Goal: Entertainment & Leisure: Browse casually

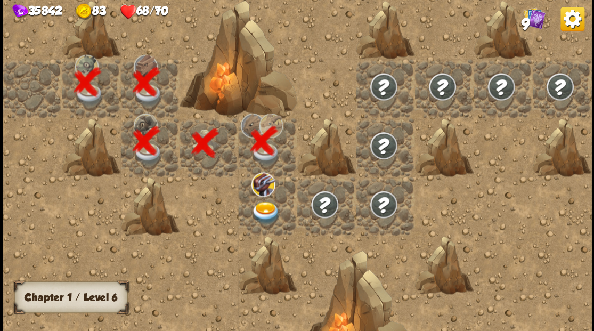
click at [265, 210] on img at bounding box center [265, 212] width 29 height 23
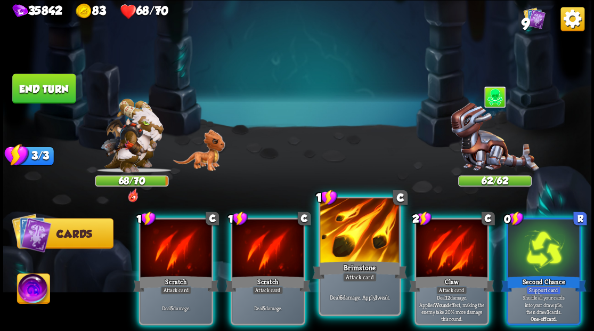
click at [353, 242] on div at bounding box center [359, 231] width 79 height 67
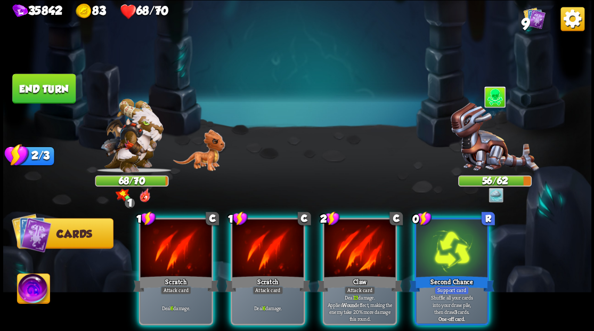
click at [436, 248] on div at bounding box center [451, 249] width 71 height 60
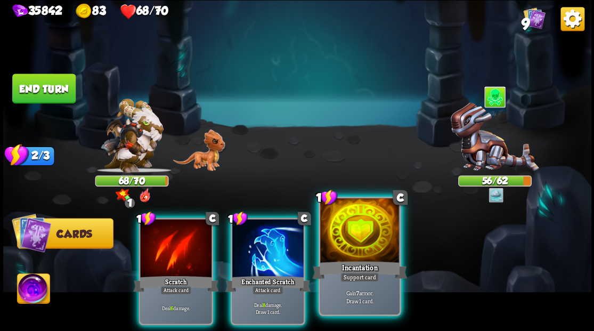
click at [366, 238] on div at bounding box center [359, 231] width 79 height 67
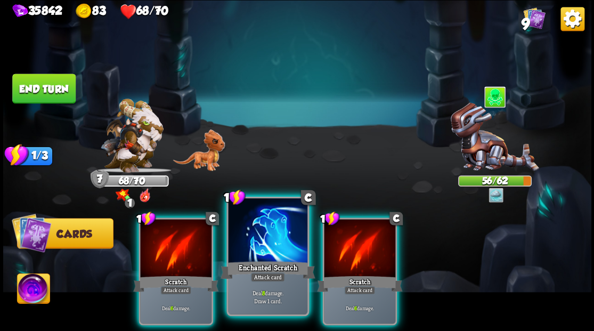
click at [264, 232] on div at bounding box center [267, 231] width 79 height 67
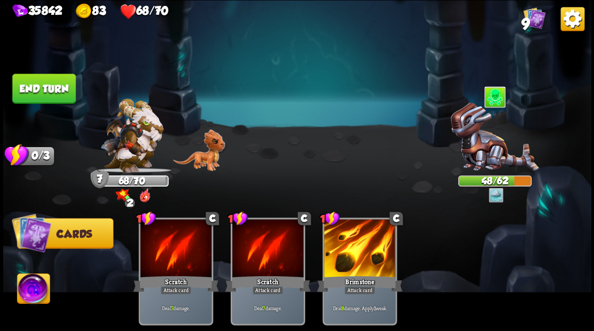
click at [26, 291] on img at bounding box center [33, 289] width 33 height 33
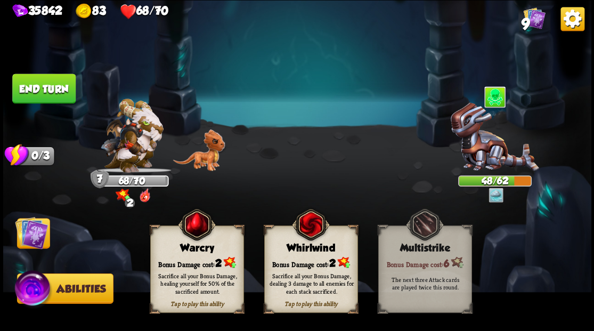
click at [197, 270] on div "Sacrifice all your Bonus Damage, healing yourself for 50% of the sacrificed amo…" at bounding box center [197, 283] width 94 height 37
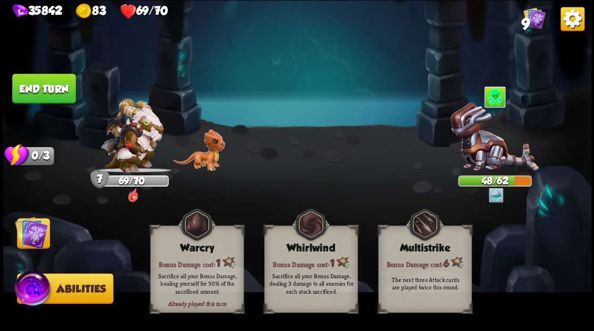
click at [59, 92] on button "End turn" at bounding box center [43, 89] width 63 height 30
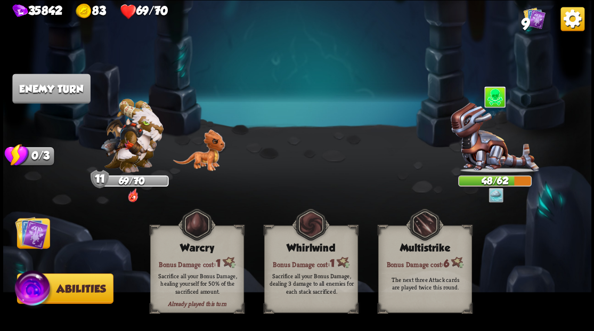
click at [30, 236] on img at bounding box center [31, 232] width 33 height 33
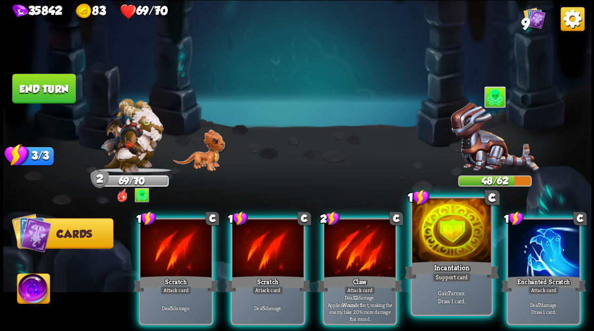
click at [444, 244] on div at bounding box center [451, 231] width 79 height 67
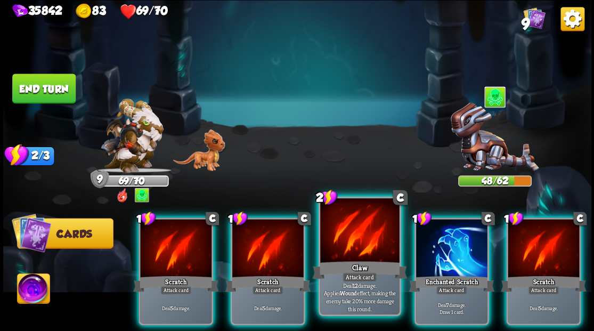
click at [350, 244] on div at bounding box center [359, 231] width 79 height 67
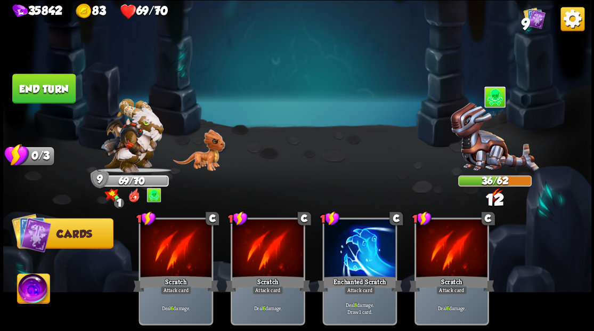
drag, startPoint x: 54, startPoint y: 79, endPoint x: 324, endPoint y: 109, distance: 271.3
click at [54, 79] on button "End turn" at bounding box center [43, 89] width 63 height 30
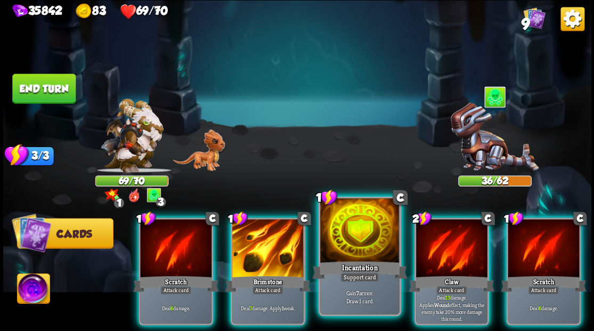
click at [353, 259] on div "Incantation" at bounding box center [359, 269] width 95 height 21
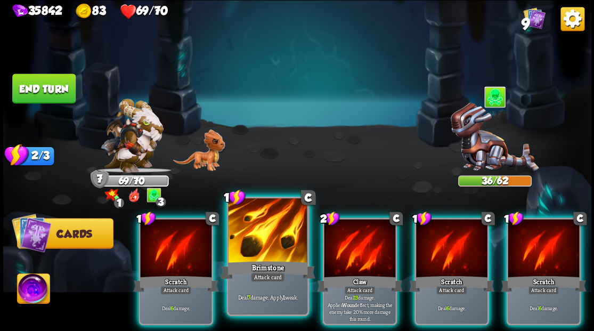
click at [253, 246] on div at bounding box center [267, 231] width 79 height 67
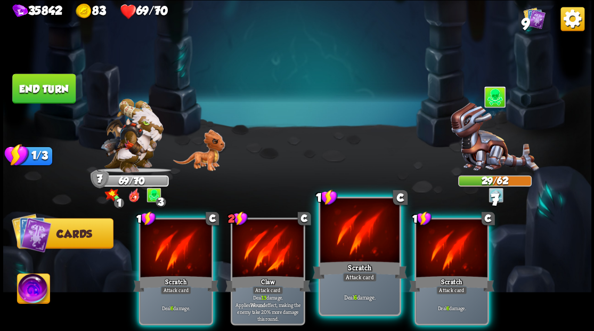
click at [341, 242] on div at bounding box center [359, 231] width 79 height 67
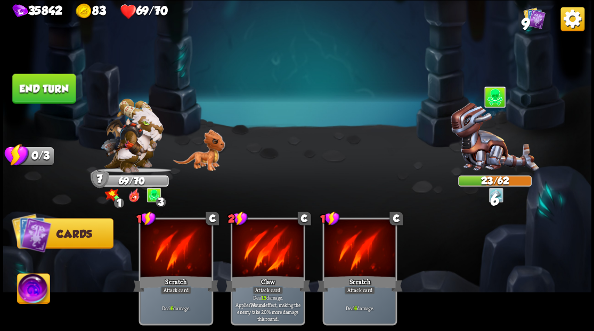
click at [48, 76] on button "End turn" at bounding box center [43, 89] width 63 height 30
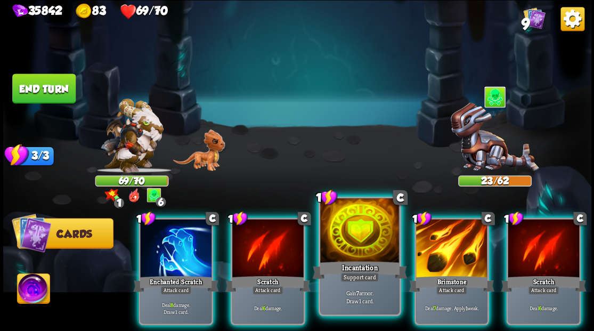
click at [356, 227] on div at bounding box center [359, 231] width 79 height 67
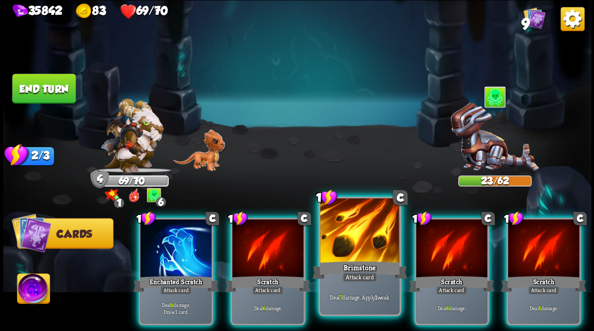
click at [348, 232] on div at bounding box center [359, 231] width 79 height 67
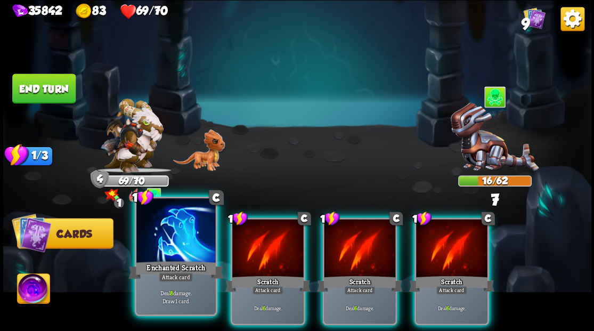
click at [160, 223] on div at bounding box center [175, 231] width 79 height 67
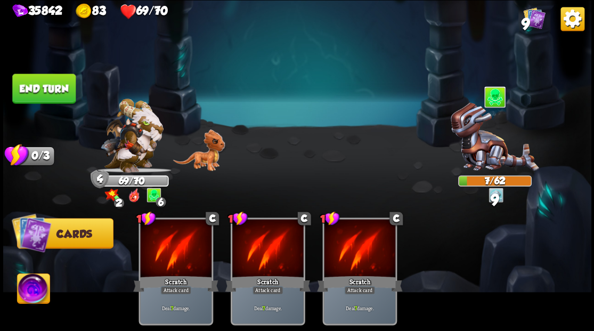
click at [38, 81] on button "End turn" at bounding box center [43, 89] width 63 height 30
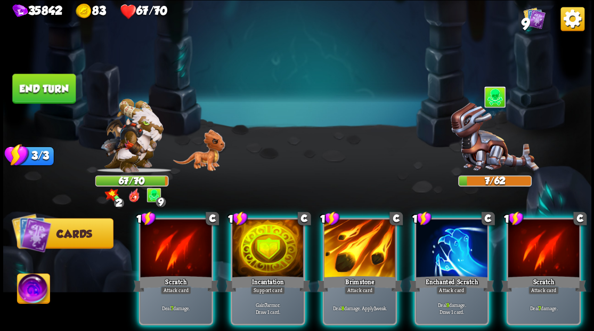
click at [27, 281] on img at bounding box center [33, 289] width 33 height 33
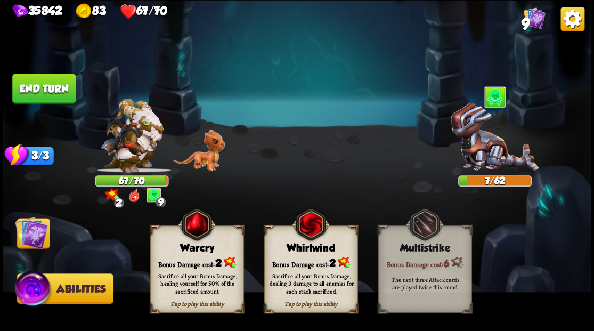
click at [197, 260] on div "Bonus Damage cost: 2" at bounding box center [196, 262] width 93 height 13
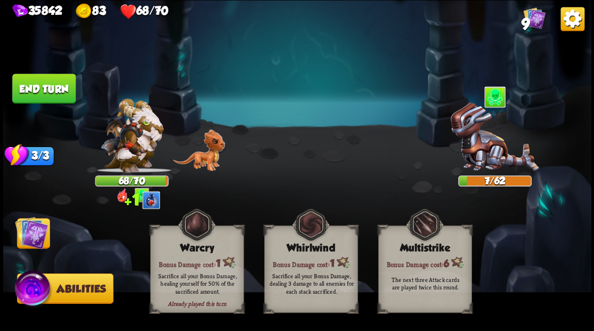
click at [34, 236] on img at bounding box center [31, 232] width 33 height 33
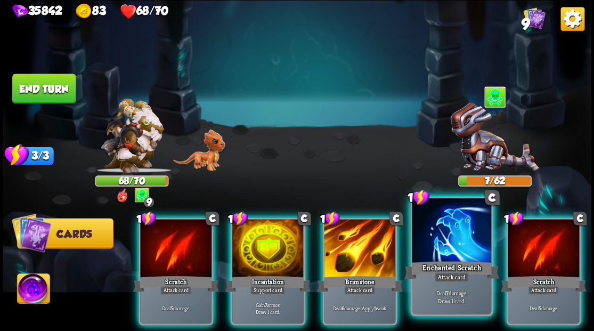
click at [460, 246] on div at bounding box center [451, 231] width 79 height 67
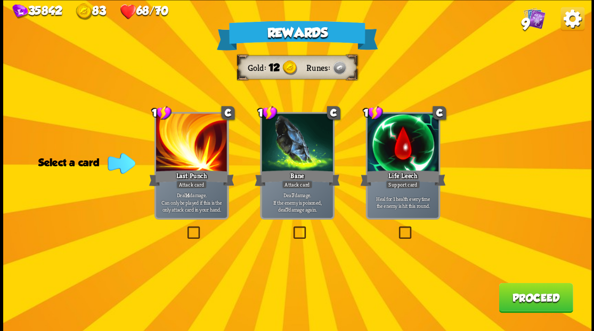
click at [538, 13] on img at bounding box center [534, 18] width 22 height 22
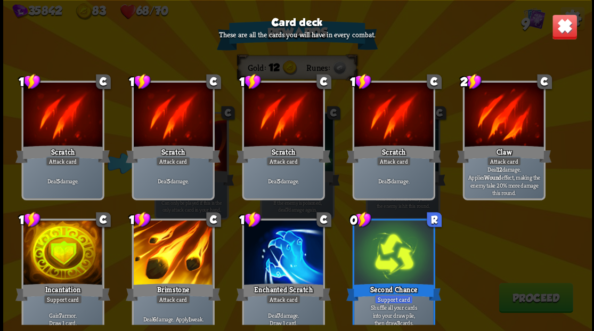
click at [559, 21] on img at bounding box center [564, 27] width 26 height 26
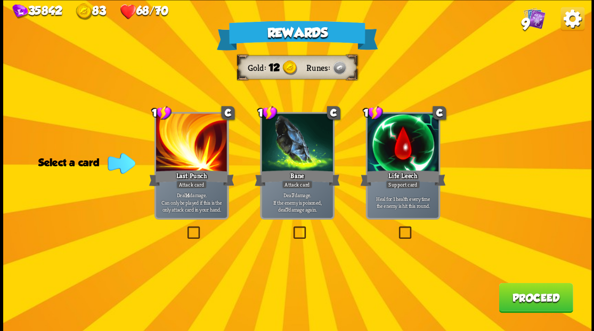
click at [291, 228] on label at bounding box center [291, 228] width 0 height 0
click at [0, 0] on input "checkbox" at bounding box center [0, 0] width 0 height 0
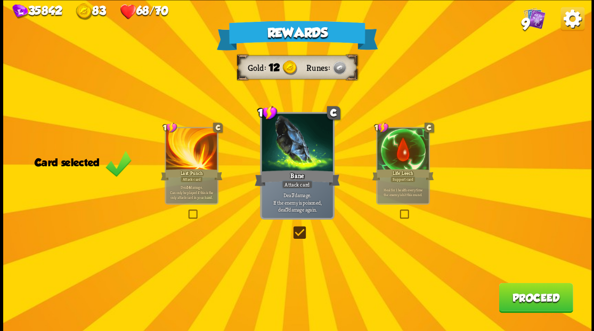
click at [542, 319] on div "Rewards Gold 12 Runes Card selected 1 C Last Punch Attack card Deal 14 damage. …" at bounding box center [297, 165] width 588 height 331
click at [534, 305] on button "Proceed" at bounding box center [536, 297] width 74 height 30
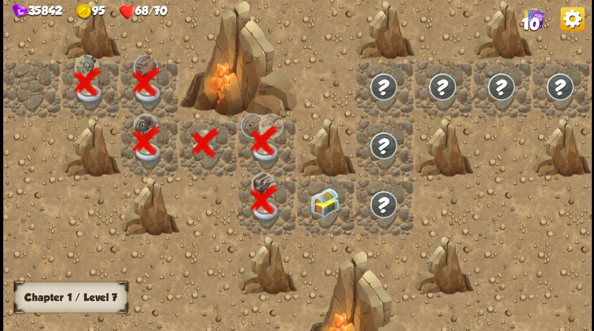
click at [322, 198] on div at bounding box center [326, 205] width 59 height 59
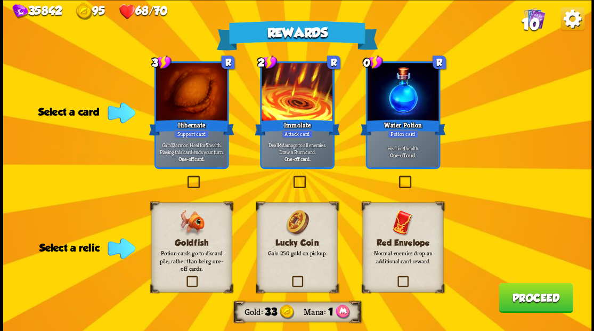
click at [396, 177] on label at bounding box center [396, 177] width 0 height 0
click at [0, 0] on input "checkbox" at bounding box center [0, 0] width 0 height 0
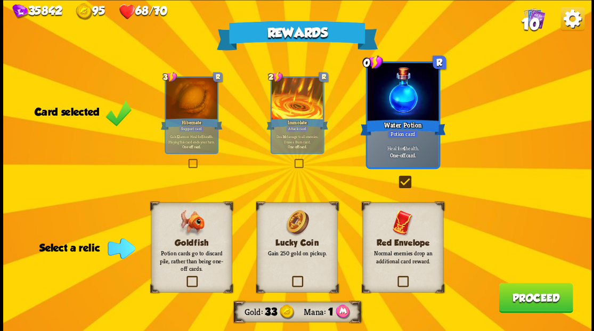
click at [184, 277] on label at bounding box center [184, 277] width 0 height 0
click at [0, 0] on input "checkbox" at bounding box center [0, 0] width 0 height 0
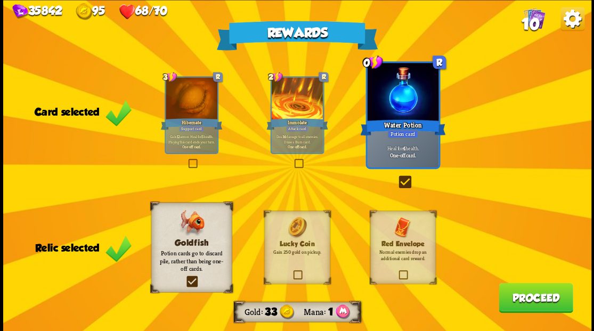
click at [531, 300] on button "Proceed" at bounding box center [536, 297] width 74 height 30
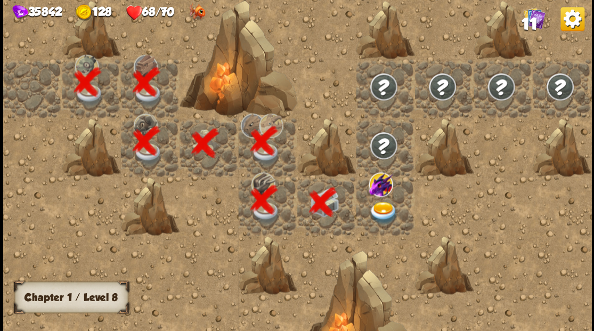
click at [378, 209] on img at bounding box center [383, 212] width 29 height 23
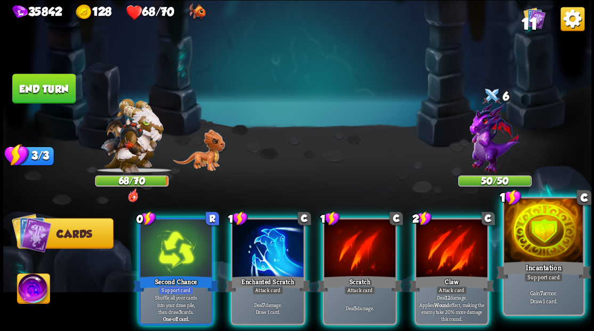
click at [546, 240] on div at bounding box center [543, 231] width 79 height 67
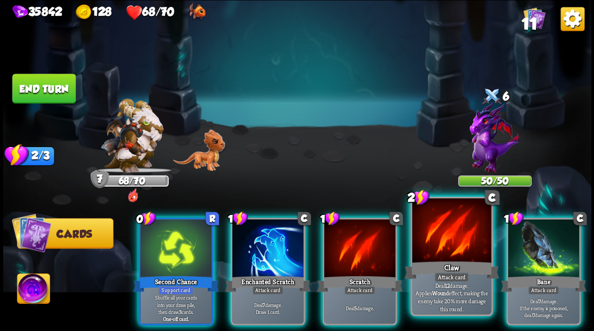
click at [434, 230] on div at bounding box center [451, 231] width 79 height 67
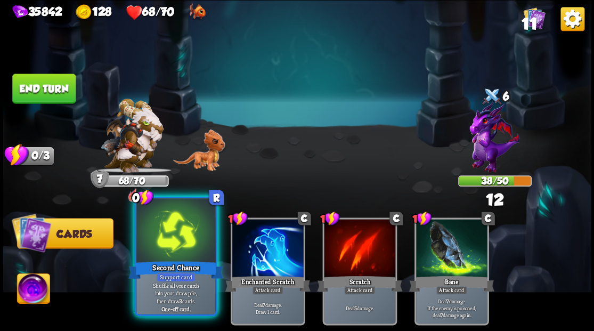
click at [178, 232] on div at bounding box center [175, 231] width 79 height 67
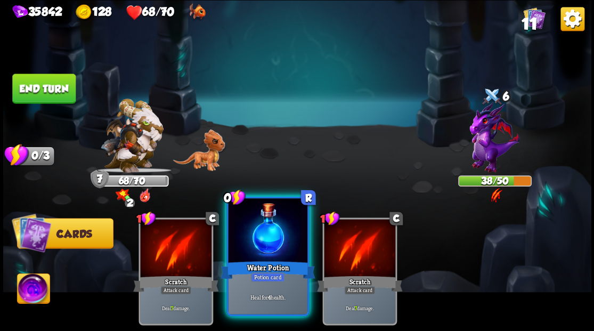
click at [256, 225] on div at bounding box center [267, 231] width 79 height 67
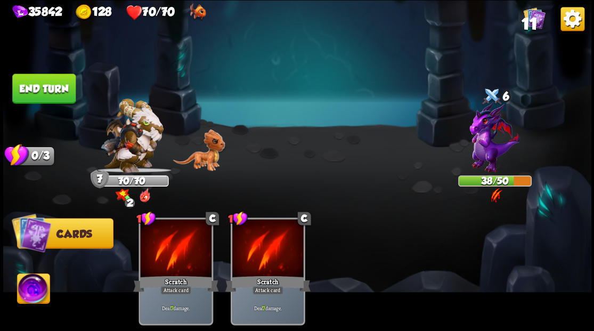
click at [50, 86] on button "End turn" at bounding box center [43, 89] width 63 height 30
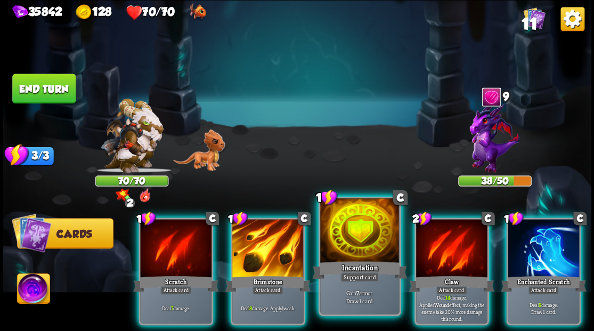
click at [365, 244] on div at bounding box center [359, 231] width 79 height 67
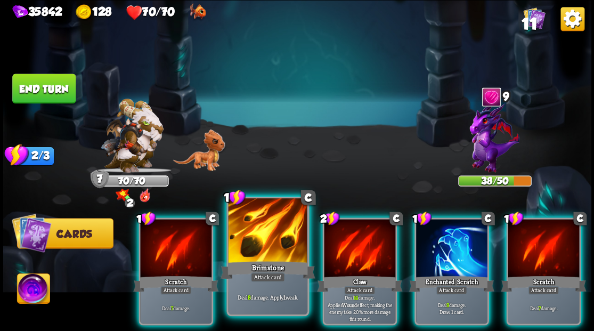
click at [248, 234] on div at bounding box center [267, 231] width 79 height 67
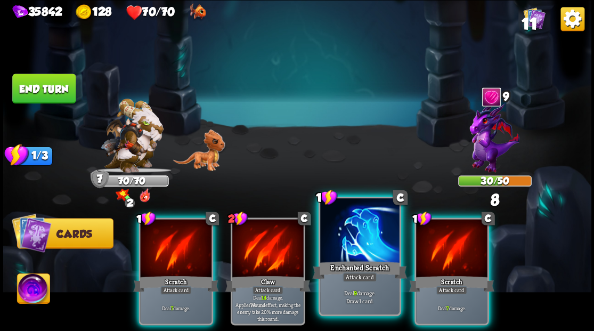
click at [369, 241] on div at bounding box center [359, 231] width 79 height 67
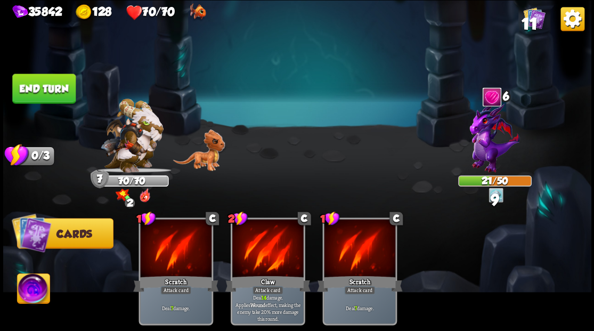
click at [30, 88] on button "End turn" at bounding box center [43, 89] width 63 height 30
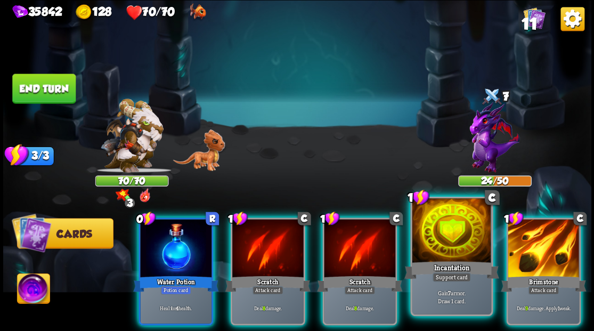
click at [440, 254] on div at bounding box center [451, 231] width 79 height 67
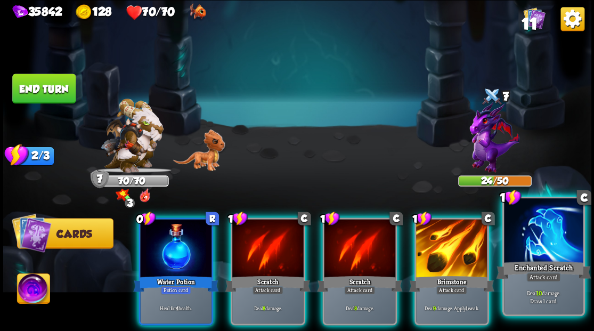
click at [544, 246] on div at bounding box center [543, 231] width 79 height 67
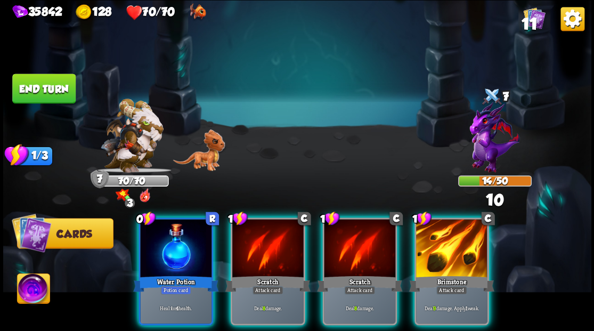
drag, startPoint x: 469, startPoint y: 234, endPoint x: 460, endPoint y: 233, distance: 8.6
click at [466, 233] on div at bounding box center [451, 249] width 71 height 60
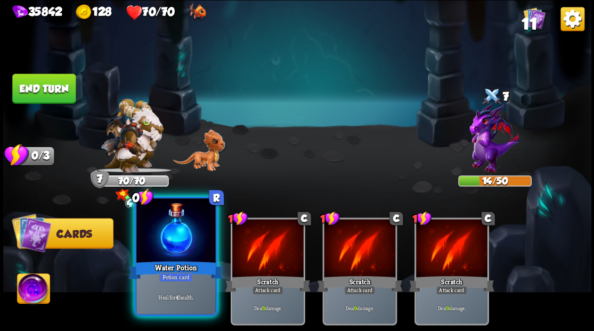
click at [165, 242] on div at bounding box center [175, 231] width 79 height 67
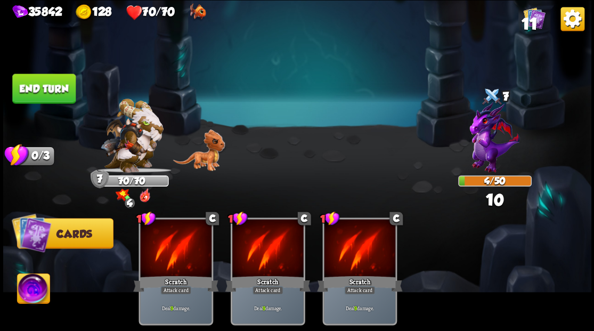
click at [63, 99] on button "End turn" at bounding box center [43, 89] width 63 height 30
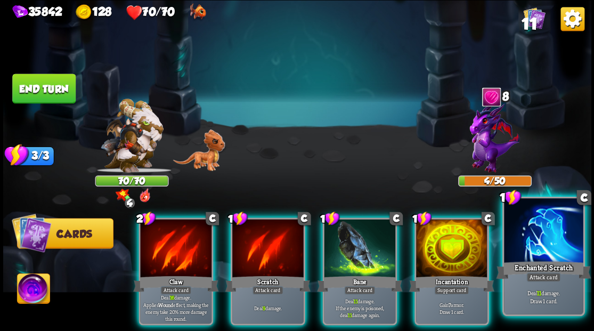
click at [573, 270] on div "Enchanted Scratch" at bounding box center [543, 269] width 95 height 21
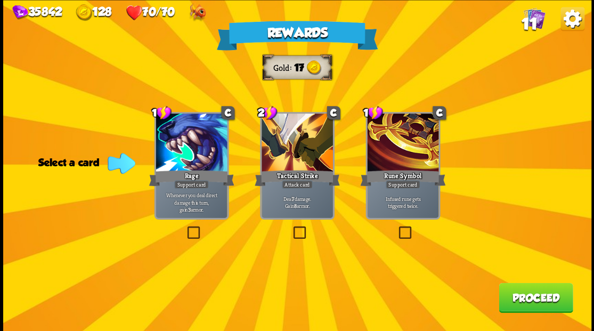
click at [521, 307] on button "Proceed" at bounding box center [536, 297] width 74 height 30
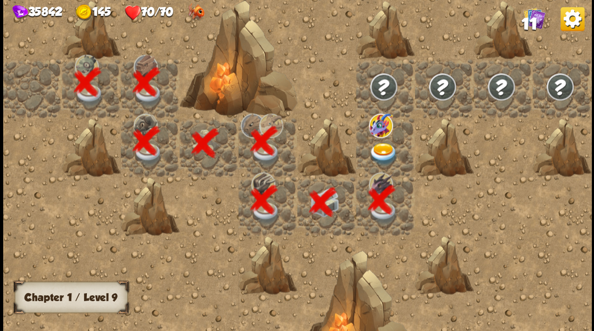
click at [383, 155] on img at bounding box center [383, 153] width 29 height 23
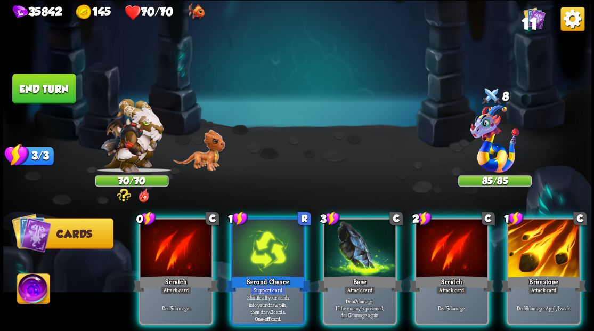
click at [490, 140] on div at bounding box center [495, 140] width 74 height 64
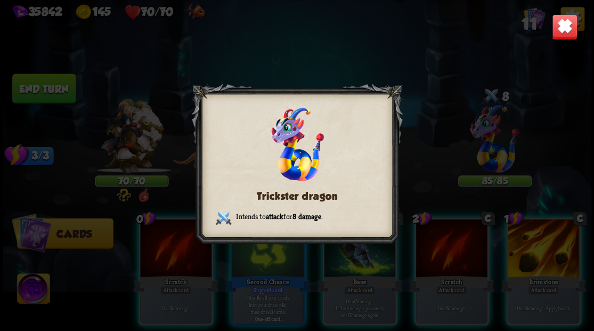
click at [568, 33] on img at bounding box center [564, 27] width 26 height 26
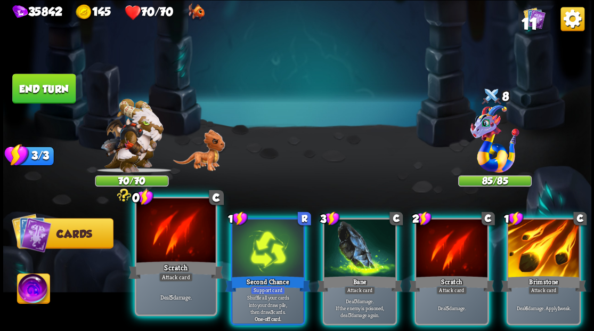
click at [156, 244] on div at bounding box center [175, 231] width 79 height 67
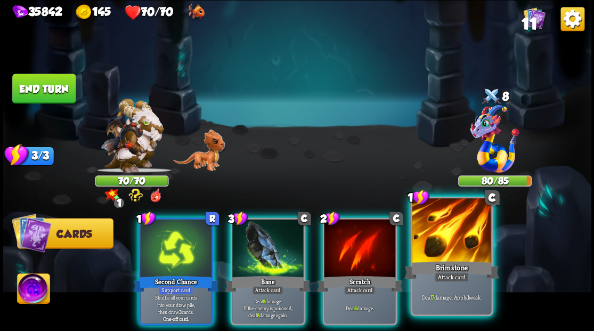
click at [444, 254] on div at bounding box center [451, 231] width 79 height 67
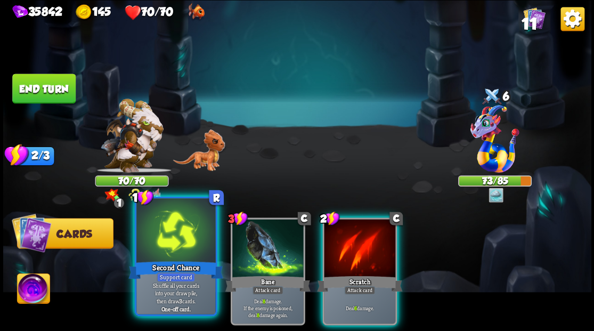
click at [143, 257] on div at bounding box center [175, 231] width 79 height 67
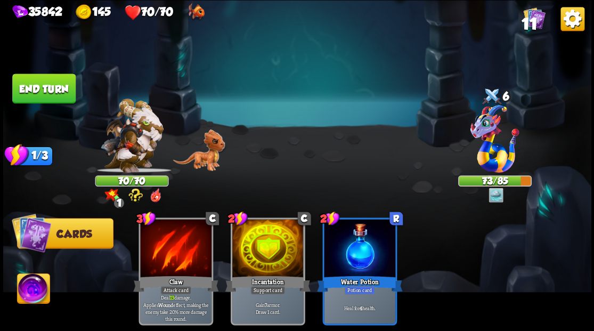
drag, startPoint x: 62, startPoint y: 91, endPoint x: 223, endPoint y: 164, distance: 176.9
click at [62, 90] on button "End turn" at bounding box center [43, 89] width 63 height 30
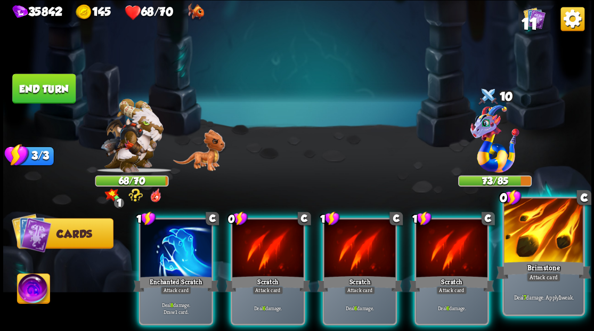
click at [562, 246] on div at bounding box center [543, 231] width 79 height 67
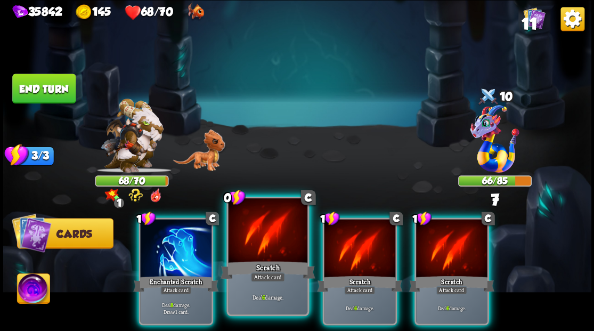
click at [265, 220] on div at bounding box center [267, 231] width 79 height 67
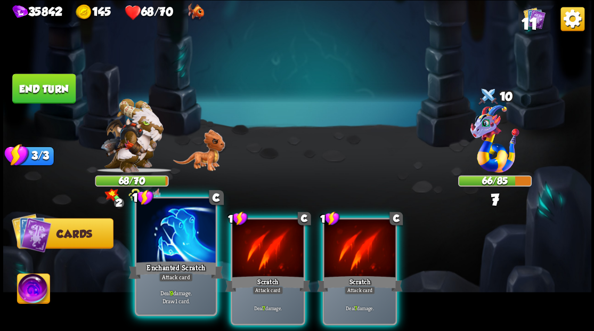
click at [172, 231] on div at bounding box center [175, 231] width 79 height 67
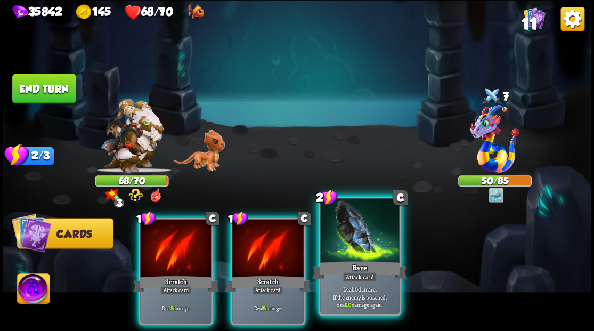
click at [369, 241] on div at bounding box center [359, 231] width 79 height 67
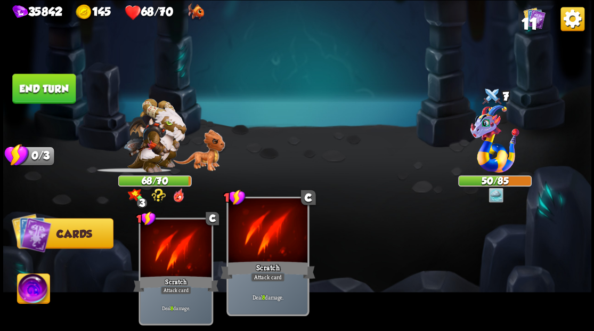
click at [280, 228] on div at bounding box center [267, 231] width 79 height 67
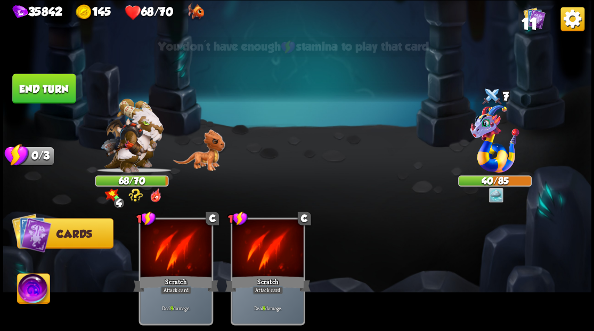
click at [36, 88] on button "End turn" at bounding box center [43, 89] width 63 height 30
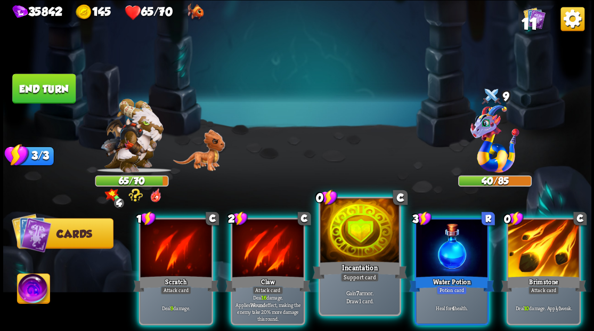
click at [363, 237] on div at bounding box center [359, 231] width 79 height 67
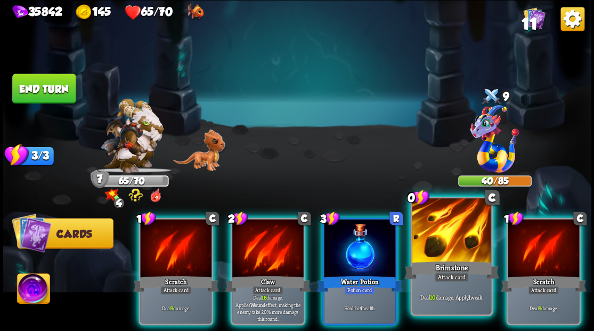
click at [456, 243] on div at bounding box center [451, 231] width 79 height 67
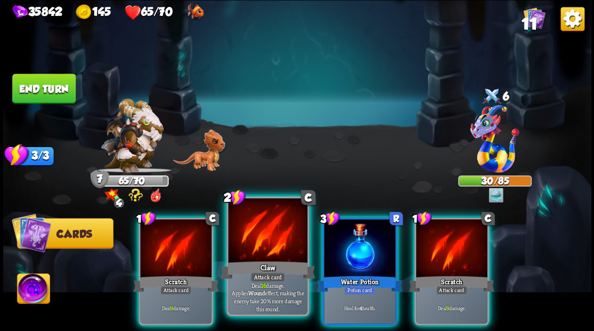
click at [238, 237] on div at bounding box center [267, 231] width 79 height 67
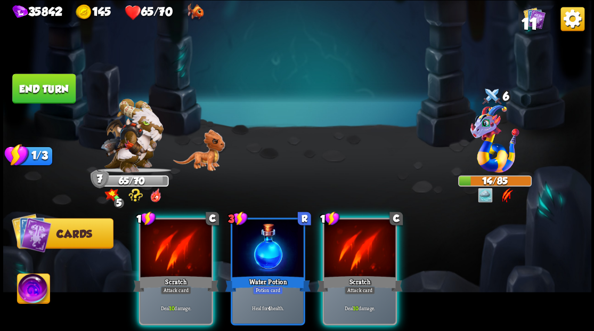
click at [44, 290] on img at bounding box center [33, 289] width 33 height 33
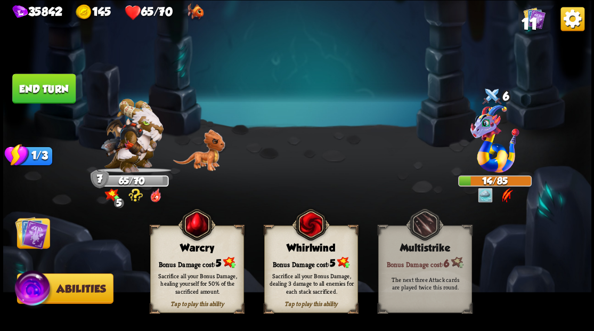
drag, startPoint x: 204, startPoint y: 261, endPoint x: 168, endPoint y: 258, distance: 35.8
click at [200, 260] on div "Bonus Damage cost: 5" at bounding box center [196, 262] width 93 height 13
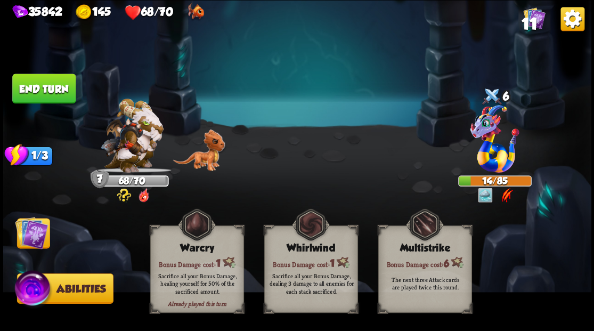
click at [19, 246] on img at bounding box center [31, 232] width 33 height 33
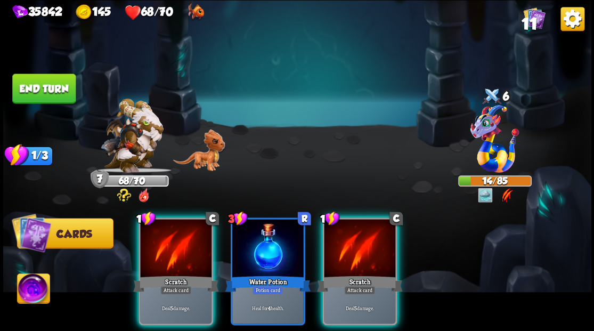
click at [33, 85] on button "End turn" at bounding box center [43, 89] width 63 height 30
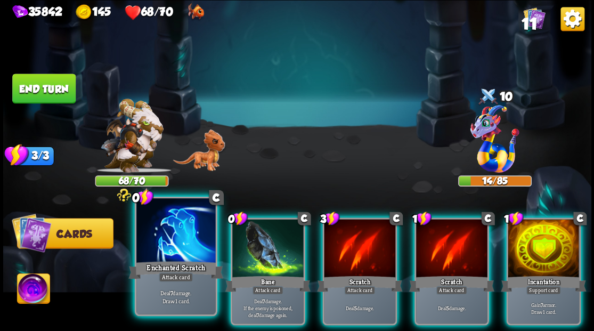
click at [164, 233] on div at bounding box center [175, 231] width 79 height 67
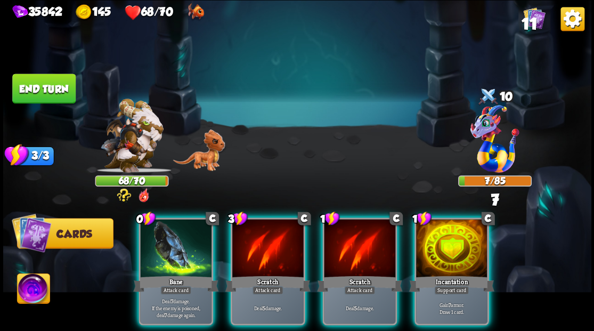
click at [164, 233] on div at bounding box center [175, 249] width 71 height 60
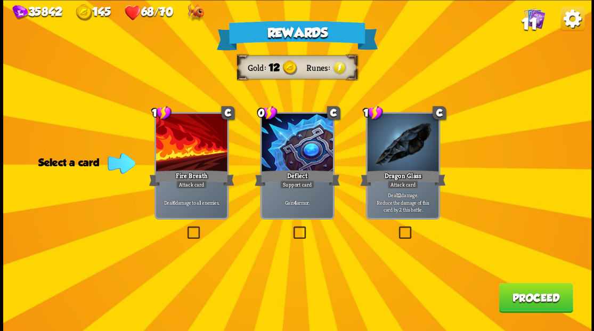
click at [185, 228] on label at bounding box center [185, 228] width 0 height 0
click at [0, 0] on input "checkbox" at bounding box center [0, 0] width 0 height 0
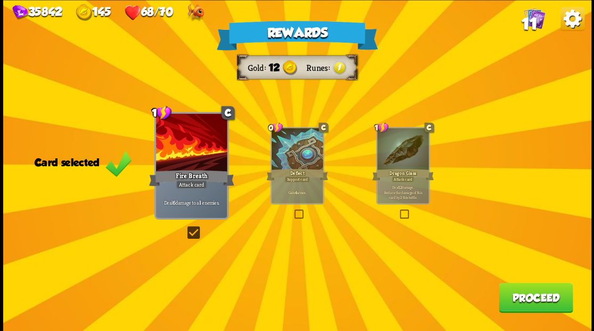
drag, startPoint x: 549, startPoint y: 298, endPoint x: 539, endPoint y: 296, distance: 10.0
click at [539, 296] on button "Proceed" at bounding box center [536, 297] width 74 height 30
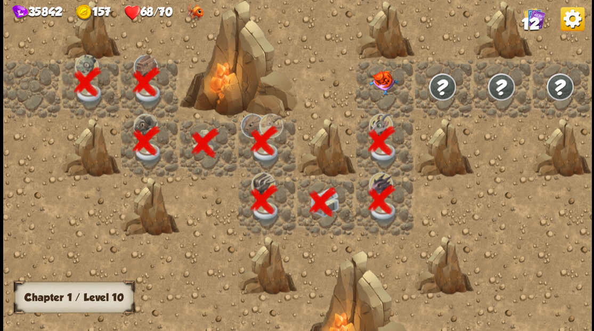
drag, startPoint x: 422, startPoint y: 65, endPoint x: 402, endPoint y: 71, distance: 21.2
click at [416, 68] on div at bounding box center [444, 88] width 59 height 59
click at [390, 79] on div at bounding box center [385, 88] width 59 height 59
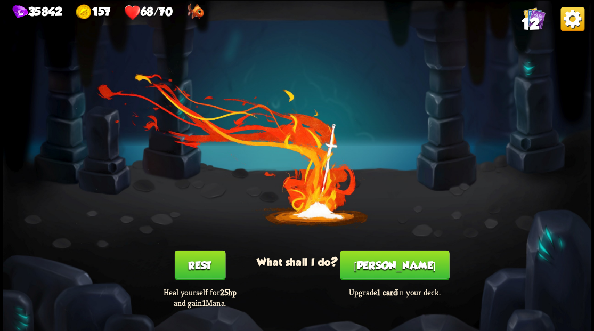
click at [389, 275] on button "[PERSON_NAME]" at bounding box center [394, 265] width 109 height 30
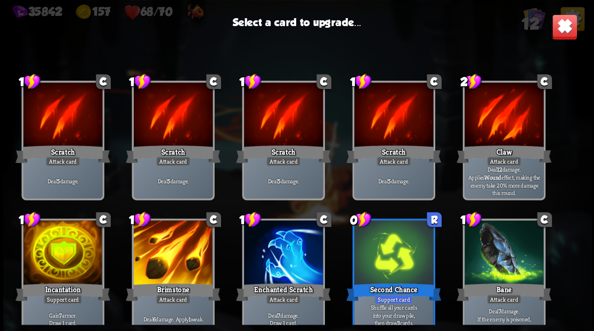
click at [74, 238] on div at bounding box center [62, 253] width 79 height 67
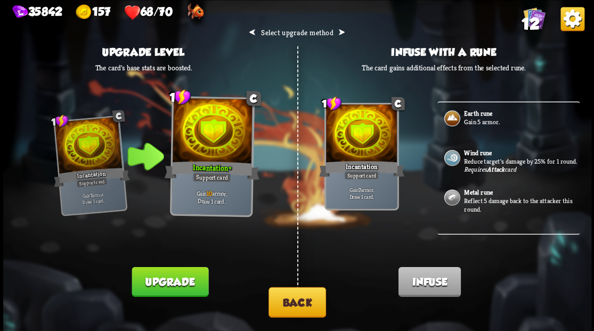
click at [297, 312] on button "Back" at bounding box center [298, 302] width 58 height 30
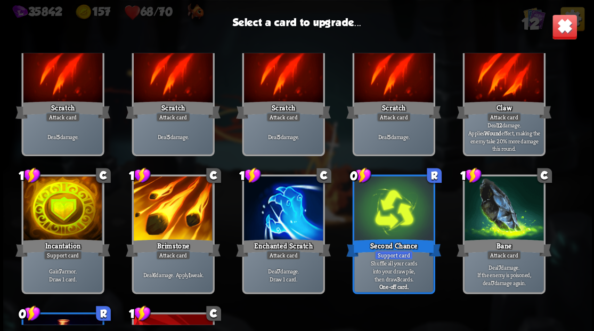
scroll to position [33, 0]
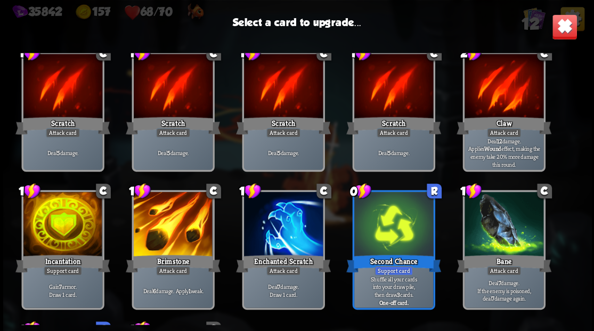
click at [178, 214] on div at bounding box center [172, 225] width 79 height 67
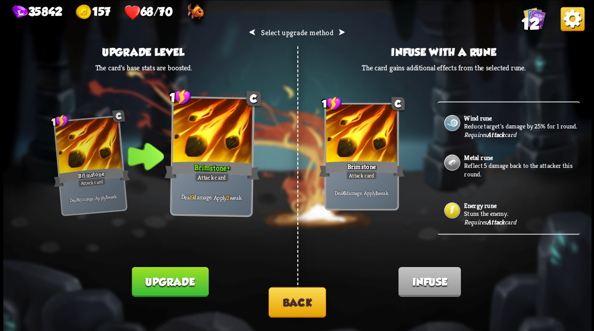
scroll to position [46, 0]
click at [477, 166] on p "Reflect 5 damage back to the attacker this round." at bounding box center [520, 169] width 113 height 17
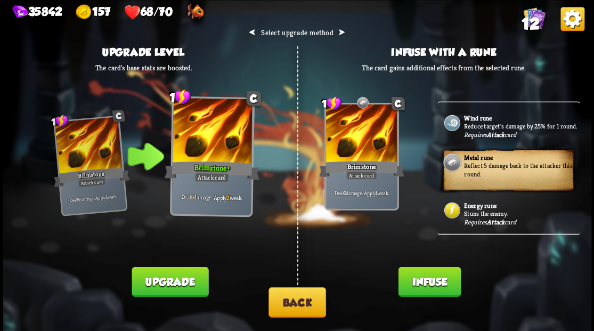
click at [429, 278] on button "Infuse" at bounding box center [429, 281] width 62 height 30
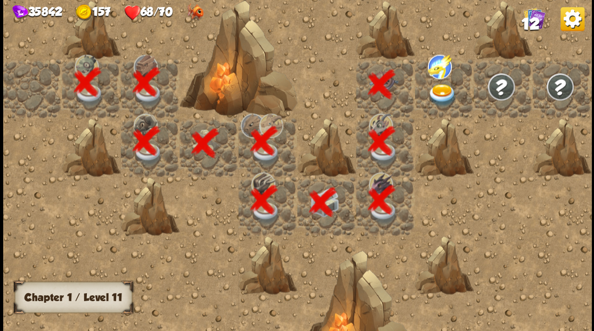
scroll to position [0, 205]
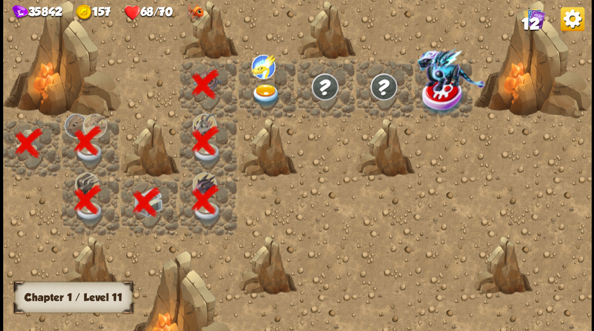
click at [256, 95] on img at bounding box center [265, 95] width 29 height 23
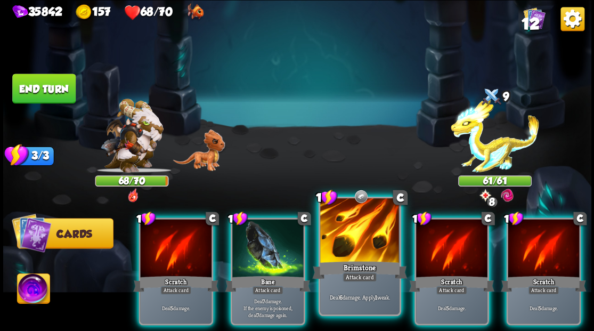
click at [354, 223] on div at bounding box center [359, 231] width 79 height 67
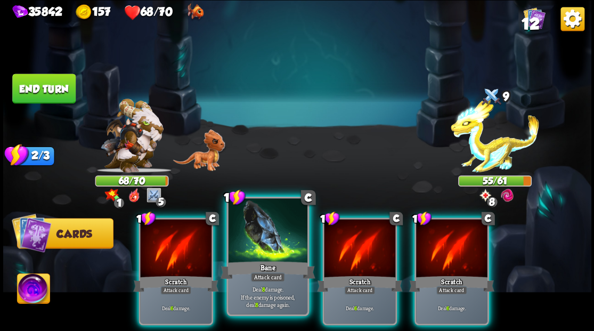
click at [242, 257] on div at bounding box center [267, 231] width 79 height 67
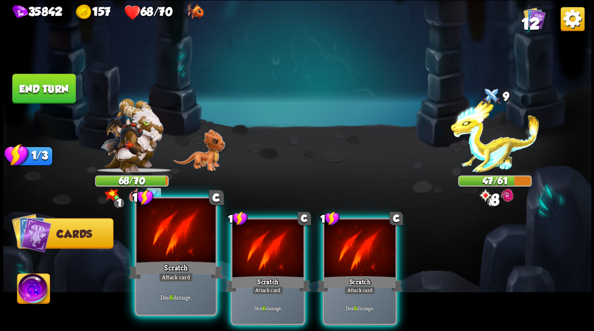
click at [160, 261] on div "Scratch" at bounding box center [175, 269] width 95 height 21
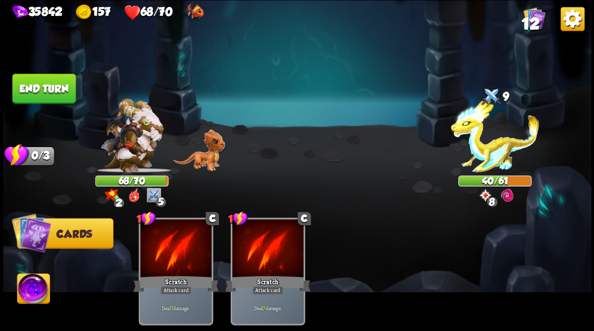
click at [27, 288] on img at bounding box center [33, 289] width 33 height 33
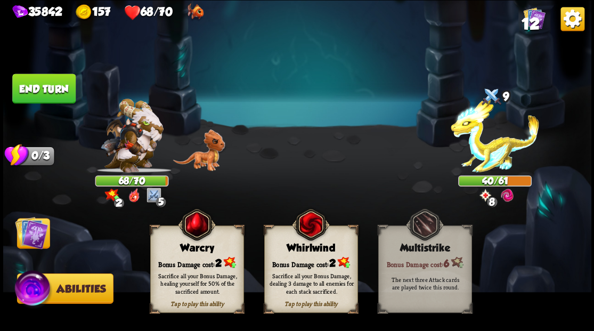
click at [184, 267] on div "Sacrifice all your Bonus Damage, healing yourself for 50% of the sacrificed amo…" at bounding box center [197, 283] width 94 height 37
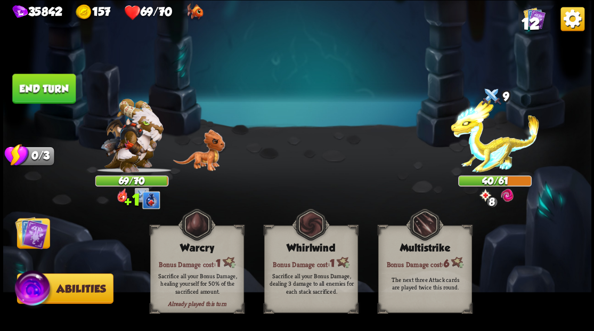
click at [56, 84] on button "End turn" at bounding box center [43, 89] width 63 height 30
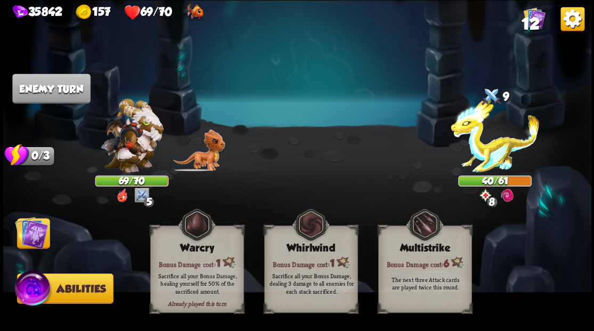
click at [36, 240] on img at bounding box center [31, 232] width 33 height 33
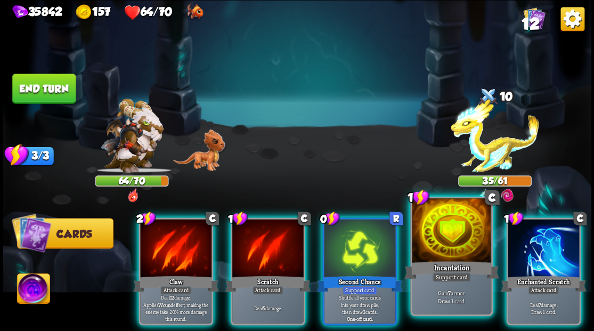
click at [432, 247] on div at bounding box center [451, 231] width 79 height 67
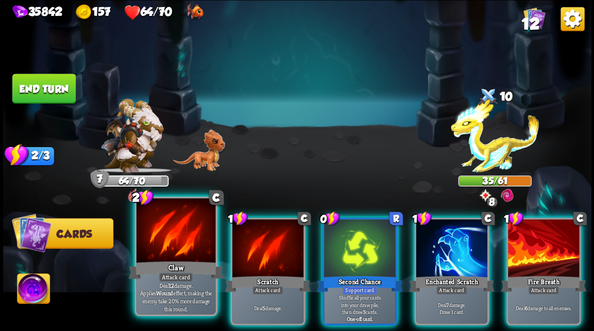
click at [161, 233] on div at bounding box center [175, 231] width 79 height 67
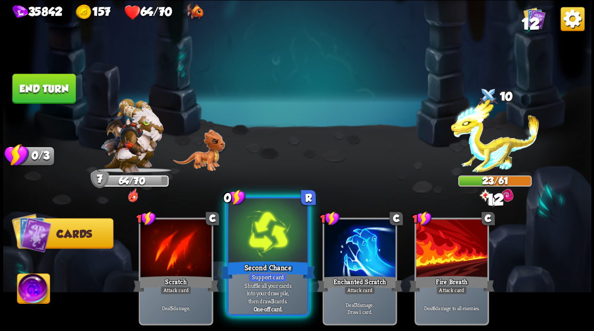
click at [241, 234] on div at bounding box center [267, 231] width 79 height 67
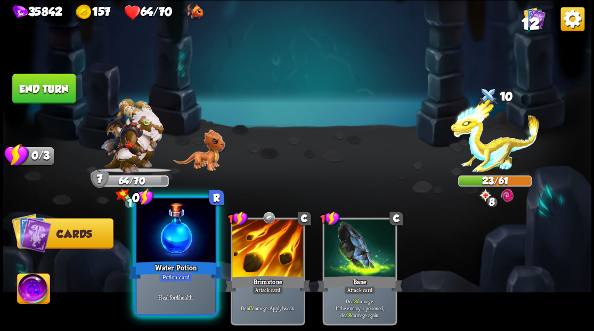
click at [167, 247] on div at bounding box center [175, 231] width 79 height 67
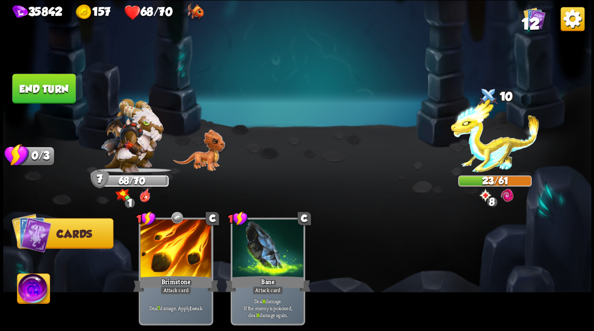
click at [30, 287] on img at bounding box center [33, 289] width 33 height 33
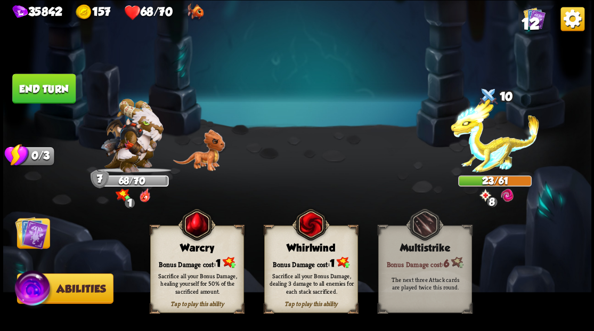
click at [187, 253] on div "Tap to play this ability Warcry Bonus Damage cost: 1 Sacrifice all your Bonus D…" at bounding box center [197, 268] width 94 height 87
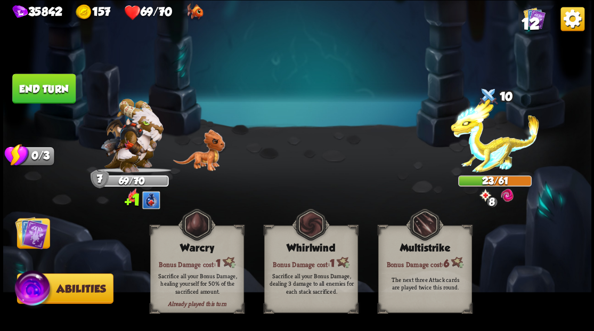
drag, startPoint x: 37, startPoint y: 241, endPoint x: 35, endPoint y: 234, distance: 6.9
click at [36, 240] on img at bounding box center [31, 232] width 33 height 33
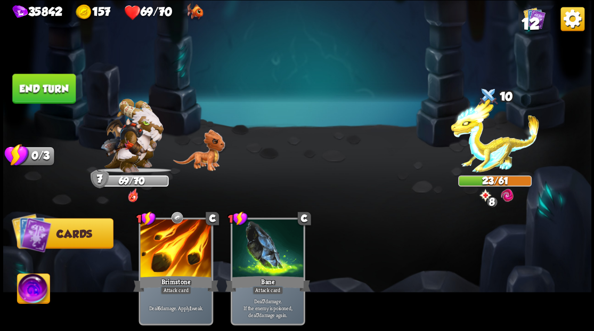
click at [47, 95] on button "End turn" at bounding box center [43, 89] width 63 height 30
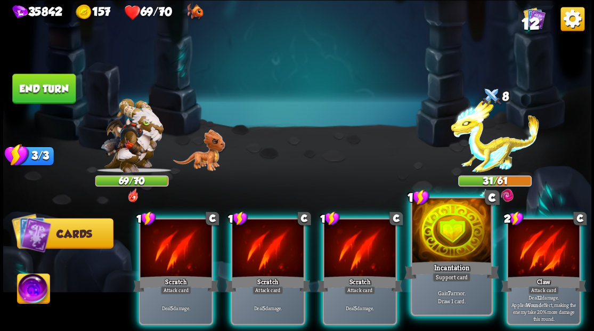
click at [451, 245] on div at bounding box center [451, 231] width 79 height 67
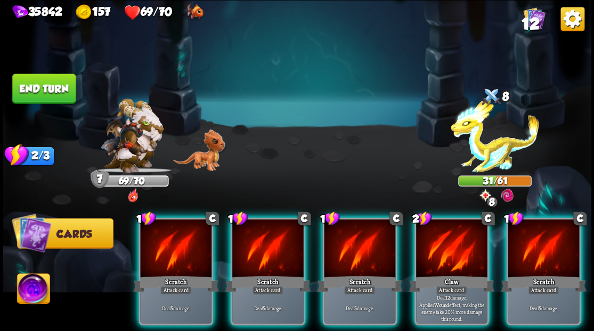
click at [451, 245] on div at bounding box center [451, 249] width 71 height 60
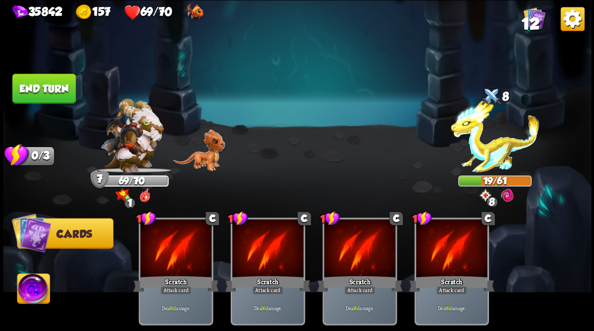
click at [23, 288] on img at bounding box center [33, 289] width 33 height 33
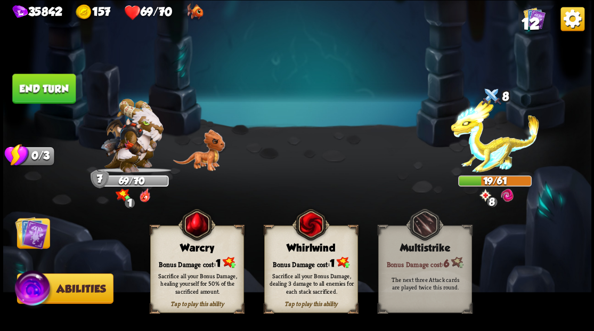
drag, startPoint x: 192, startPoint y: 264, endPoint x: 169, endPoint y: 225, distance: 44.9
click at [188, 253] on div "Tap to play this ability Warcry Bonus Damage cost: 1 Sacrifice all your Bonus D…" at bounding box center [197, 268] width 94 height 87
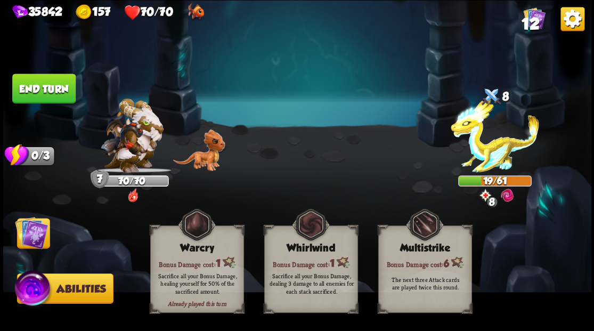
click at [47, 97] on button "End turn" at bounding box center [43, 89] width 63 height 30
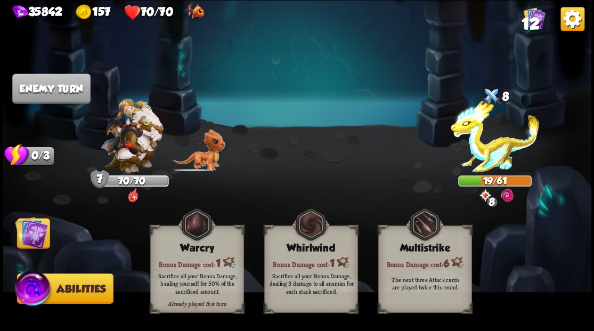
click at [37, 242] on img at bounding box center [31, 232] width 33 height 33
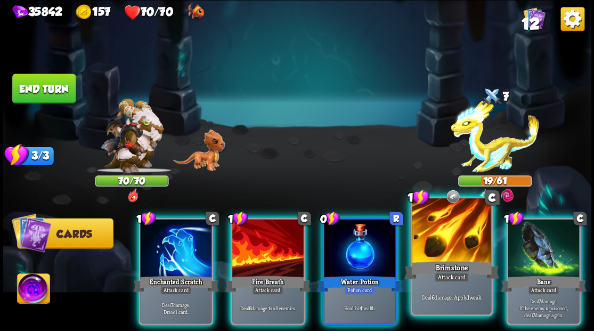
click at [424, 265] on div "Brimstone" at bounding box center [451, 269] width 95 height 21
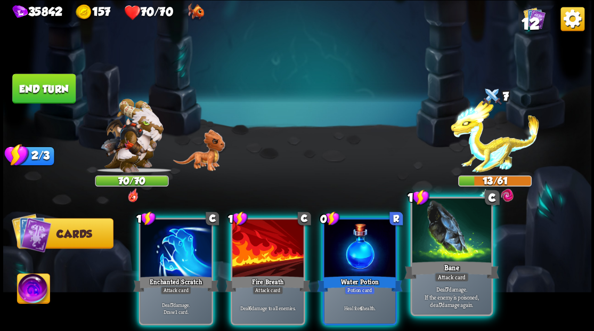
click at [423, 265] on div "Bane" at bounding box center [451, 269] width 95 height 21
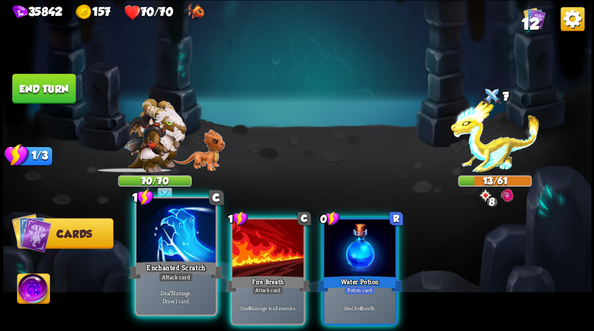
click at [150, 251] on div at bounding box center [175, 231] width 79 height 67
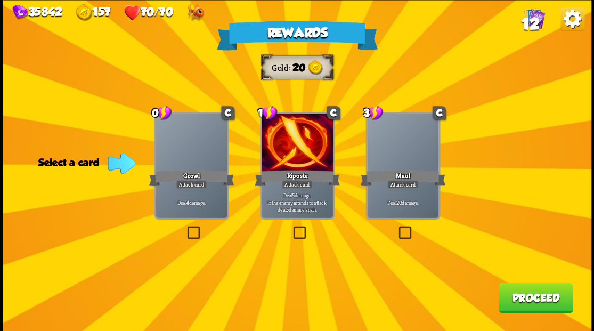
click at [185, 228] on label at bounding box center [185, 228] width 0 height 0
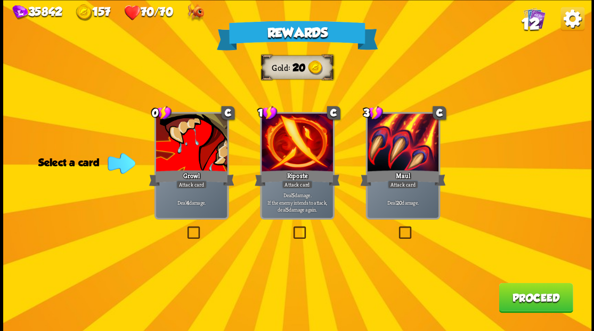
click at [0, 0] on input "checkbox" at bounding box center [0, 0] width 0 height 0
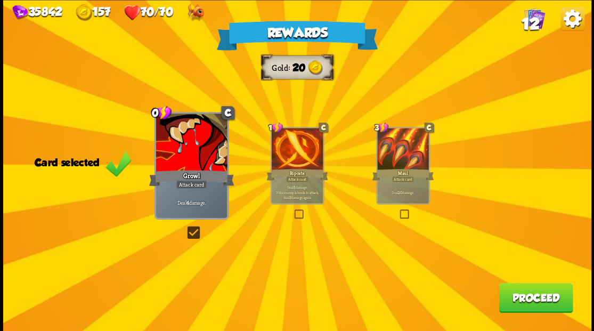
click at [524, 303] on button "Proceed" at bounding box center [536, 297] width 74 height 30
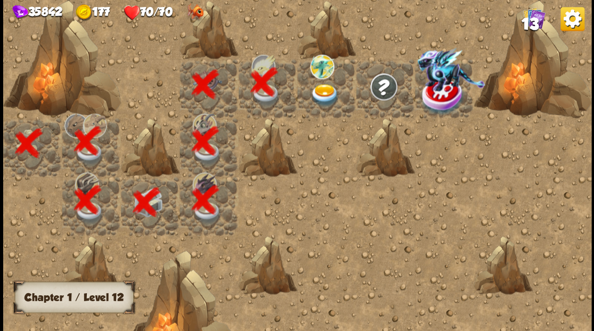
click at [324, 93] on img at bounding box center [324, 95] width 29 height 23
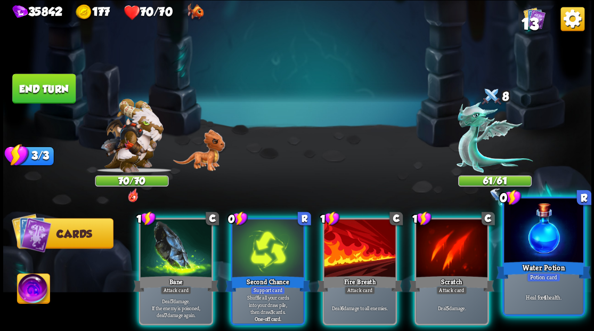
click at [549, 256] on div at bounding box center [543, 231] width 79 height 67
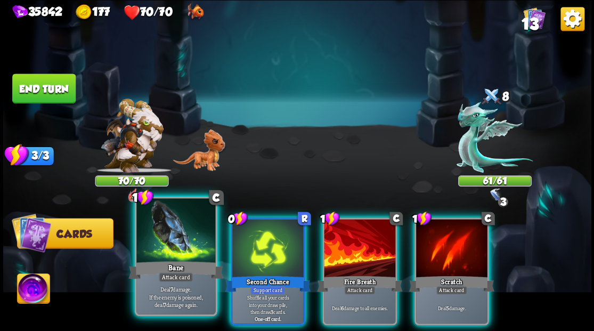
click at [165, 250] on div at bounding box center [175, 231] width 79 height 67
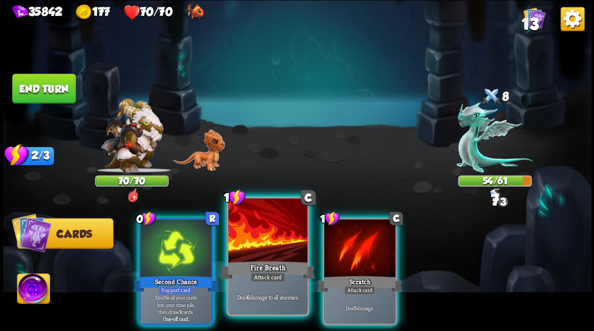
click at [260, 235] on div at bounding box center [267, 231] width 79 height 67
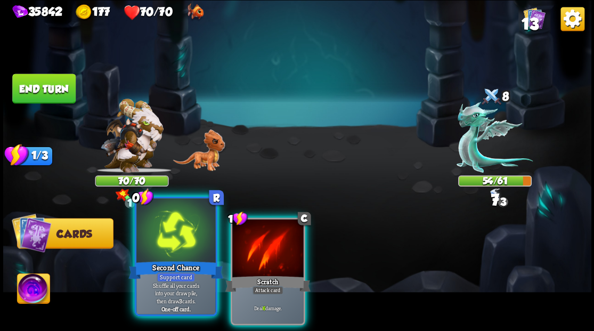
click at [195, 240] on div at bounding box center [175, 231] width 79 height 67
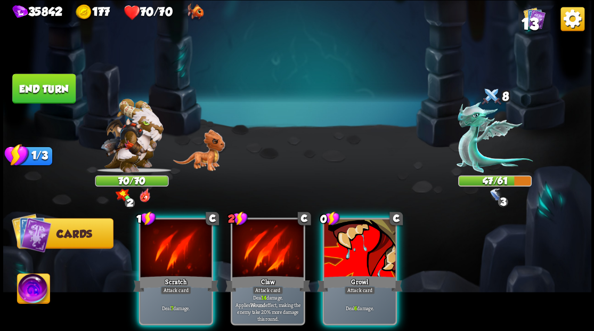
click at [346, 242] on div at bounding box center [359, 249] width 71 height 60
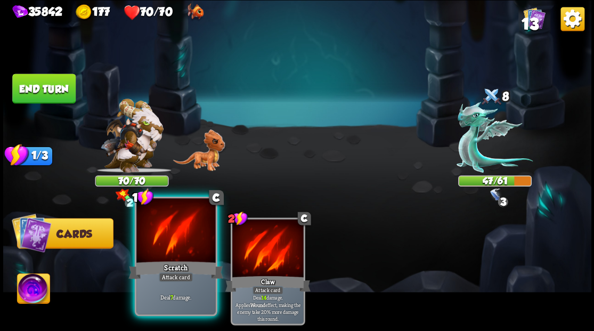
click at [169, 258] on div at bounding box center [175, 231] width 79 height 67
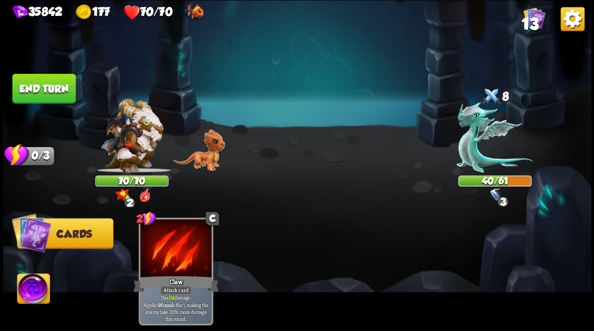
click at [50, 100] on button "End turn" at bounding box center [43, 89] width 63 height 30
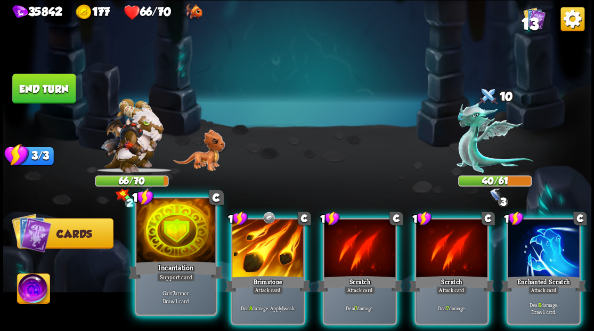
click at [162, 243] on div at bounding box center [175, 231] width 79 height 67
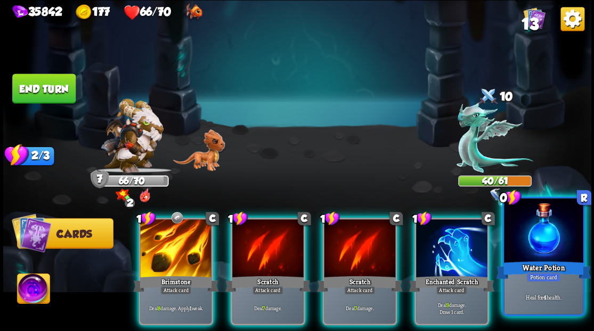
click at [544, 239] on div at bounding box center [543, 231] width 79 height 67
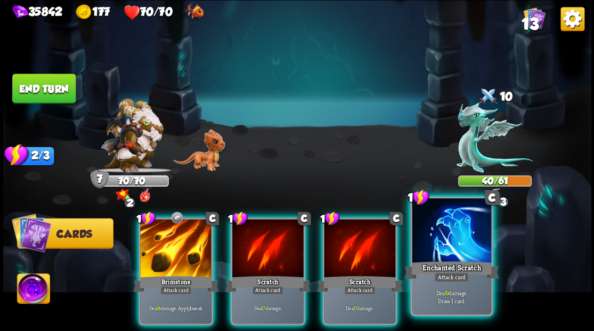
click at [447, 242] on div at bounding box center [451, 231] width 79 height 67
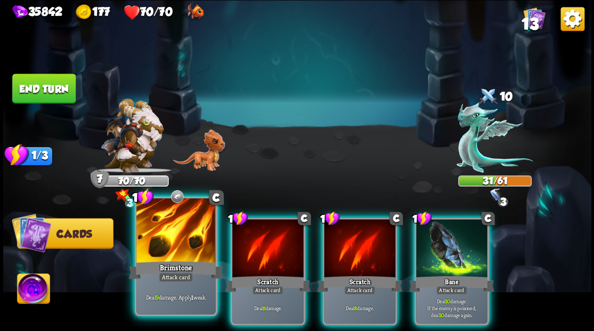
click at [166, 249] on div at bounding box center [175, 231] width 79 height 67
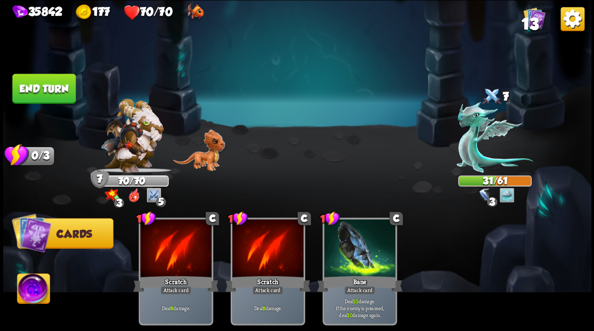
drag, startPoint x: 29, startPoint y: 90, endPoint x: 264, endPoint y: 106, distance: 235.5
click at [29, 90] on button "End turn" at bounding box center [43, 89] width 63 height 30
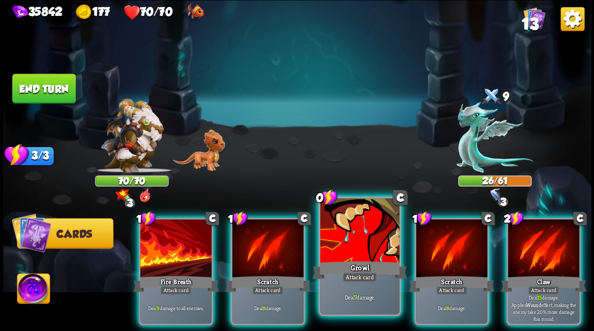
click at [346, 232] on div at bounding box center [359, 231] width 79 height 67
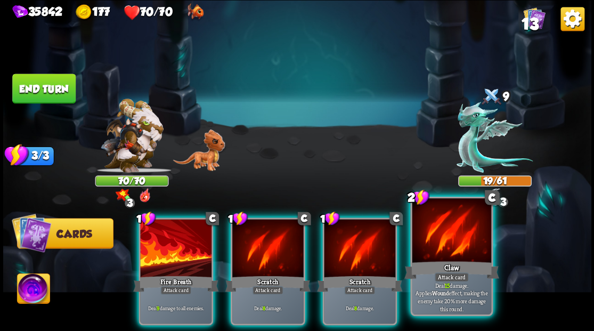
click at [437, 247] on div at bounding box center [451, 231] width 79 height 67
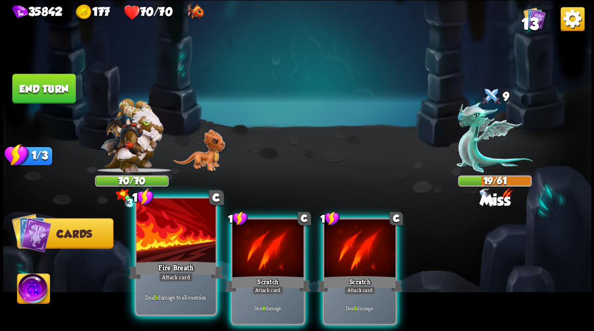
click at [159, 250] on div at bounding box center [175, 231] width 79 height 67
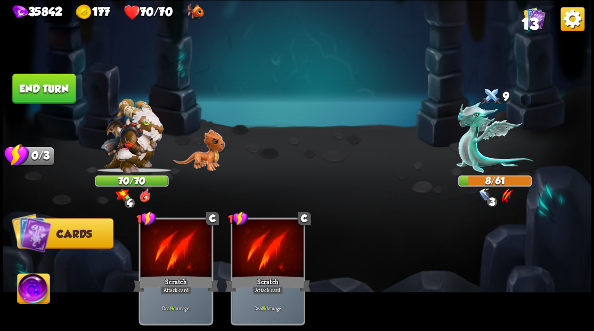
click at [53, 82] on button "End turn" at bounding box center [43, 89] width 63 height 30
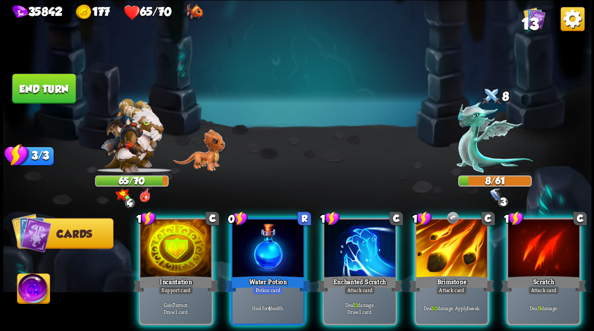
click at [32, 292] on img at bounding box center [33, 289] width 33 height 33
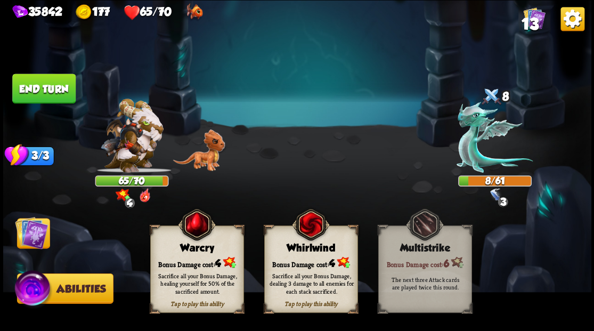
click at [201, 258] on div "Bonus Damage cost: 4" at bounding box center [196, 262] width 93 height 13
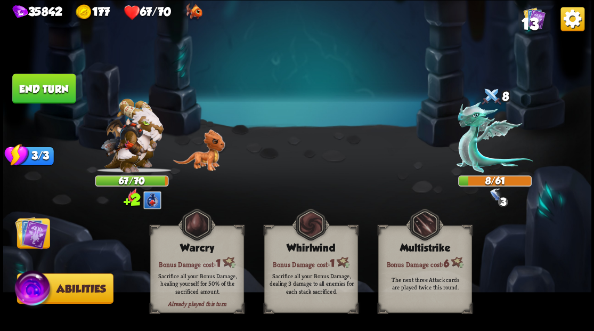
click at [37, 234] on img at bounding box center [31, 232] width 33 height 33
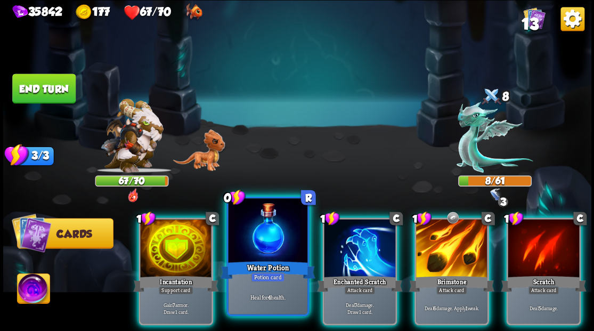
click at [261, 230] on div at bounding box center [267, 231] width 79 height 67
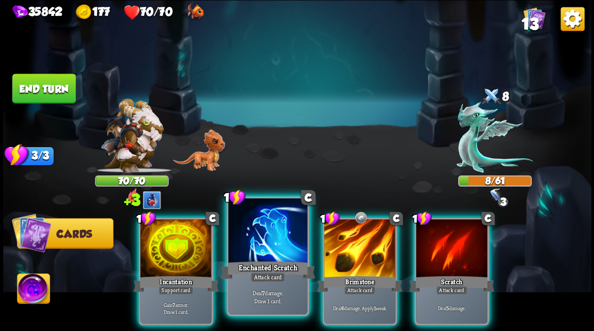
click at [259, 246] on div at bounding box center [267, 231] width 79 height 67
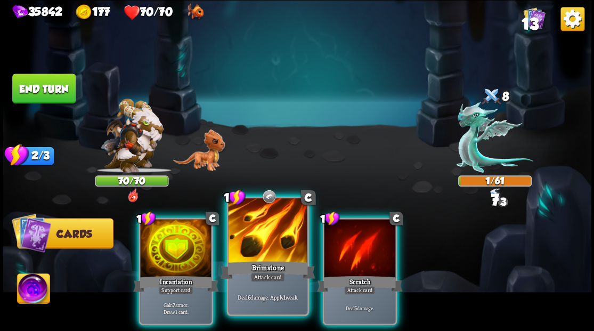
click at [256, 251] on div at bounding box center [267, 231] width 79 height 67
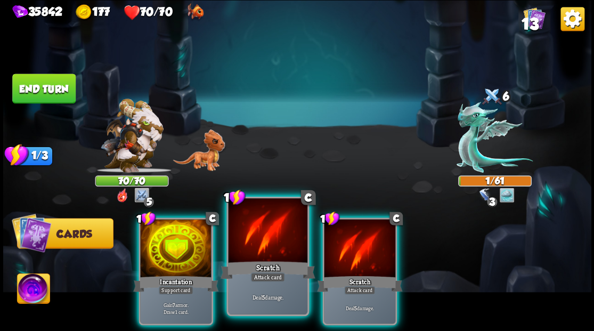
click at [251, 253] on div at bounding box center [267, 231] width 79 height 67
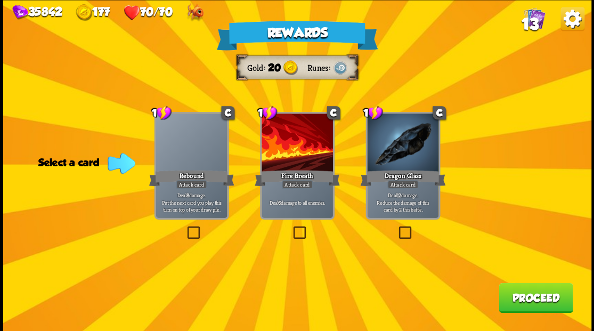
click at [530, 18] on span "13" at bounding box center [529, 24] width 17 height 18
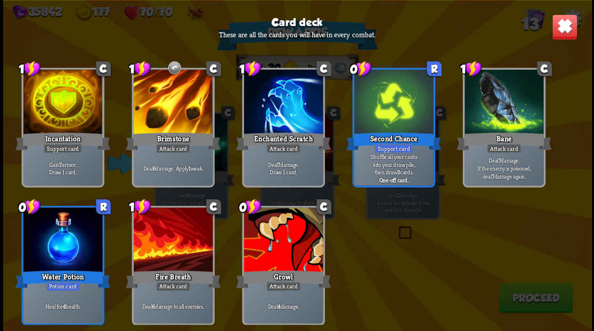
scroll to position [175, 0]
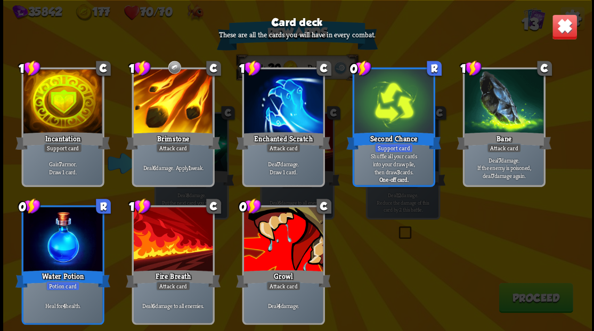
click at [566, 19] on img at bounding box center [564, 27] width 26 height 26
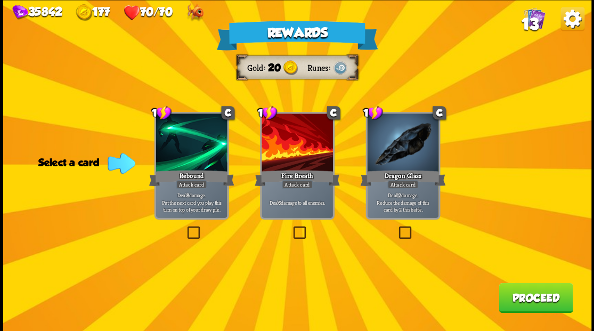
click at [396, 228] on label at bounding box center [396, 228] width 0 height 0
click at [0, 0] on input "checkbox" at bounding box center [0, 0] width 0 height 0
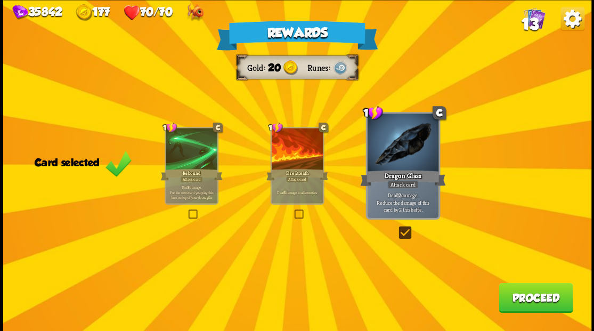
click at [520, 296] on button "Proceed" at bounding box center [536, 297] width 74 height 30
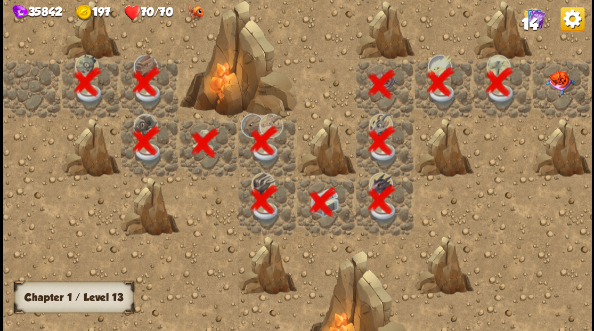
scroll to position [0, 205]
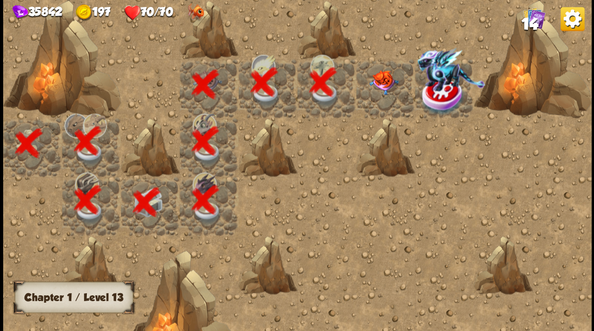
click at [378, 83] on img at bounding box center [383, 82] width 29 height 25
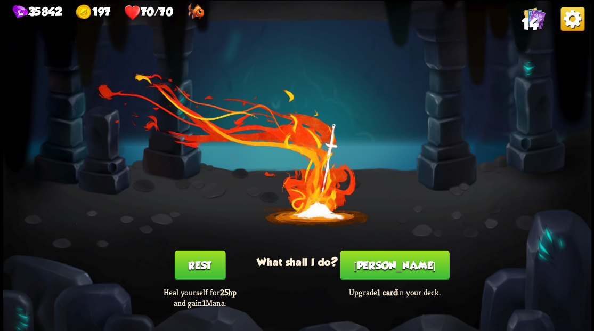
click at [387, 264] on button "[PERSON_NAME]" at bounding box center [394, 265] width 109 height 30
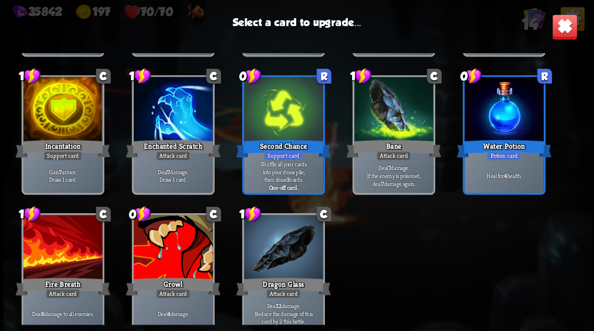
scroll to position [175, 0]
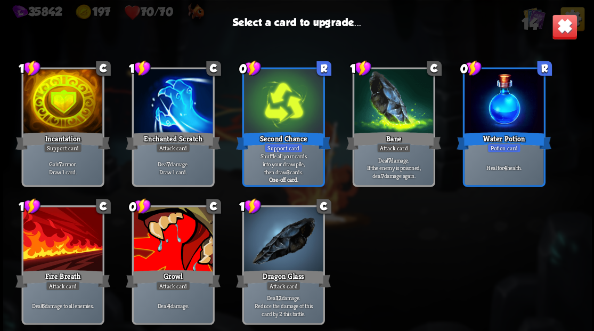
click at [173, 236] on div at bounding box center [172, 240] width 79 height 67
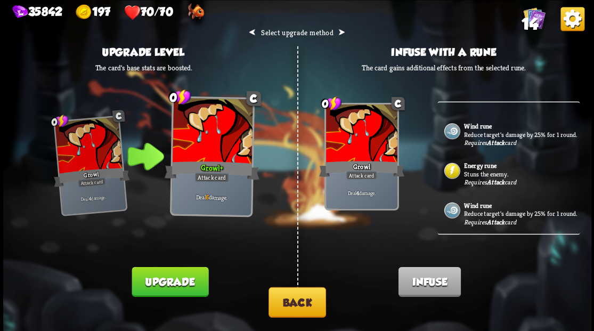
scroll to position [46, 0]
click at [490, 169] on p "Stuns the enemy." at bounding box center [520, 173] width 113 height 9
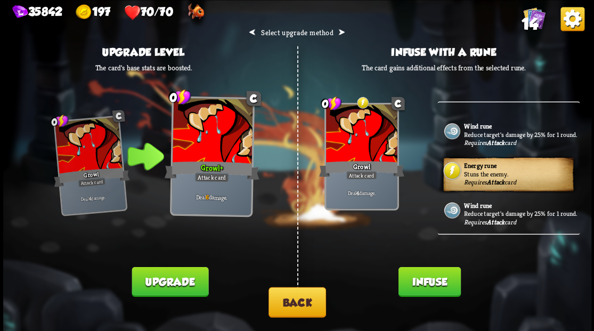
click at [420, 274] on button "Infuse" at bounding box center [429, 281] width 62 height 30
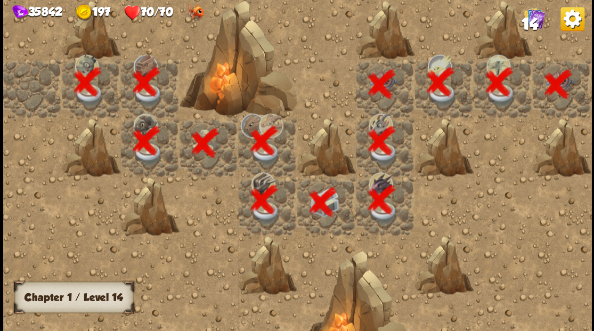
scroll to position [0, 205]
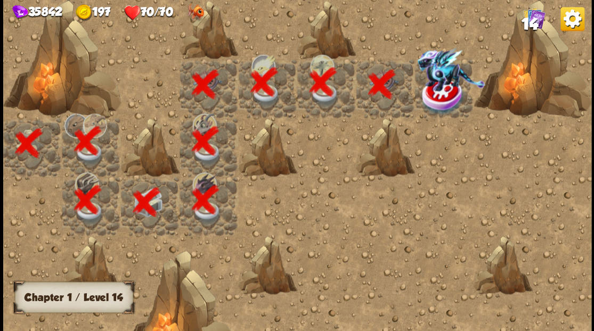
click at [438, 86] on div at bounding box center [444, 88] width 59 height 59
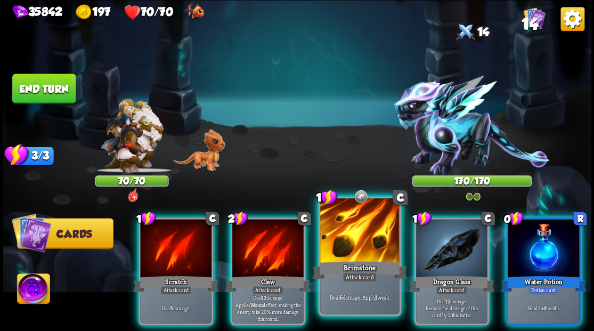
click at [355, 243] on div at bounding box center [359, 231] width 79 height 67
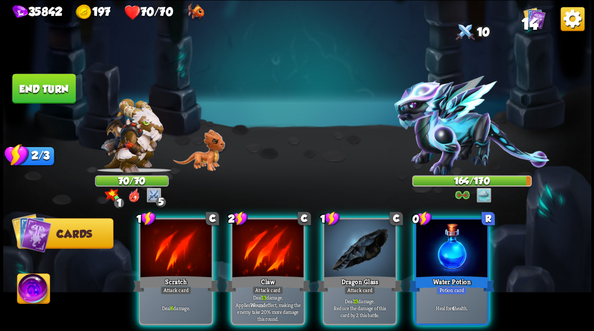
click at [37, 287] on img at bounding box center [33, 289] width 33 height 33
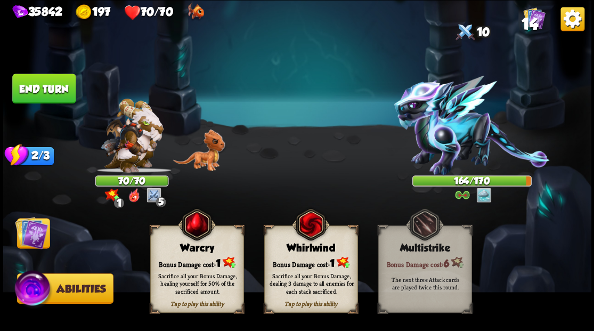
click at [32, 258] on img at bounding box center [297, 165] width 588 height 331
click at [27, 244] on img at bounding box center [31, 232] width 33 height 33
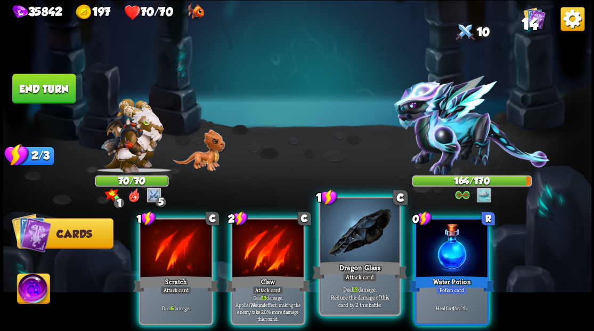
click at [360, 244] on div at bounding box center [359, 231] width 79 height 67
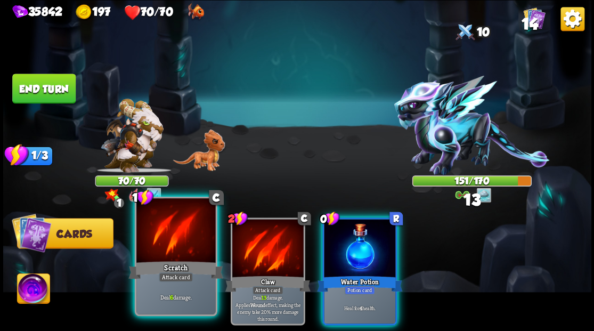
click at [176, 228] on div at bounding box center [175, 231] width 79 height 67
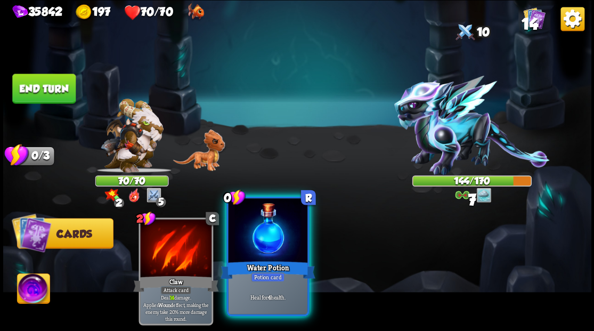
click at [263, 254] on div at bounding box center [267, 231] width 79 height 67
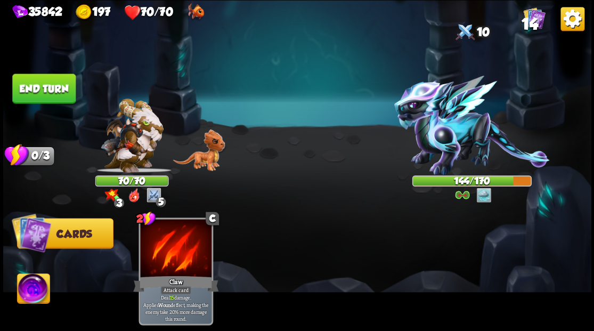
click at [47, 84] on button "End turn" at bounding box center [43, 89] width 63 height 30
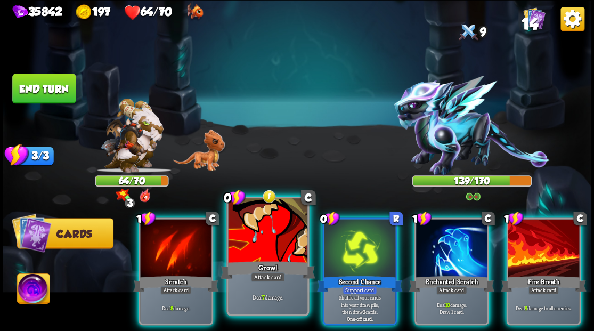
click at [270, 230] on div at bounding box center [267, 231] width 79 height 67
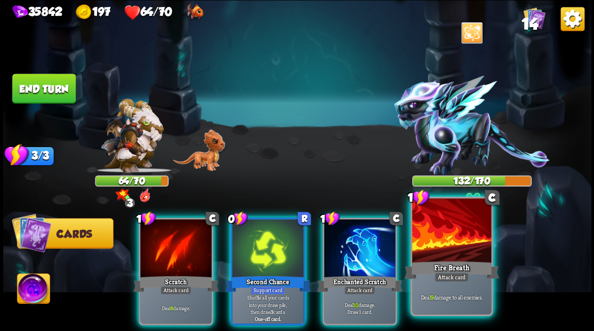
click at [449, 242] on div at bounding box center [451, 231] width 79 height 67
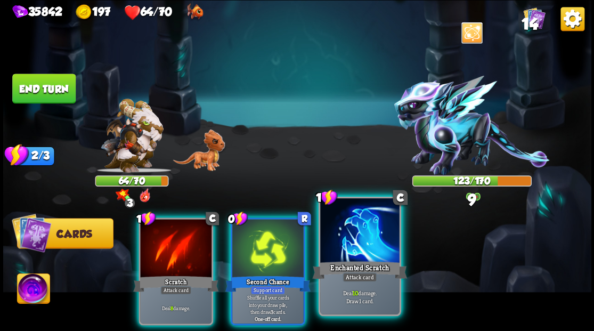
click at [350, 244] on div at bounding box center [359, 231] width 79 height 67
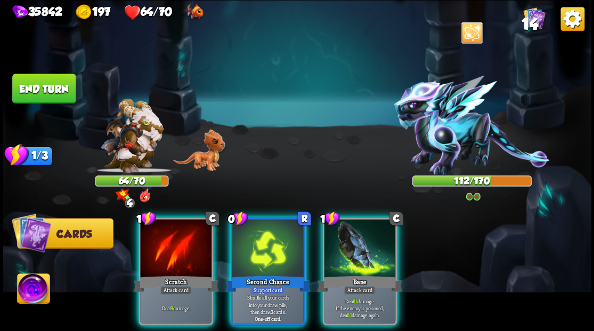
click at [33, 287] on img at bounding box center [33, 289] width 33 height 33
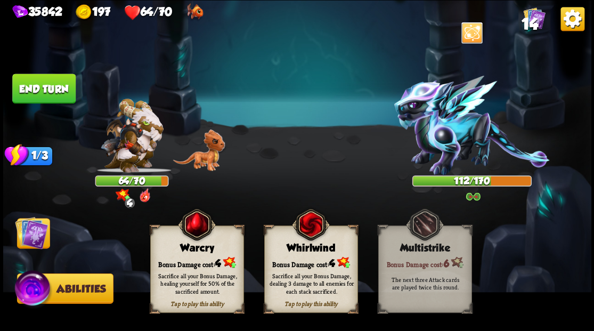
click at [189, 266] on div "Sacrifice all your Bonus Damage, healing yourself for 50% of the sacrificed amo…" at bounding box center [197, 283] width 94 height 37
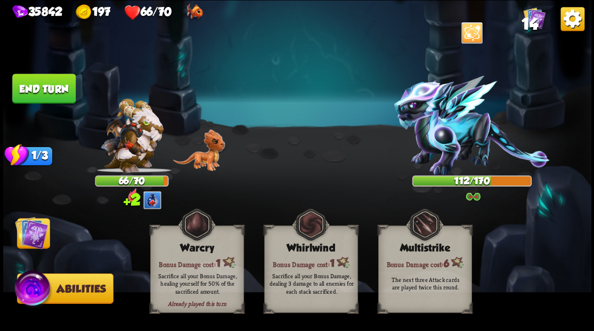
click at [26, 234] on img at bounding box center [31, 232] width 33 height 33
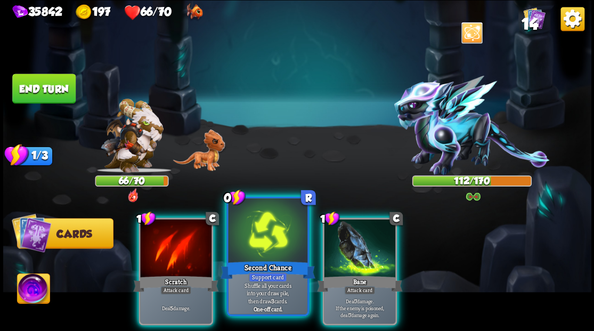
click at [272, 238] on div at bounding box center [267, 231] width 79 height 67
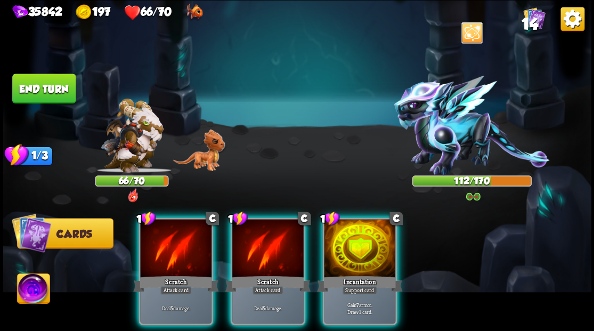
click at [344, 255] on div at bounding box center [359, 249] width 71 height 60
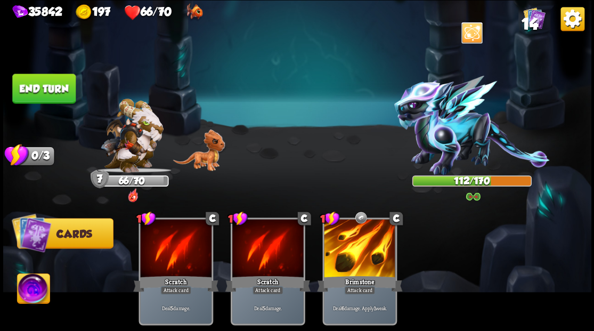
drag, startPoint x: 35, startPoint y: 79, endPoint x: 229, endPoint y: 101, distance: 195.2
click at [35, 79] on button "End turn" at bounding box center [43, 89] width 63 height 30
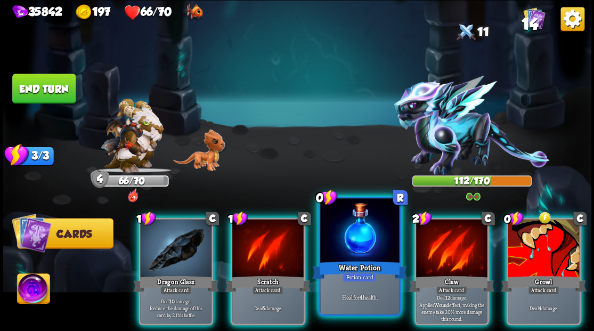
click at [353, 250] on div at bounding box center [359, 231] width 79 height 67
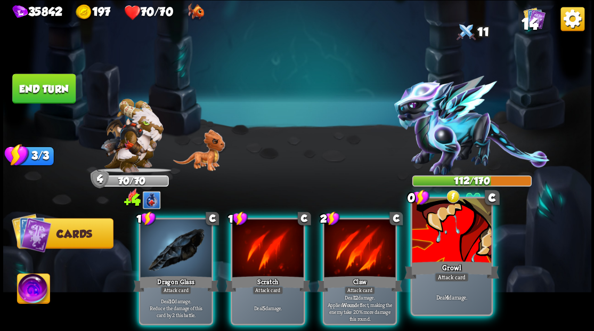
click at [448, 249] on div at bounding box center [451, 231] width 79 height 67
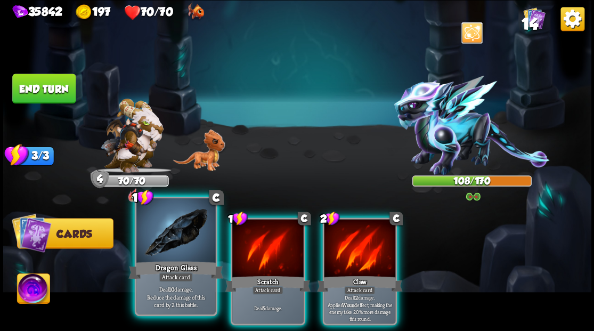
click at [178, 251] on div at bounding box center [175, 231] width 79 height 67
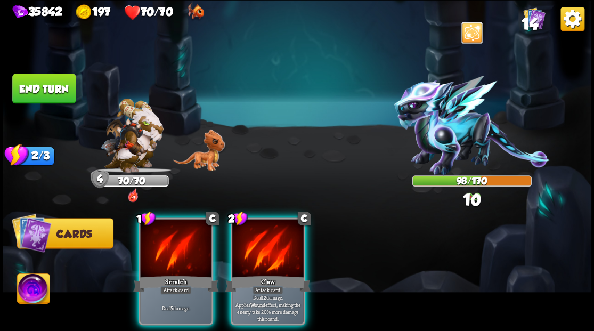
drag, startPoint x: 285, startPoint y: 252, endPoint x: 287, endPoint y: 224, distance: 28.3
click at [285, 251] on div at bounding box center [267, 249] width 71 height 60
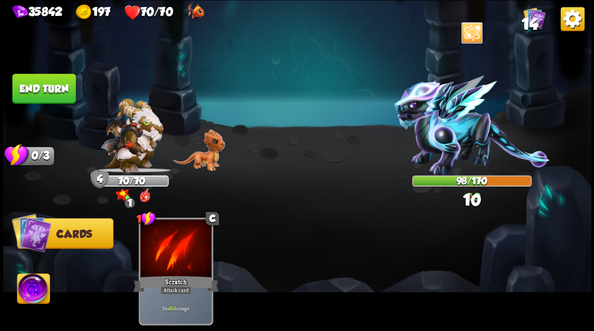
drag, startPoint x: 43, startPoint y: 83, endPoint x: 264, endPoint y: 119, distance: 223.5
click at [43, 84] on button "End turn" at bounding box center [43, 89] width 63 height 30
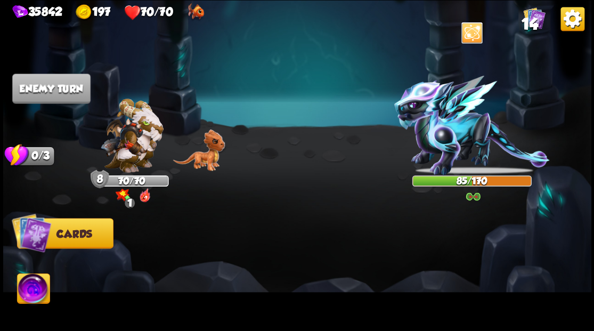
click at [31, 291] on img at bounding box center [33, 289] width 33 height 33
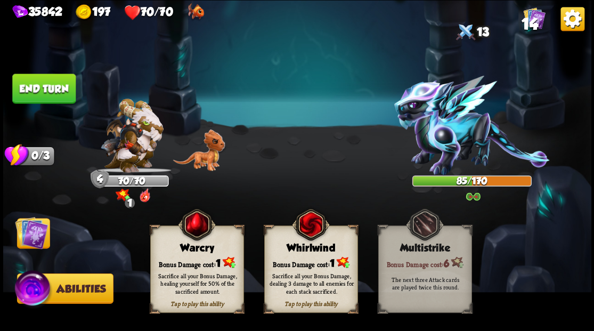
click at [176, 277] on div "Sacrifice all your Bonus Damage, healing yourself for 50% of the sacrificed amo…" at bounding box center [197, 282] width 85 height 23
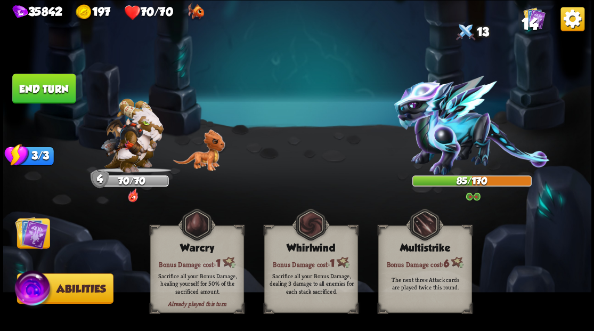
click at [58, 91] on button "End turn" at bounding box center [43, 89] width 63 height 30
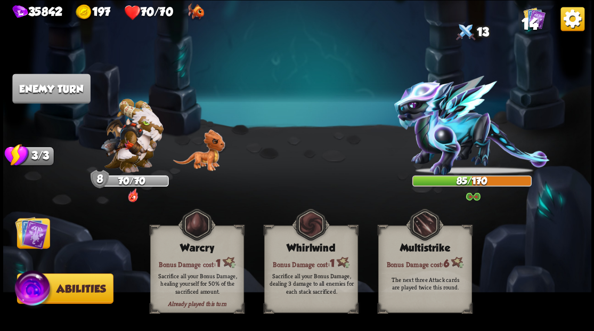
click at [38, 245] on img at bounding box center [31, 232] width 33 height 33
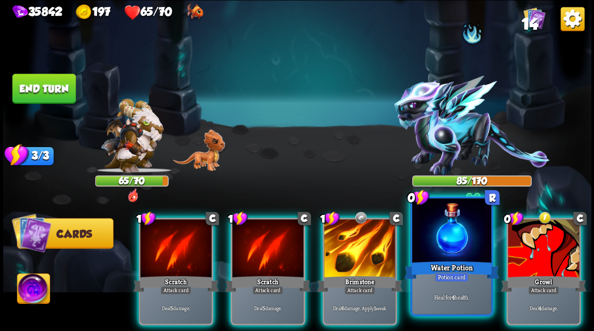
click at [466, 255] on div at bounding box center [451, 231] width 79 height 67
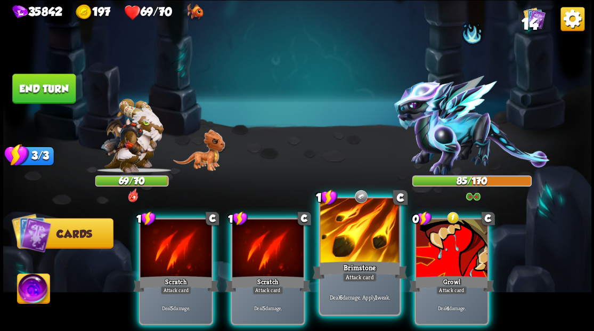
click at [335, 245] on div at bounding box center [359, 231] width 79 height 67
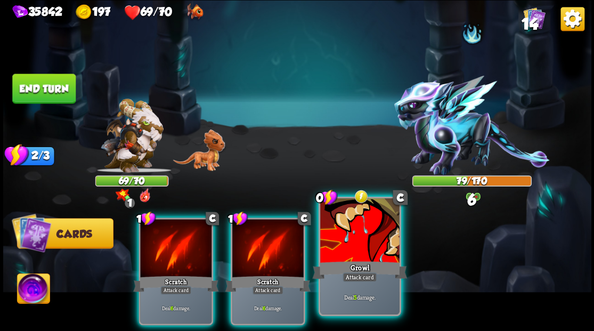
click at [350, 243] on div at bounding box center [359, 231] width 79 height 67
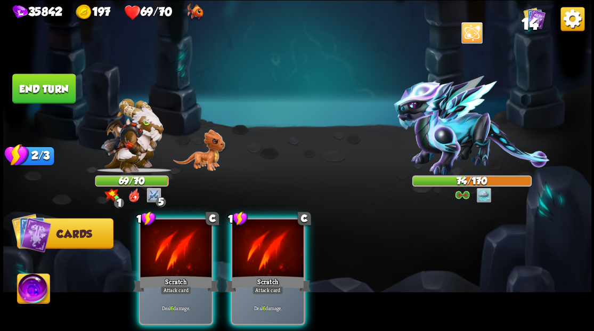
click at [28, 297] on img at bounding box center [33, 289] width 33 height 33
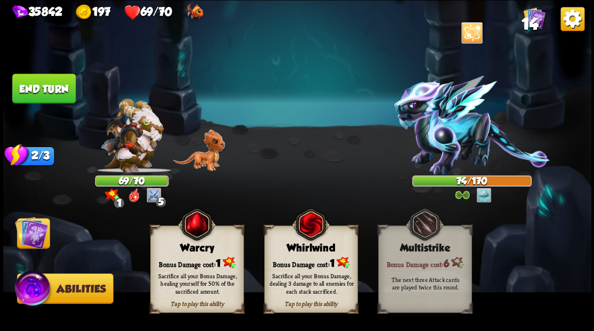
click at [179, 256] on div "Bonus Damage cost: 1" at bounding box center [196, 262] width 93 height 13
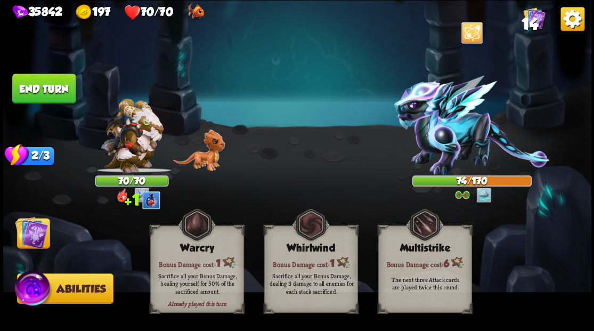
click at [42, 236] on img at bounding box center [31, 232] width 33 height 33
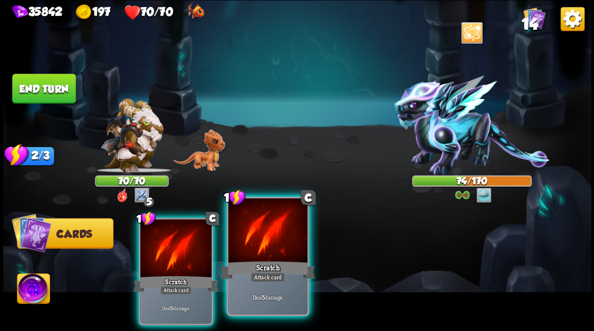
click at [278, 260] on div "Scratch" at bounding box center [267, 269] width 95 height 21
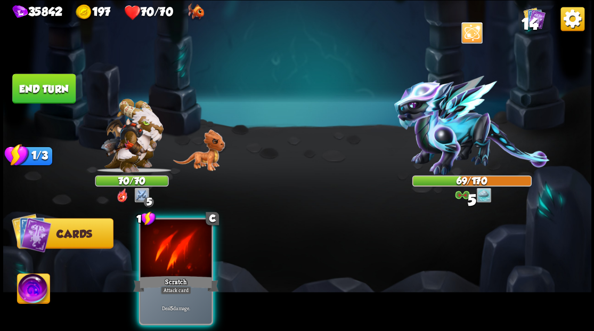
drag, startPoint x: 196, startPoint y: 248, endPoint x: 172, endPoint y: 239, distance: 26.3
click at [195, 248] on div at bounding box center [175, 249] width 71 height 60
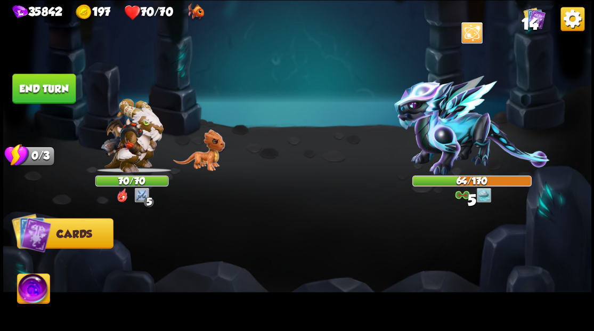
click at [63, 84] on button "End turn" at bounding box center [43, 89] width 63 height 30
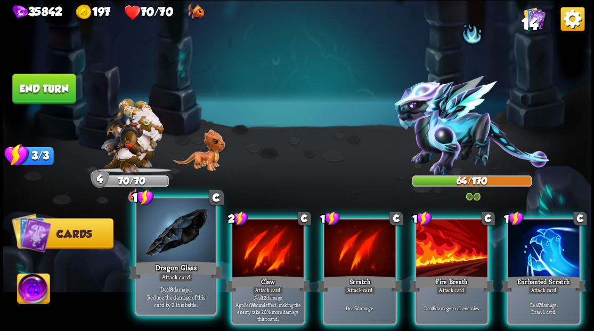
click at [156, 261] on div "Dragon Glass" at bounding box center [175, 269] width 95 height 21
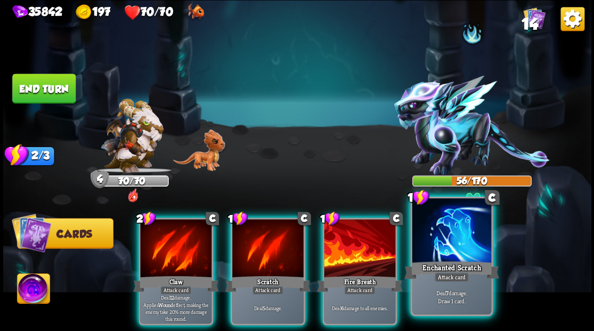
click at [443, 242] on div at bounding box center [451, 231] width 79 height 67
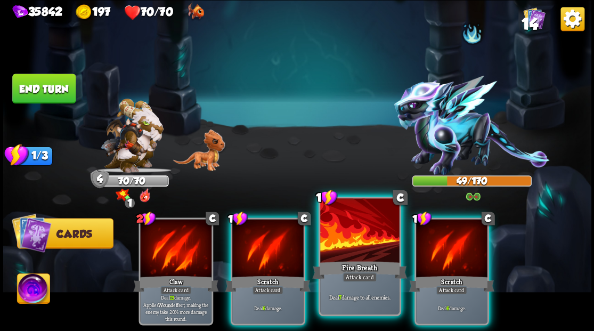
click at [372, 240] on div at bounding box center [359, 231] width 79 height 67
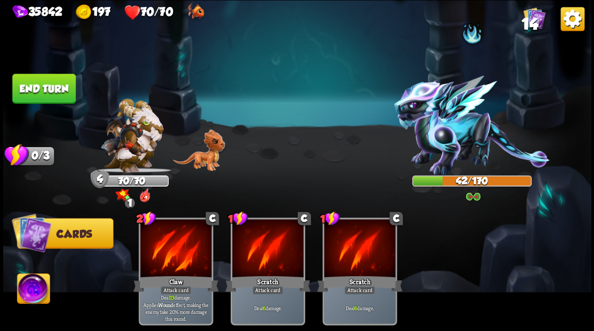
click at [40, 88] on button "End turn" at bounding box center [43, 89] width 63 height 30
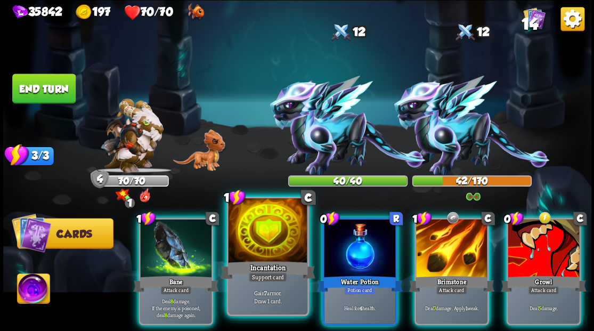
click at [258, 248] on div at bounding box center [267, 231] width 79 height 67
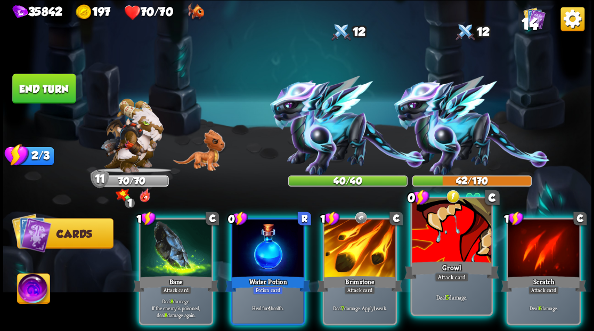
click at [458, 255] on div at bounding box center [451, 231] width 79 height 67
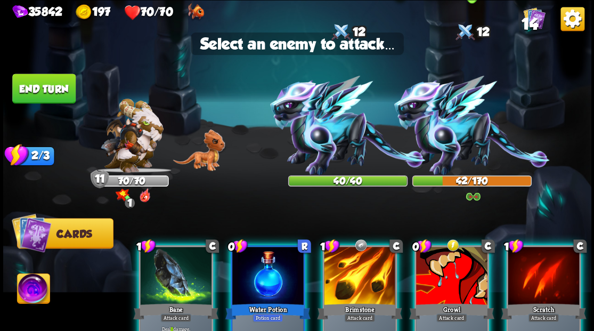
click at [444, 137] on img at bounding box center [472, 126] width 156 height 100
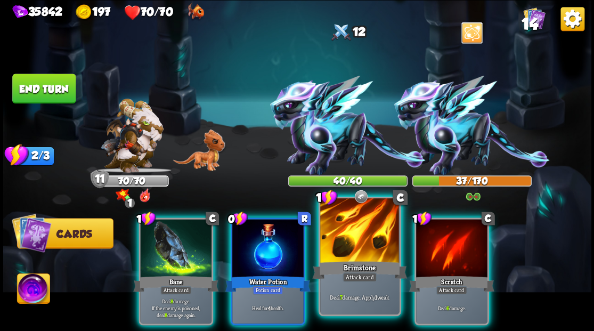
click at [363, 245] on div at bounding box center [359, 231] width 79 height 67
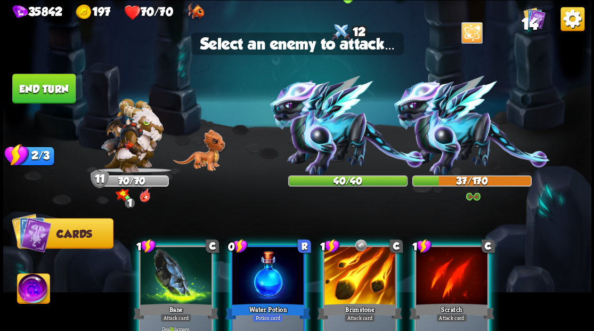
click at [330, 133] on img at bounding box center [348, 126] width 156 height 100
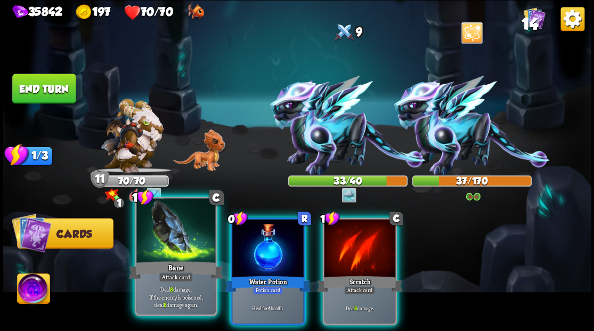
click at [164, 257] on div at bounding box center [175, 231] width 79 height 67
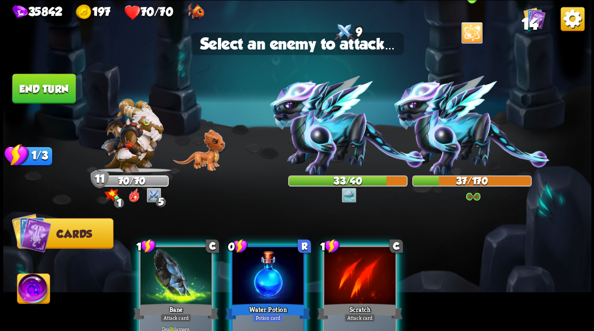
click at [467, 131] on img at bounding box center [472, 126] width 156 height 100
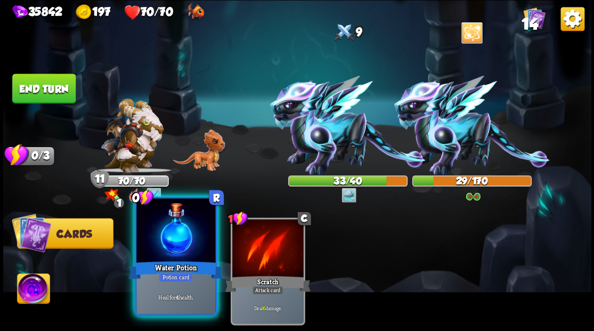
click at [186, 256] on div at bounding box center [175, 231] width 79 height 67
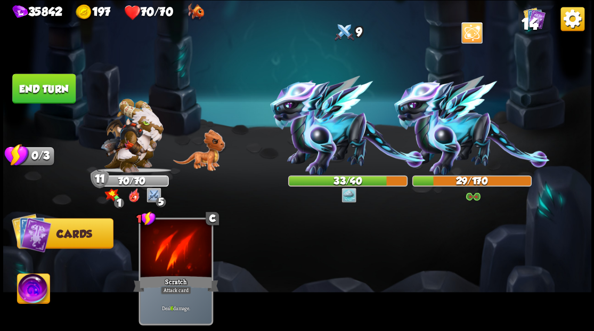
click at [39, 95] on button "End turn" at bounding box center [43, 89] width 63 height 30
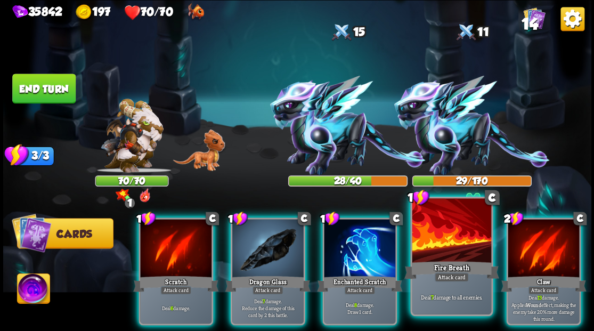
click at [441, 247] on div at bounding box center [451, 231] width 79 height 67
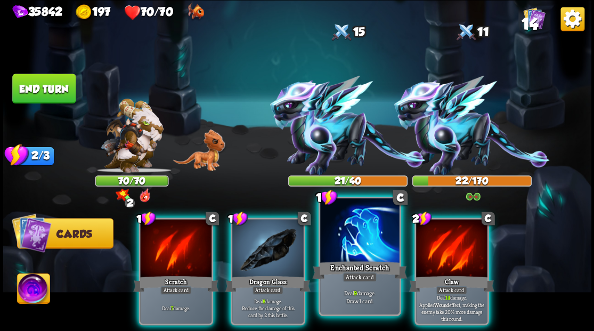
click at [364, 242] on div at bounding box center [359, 231] width 79 height 67
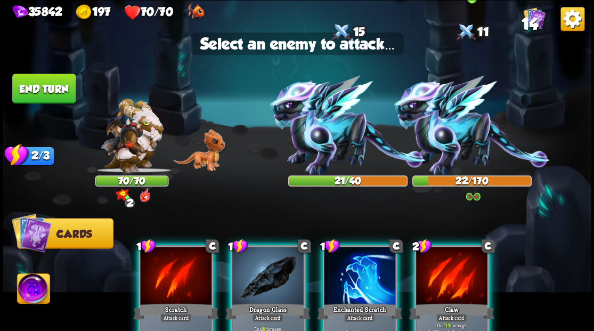
click at [462, 142] on img at bounding box center [472, 126] width 156 height 100
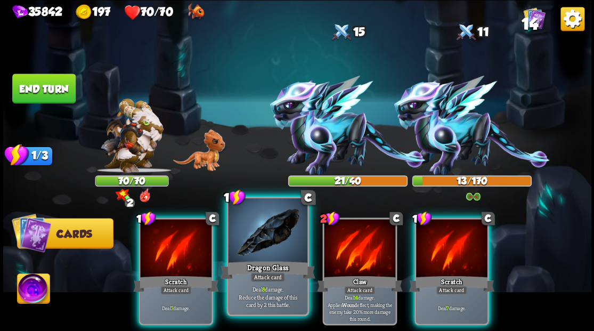
click at [274, 232] on div at bounding box center [267, 231] width 79 height 67
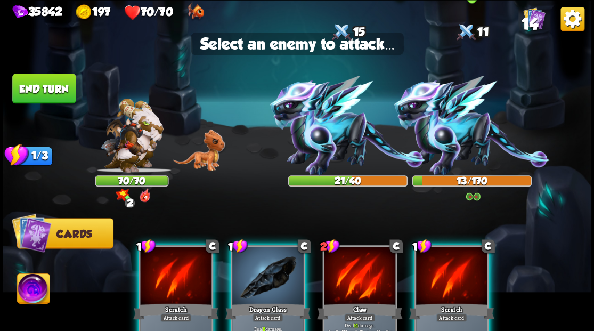
click at [444, 139] on img at bounding box center [472, 126] width 156 height 100
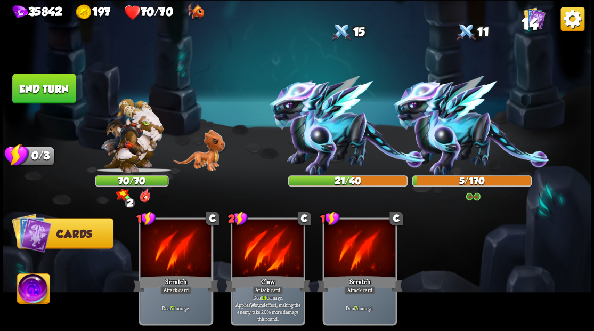
click at [32, 286] on img at bounding box center [33, 289] width 33 height 33
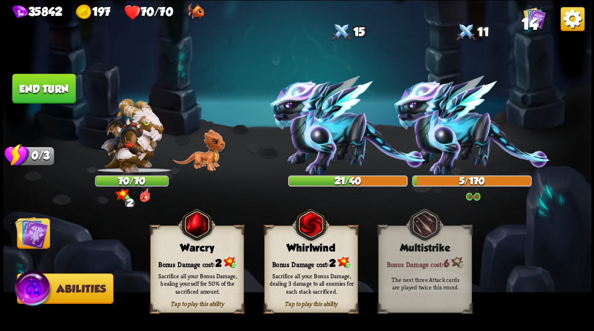
click at [31, 245] on img at bounding box center [31, 232] width 33 height 33
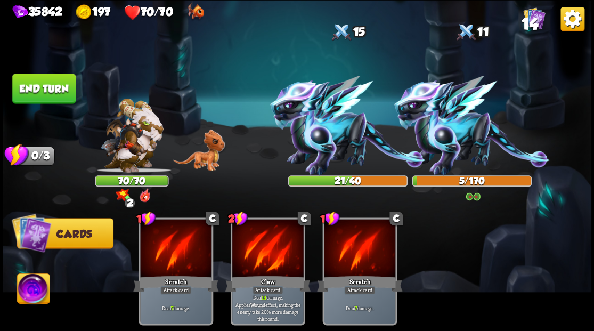
click at [48, 87] on button "End turn" at bounding box center [43, 89] width 63 height 30
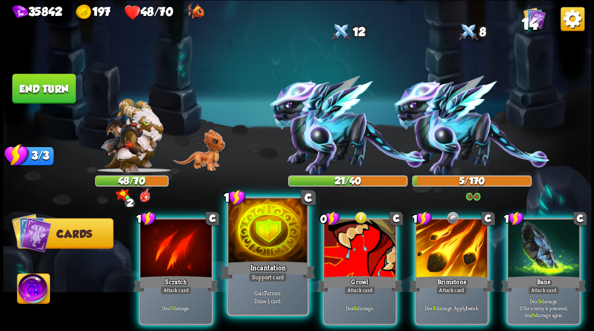
click at [272, 226] on div at bounding box center [267, 231] width 79 height 67
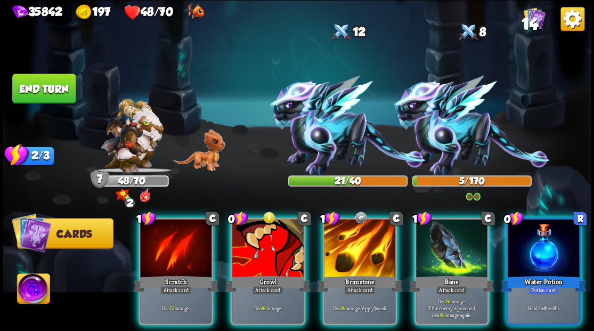
click at [549, 274] on div "Water Potion" at bounding box center [543, 283] width 85 height 19
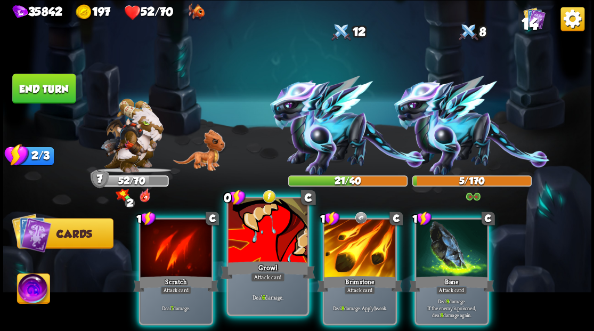
click at [256, 253] on div at bounding box center [267, 231] width 79 height 67
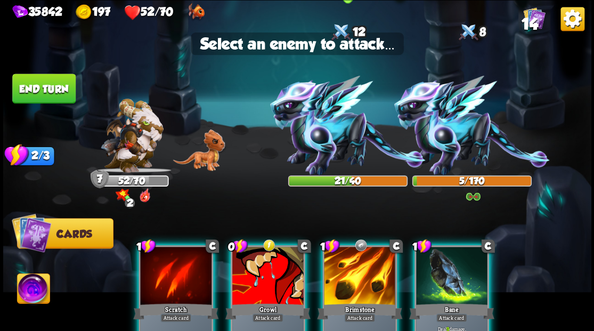
click at [318, 136] on img at bounding box center [348, 126] width 156 height 100
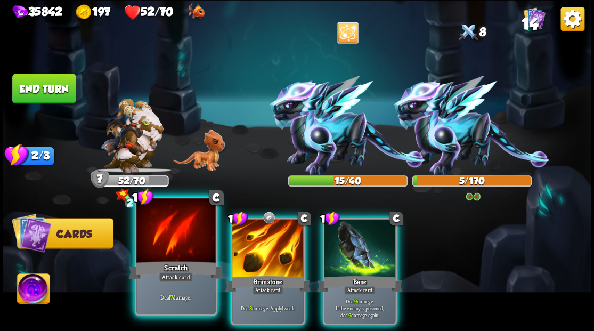
click at [172, 251] on div at bounding box center [175, 231] width 79 height 67
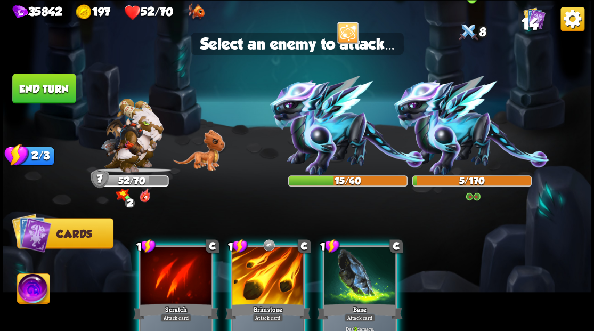
click at [454, 137] on img at bounding box center [472, 126] width 156 height 100
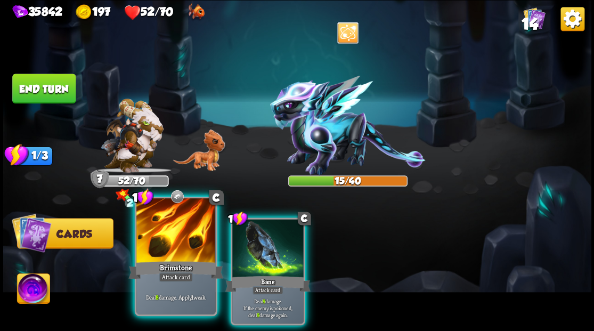
click at [171, 251] on div at bounding box center [175, 231] width 79 height 67
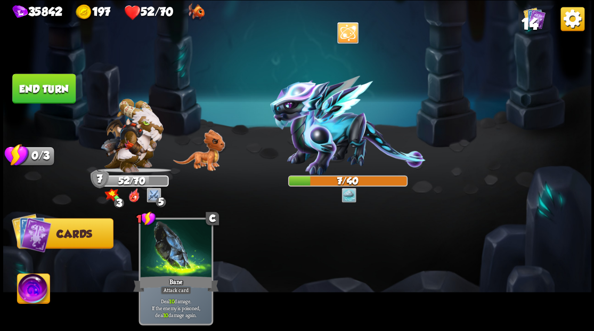
click at [27, 297] on img at bounding box center [33, 289] width 33 height 33
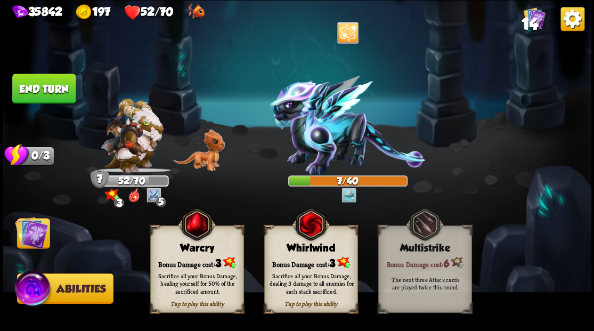
click at [175, 266] on div "Sacrifice all your Bonus Damage, healing yourself for 50% of the sacrificed amo…" at bounding box center [197, 283] width 94 height 37
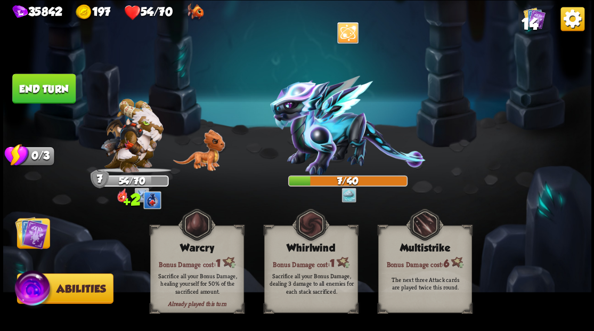
click at [27, 242] on img at bounding box center [31, 232] width 33 height 33
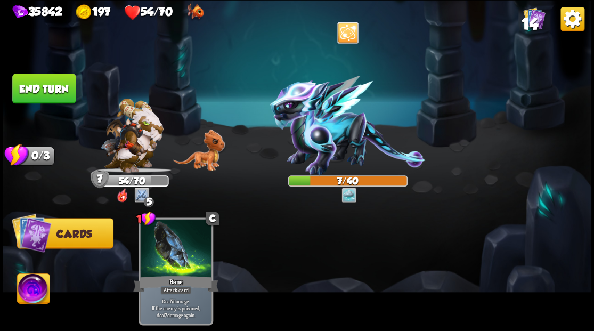
click at [53, 86] on button "End turn" at bounding box center [43, 89] width 63 height 30
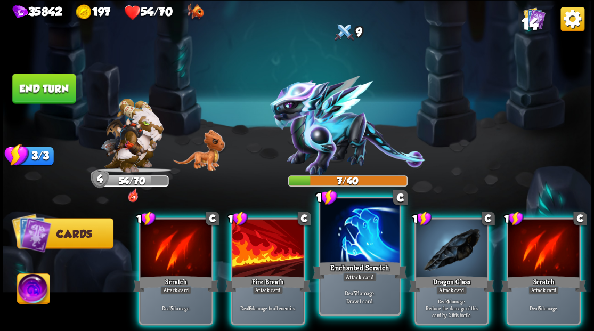
click at [366, 241] on div at bounding box center [359, 231] width 79 height 67
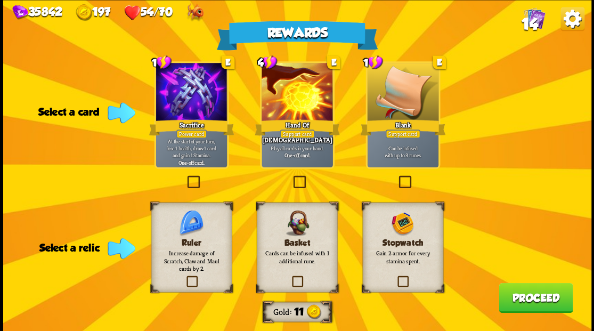
click at [184, 277] on label at bounding box center [184, 277] width 0 height 0
click at [0, 0] on input "checkbox" at bounding box center [0, 0] width 0 height 0
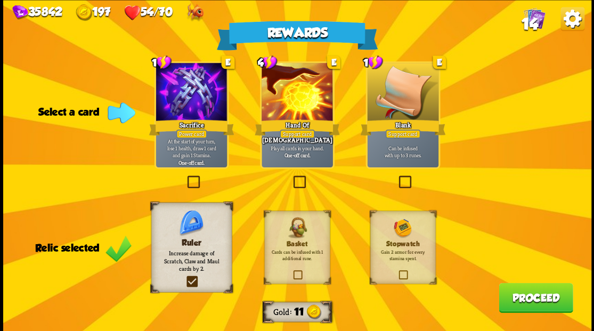
click at [524, 301] on button "Proceed" at bounding box center [536, 297] width 74 height 30
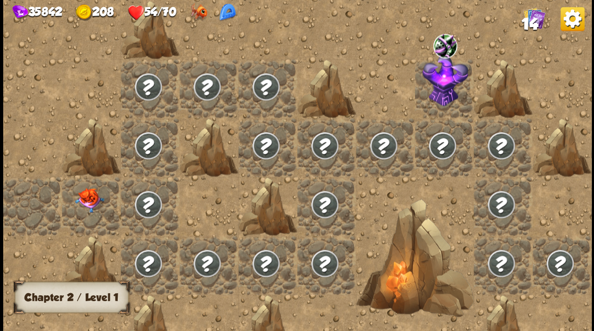
click at [94, 208] on img at bounding box center [89, 200] width 29 height 25
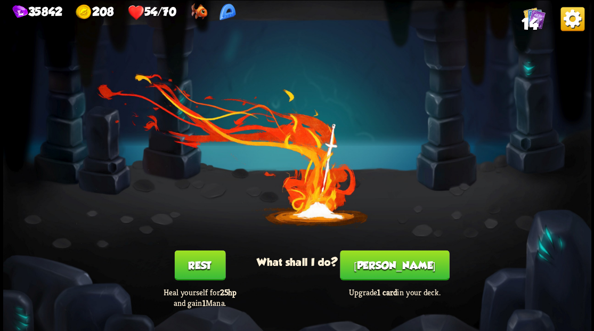
click at [400, 275] on button "[PERSON_NAME]" at bounding box center [394, 265] width 109 height 30
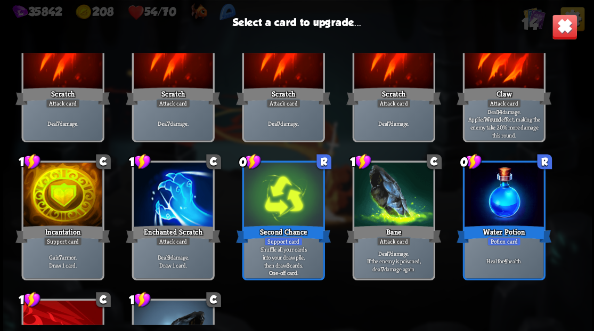
scroll to position [71, 0]
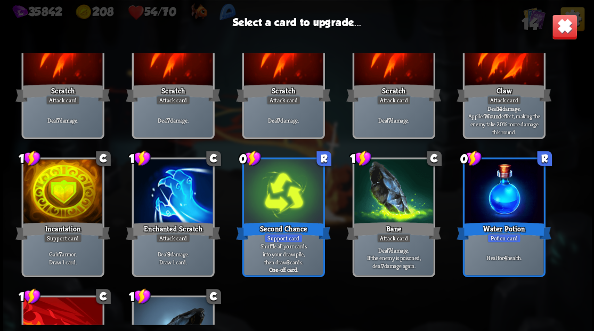
click at [69, 204] on div at bounding box center [62, 192] width 79 height 67
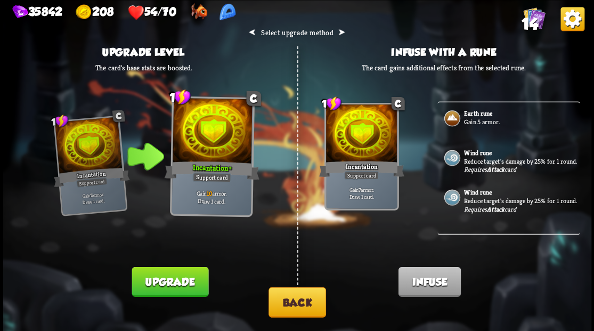
scroll to position [0, 0]
click at [296, 312] on button "Back" at bounding box center [298, 302] width 58 height 30
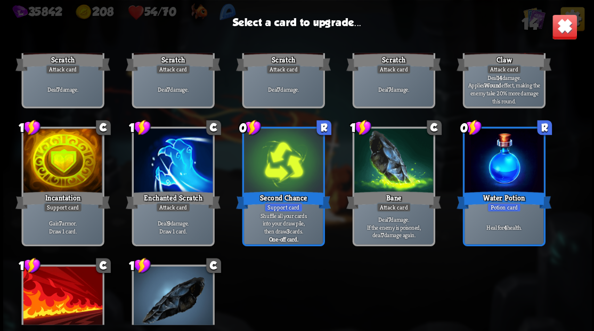
scroll to position [175, 0]
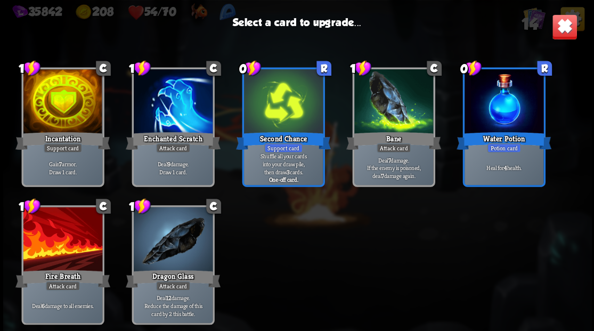
click at [64, 247] on div at bounding box center [62, 240] width 79 height 67
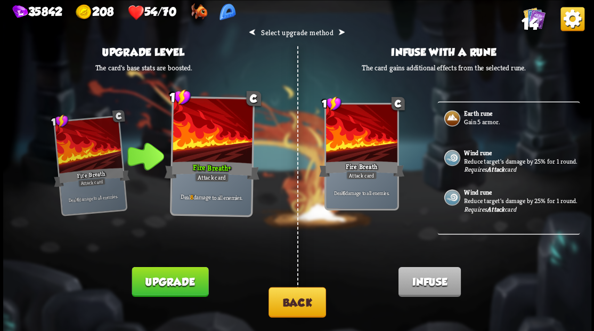
click at [180, 280] on button "Upgrade" at bounding box center [170, 281] width 77 height 30
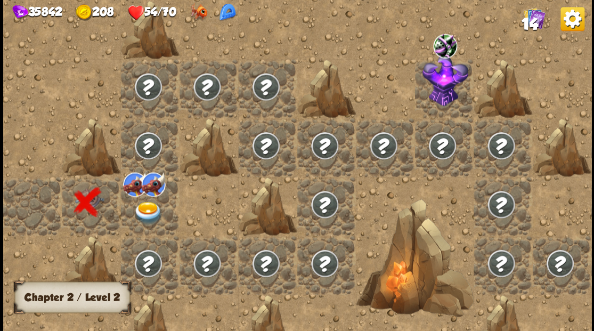
click at [148, 211] on img at bounding box center [147, 212] width 29 height 23
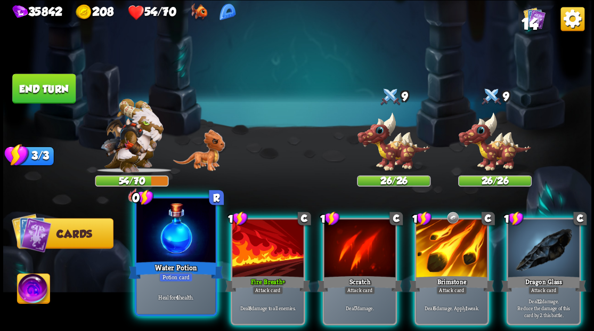
click at [173, 241] on div at bounding box center [175, 231] width 79 height 67
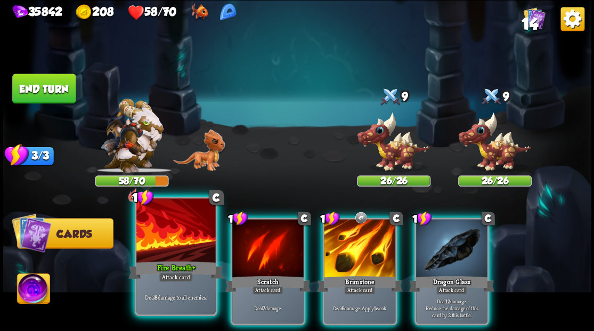
click at [169, 231] on div at bounding box center [175, 231] width 79 height 67
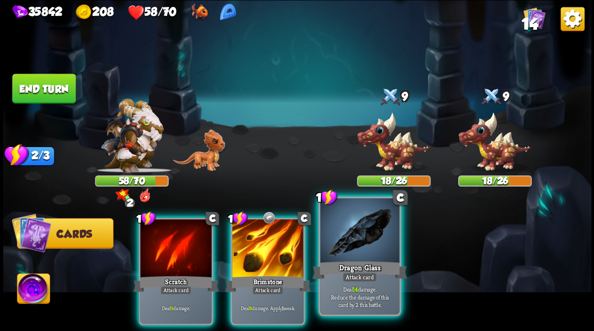
click at [362, 238] on div at bounding box center [359, 231] width 79 height 67
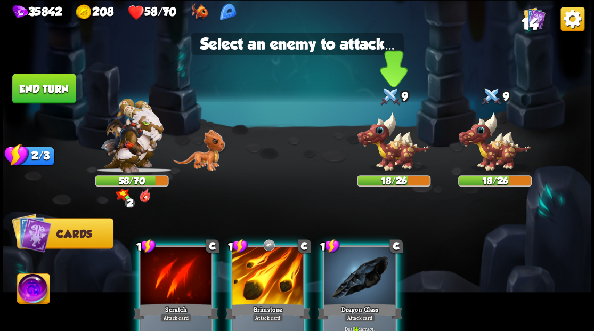
click at [393, 143] on img at bounding box center [394, 141] width 74 height 61
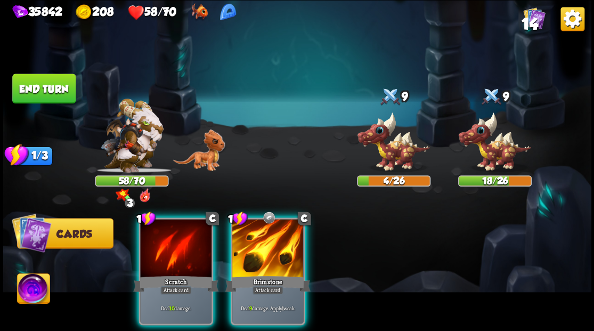
drag, startPoint x: 263, startPoint y: 234, endPoint x: 350, endPoint y: 180, distance: 102.2
click at [266, 232] on div at bounding box center [267, 249] width 71 height 60
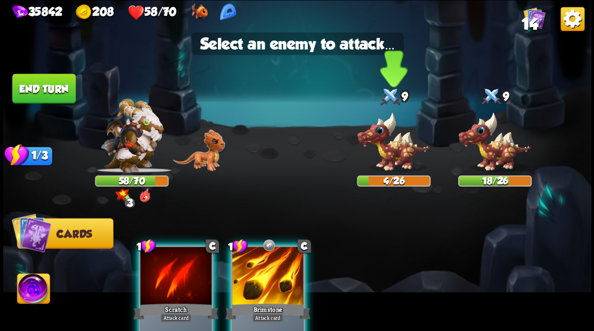
click at [393, 147] on img at bounding box center [394, 141] width 74 height 61
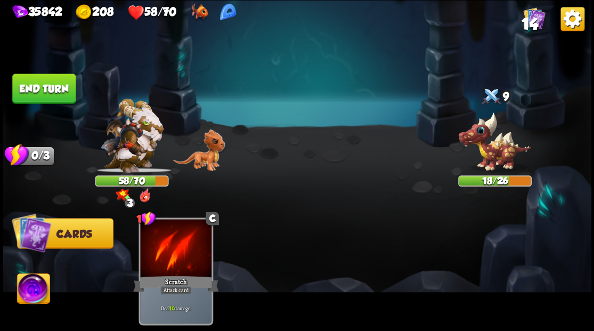
click at [46, 93] on button "End turn" at bounding box center [43, 89] width 63 height 30
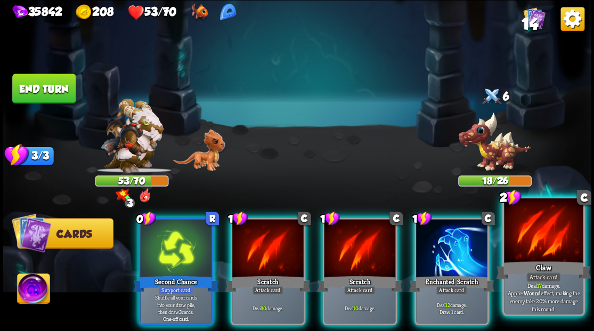
click at [552, 245] on div at bounding box center [543, 231] width 79 height 67
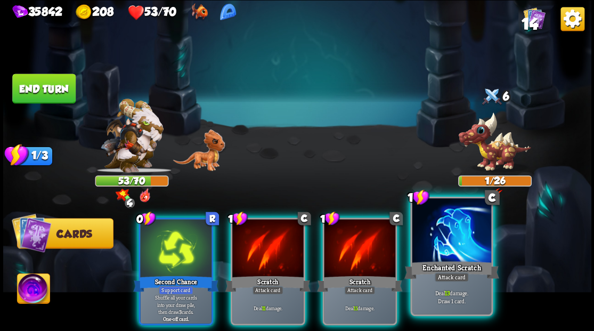
click at [441, 252] on div at bounding box center [451, 231] width 79 height 67
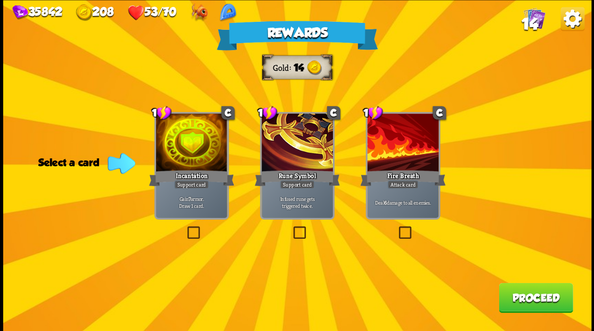
click at [396, 228] on label at bounding box center [396, 228] width 0 height 0
click at [0, 0] on input "checkbox" at bounding box center [0, 0] width 0 height 0
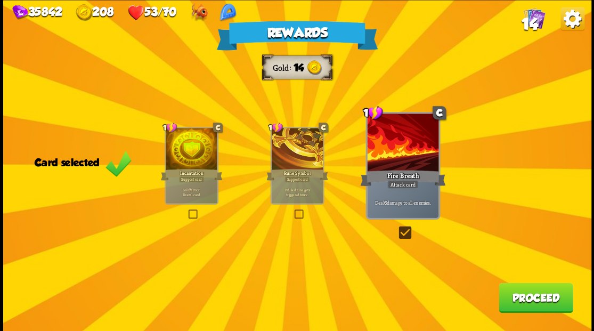
click at [511, 302] on button "Proceed" at bounding box center [536, 297] width 74 height 30
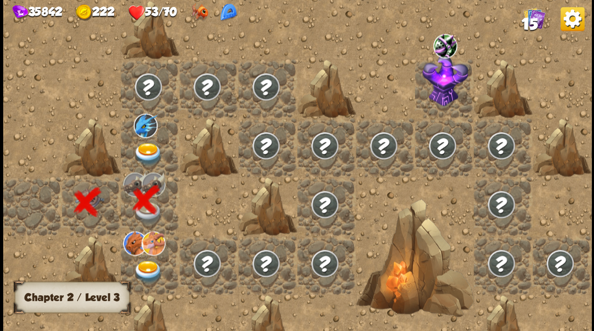
click at [148, 146] on img at bounding box center [147, 153] width 29 height 23
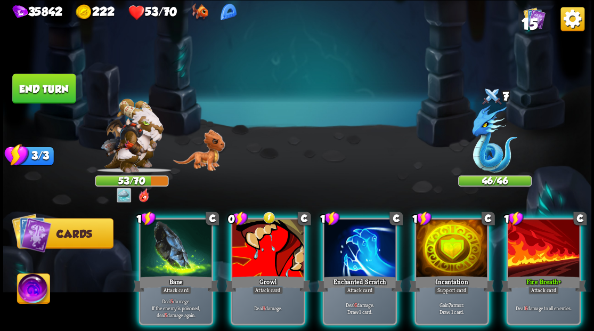
click at [489, 133] on div at bounding box center [495, 140] width 74 height 64
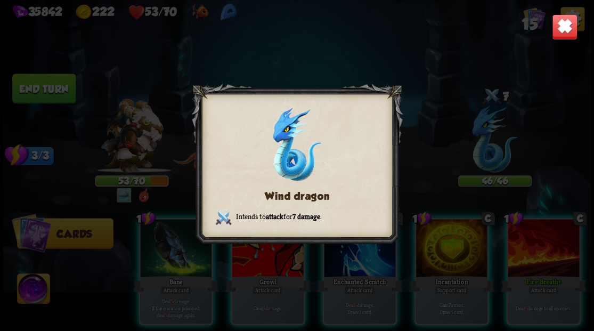
click at [568, 29] on img at bounding box center [564, 27] width 26 height 26
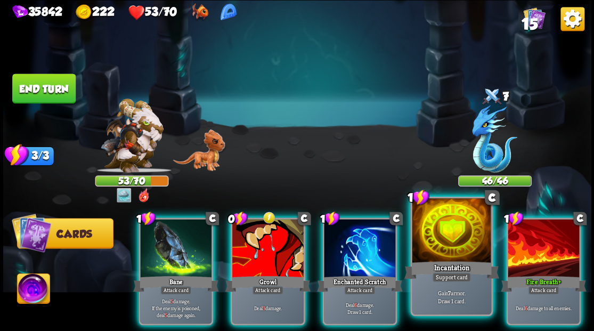
click at [454, 249] on div at bounding box center [451, 231] width 79 height 67
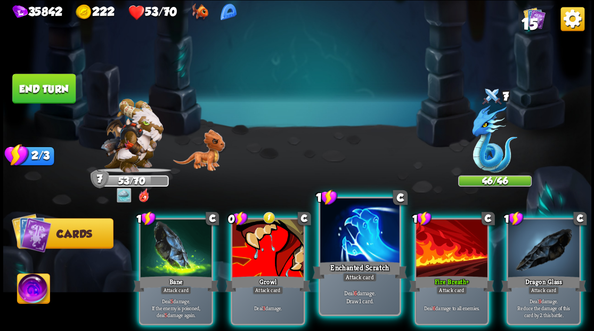
click at [360, 246] on div at bounding box center [359, 231] width 79 height 67
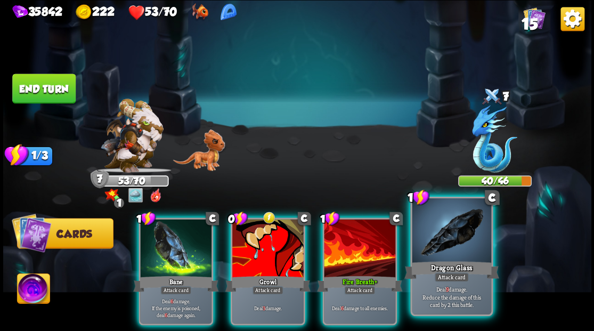
click at [453, 242] on div at bounding box center [451, 231] width 79 height 67
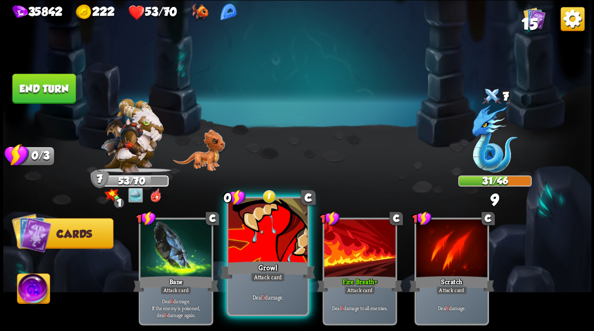
click at [263, 245] on div at bounding box center [267, 231] width 79 height 67
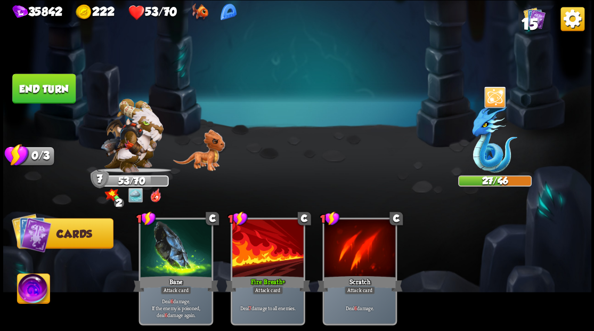
click at [25, 290] on img at bounding box center [33, 289] width 33 height 33
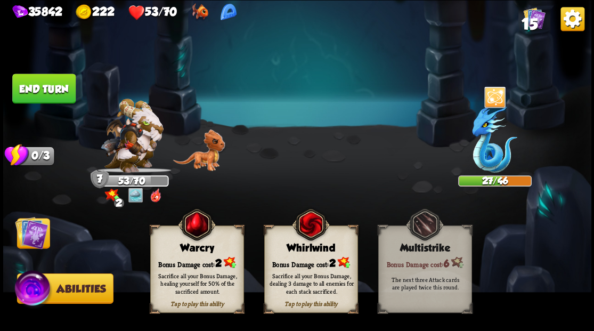
click at [187, 261] on div "Bonus Damage cost: 2" at bounding box center [196, 262] width 93 height 13
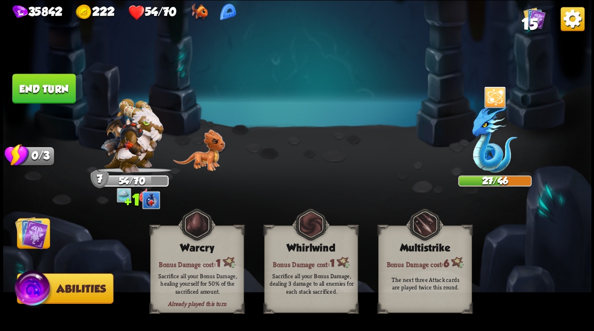
click at [35, 235] on img at bounding box center [31, 232] width 33 height 33
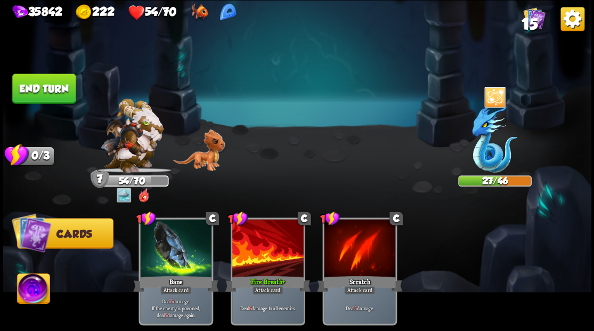
click at [34, 88] on button "End turn" at bounding box center [43, 89] width 63 height 30
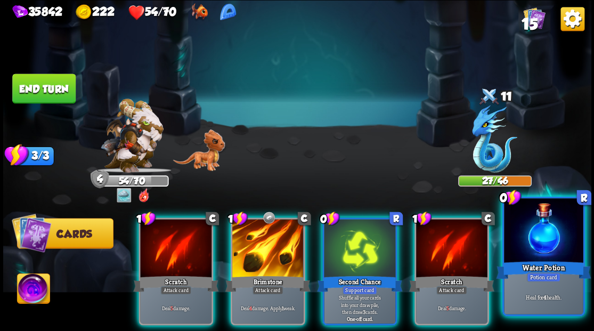
click at [554, 243] on div at bounding box center [543, 231] width 79 height 67
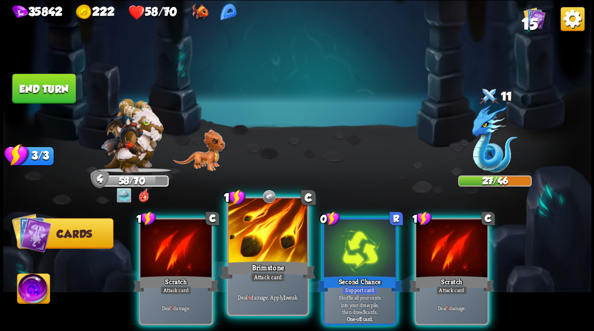
click at [273, 226] on div at bounding box center [267, 231] width 79 height 67
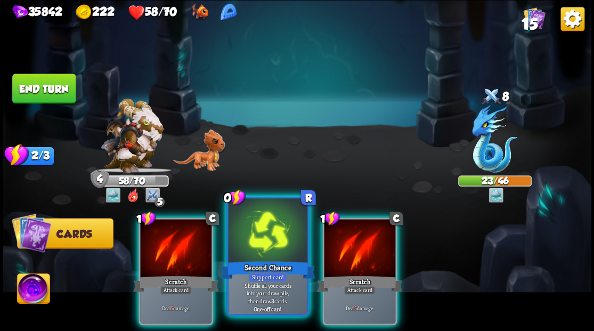
click at [273, 226] on div at bounding box center [267, 231] width 79 height 67
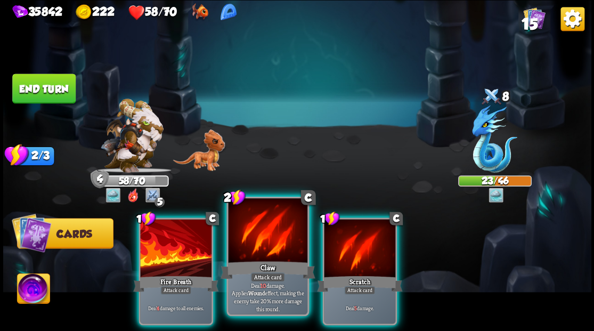
click at [269, 223] on div at bounding box center [267, 231] width 79 height 67
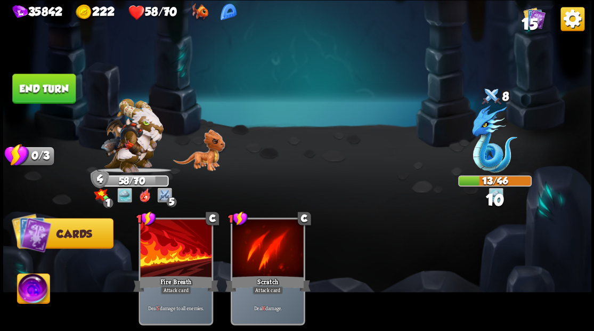
click at [63, 81] on button "End turn" at bounding box center [43, 89] width 63 height 30
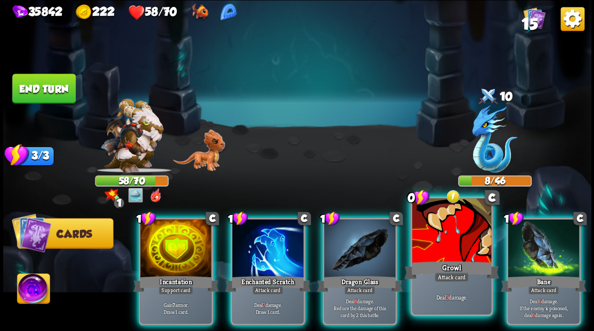
click at [456, 241] on div at bounding box center [451, 231] width 79 height 67
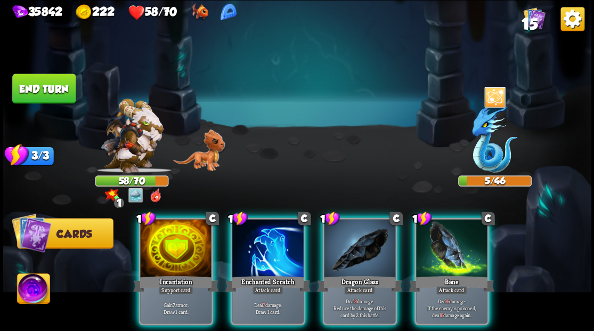
click at [26, 288] on img at bounding box center [33, 289] width 33 height 33
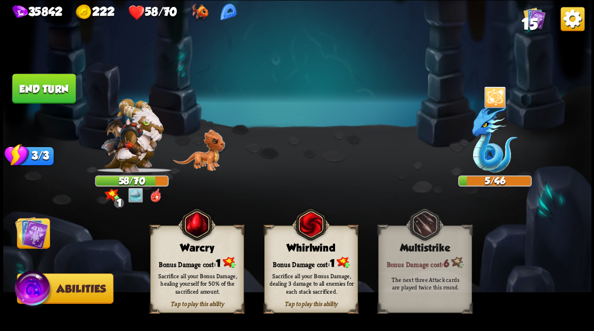
click at [197, 268] on div "Sacrifice all your Bonus Damage, healing yourself for 50% of the sacrificed amo…" at bounding box center [197, 283] width 94 height 37
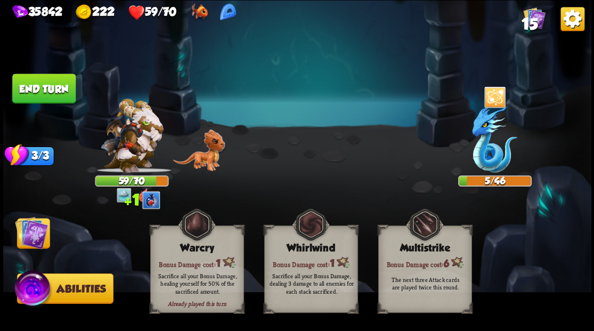
click at [36, 237] on img at bounding box center [31, 232] width 33 height 33
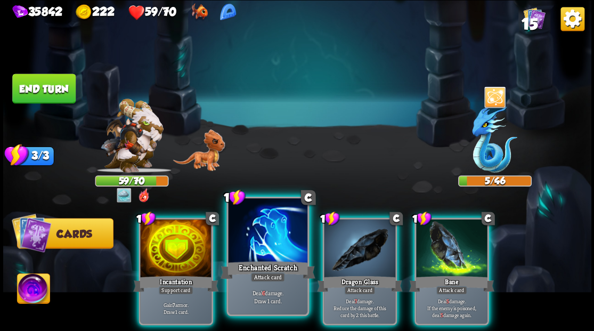
click at [275, 246] on div at bounding box center [267, 231] width 79 height 67
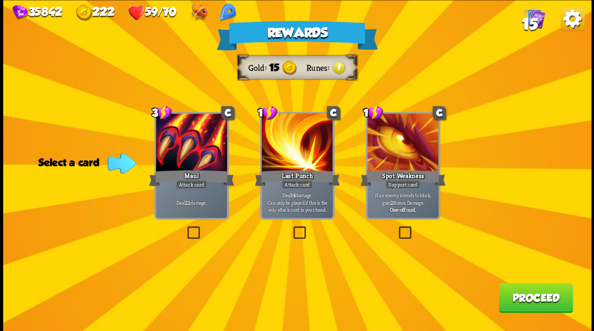
click at [525, 303] on button "Proceed" at bounding box center [536, 297] width 74 height 30
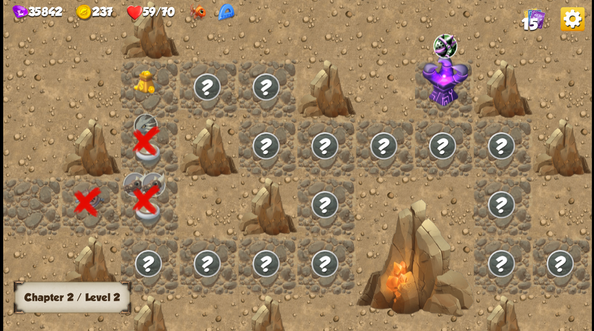
click at [143, 87] on img at bounding box center [147, 82] width 29 height 24
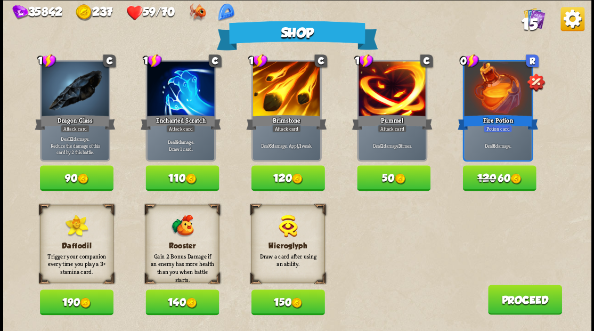
click at [288, 306] on button "150" at bounding box center [288, 302] width 74 height 26
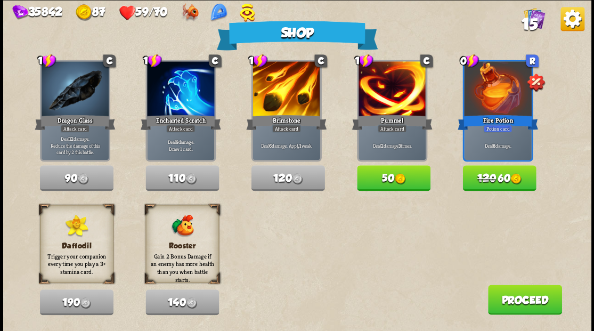
click at [523, 304] on button "Proceed" at bounding box center [525, 300] width 74 height 30
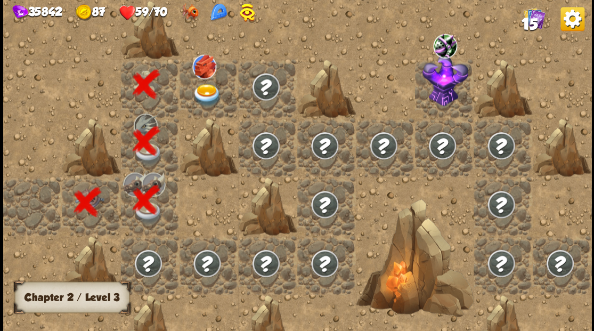
click at [203, 91] on img at bounding box center [206, 95] width 29 height 23
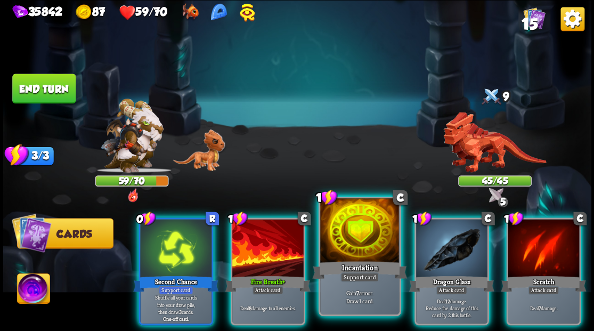
click at [342, 245] on div at bounding box center [359, 231] width 79 height 67
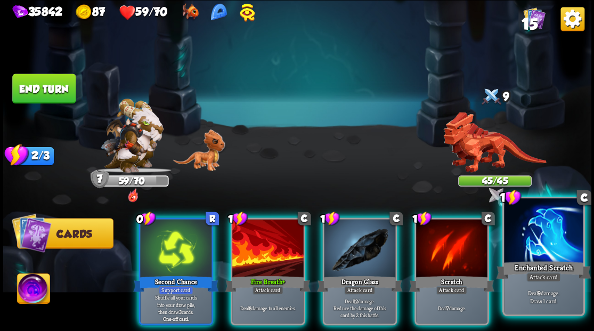
click at [528, 247] on div at bounding box center [543, 231] width 79 height 67
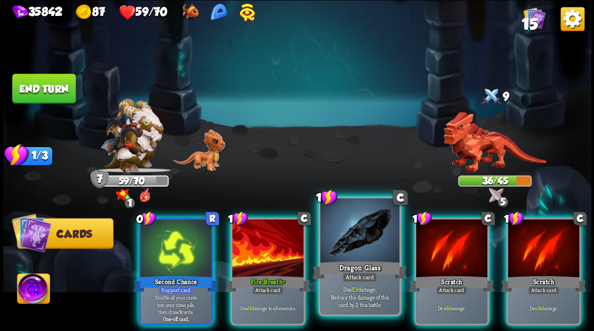
click at [340, 236] on div at bounding box center [359, 231] width 79 height 67
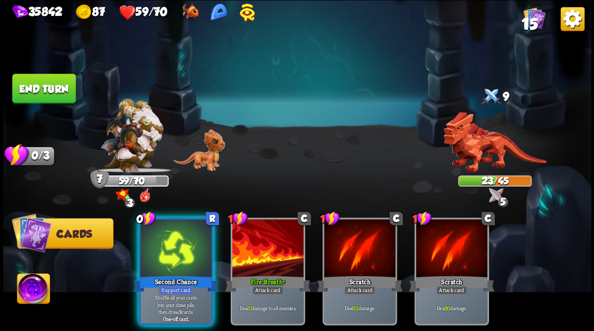
click at [34, 286] on img at bounding box center [33, 289] width 33 height 33
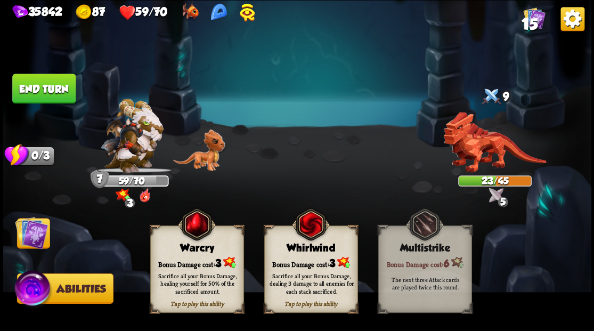
click at [184, 262] on div "Bonus Damage cost: 3" at bounding box center [196, 262] width 93 height 13
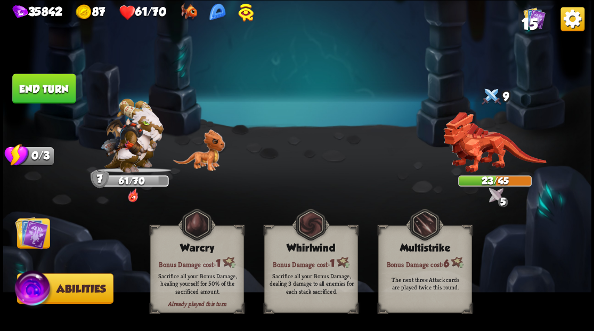
click at [43, 240] on img at bounding box center [31, 232] width 33 height 33
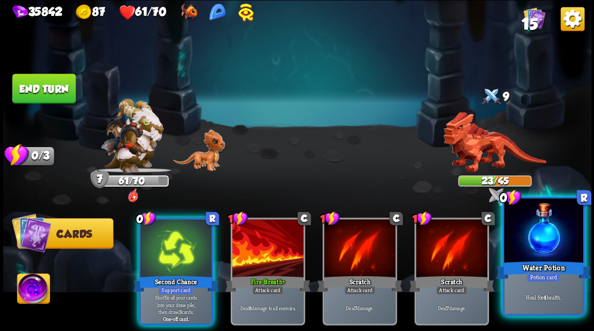
click at [553, 231] on div at bounding box center [543, 231] width 79 height 67
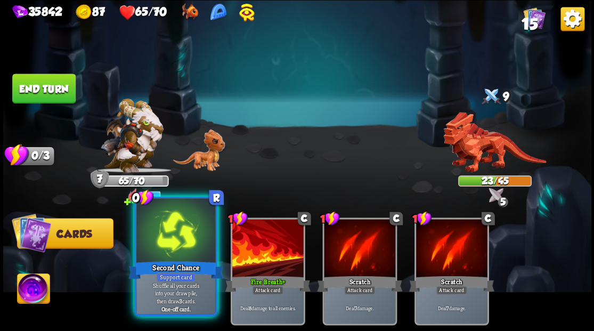
click at [162, 248] on div at bounding box center [175, 231] width 79 height 67
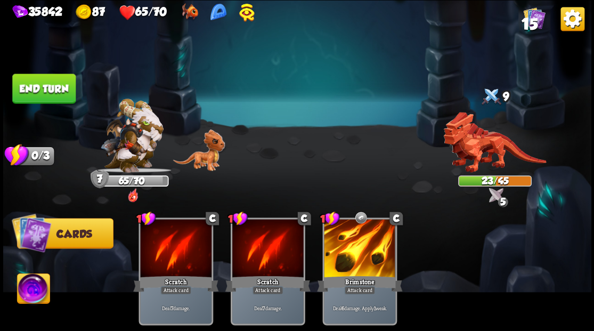
click at [52, 88] on button "End turn" at bounding box center [43, 89] width 63 height 30
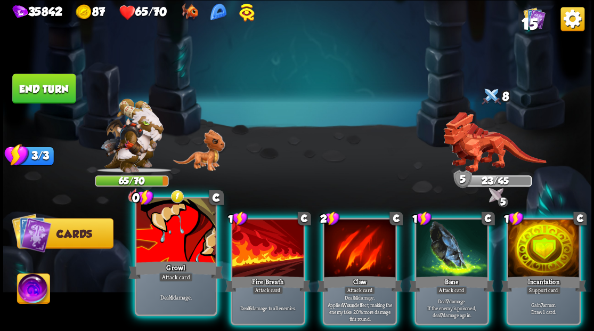
click at [166, 246] on div at bounding box center [175, 231] width 79 height 67
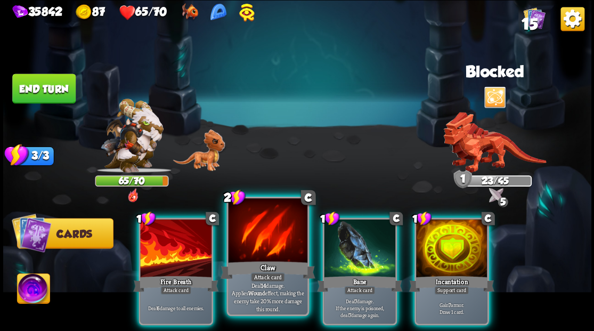
click at [282, 237] on div at bounding box center [267, 231] width 79 height 67
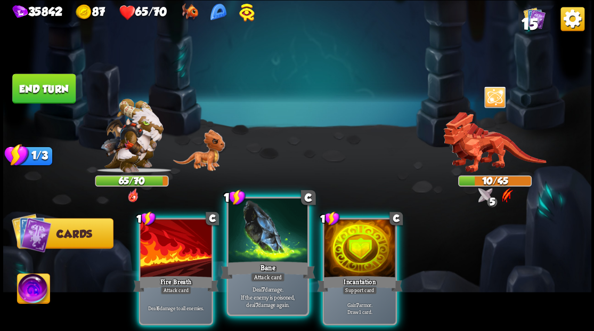
click at [237, 229] on div at bounding box center [267, 231] width 79 height 67
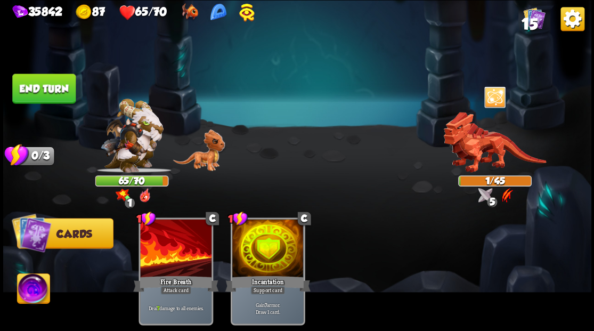
click at [38, 85] on button "End turn" at bounding box center [43, 89] width 63 height 30
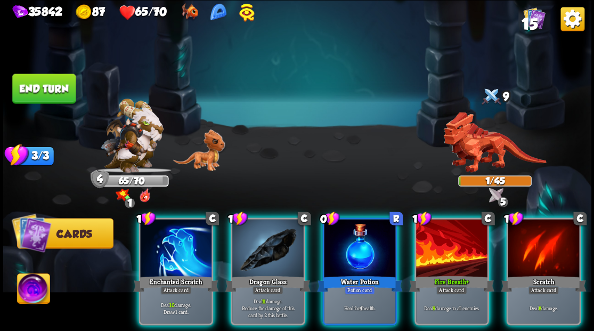
click at [27, 296] on img at bounding box center [33, 289] width 33 height 33
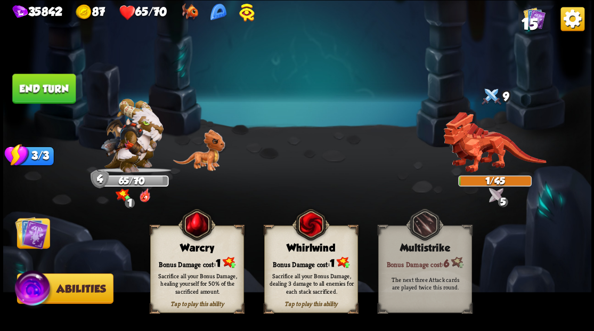
drag, startPoint x: 193, startPoint y: 253, endPoint x: 165, endPoint y: 259, distance: 29.0
click at [193, 253] on div "Warcry" at bounding box center [196, 248] width 93 height 12
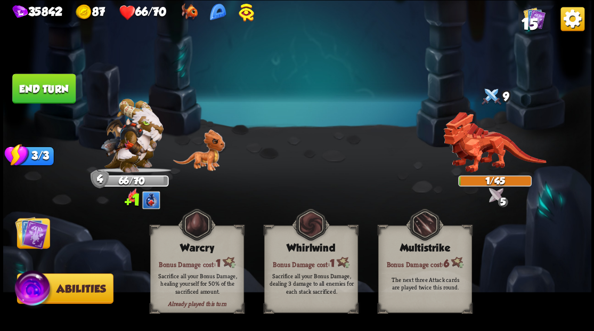
click at [26, 238] on img at bounding box center [31, 232] width 33 height 33
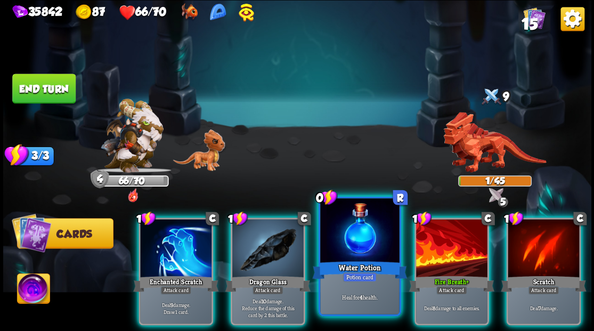
click at [345, 225] on div at bounding box center [359, 231] width 79 height 67
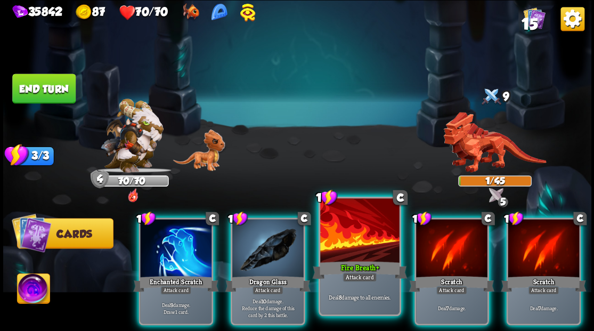
click at [340, 225] on div at bounding box center [359, 231] width 79 height 67
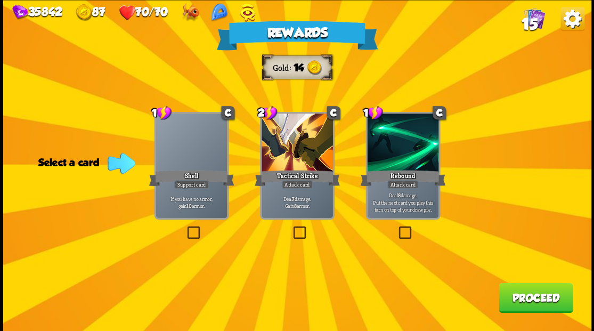
click at [291, 228] on label at bounding box center [291, 228] width 0 height 0
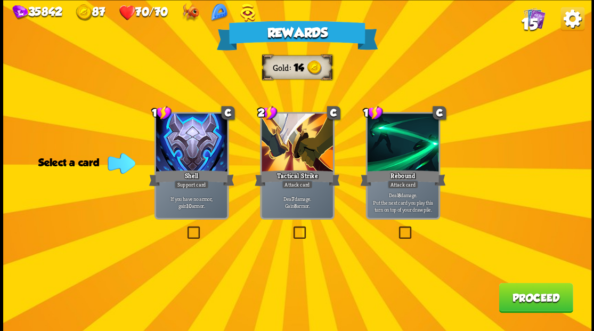
click at [0, 0] on input "checkbox" at bounding box center [0, 0] width 0 height 0
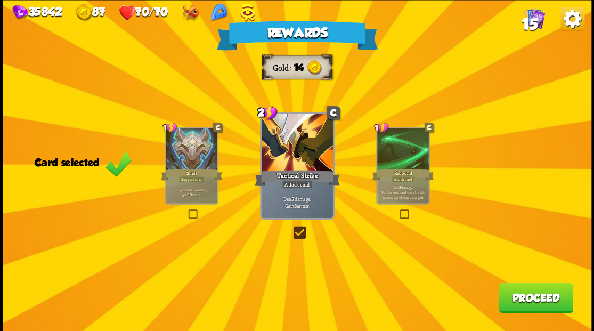
click at [521, 297] on button "Proceed" at bounding box center [536, 297] width 74 height 30
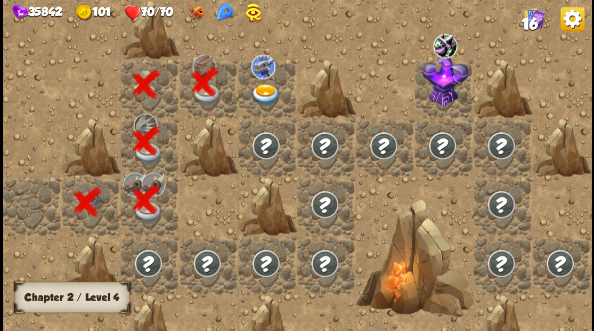
click at [261, 81] on div at bounding box center [267, 88] width 59 height 59
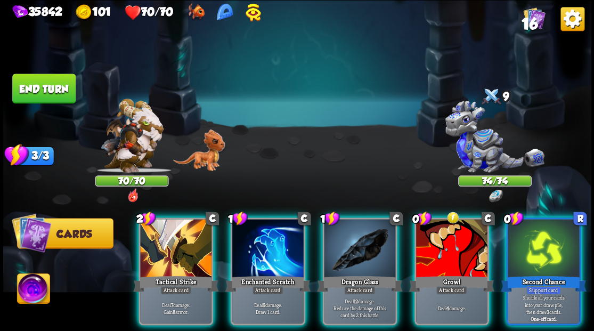
click at [499, 127] on div at bounding box center [495, 140] width 74 height 64
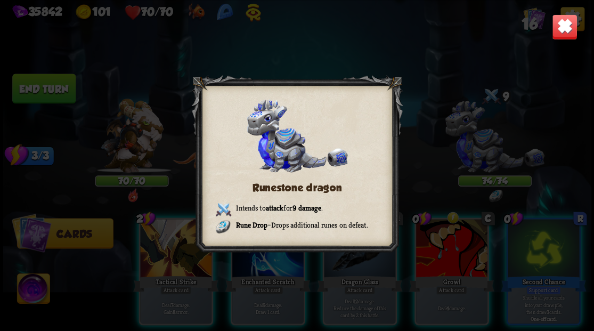
click at [556, 33] on img at bounding box center [564, 27] width 26 height 26
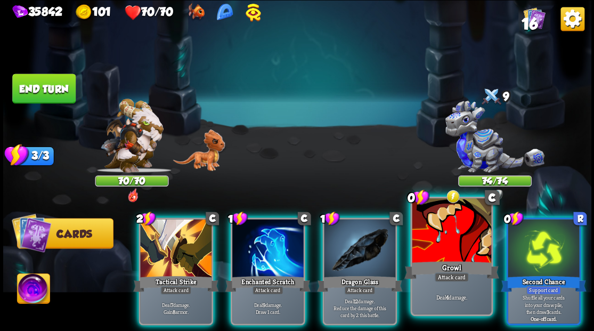
click at [431, 239] on div at bounding box center [451, 231] width 79 height 67
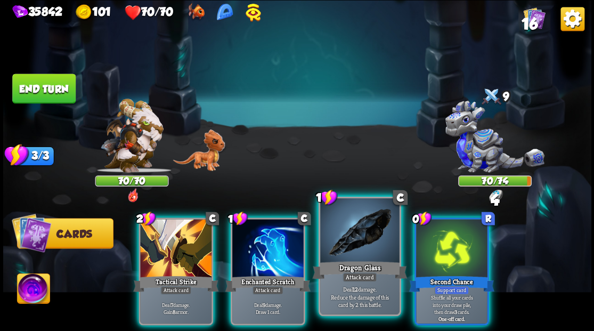
click at [354, 247] on div at bounding box center [359, 231] width 79 height 67
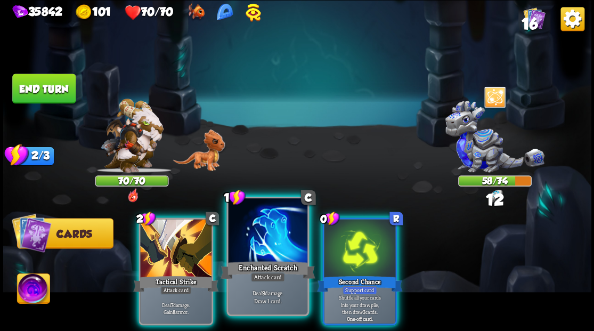
click at [268, 237] on div at bounding box center [267, 231] width 79 height 67
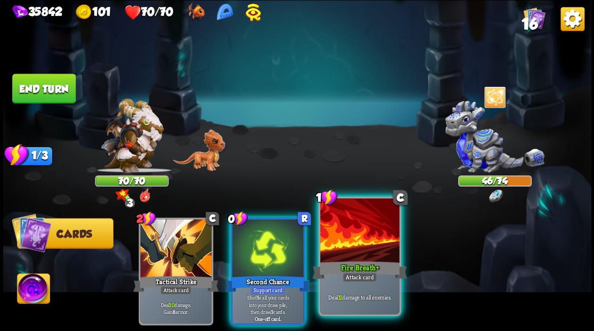
click at [360, 242] on div at bounding box center [359, 231] width 79 height 67
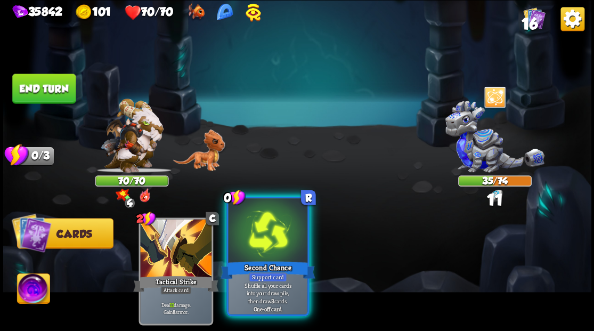
click at [262, 244] on div at bounding box center [267, 231] width 79 height 67
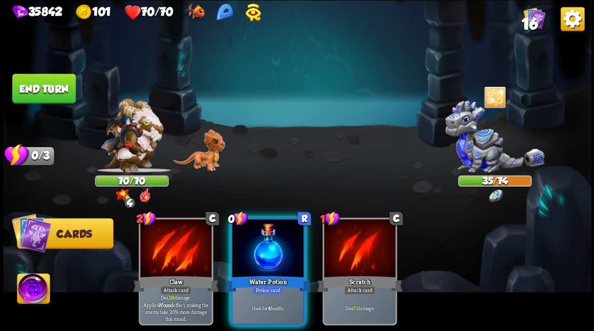
click at [262, 245] on div at bounding box center [267, 249] width 71 height 60
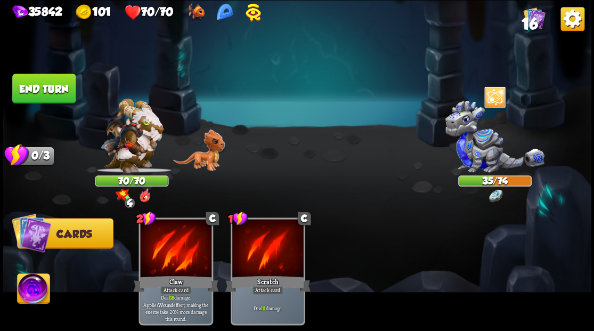
click at [31, 287] on img at bounding box center [33, 289] width 33 height 33
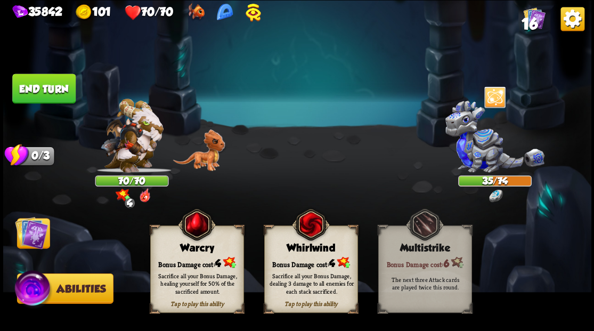
click at [293, 260] on div "Bonus Damage cost: 4" at bounding box center [310, 262] width 93 height 13
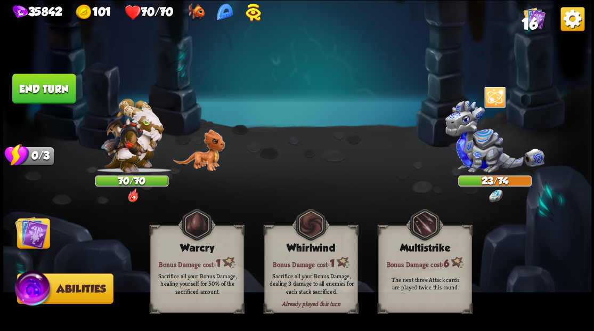
click at [60, 88] on button "End turn" at bounding box center [43, 89] width 63 height 30
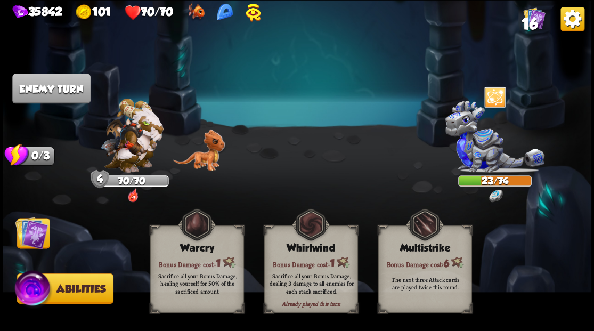
drag, startPoint x: 43, startPoint y: 228, endPoint x: 62, endPoint y: 222, distance: 19.5
click at [43, 229] on img at bounding box center [31, 232] width 33 height 33
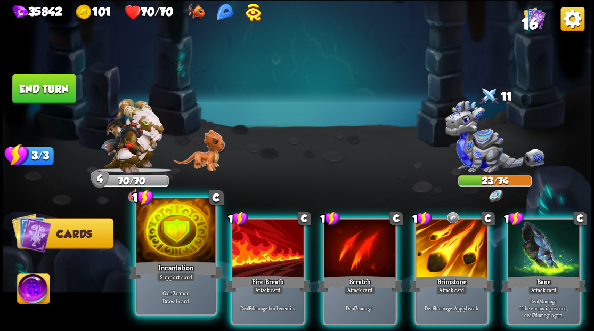
click at [185, 255] on div at bounding box center [175, 231] width 79 height 67
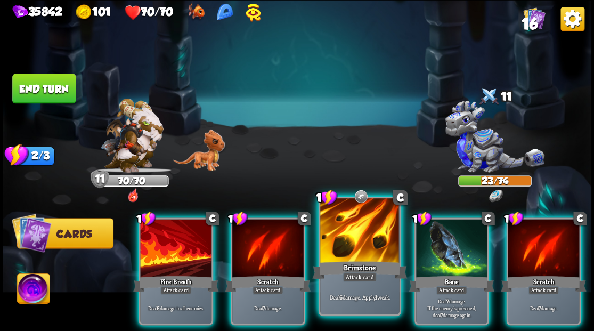
click at [348, 233] on div at bounding box center [359, 231] width 79 height 67
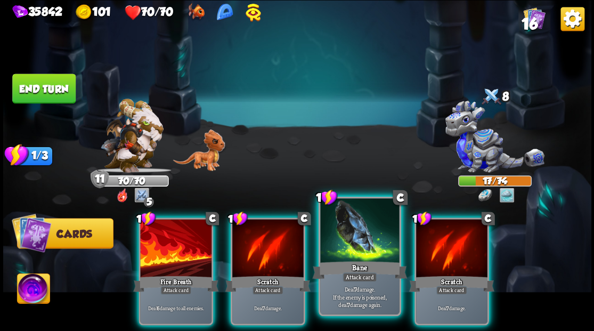
click at [345, 236] on div at bounding box center [359, 231] width 79 height 67
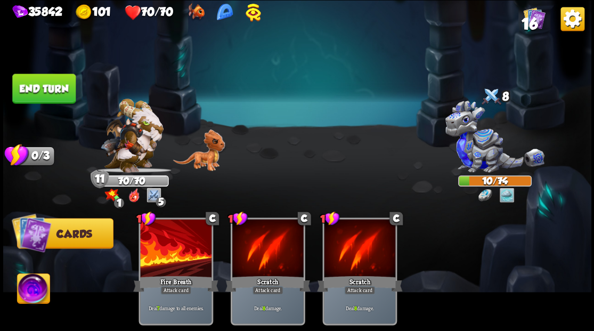
drag, startPoint x: 54, startPoint y: 79, endPoint x: 409, endPoint y: 101, distance: 355.6
click at [54, 79] on button "End turn" at bounding box center [43, 89] width 63 height 30
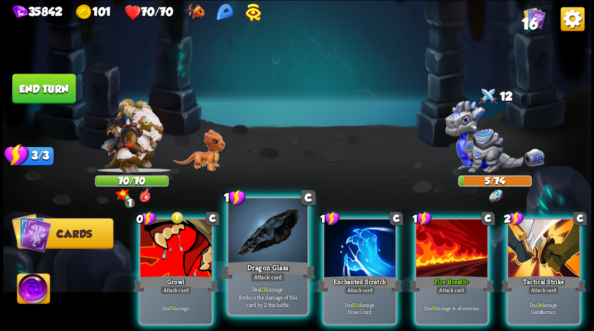
click at [254, 234] on div at bounding box center [267, 231] width 79 height 67
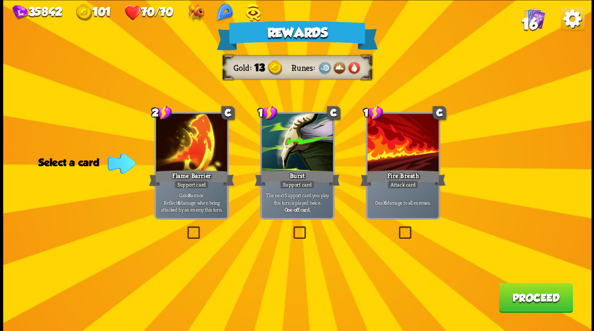
click at [534, 304] on button "Proceed" at bounding box center [536, 297] width 74 height 30
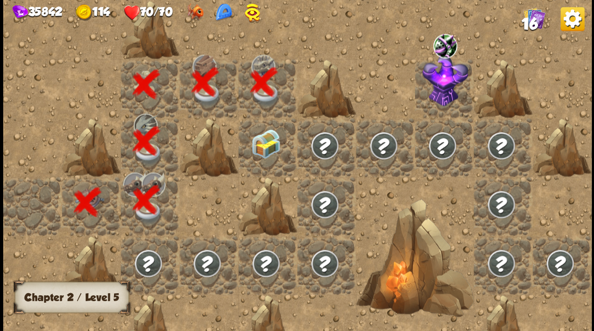
click at [262, 152] on img at bounding box center [265, 143] width 29 height 29
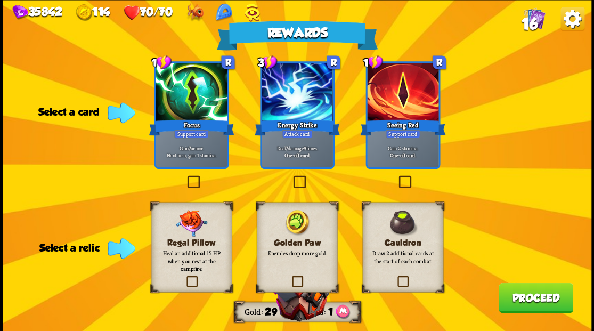
click at [290, 277] on label at bounding box center [290, 277] width 0 height 0
click at [0, 0] on input "checkbox" at bounding box center [0, 0] width 0 height 0
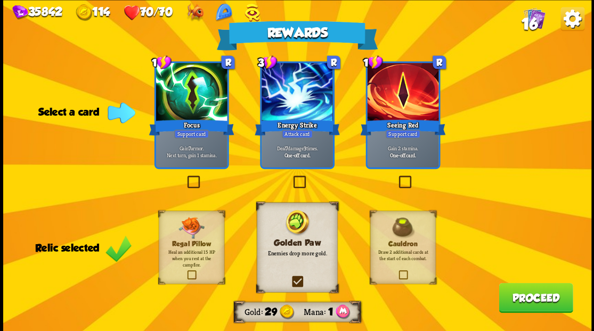
click at [185, 177] on label at bounding box center [185, 177] width 0 height 0
click at [0, 0] on input "checkbox" at bounding box center [0, 0] width 0 height 0
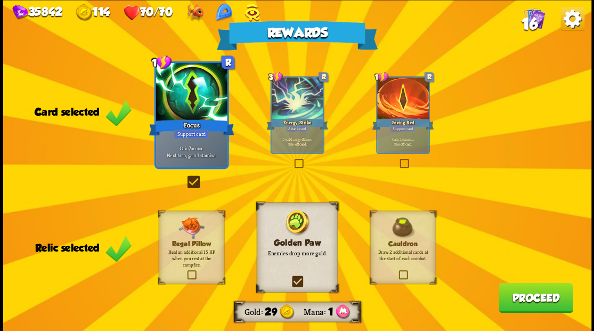
drag, startPoint x: 543, startPoint y: 297, endPoint x: 540, endPoint y: 291, distance: 6.2
click at [540, 291] on button "Proceed" at bounding box center [536, 297] width 74 height 30
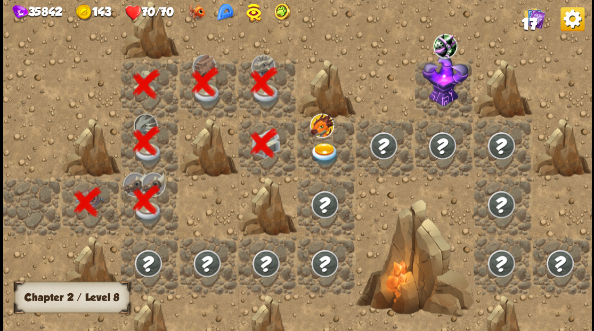
click at [323, 150] on img at bounding box center [324, 153] width 29 height 23
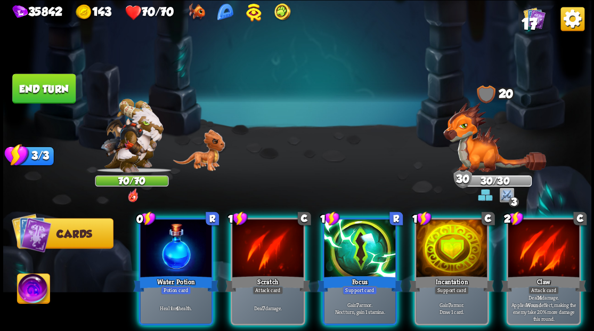
click at [470, 152] on img at bounding box center [494, 137] width 103 height 70
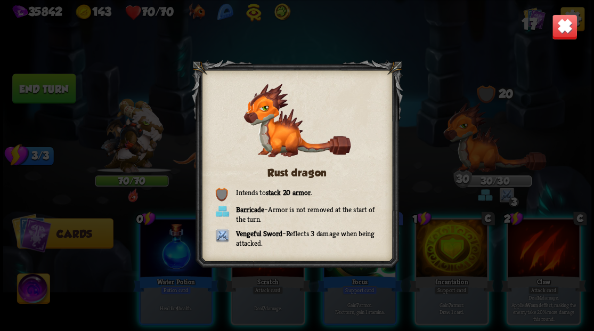
click at [561, 25] on img at bounding box center [564, 27] width 26 height 26
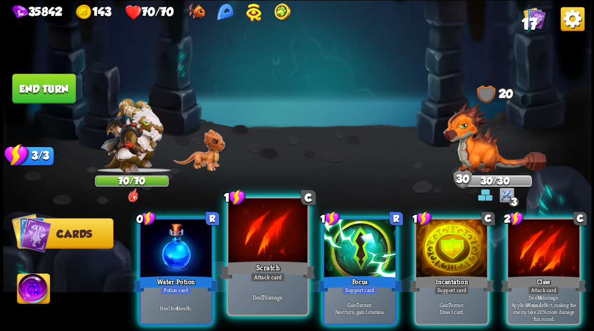
click at [247, 238] on div at bounding box center [267, 231] width 79 height 67
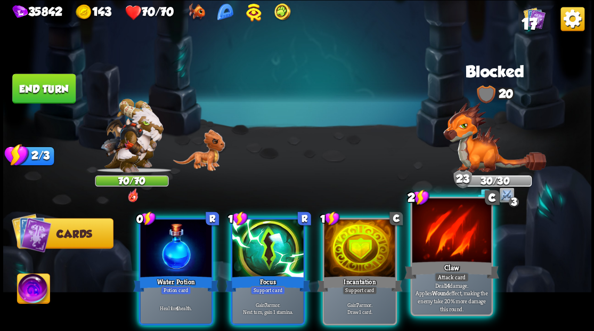
click at [437, 254] on div at bounding box center [451, 231] width 79 height 67
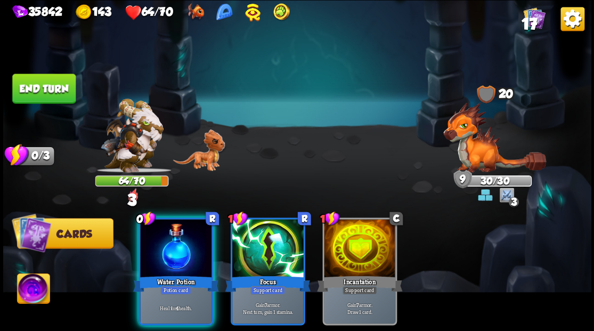
drag, startPoint x: 173, startPoint y: 254, endPoint x: 102, endPoint y: 182, distance: 101.4
click at [163, 238] on div at bounding box center [175, 249] width 71 height 60
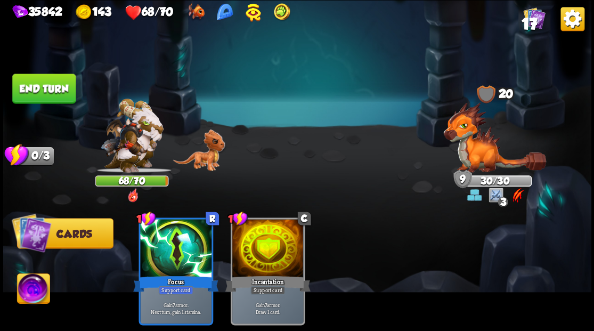
click at [39, 94] on button "End turn" at bounding box center [43, 89] width 63 height 30
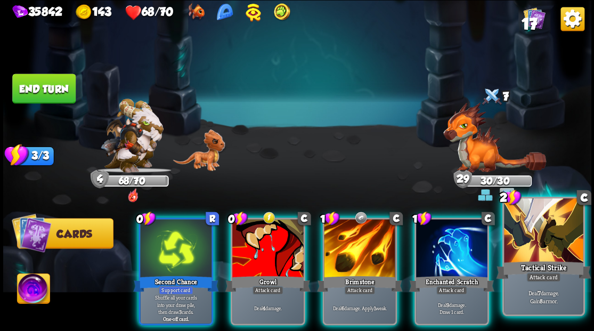
click at [550, 248] on div at bounding box center [543, 231] width 79 height 67
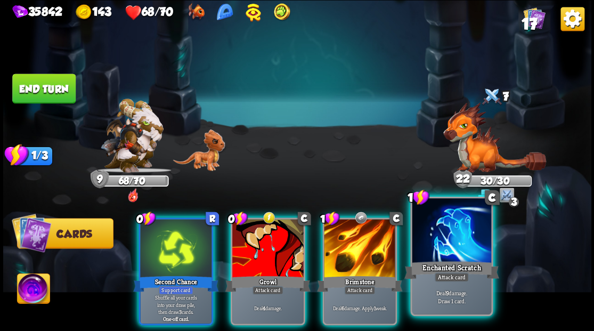
click at [443, 243] on div at bounding box center [451, 231] width 79 height 67
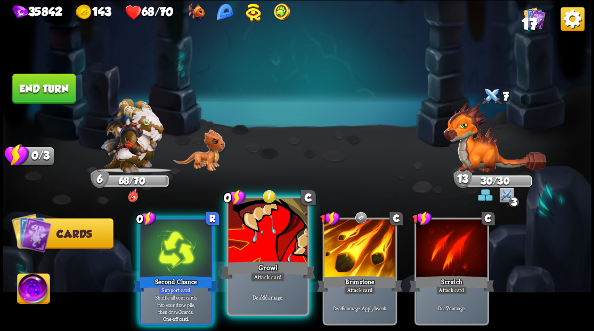
click at [240, 248] on div at bounding box center [267, 231] width 79 height 67
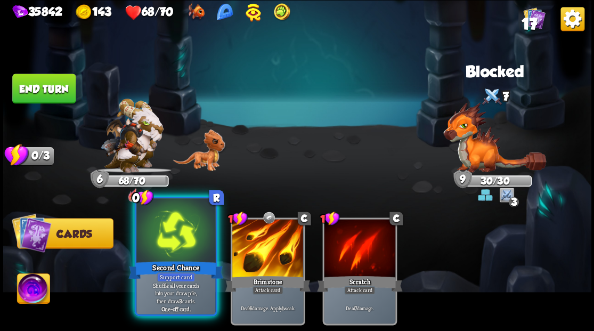
click at [168, 244] on div at bounding box center [175, 231] width 79 height 67
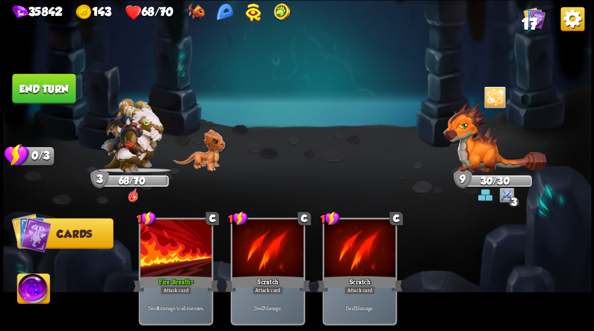
click at [59, 86] on button "End turn" at bounding box center [43, 89] width 63 height 30
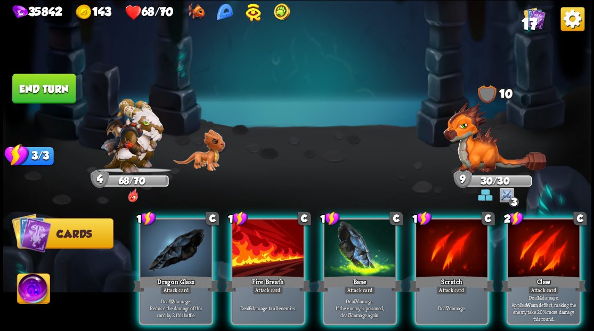
drag, startPoint x: 533, startPoint y: 239, endPoint x: 301, endPoint y: 177, distance: 240.4
click at [533, 238] on div at bounding box center [543, 249] width 71 height 60
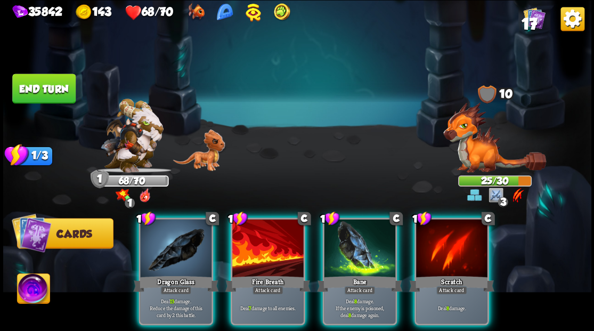
click at [25, 294] on img at bounding box center [33, 289] width 33 height 33
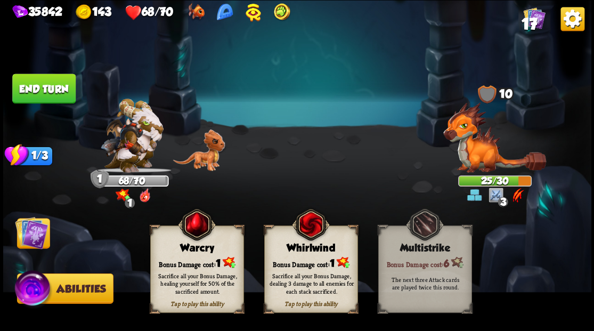
drag, startPoint x: 197, startPoint y: 266, endPoint x: 183, endPoint y: 259, distance: 15.0
click at [196, 266] on div "Sacrifice all your Bonus Damage, healing yourself for 50% of the sacrificed amo…" at bounding box center [197, 283] width 94 height 37
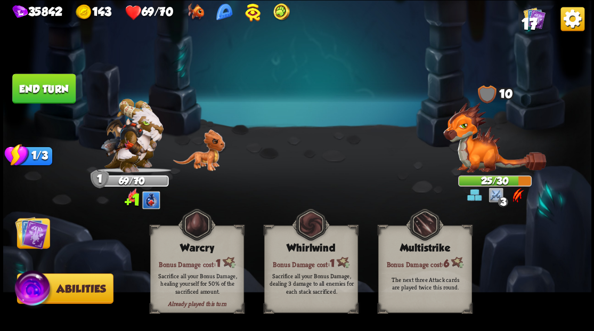
click at [54, 86] on button "End turn" at bounding box center [43, 89] width 63 height 30
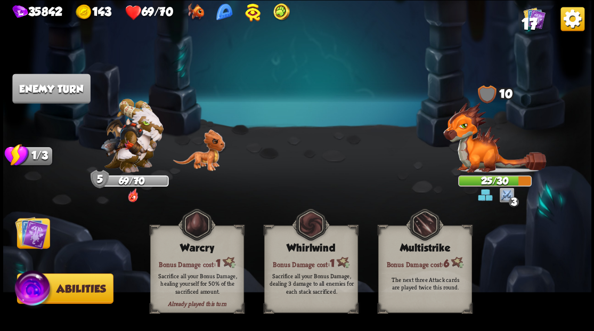
click at [33, 253] on img at bounding box center [297, 165] width 588 height 331
click at [17, 241] on img at bounding box center [31, 232] width 33 height 33
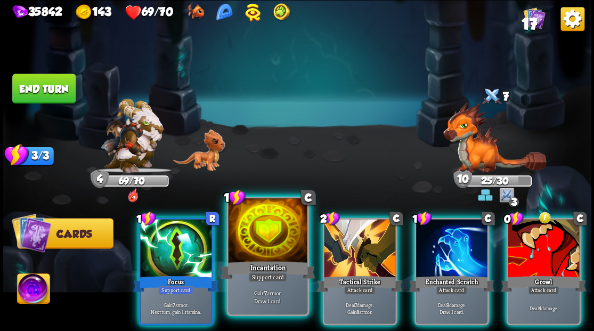
click at [244, 231] on div at bounding box center [267, 231] width 79 height 67
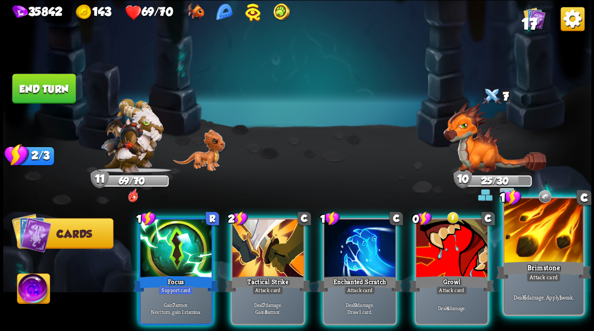
click at [562, 232] on div at bounding box center [543, 231] width 79 height 67
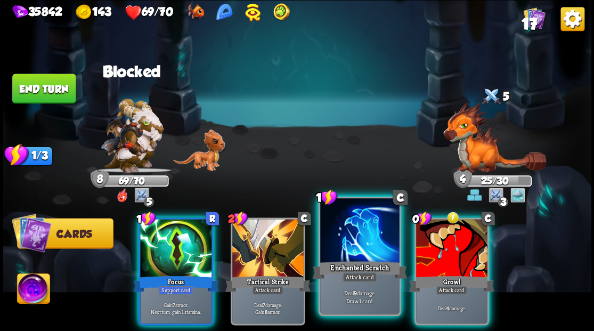
click at [358, 245] on div at bounding box center [359, 231] width 79 height 67
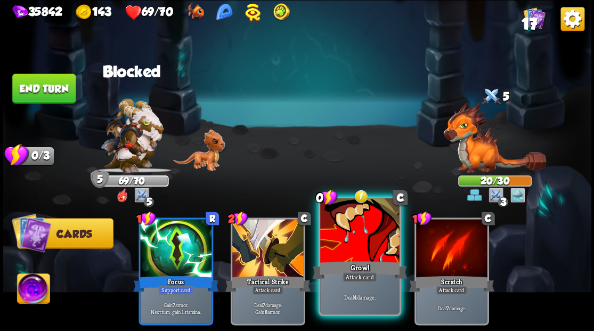
click at [334, 238] on div at bounding box center [359, 231] width 79 height 67
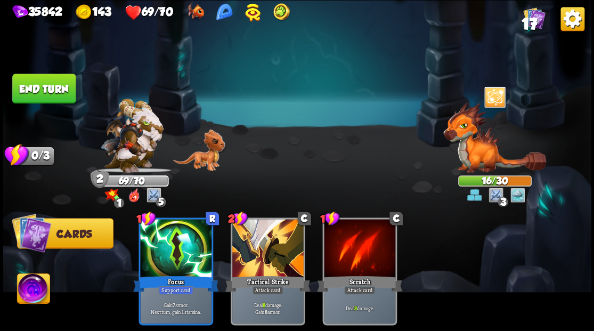
click at [31, 289] on img at bounding box center [33, 289] width 33 height 33
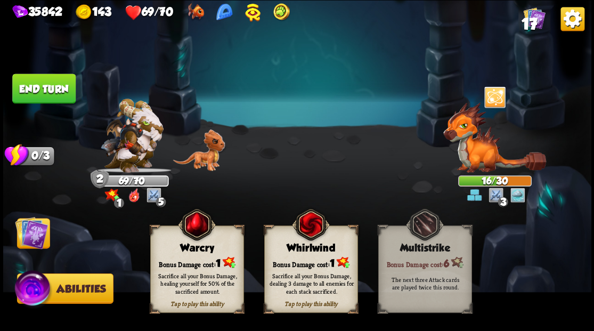
drag, startPoint x: 169, startPoint y: 260, endPoint x: 40, endPoint y: 237, distance: 130.4
click at [142, 254] on div "Select an enemy to attack... You don't have enough stamina to play that card...…" at bounding box center [297, 165] width 588 height 331
drag, startPoint x: 198, startPoint y: 257, endPoint x: 119, endPoint y: 260, distance: 78.9
click at [198, 257] on div "Bonus Damage cost: 1" at bounding box center [196, 262] width 93 height 13
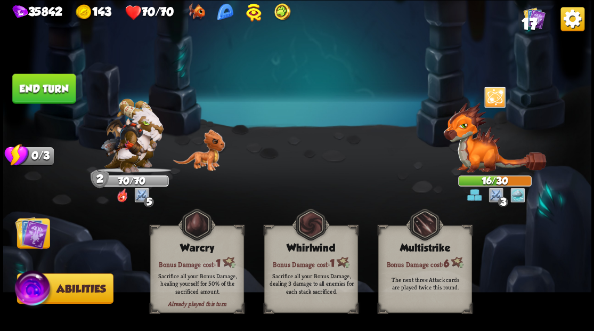
click at [44, 85] on button "End turn" at bounding box center [43, 89] width 63 height 30
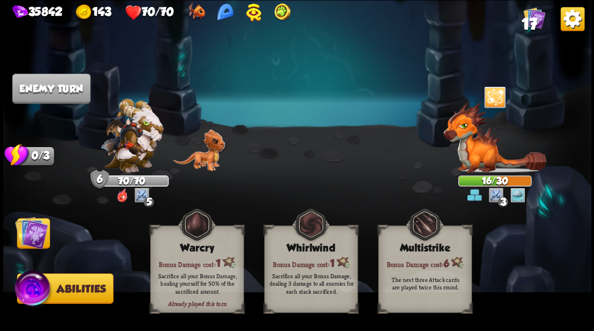
click at [31, 245] on img at bounding box center [31, 232] width 33 height 33
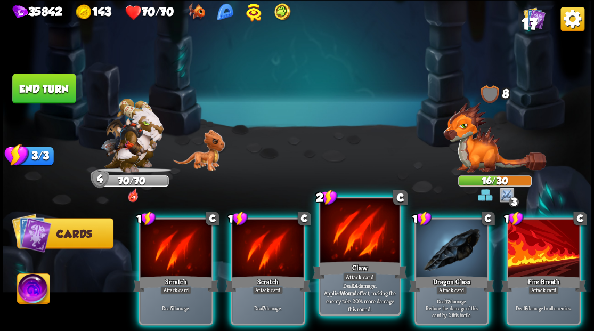
click at [343, 238] on div at bounding box center [359, 231] width 79 height 67
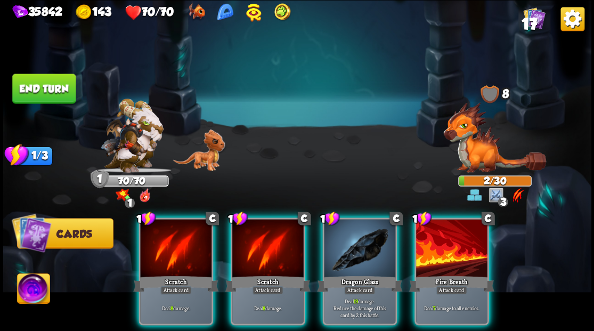
click at [49, 87] on button "End turn" at bounding box center [43, 89] width 63 height 30
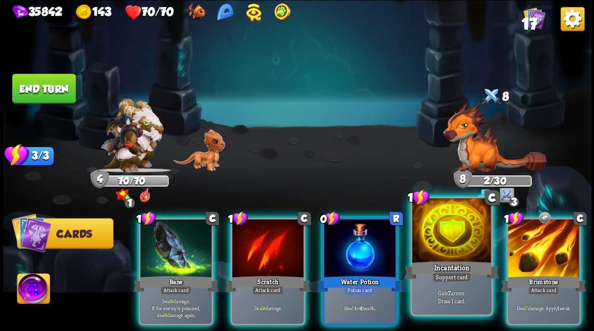
click at [464, 263] on div "1 C Incantation Support card Gain 7 armor. Draw 1 card." at bounding box center [451, 255] width 83 height 119
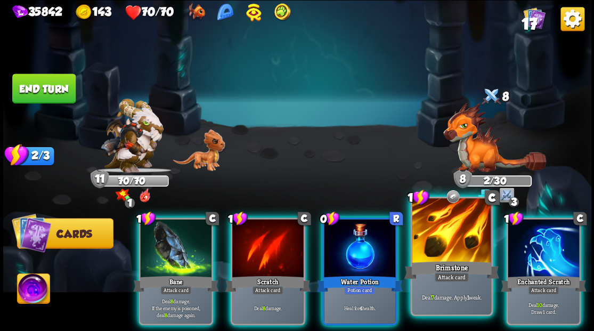
click at [439, 243] on div at bounding box center [451, 231] width 79 height 67
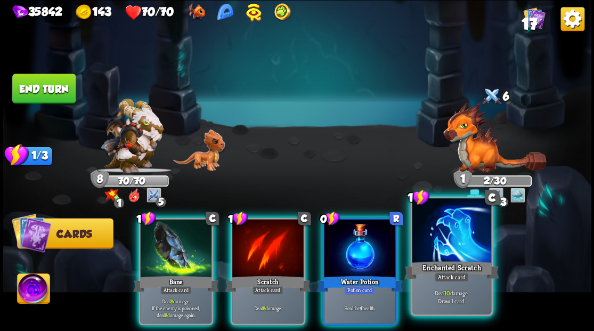
click at [456, 239] on div at bounding box center [451, 231] width 79 height 67
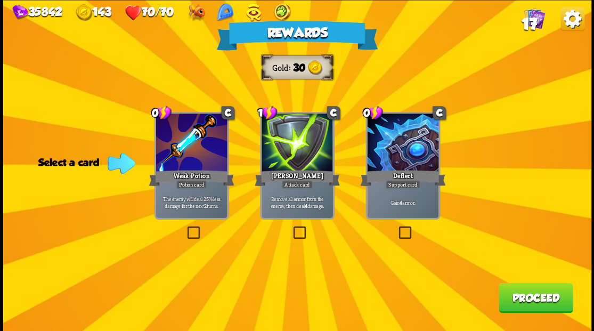
click at [291, 228] on label at bounding box center [291, 228] width 0 height 0
click at [0, 0] on input "checkbox" at bounding box center [0, 0] width 0 height 0
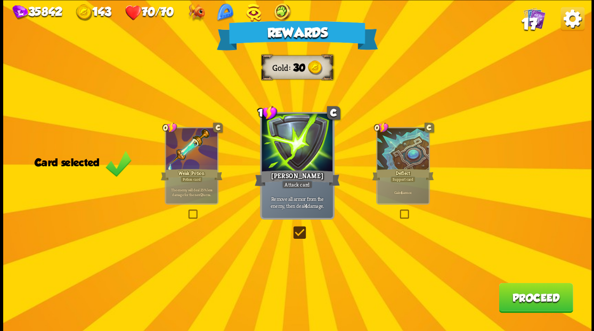
click at [530, 25] on span "17" at bounding box center [528, 24] width 15 height 18
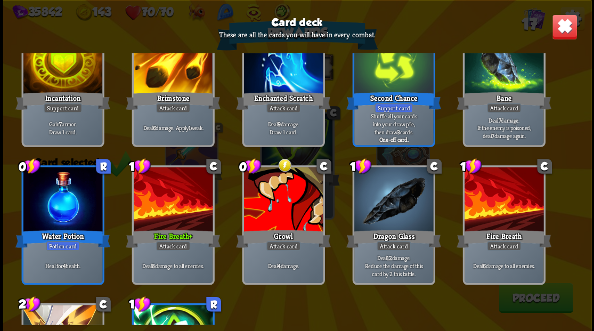
scroll to position [248, 0]
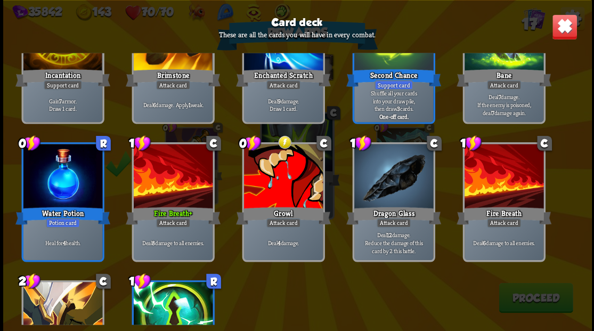
click at [561, 26] on img at bounding box center [564, 27] width 26 height 26
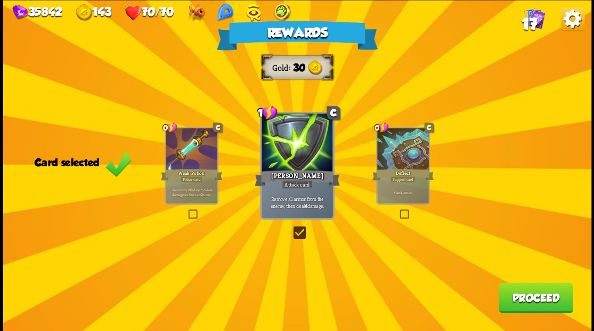
click at [524, 306] on button "Proceed" at bounding box center [536, 297] width 74 height 30
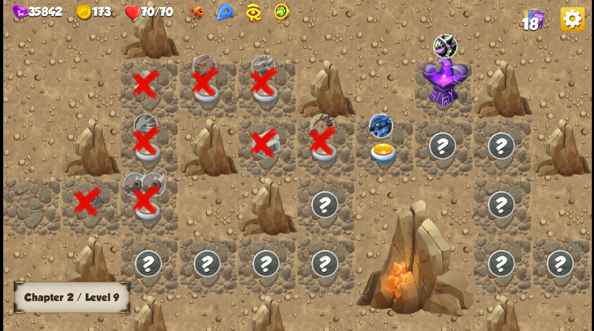
click at [380, 150] on img at bounding box center [383, 153] width 29 height 23
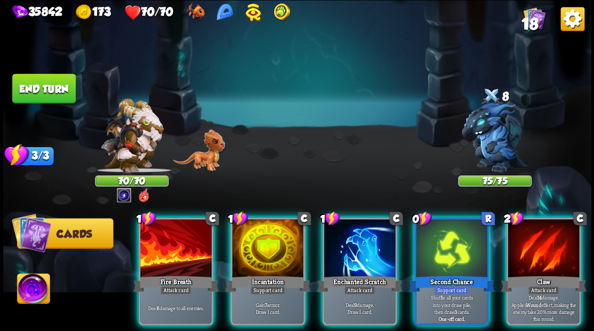
click at [489, 135] on img at bounding box center [495, 137] width 66 height 71
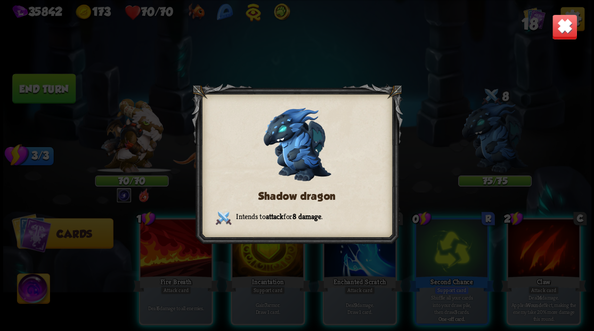
click at [563, 20] on img at bounding box center [564, 27] width 26 height 26
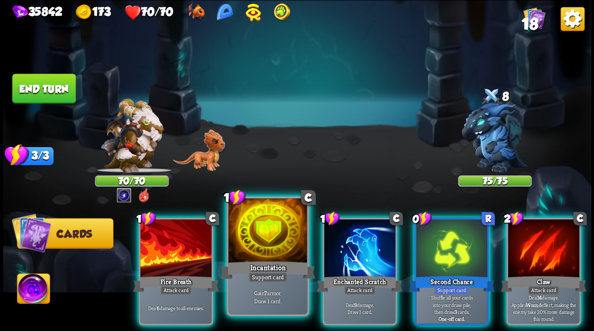
click at [259, 239] on div at bounding box center [267, 231] width 79 height 67
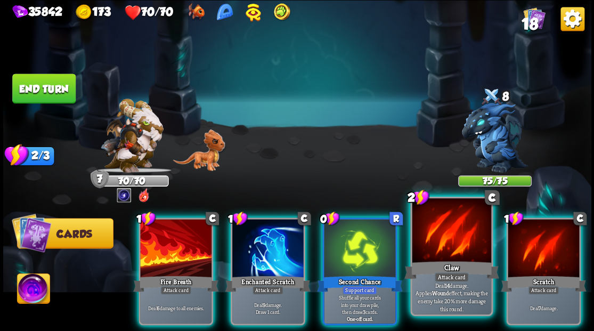
click at [443, 241] on div at bounding box center [451, 231] width 79 height 67
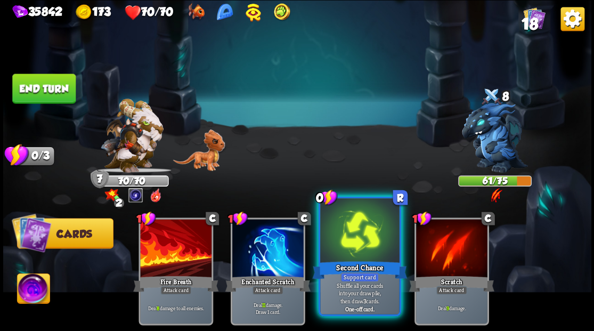
click at [341, 264] on div "Second Chance" at bounding box center [359, 269] width 95 height 21
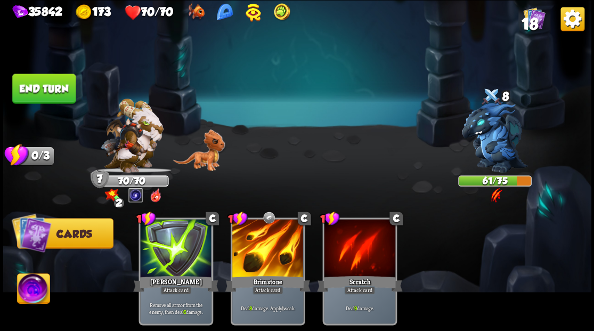
click at [42, 90] on button "End turn" at bounding box center [43, 89] width 63 height 30
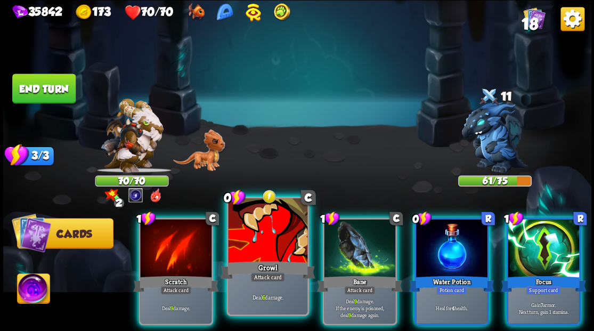
click at [265, 246] on div at bounding box center [267, 231] width 79 height 67
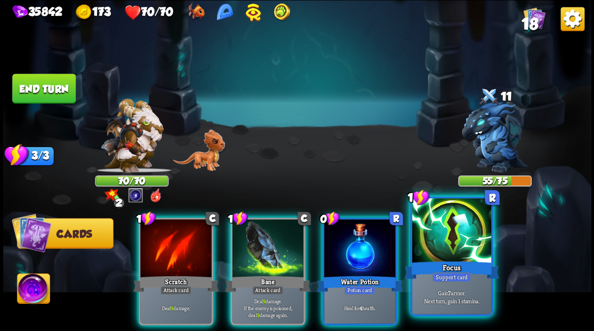
click at [450, 230] on div at bounding box center [451, 231] width 79 height 67
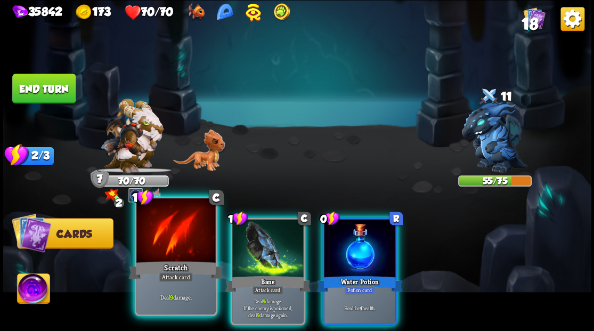
drag, startPoint x: 253, startPoint y: 245, endPoint x: 209, endPoint y: 255, distance: 45.4
click at [249, 246] on div at bounding box center [267, 249] width 71 height 60
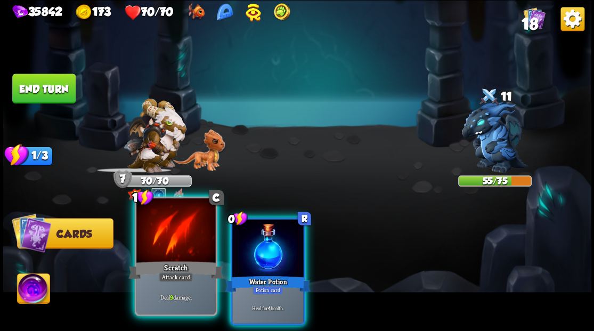
click at [201, 256] on div at bounding box center [175, 231] width 79 height 67
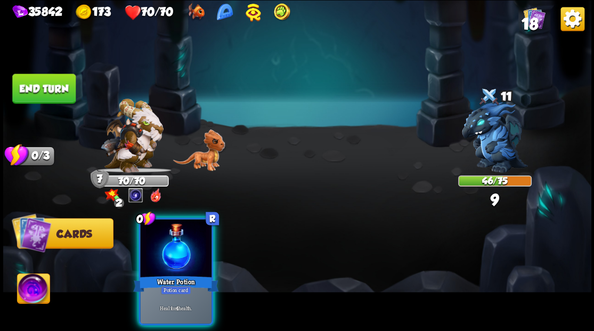
click at [201, 256] on div at bounding box center [175, 249] width 71 height 60
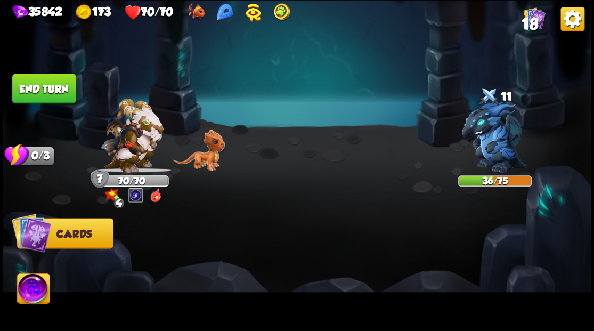
click at [22, 296] on img at bounding box center [33, 289] width 33 height 33
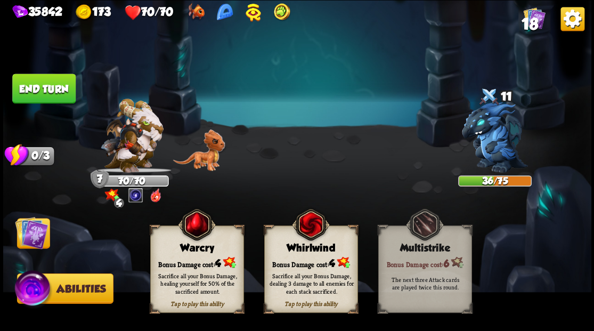
click at [307, 273] on div "Sacrifice all your Bonus Damage, dealing 3 damage to all enemies for each stack…" at bounding box center [311, 282] width 85 height 23
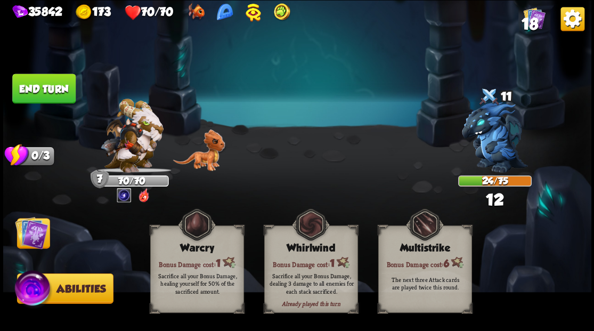
click at [31, 234] on img at bounding box center [31, 232] width 33 height 33
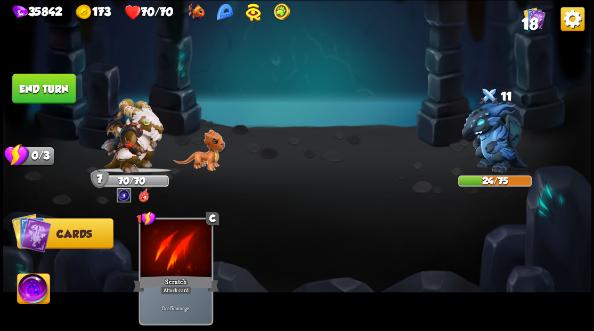
click at [44, 101] on button "End turn" at bounding box center [43, 89] width 63 height 30
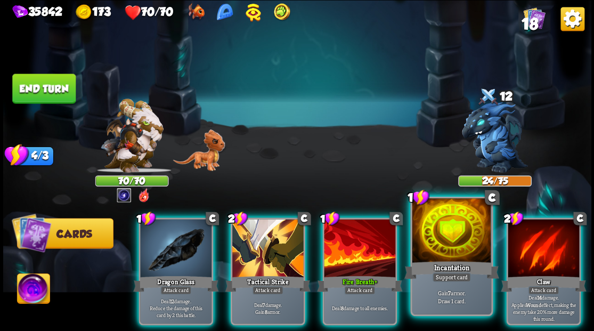
click at [449, 255] on div at bounding box center [451, 231] width 79 height 67
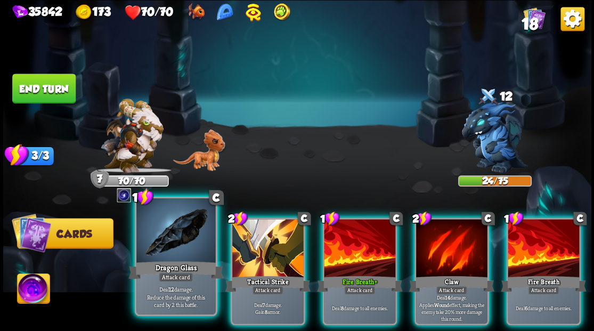
click at [163, 251] on div at bounding box center [175, 231] width 79 height 67
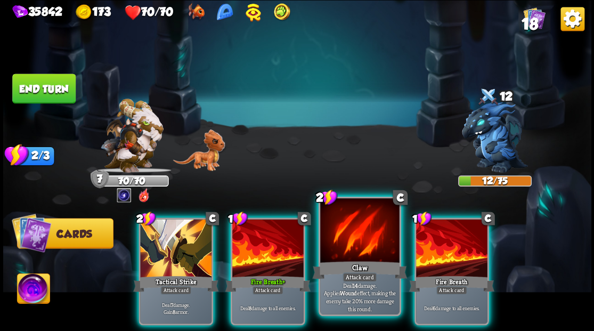
click at [355, 241] on div at bounding box center [359, 231] width 79 height 67
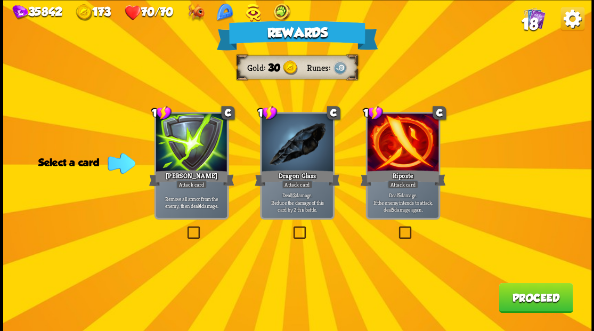
drag, startPoint x: 399, startPoint y: 229, endPoint x: 409, endPoint y: 241, distance: 15.9
click at [396, 228] on label at bounding box center [396, 228] width 0 height 0
click at [0, 0] on input "checkbox" at bounding box center [0, 0] width 0 height 0
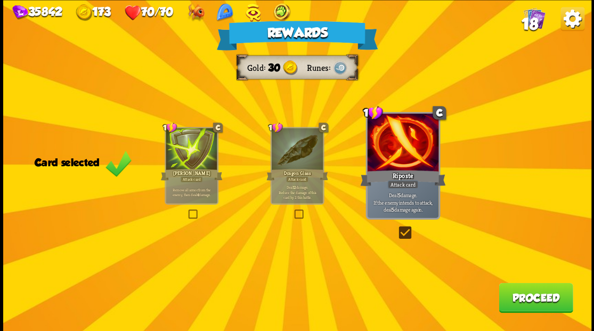
click at [535, 302] on button "Proceed" at bounding box center [536, 297] width 74 height 30
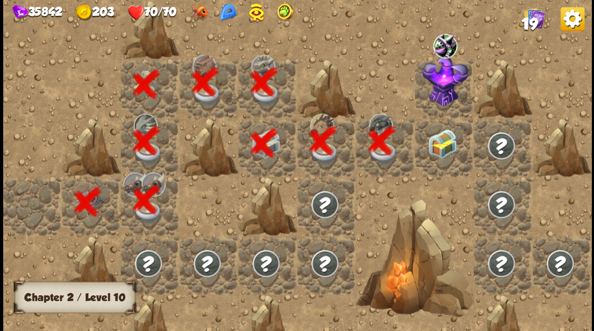
click at [437, 155] on img at bounding box center [441, 143] width 29 height 29
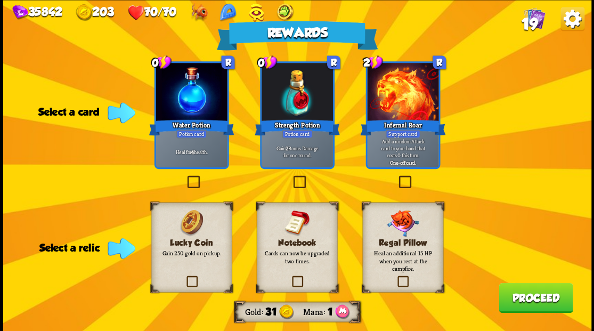
click at [184, 277] on label at bounding box center [184, 277] width 0 height 0
click at [0, 0] on input "checkbox" at bounding box center [0, 0] width 0 height 0
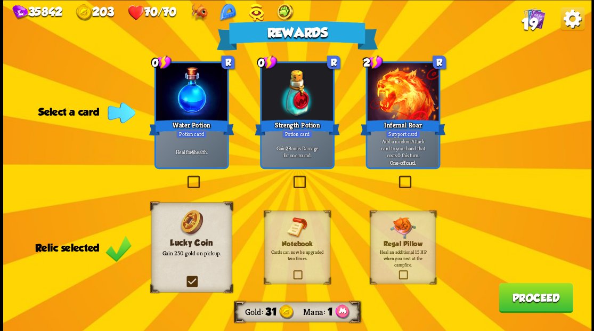
click at [291, 177] on label at bounding box center [291, 177] width 0 height 0
click at [0, 0] on input "checkbox" at bounding box center [0, 0] width 0 height 0
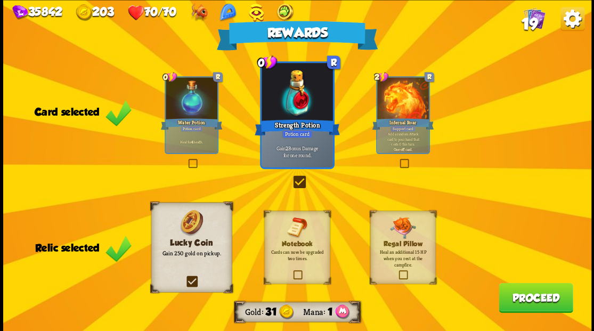
click at [529, 297] on button "Proceed" at bounding box center [536, 297] width 74 height 30
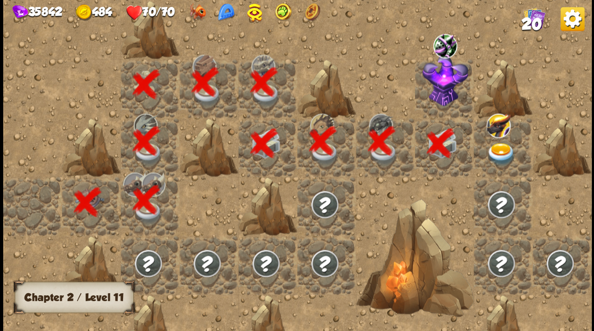
scroll to position [0, 205]
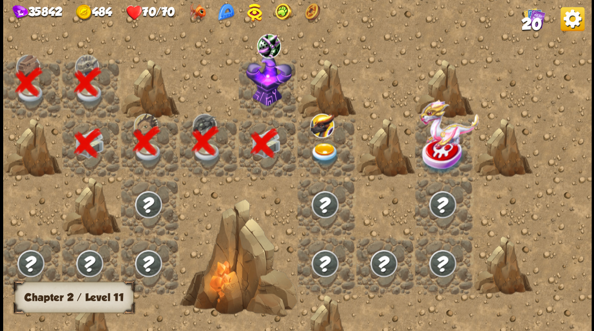
click at [264, 82] on img at bounding box center [269, 80] width 46 height 52
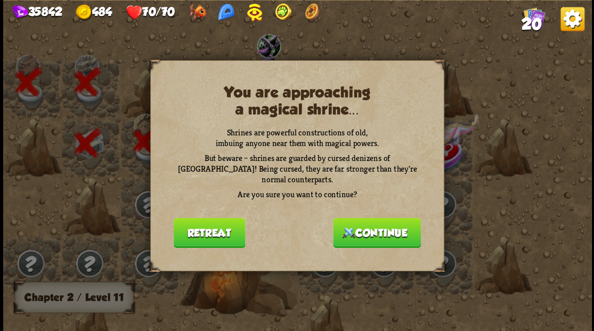
click at [376, 239] on button "Continue" at bounding box center [377, 232] width 88 height 30
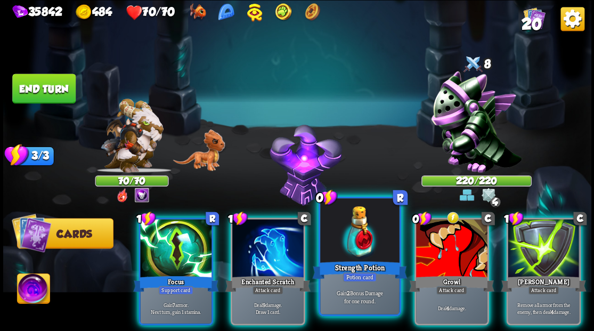
click at [348, 230] on div at bounding box center [359, 231] width 79 height 67
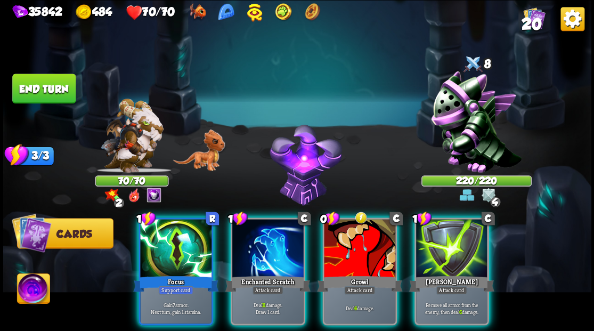
click at [348, 230] on div at bounding box center [359, 249] width 71 height 60
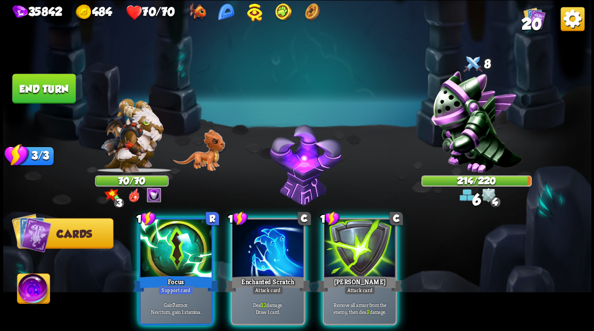
click at [348, 230] on div at bounding box center [359, 249] width 71 height 60
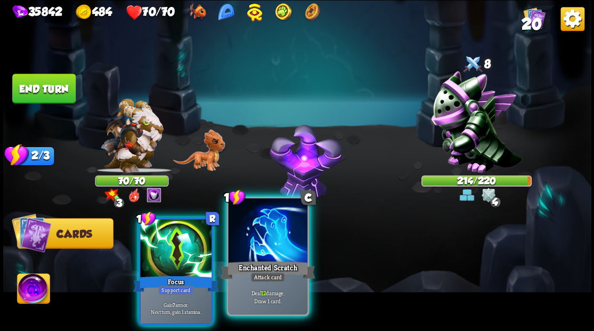
click at [275, 235] on div at bounding box center [267, 231] width 79 height 67
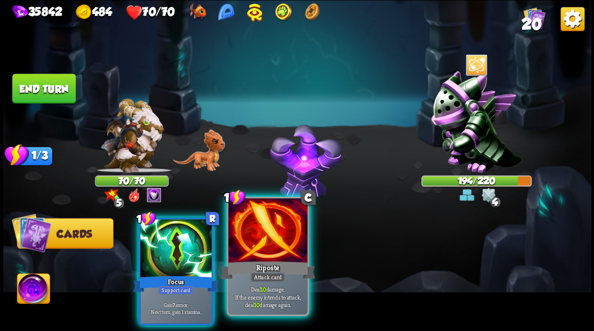
click at [272, 244] on div at bounding box center [267, 231] width 79 height 67
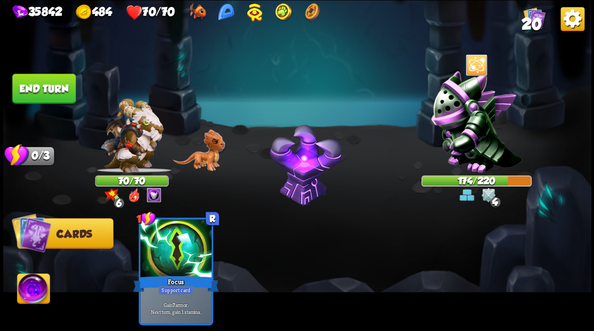
click at [54, 88] on button "End turn" at bounding box center [43, 89] width 63 height 30
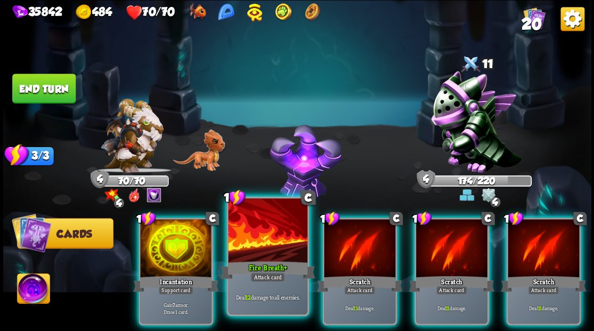
click at [268, 246] on div at bounding box center [267, 231] width 79 height 67
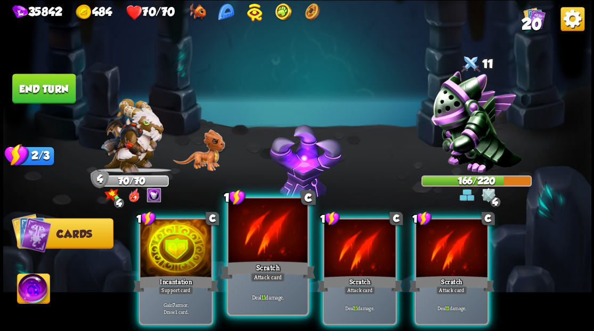
click at [262, 234] on div at bounding box center [267, 231] width 79 height 67
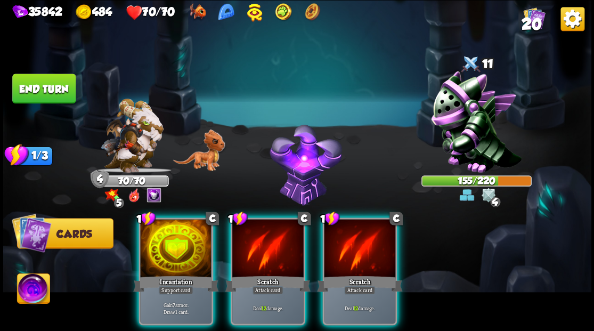
click at [25, 291] on img at bounding box center [33, 289] width 33 height 33
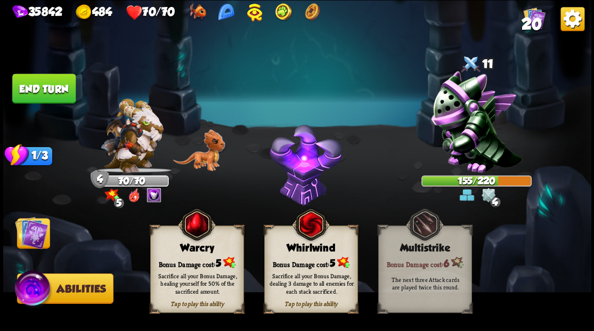
click at [319, 257] on div "Bonus Damage cost: 5" at bounding box center [310, 262] width 93 height 13
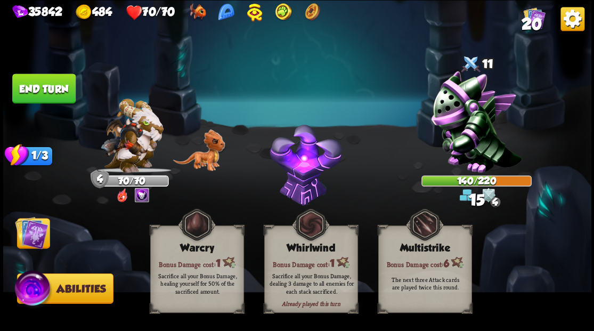
click at [31, 234] on img at bounding box center [31, 232] width 33 height 33
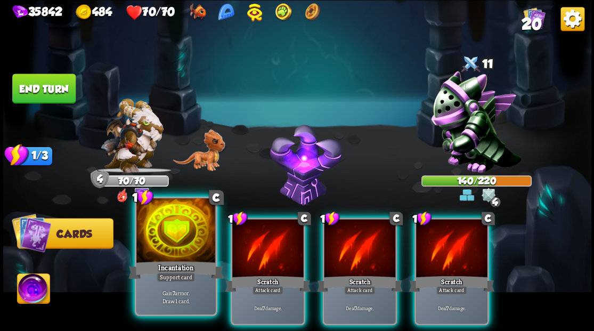
click at [167, 233] on div at bounding box center [175, 231] width 79 height 67
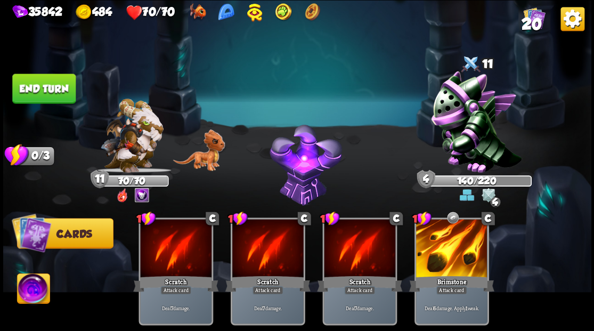
click at [50, 84] on button "End turn" at bounding box center [43, 89] width 63 height 30
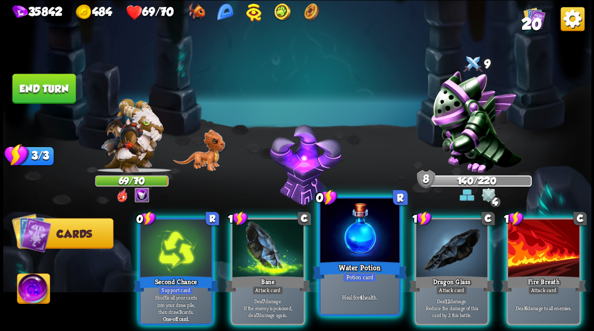
click at [335, 242] on div at bounding box center [359, 231] width 79 height 67
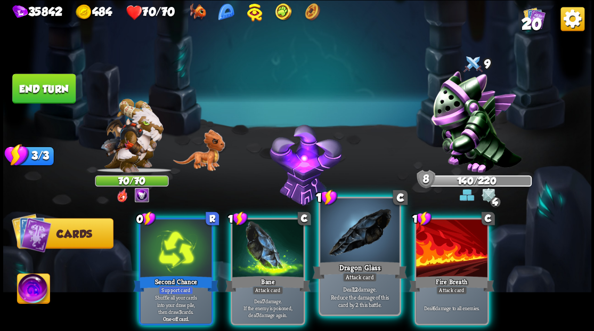
click at [342, 238] on div at bounding box center [359, 231] width 79 height 67
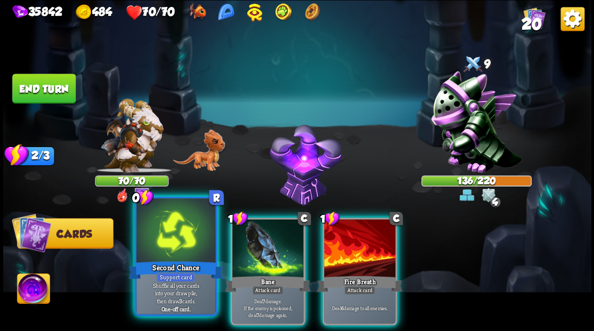
click at [167, 229] on div at bounding box center [175, 231] width 79 height 67
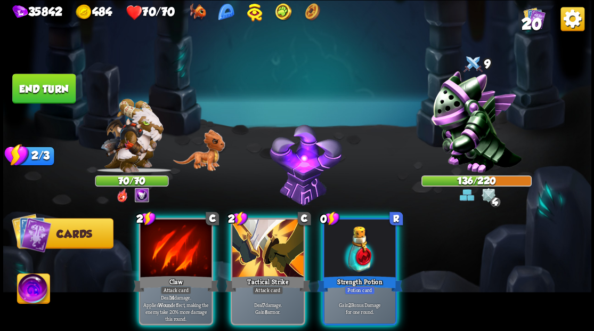
click at [356, 274] on div "Strength Potion" at bounding box center [359, 283] width 85 height 19
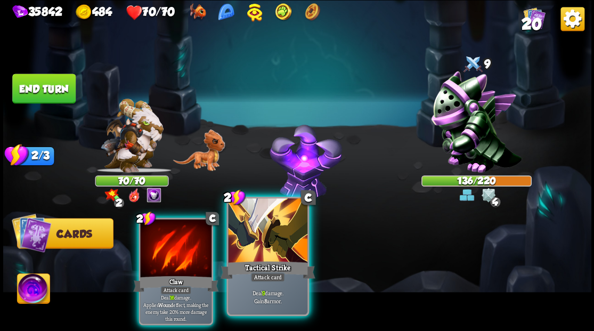
click at [252, 228] on div at bounding box center [267, 231] width 79 height 67
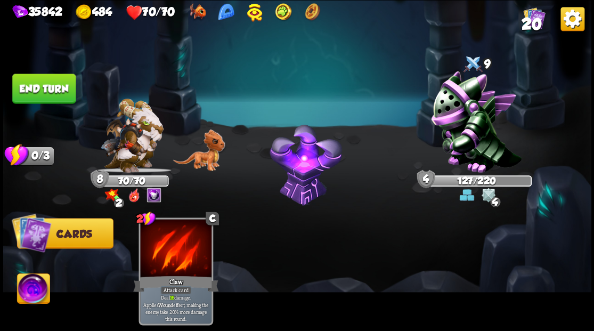
click at [52, 86] on button "End turn" at bounding box center [43, 89] width 63 height 30
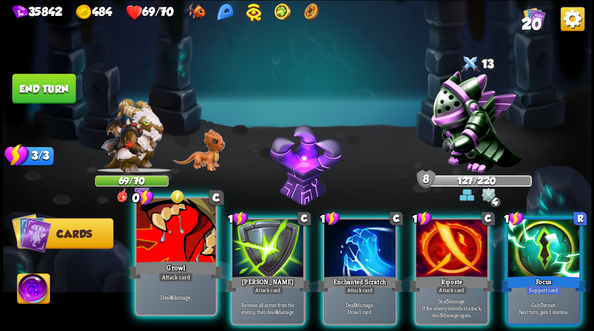
click at [185, 239] on div at bounding box center [175, 231] width 79 height 67
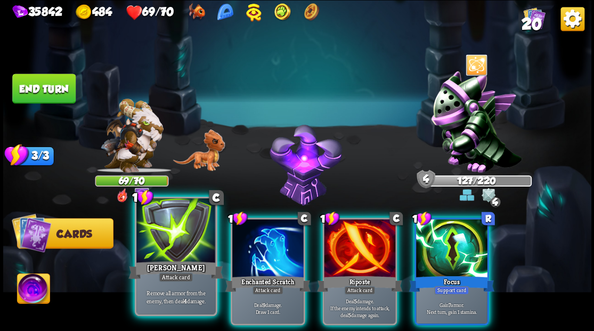
click at [168, 240] on div at bounding box center [175, 231] width 79 height 67
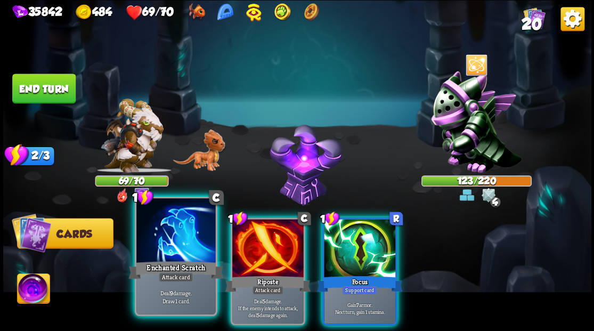
click at [180, 242] on div at bounding box center [175, 231] width 79 height 67
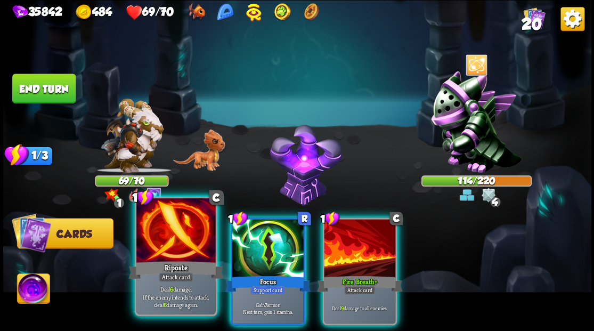
click at [167, 247] on div at bounding box center [175, 231] width 79 height 67
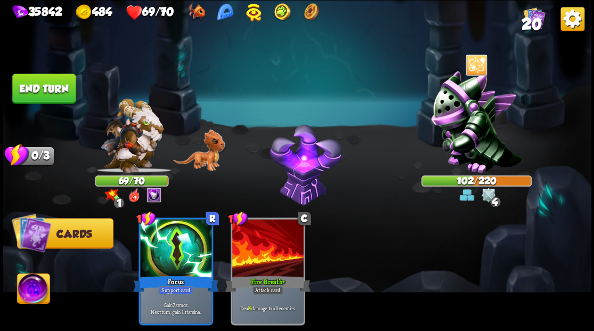
click at [29, 291] on img at bounding box center [33, 289] width 33 height 33
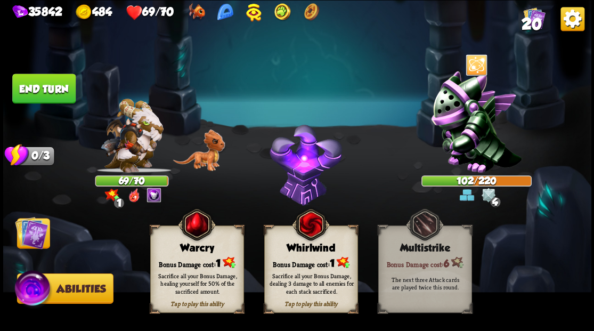
drag, startPoint x: 199, startPoint y: 250, endPoint x: 192, endPoint y: 250, distance: 6.4
click at [198, 250] on div "Warcry" at bounding box center [196, 248] width 93 height 12
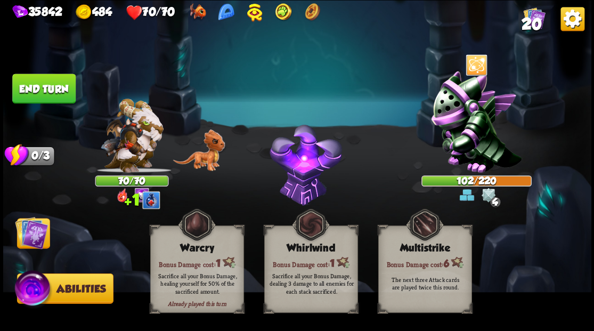
click at [29, 231] on img at bounding box center [31, 232] width 33 height 33
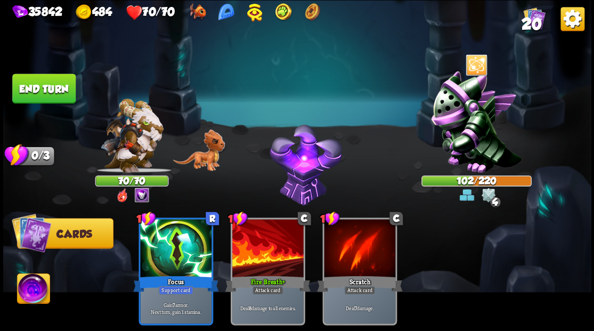
click at [34, 88] on button "End turn" at bounding box center [43, 89] width 63 height 30
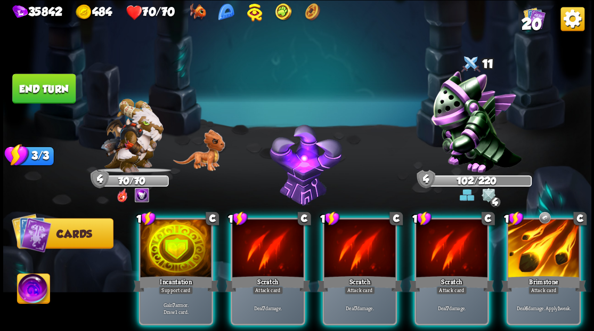
click at [539, 227] on div at bounding box center [543, 249] width 71 height 60
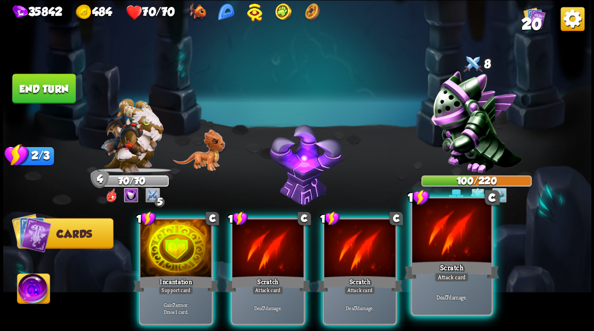
click at [444, 232] on div at bounding box center [451, 231] width 79 height 67
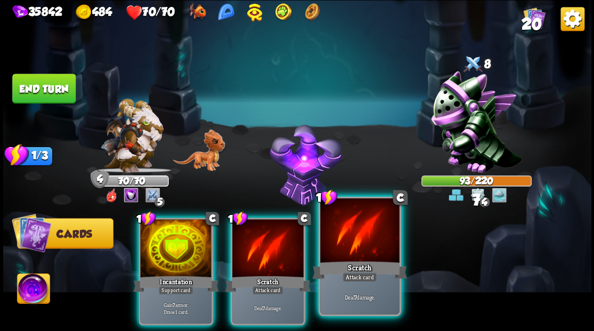
click at [359, 244] on div at bounding box center [359, 231] width 79 height 67
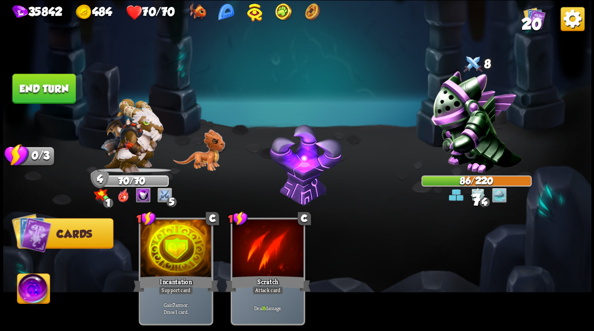
drag, startPoint x: 59, startPoint y: 88, endPoint x: 216, endPoint y: 71, distance: 157.6
click at [59, 87] on button "End turn" at bounding box center [43, 89] width 63 height 30
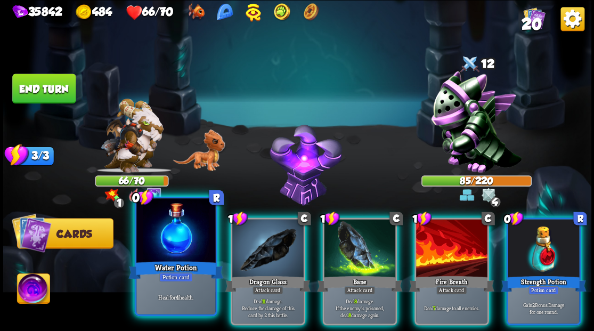
click at [167, 236] on div at bounding box center [175, 231] width 79 height 67
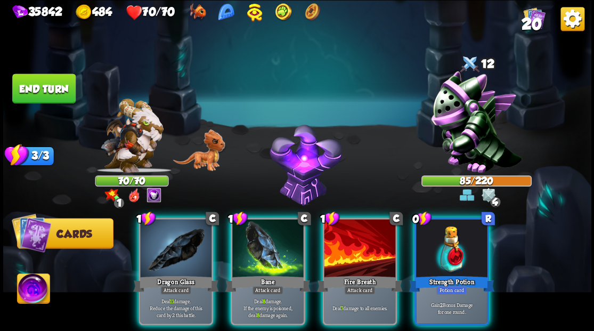
click at [34, 290] on img at bounding box center [33, 289] width 33 height 33
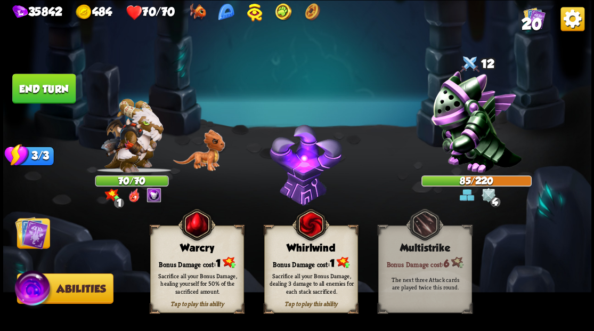
click at [173, 259] on div "Bonus Damage cost: 1" at bounding box center [196, 262] width 93 height 13
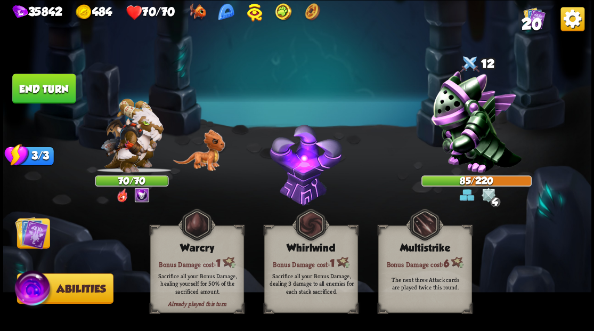
click at [35, 222] on img at bounding box center [31, 232] width 33 height 33
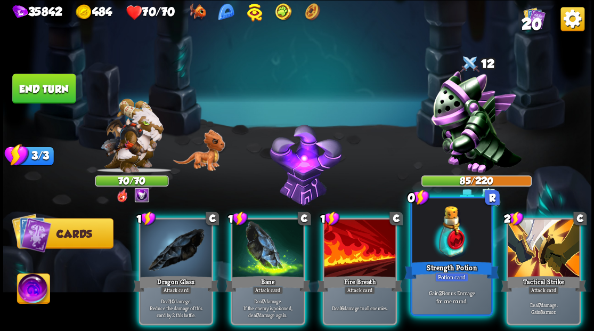
click at [465, 245] on div at bounding box center [451, 231] width 79 height 67
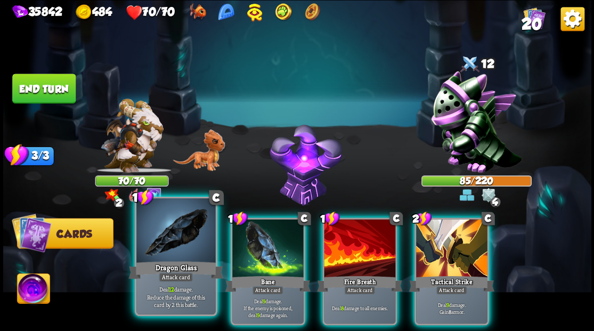
click at [175, 234] on div at bounding box center [175, 231] width 79 height 67
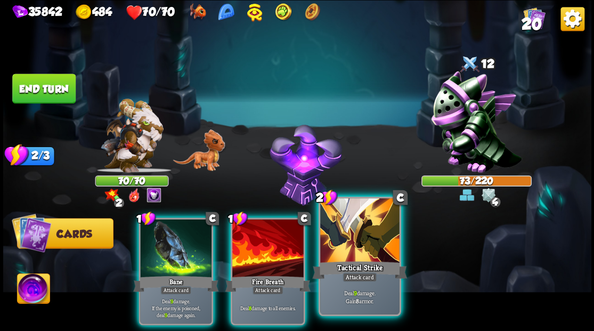
click at [385, 248] on div at bounding box center [359, 231] width 79 height 67
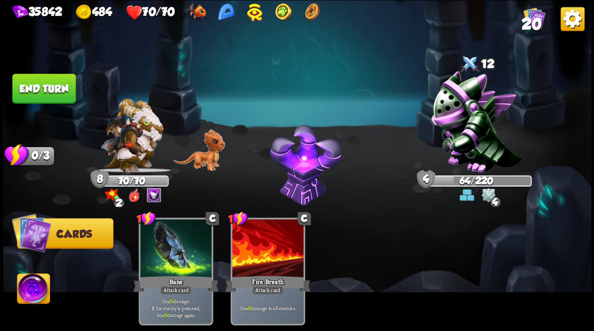
click at [56, 85] on button "End turn" at bounding box center [43, 89] width 63 height 30
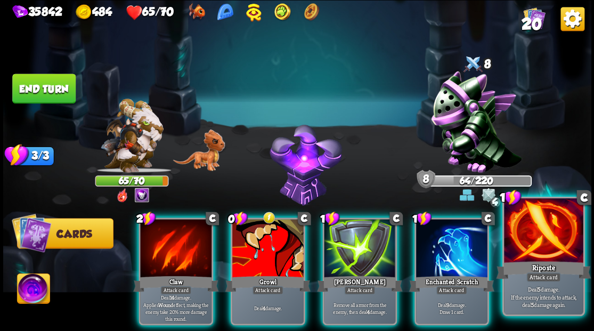
click at [546, 228] on div at bounding box center [543, 231] width 79 height 67
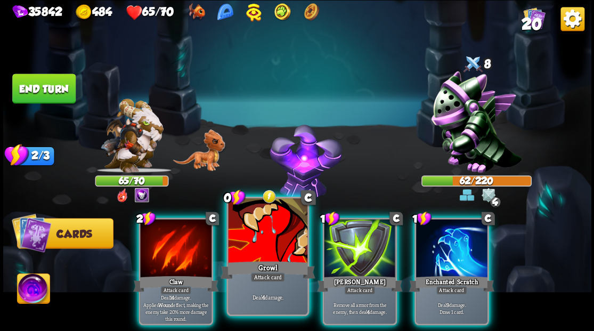
click at [280, 230] on div at bounding box center [267, 231] width 79 height 67
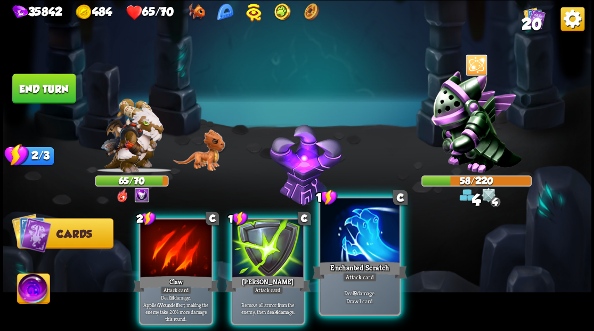
click at [356, 231] on div at bounding box center [359, 231] width 79 height 67
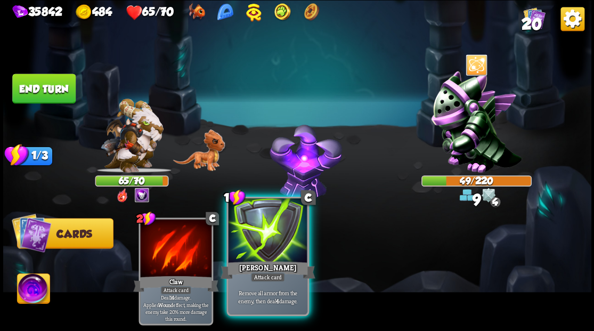
click at [251, 244] on div at bounding box center [267, 231] width 79 height 67
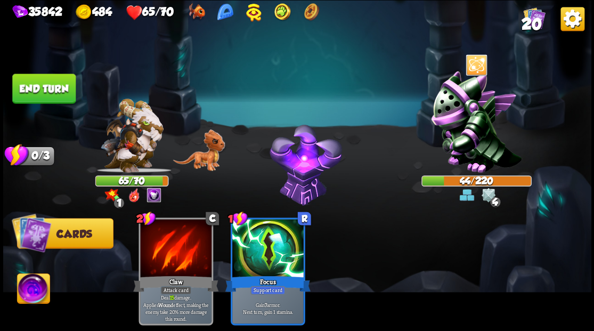
drag, startPoint x: 45, startPoint y: 278, endPoint x: 125, endPoint y: 255, distance: 82.8
click at [45, 278] on img at bounding box center [33, 289] width 33 height 33
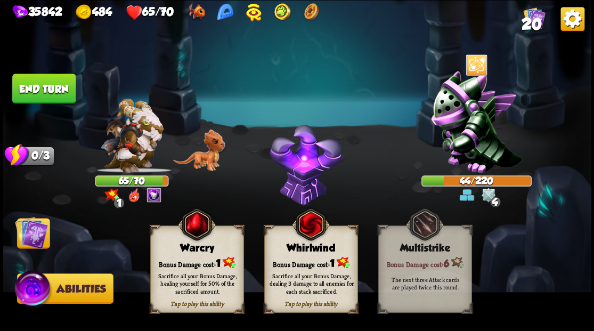
click at [186, 270] on div "Sacrifice all your Bonus Damage, healing yourself for 50% of the sacrificed amo…" at bounding box center [197, 283] width 94 height 37
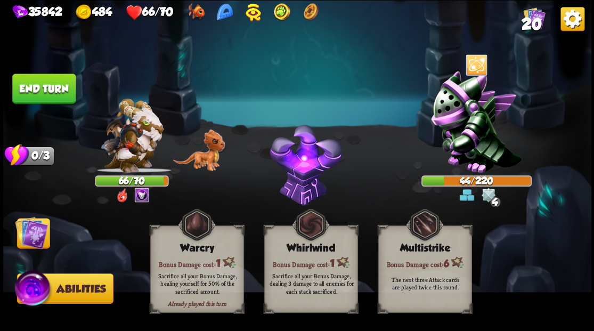
click at [50, 82] on button "End turn" at bounding box center [43, 89] width 63 height 30
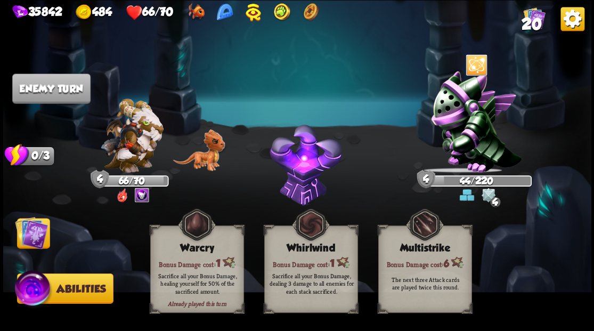
click at [15, 243] on img at bounding box center [31, 232] width 33 height 33
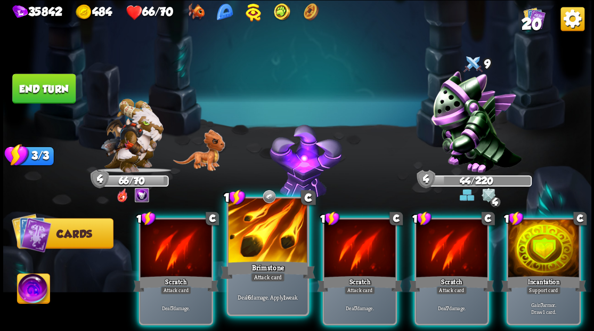
click at [274, 254] on div at bounding box center [267, 231] width 79 height 67
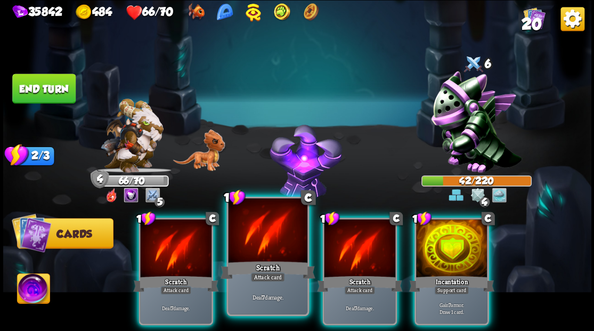
click at [250, 238] on div at bounding box center [267, 231] width 79 height 67
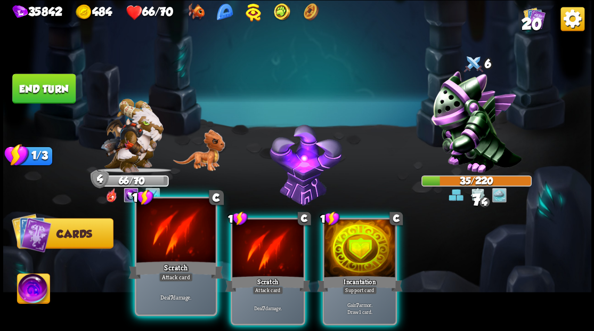
click at [179, 239] on div at bounding box center [175, 231] width 79 height 67
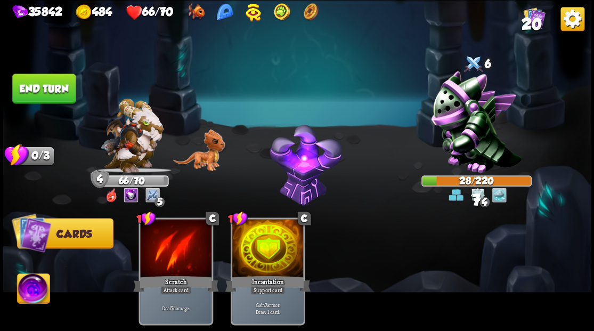
click at [50, 84] on button "End turn" at bounding box center [43, 89] width 63 height 30
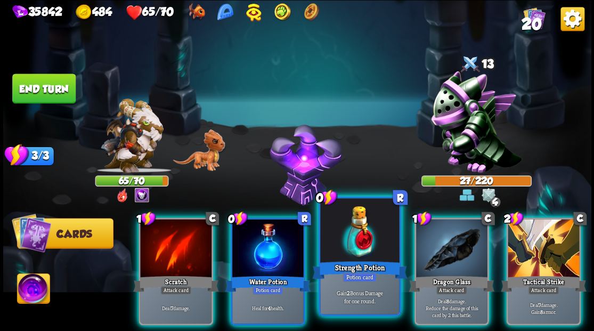
click at [351, 246] on div at bounding box center [359, 231] width 79 height 67
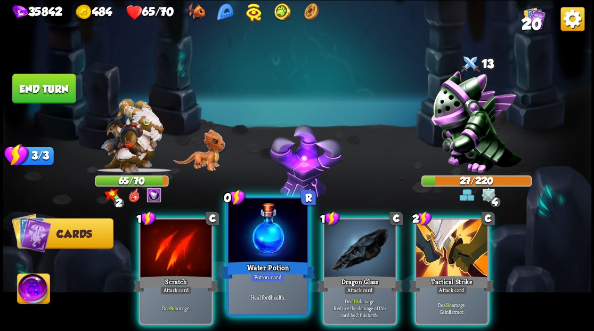
click at [265, 234] on div at bounding box center [267, 231] width 79 height 67
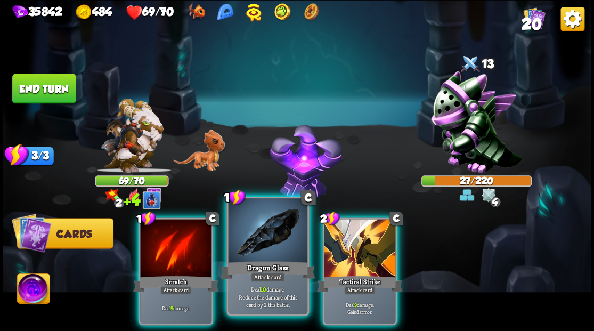
click at [263, 236] on div at bounding box center [267, 231] width 79 height 67
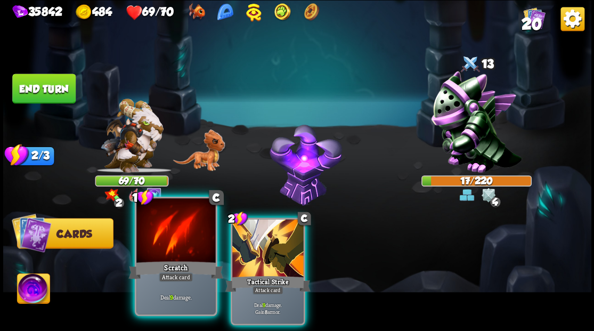
click at [167, 247] on div at bounding box center [175, 231] width 79 height 67
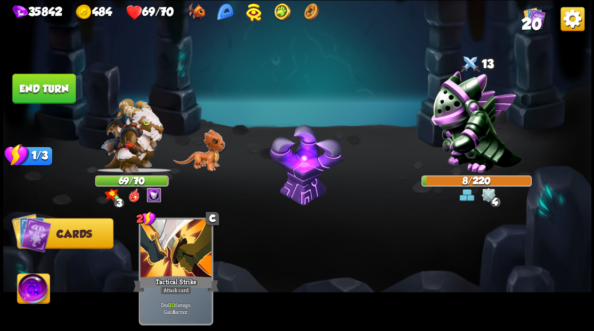
click at [48, 85] on button "End turn" at bounding box center [43, 89] width 63 height 30
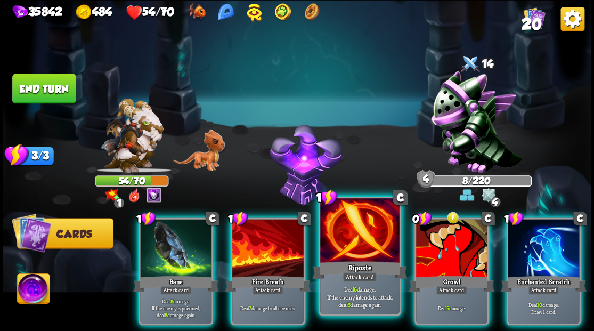
click at [364, 234] on div at bounding box center [359, 231] width 79 height 67
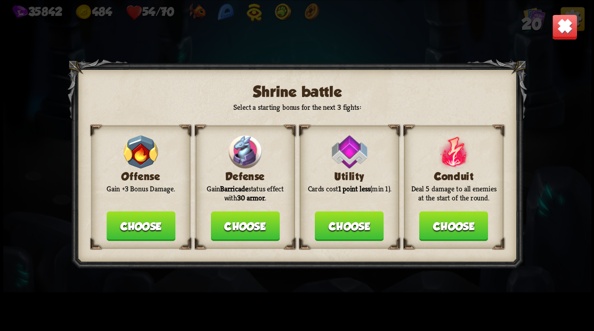
click at [249, 231] on button "Choose" at bounding box center [244, 226] width 69 height 30
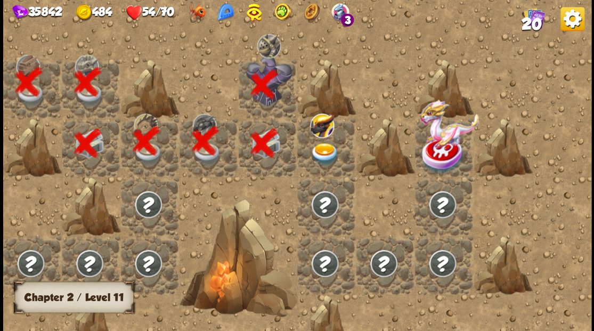
click at [319, 129] on img at bounding box center [322, 125] width 24 height 24
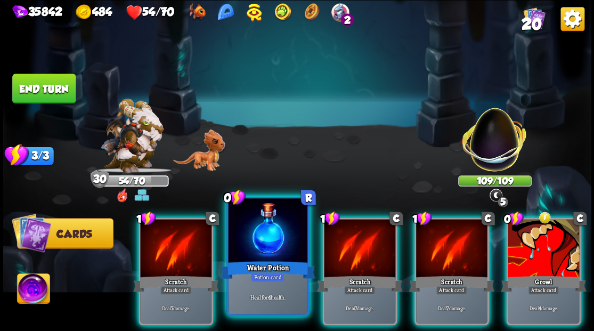
click at [271, 241] on div at bounding box center [267, 231] width 79 height 67
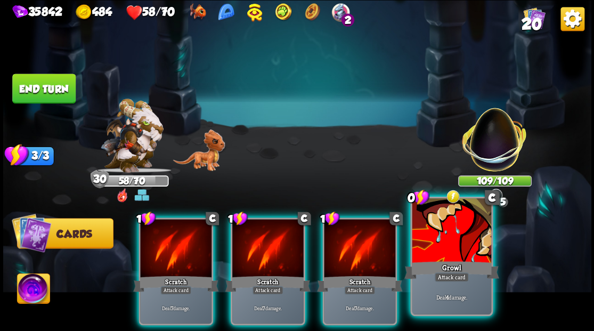
click at [456, 251] on div at bounding box center [451, 231] width 79 height 67
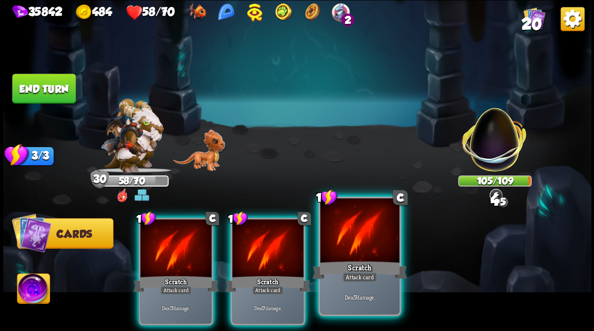
click at [375, 248] on div at bounding box center [359, 231] width 79 height 67
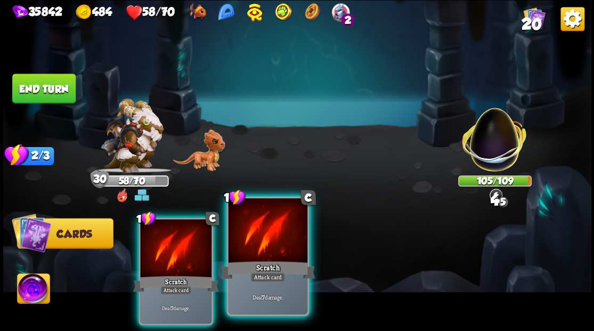
click at [275, 245] on div at bounding box center [267, 231] width 79 height 67
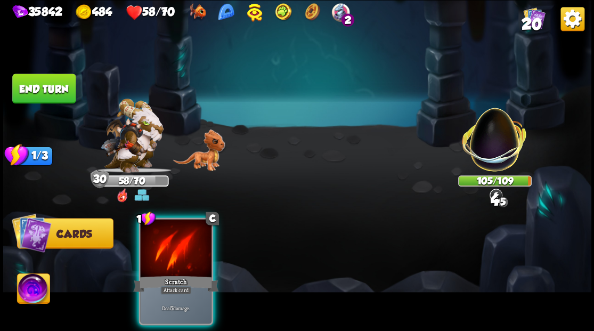
drag, startPoint x: 187, startPoint y: 239, endPoint x: 157, endPoint y: 206, distance: 45.3
click at [185, 239] on div at bounding box center [175, 249] width 71 height 60
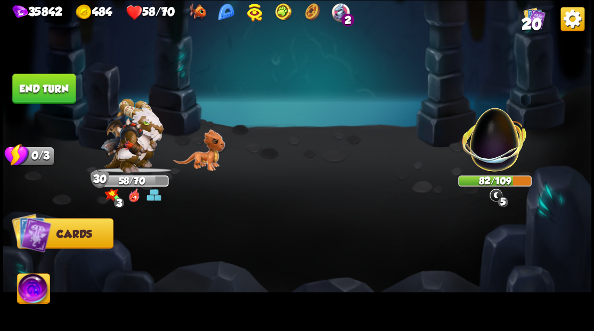
click at [30, 290] on img at bounding box center [33, 289] width 33 height 33
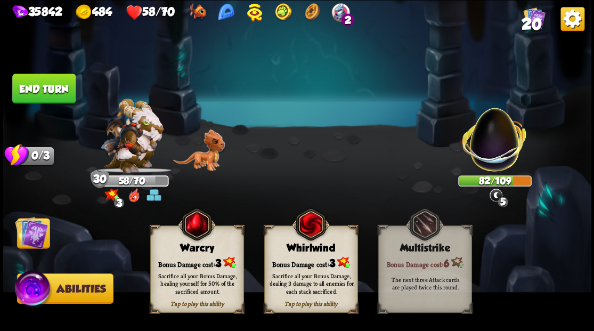
click at [193, 268] on div "Sacrifice all your Bonus Damage, healing yourself for 50% of the sacrificed amo…" at bounding box center [197, 283] width 94 height 37
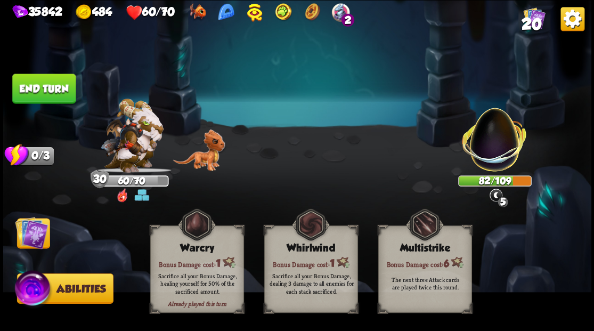
click at [54, 87] on button "End turn" at bounding box center [43, 89] width 63 height 30
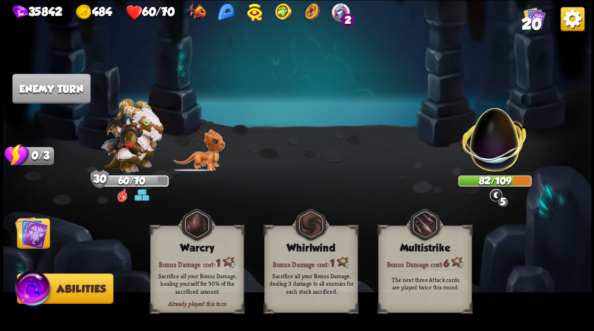
click at [34, 243] on img at bounding box center [31, 232] width 33 height 33
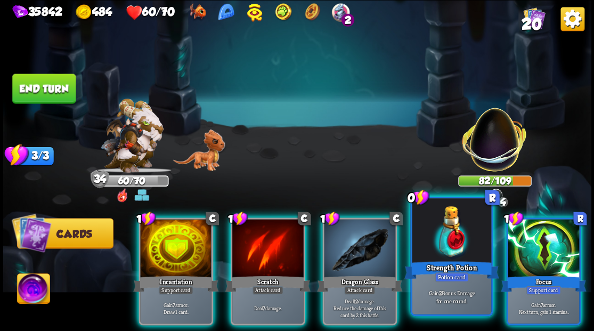
click at [450, 256] on div at bounding box center [451, 231] width 79 height 67
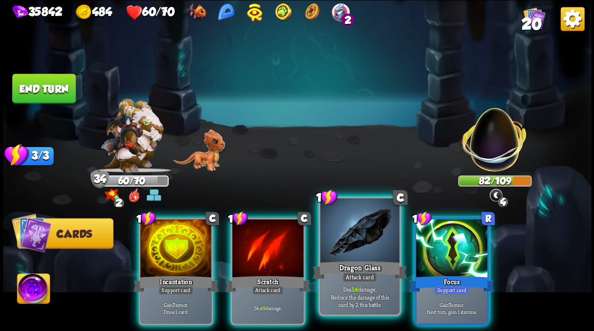
click at [363, 228] on div at bounding box center [359, 231] width 79 height 67
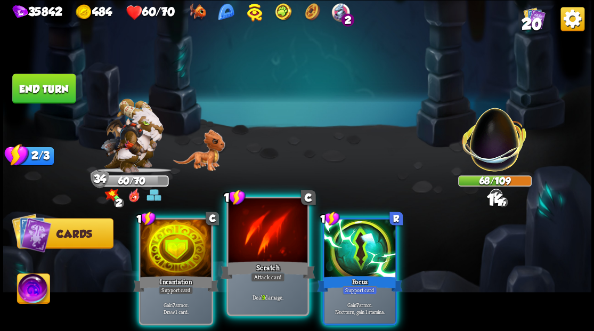
click at [281, 236] on div at bounding box center [267, 231] width 79 height 67
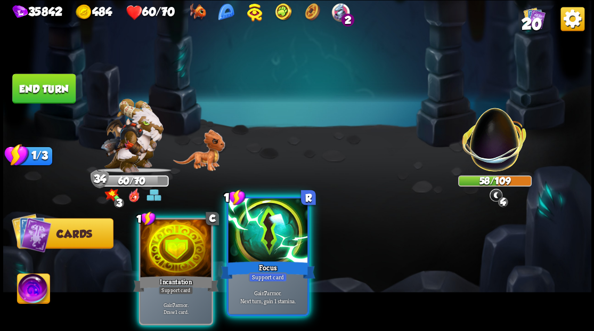
click at [274, 243] on div at bounding box center [267, 231] width 79 height 67
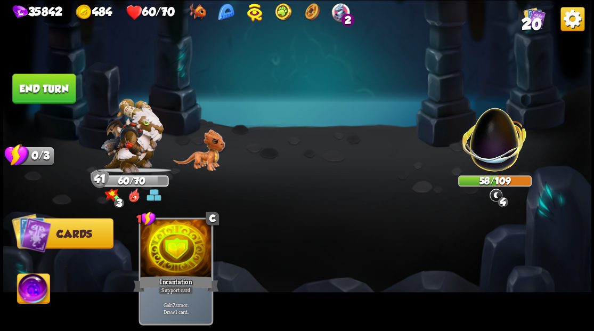
drag, startPoint x: 54, startPoint y: 93, endPoint x: 146, endPoint y: 214, distance: 152.2
click at [55, 93] on button "End turn" at bounding box center [43, 89] width 63 height 30
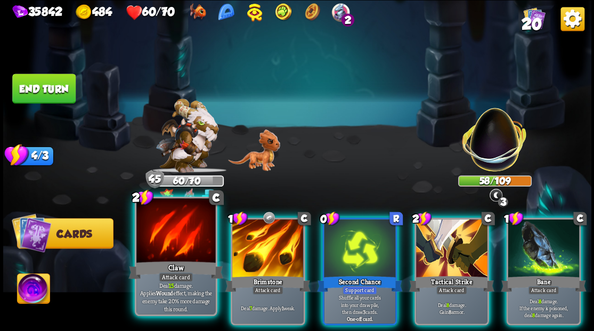
click at [172, 247] on div at bounding box center [175, 231] width 79 height 67
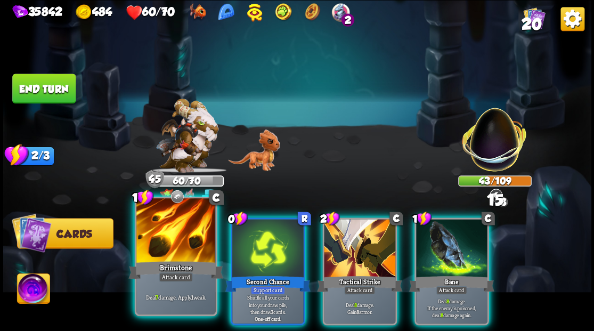
click at [164, 230] on div at bounding box center [175, 231] width 79 height 67
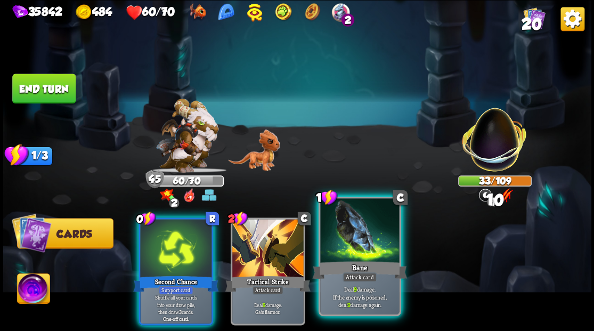
click at [355, 247] on div at bounding box center [359, 231] width 79 height 67
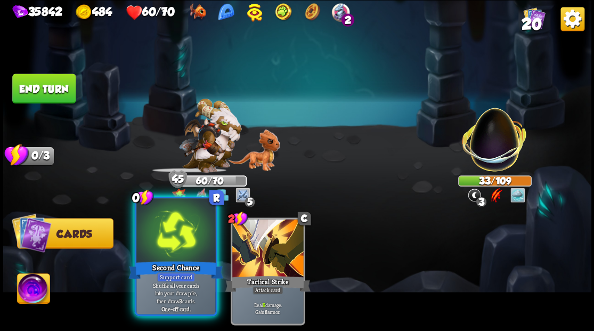
click at [171, 246] on div at bounding box center [175, 231] width 79 height 67
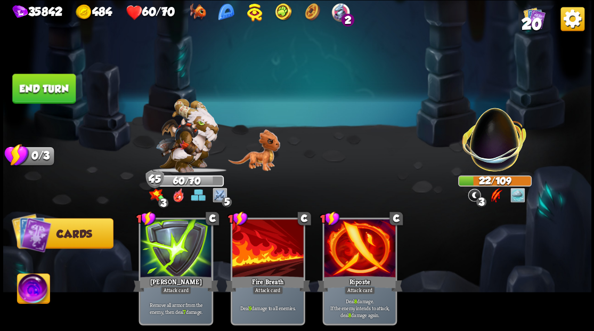
click at [28, 91] on button "End turn" at bounding box center [43, 89] width 63 height 30
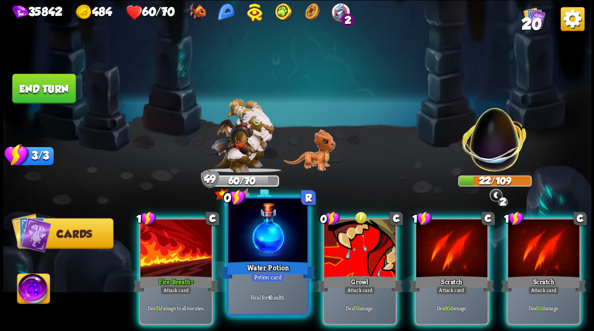
click at [265, 245] on div at bounding box center [267, 231] width 79 height 67
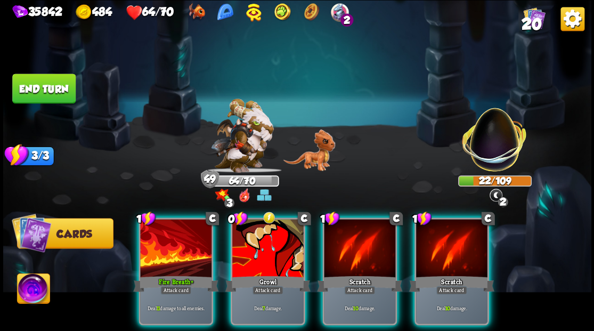
click at [30, 295] on img at bounding box center [33, 289] width 33 height 33
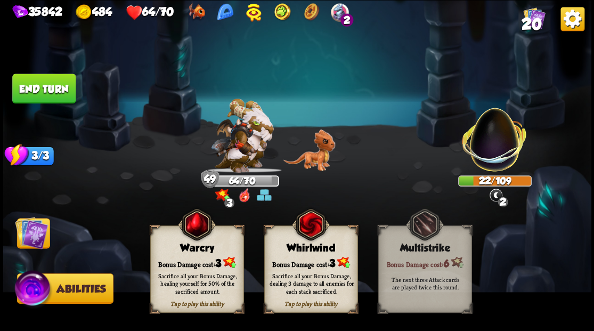
click at [186, 264] on div "Bonus Damage cost: 3" at bounding box center [196, 262] width 93 height 13
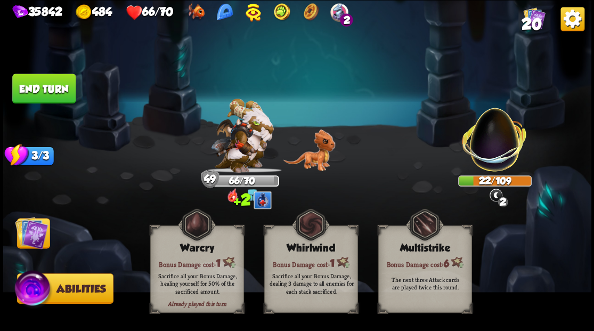
click at [35, 238] on img at bounding box center [31, 232] width 33 height 33
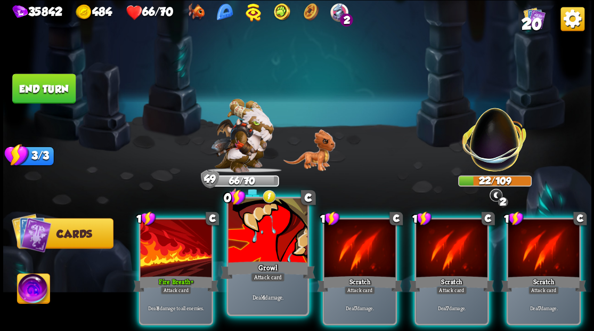
click at [267, 239] on div at bounding box center [267, 231] width 79 height 67
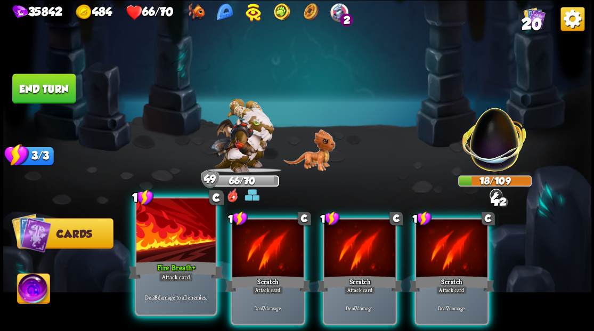
click at [173, 250] on div at bounding box center [175, 231] width 79 height 67
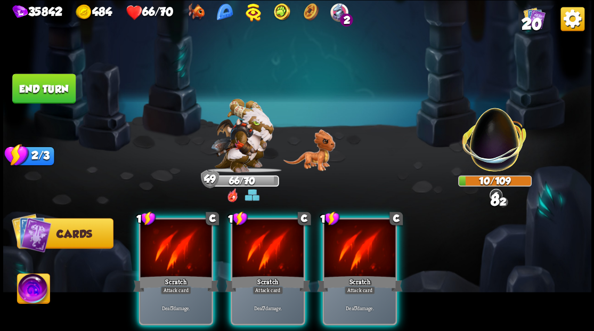
click at [173, 250] on div at bounding box center [175, 249] width 71 height 60
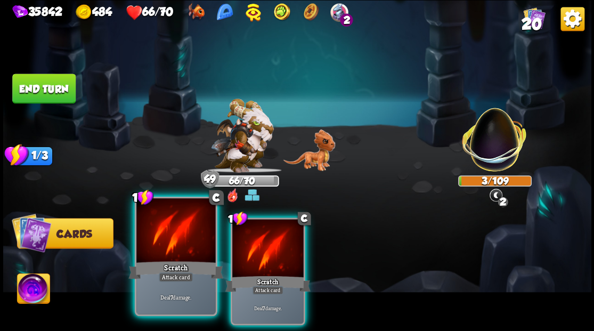
click at [143, 264] on div "Scratch" at bounding box center [175, 269] width 95 height 21
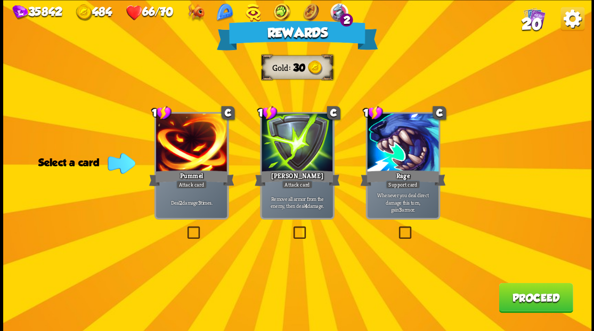
click at [539, 20] on span "20" at bounding box center [531, 24] width 20 height 18
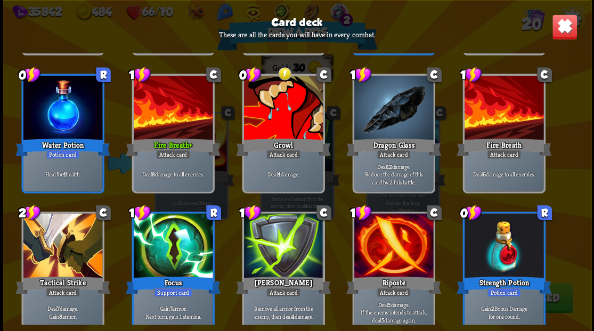
scroll to position [335, 0]
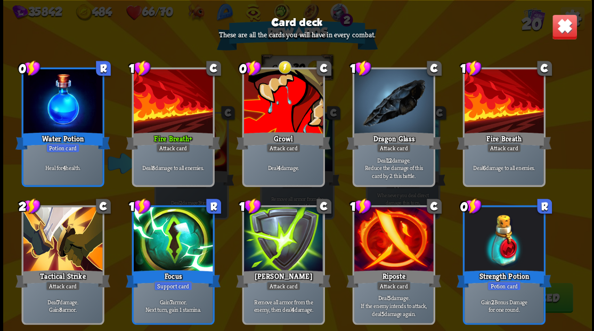
click at [569, 29] on img at bounding box center [564, 27] width 26 height 26
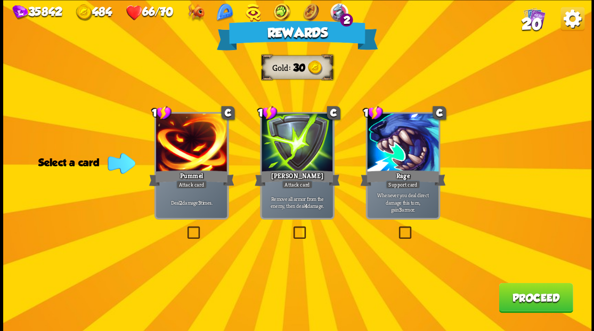
drag, startPoint x: 193, startPoint y: 232, endPoint x: 184, endPoint y: 236, distance: 9.6
click at [185, 228] on label at bounding box center [185, 228] width 0 height 0
click at [0, 0] on input "checkbox" at bounding box center [0, 0] width 0 height 0
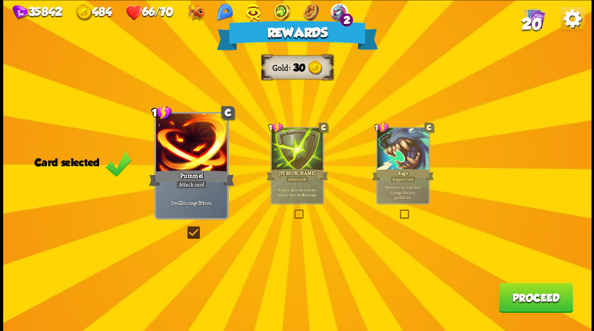
click at [185, 228] on label at bounding box center [185, 228] width 0 height 0
click at [0, 0] on input "checkbox" at bounding box center [0, 0] width 0 height 0
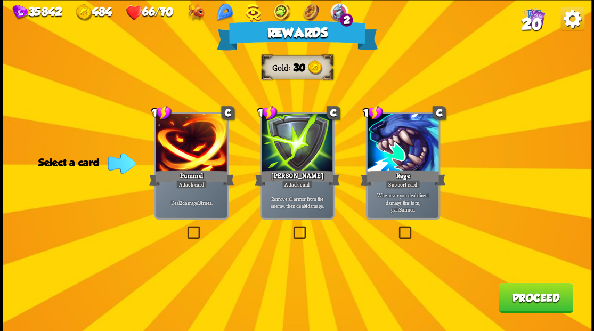
click at [291, 228] on label at bounding box center [291, 228] width 0 height 0
click at [0, 0] on input "checkbox" at bounding box center [0, 0] width 0 height 0
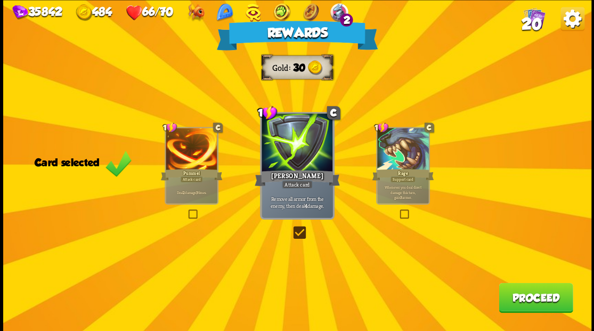
click at [541, 305] on button "Proceed" at bounding box center [536, 297] width 74 height 30
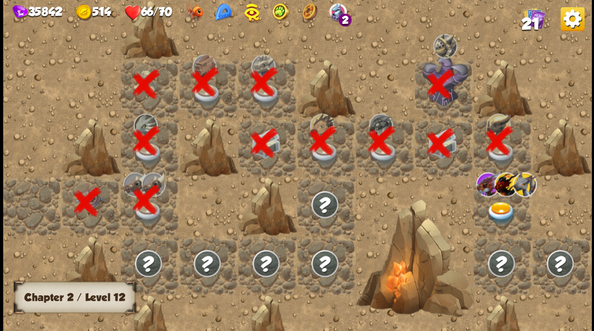
scroll to position [0, 205]
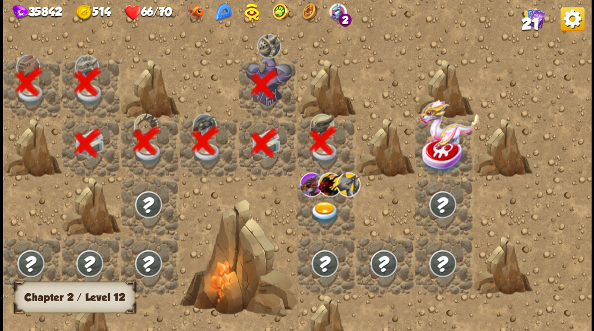
click at [323, 211] on img at bounding box center [324, 212] width 29 height 23
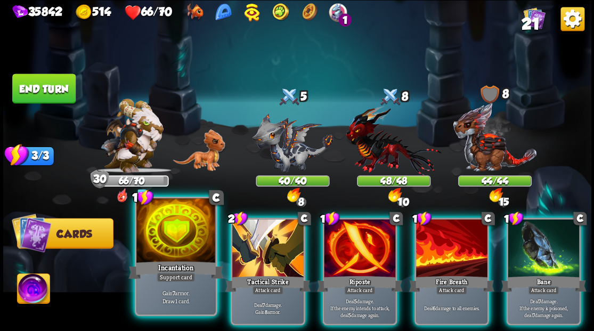
click at [144, 259] on div "Incantation" at bounding box center [175, 269] width 95 height 21
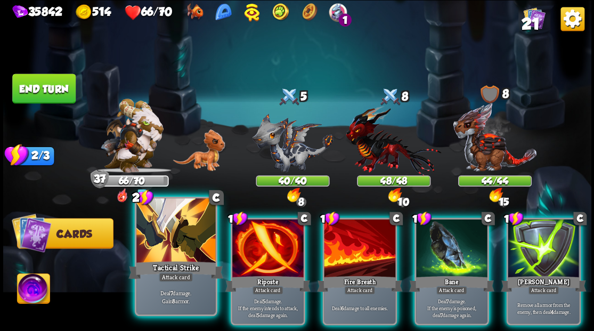
click at [157, 253] on div at bounding box center [175, 231] width 79 height 67
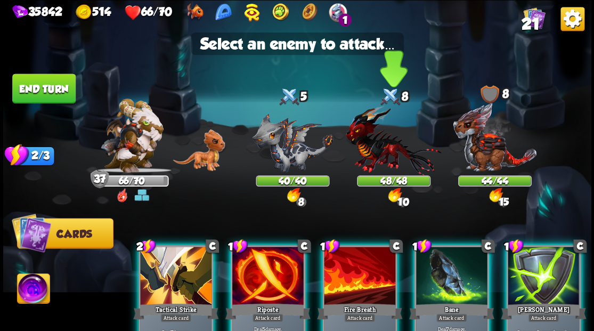
click at [394, 145] on img at bounding box center [393, 140] width 95 height 70
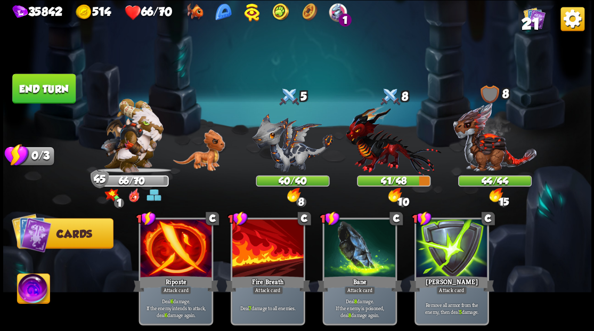
click at [42, 93] on button "End turn" at bounding box center [43, 89] width 63 height 30
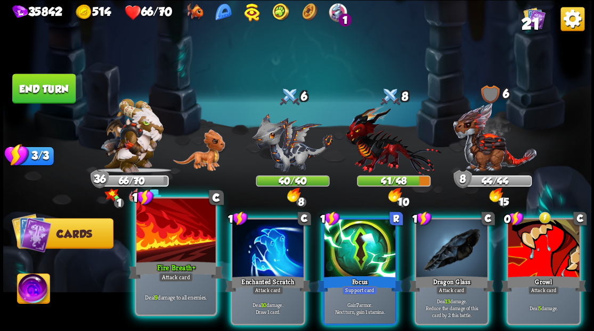
click at [161, 246] on div at bounding box center [175, 231] width 79 height 67
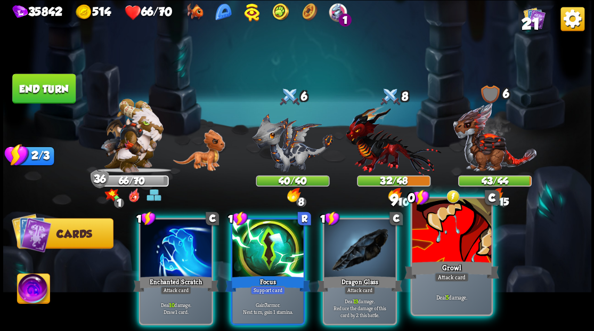
click at [443, 232] on div at bounding box center [451, 231] width 79 height 67
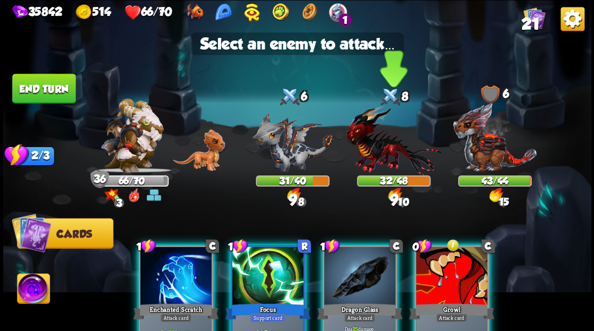
click at [369, 153] on img at bounding box center [393, 140] width 95 height 70
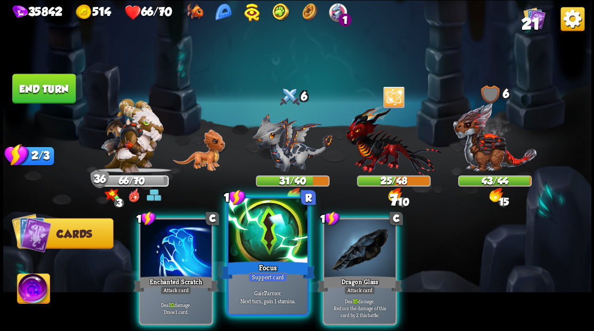
click at [277, 226] on div at bounding box center [267, 231] width 79 height 67
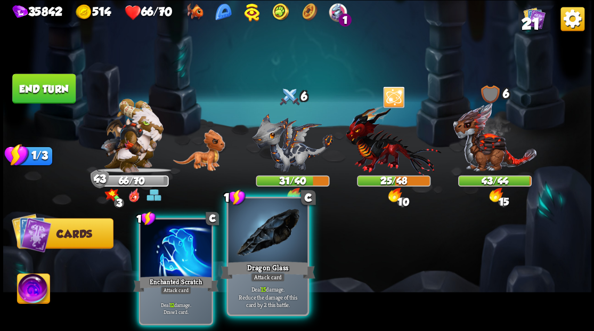
click at [255, 250] on div at bounding box center [267, 231] width 79 height 67
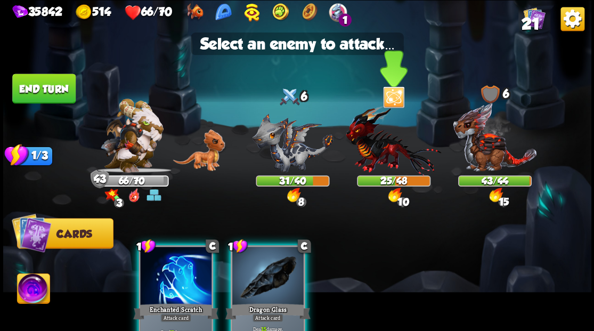
click at [390, 154] on img at bounding box center [393, 140] width 95 height 70
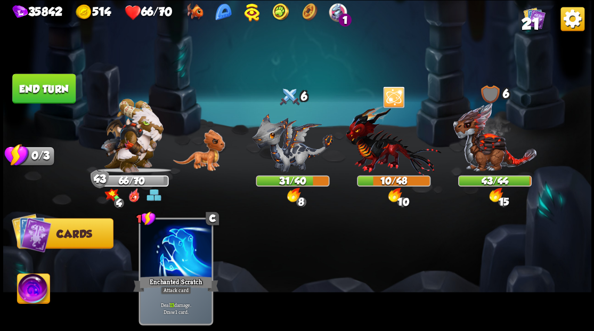
click at [28, 287] on img at bounding box center [33, 289] width 33 height 33
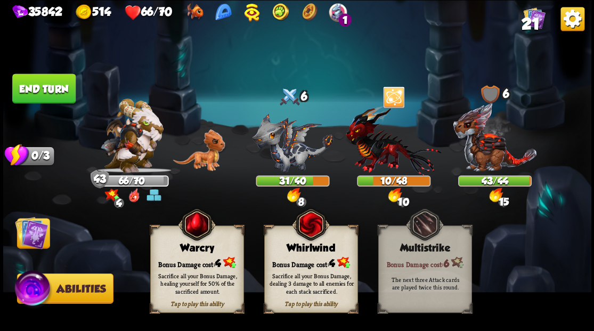
drag, startPoint x: 191, startPoint y: 260, endPoint x: 33, endPoint y: 265, distance: 157.8
click at [188, 260] on div "Bonus Damage cost: 4" at bounding box center [196, 262] width 93 height 13
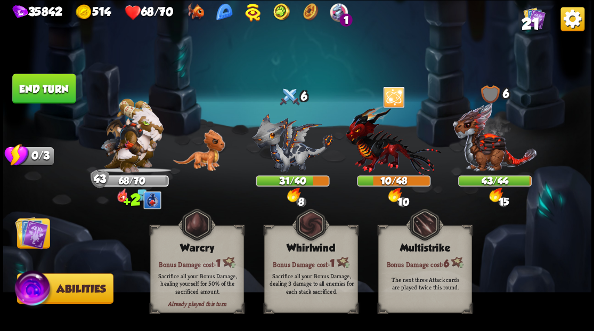
click at [35, 246] on img at bounding box center [31, 232] width 33 height 33
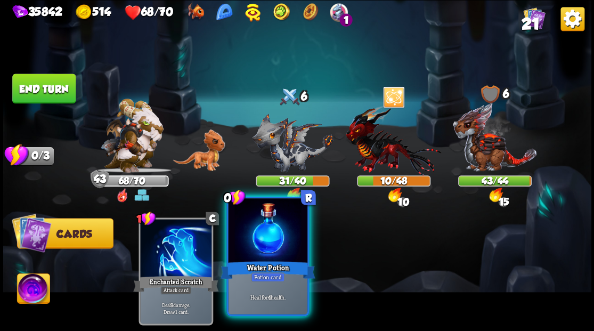
click at [268, 246] on div at bounding box center [267, 231] width 79 height 67
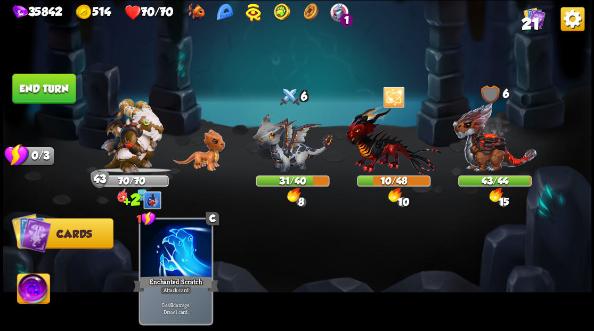
click at [62, 91] on button "End turn" at bounding box center [43, 89] width 63 height 30
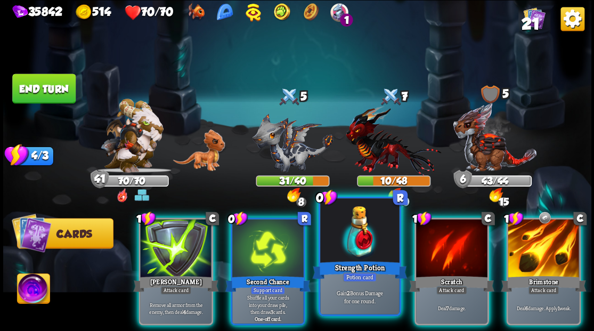
click at [359, 231] on div at bounding box center [359, 231] width 79 height 67
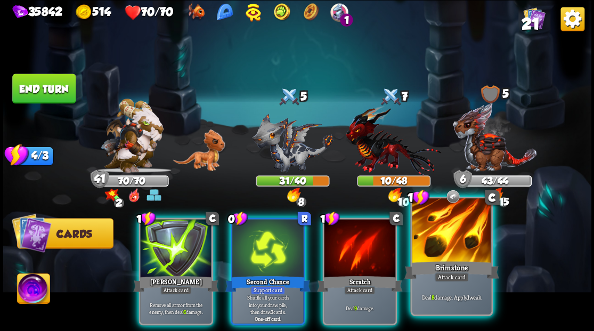
drag, startPoint x: 442, startPoint y: 241, endPoint x: 437, endPoint y: 237, distance: 6.4
click at [443, 241] on div at bounding box center [451, 231] width 79 height 67
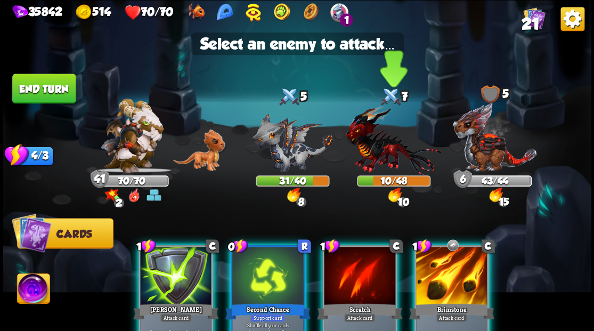
click at [373, 149] on img at bounding box center [393, 140] width 95 height 70
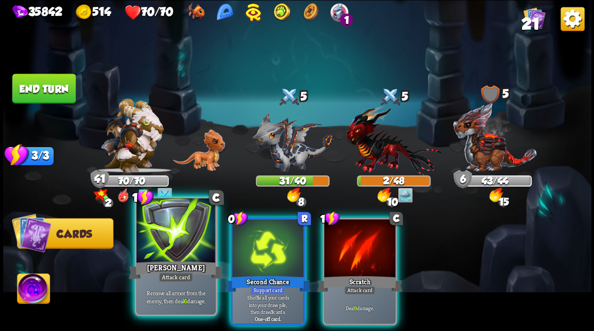
click at [186, 246] on div at bounding box center [175, 231] width 79 height 67
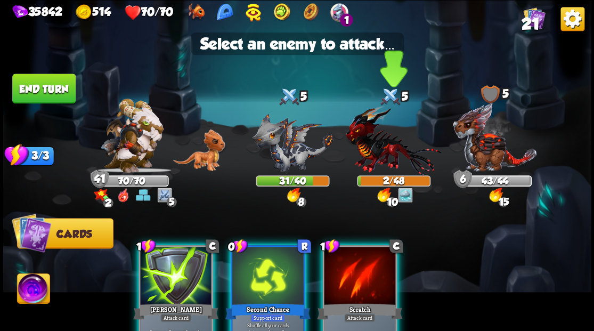
click at [380, 151] on img at bounding box center [393, 140] width 95 height 70
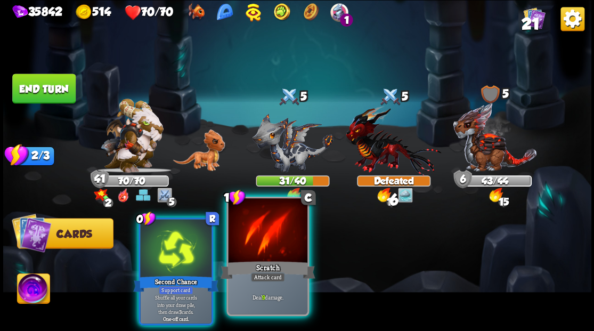
click at [277, 234] on div at bounding box center [267, 231] width 79 height 67
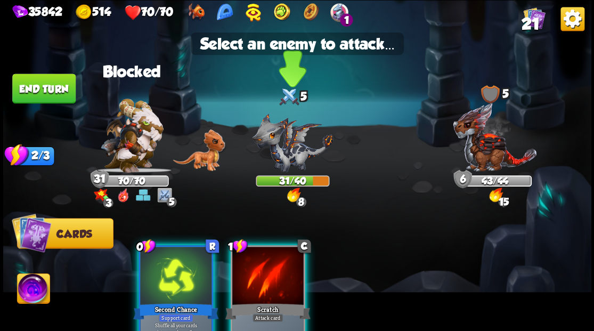
click at [279, 150] on img at bounding box center [292, 142] width 81 height 59
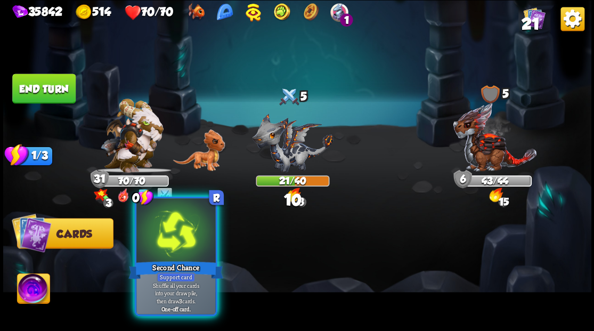
click at [183, 233] on div at bounding box center [175, 231] width 79 height 67
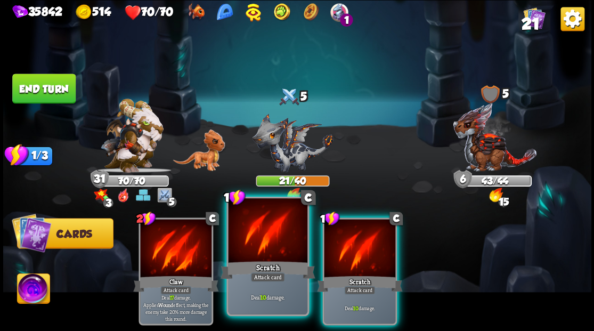
click at [264, 253] on div at bounding box center [267, 231] width 79 height 67
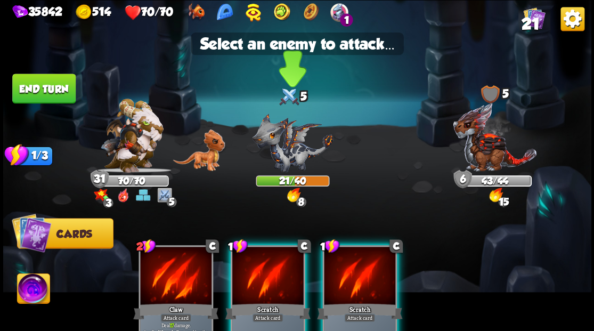
click at [277, 143] on img at bounding box center [292, 142] width 81 height 59
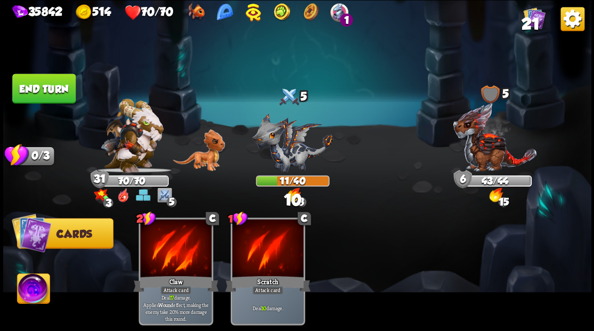
click at [56, 87] on button "End turn" at bounding box center [43, 89] width 63 height 30
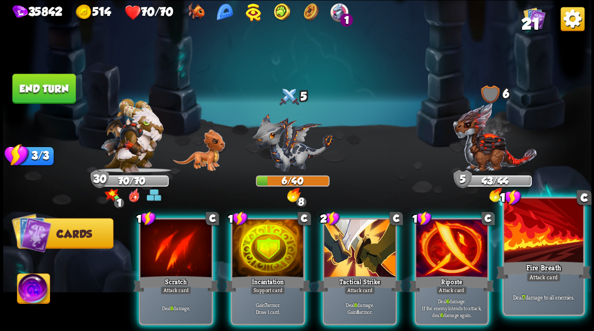
click at [533, 247] on div at bounding box center [543, 231] width 79 height 67
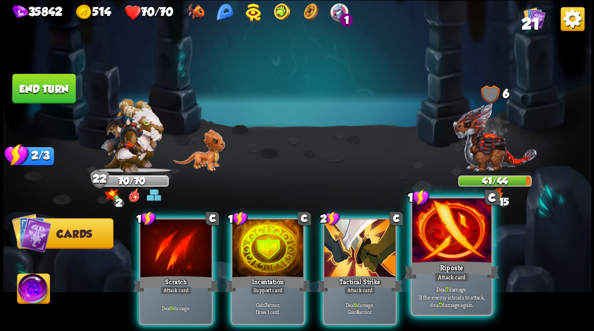
click at [433, 242] on div at bounding box center [451, 231] width 79 height 67
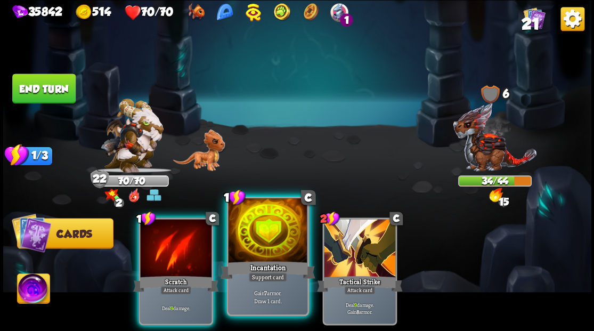
click at [268, 254] on div at bounding box center [267, 231] width 79 height 67
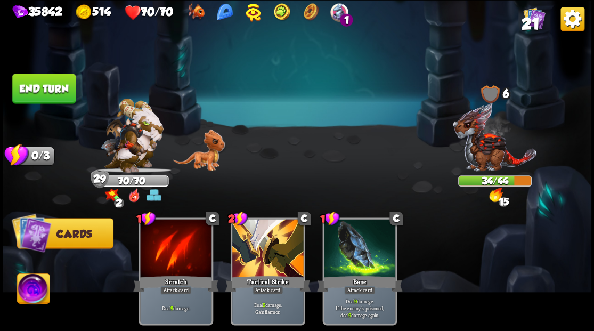
click at [39, 88] on button "End turn" at bounding box center [43, 89] width 63 height 30
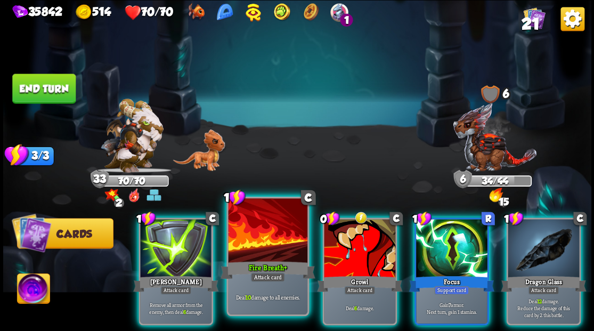
click at [247, 252] on div at bounding box center [267, 231] width 79 height 67
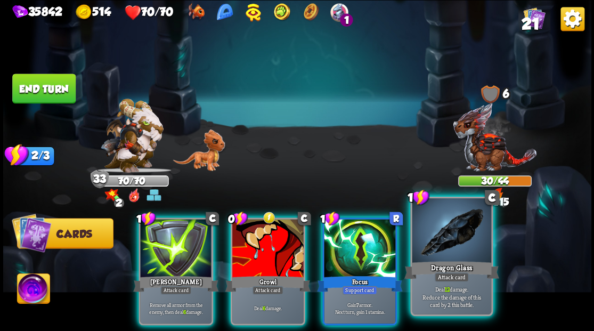
click at [452, 237] on div at bounding box center [451, 231] width 79 height 67
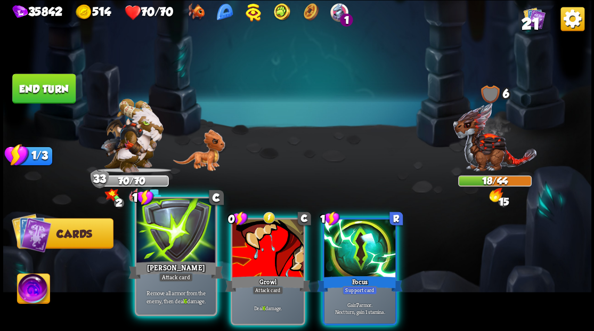
click at [173, 246] on div at bounding box center [175, 231] width 79 height 67
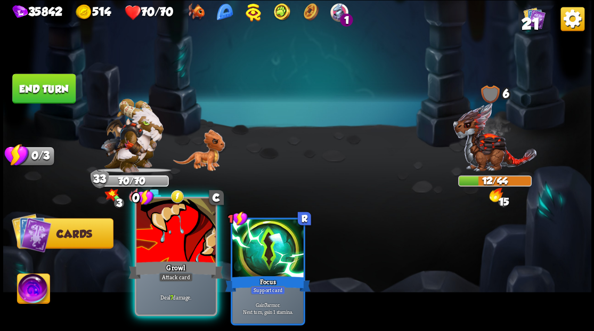
click at [167, 229] on div at bounding box center [175, 231] width 79 height 67
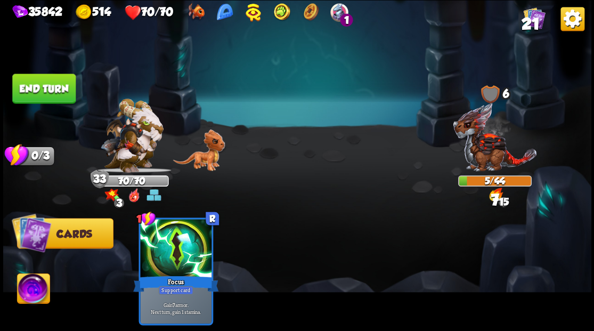
click at [44, 90] on button "End turn" at bounding box center [43, 89] width 63 height 30
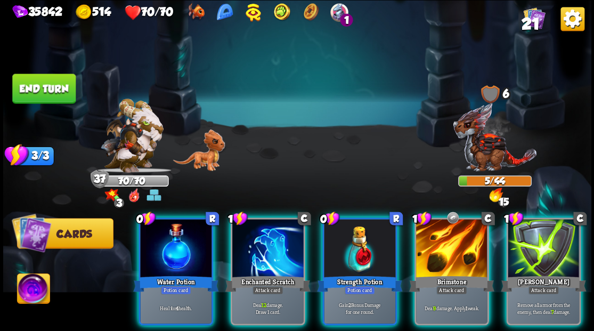
click at [29, 296] on img at bounding box center [33, 289] width 33 height 33
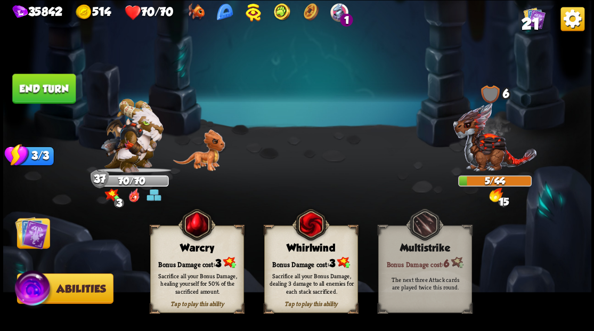
drag, startPoint x: 304, startPoint y: 261, endPoint x: 298, endPoint y: 259, distance: 5.7
click at [304, 261] on div "Bonus Damage cost: 3" at bounding box center [310, 262] width 93 height 13
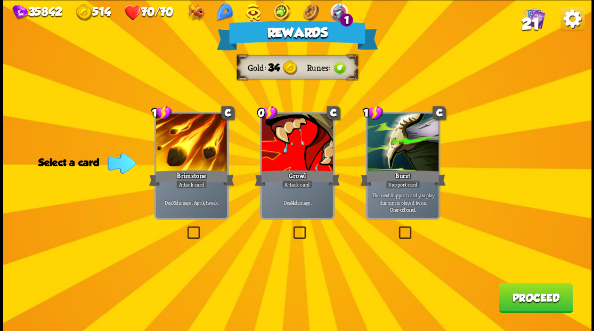
click at [541, 310] on button "Proceed" at bounding box center [536, 297] width 74 height 30
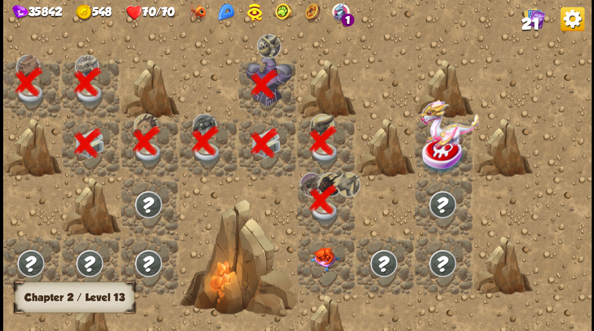
click at [327, 267] on div at bounding box center [326, 265] width 59 height 59
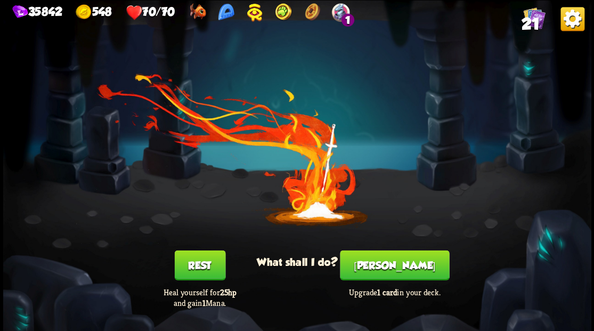
click at [391, 269] on button "[PERSON_NAME]" at bounding box center [394, 265] width 109 height 30
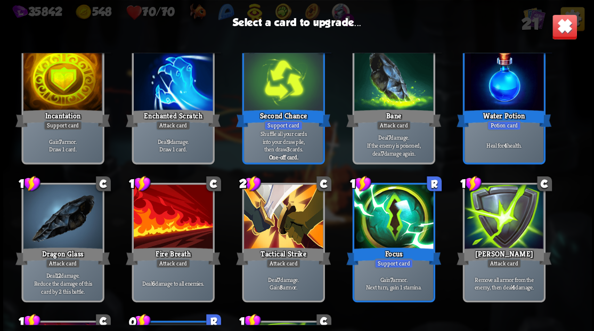
scroll to position [158, 0]
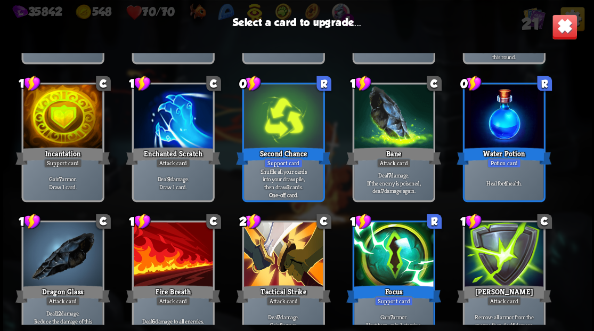
click at [176, 126] on div at bounding box center [172, 117] width 79 height 67
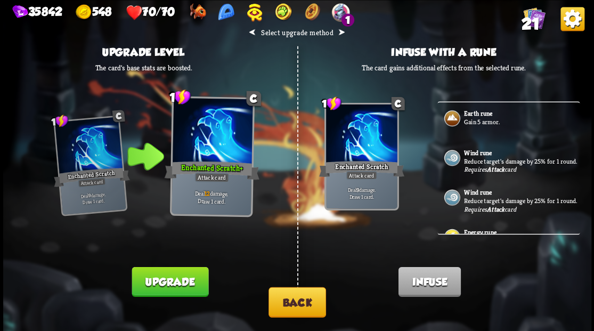
click at [479, 152] on b "Wind rune" at bounding box center [478, 153] width 28 height 9
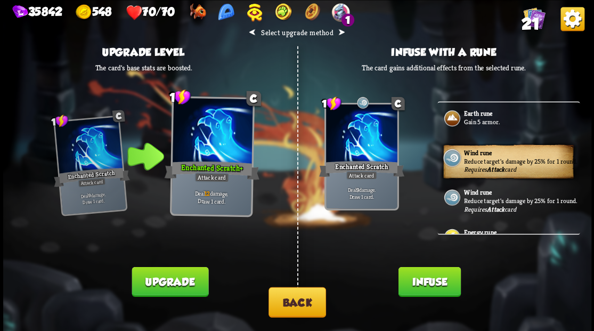
click at [423, 282] on button "Infuse" at bounding box center [429, 281] width 62 height 30
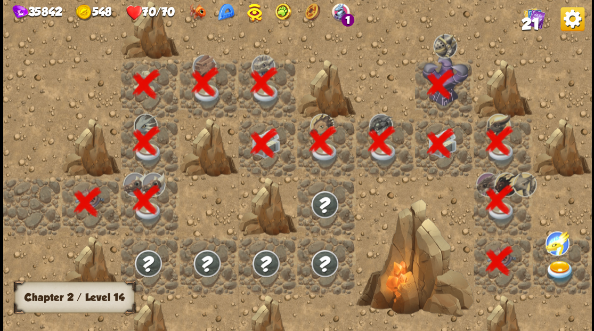
scroll to position [0, 205]
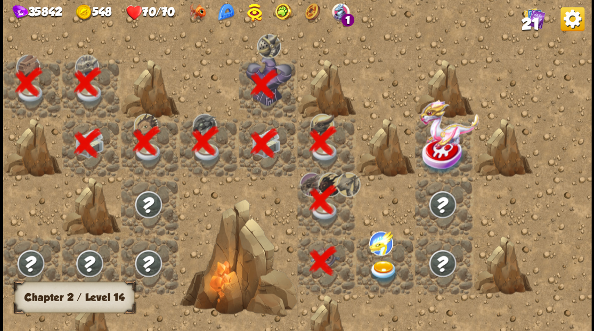
click at [379, 263] on img at bounding box center [383, 271] width 29 height 23
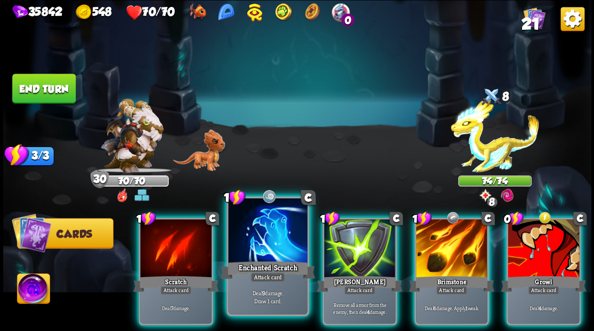
click at [261, 231] on div at bounding box center [267, 231] width 79 height 67
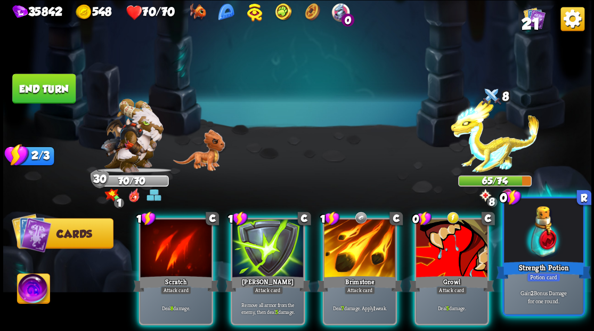
click at [534, 245] on div at bounding box center [543, 231] width 79 height 67
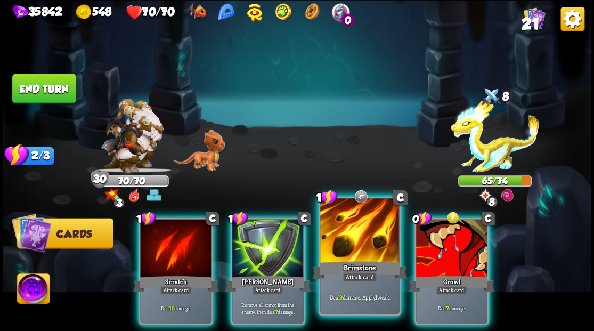
click at [352, 233] on div at bounding box center [359, 231] width 79 height 67
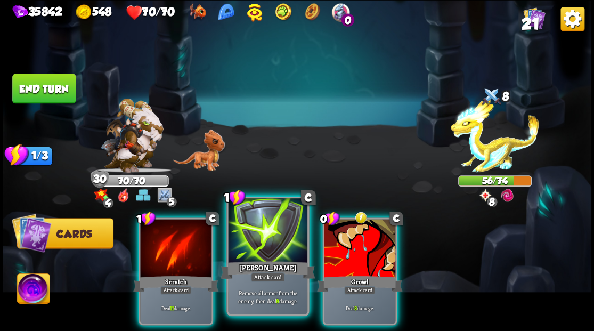
click at [267, 231] on div at bounding box center [267, 231] width 79 height 67
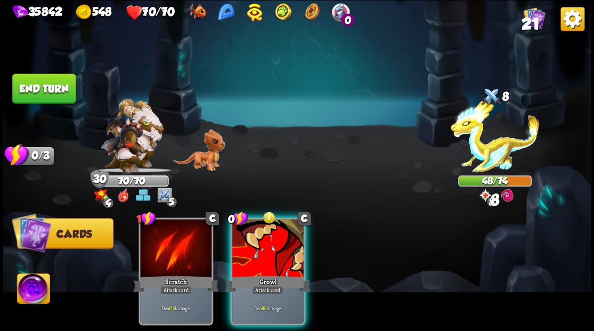
click at [267, 234] on div at bounding box center [267, 249] width 71 height 60
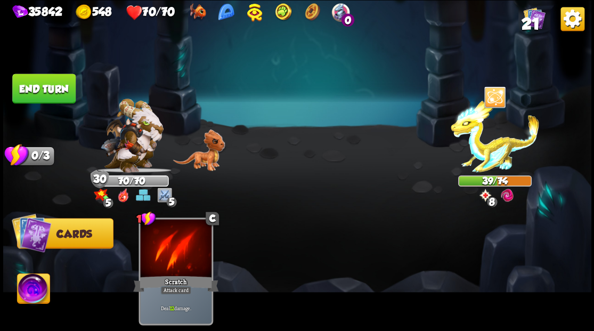
click at [30, 289] on img at bounding box center [33, 289] width 33 height 33
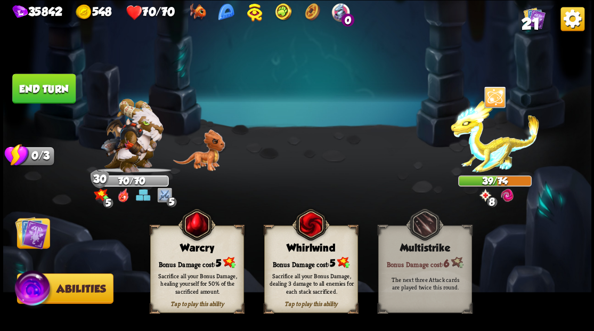
drag, startPoint x: 305, startPoint y: 254, endPoint x: 228, endPoint y: 243, distance: 78.1
click at [305, 254] on div "Tap to play this ability Whirlwind Bonus Damage cost: 5 Sacrifice all your Bonu…" at bounding box center [311, 268] width 94 height 87
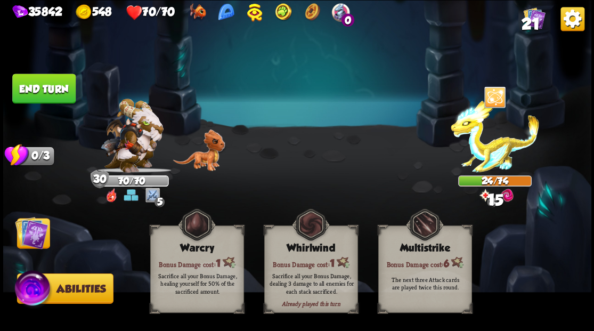
click at [28, 228] on img at bounding box center [31, 232] width 33 height 33
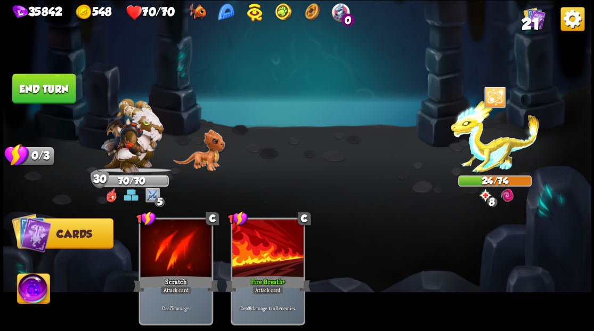
click at [57, 91] on button "End turn" at bounding box center [43, 89] width 63 height 30
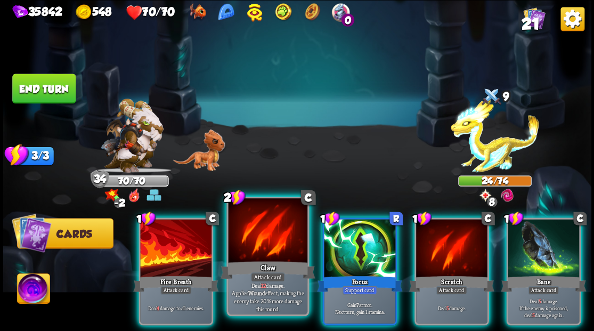
click at [256, 241] on div at bounding box center [267, 231] width 79 height 67
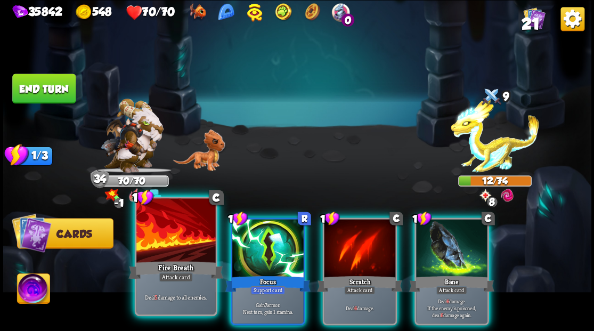
click at [177, 230] on div at bounding box center [175, 231] width 79 height 67
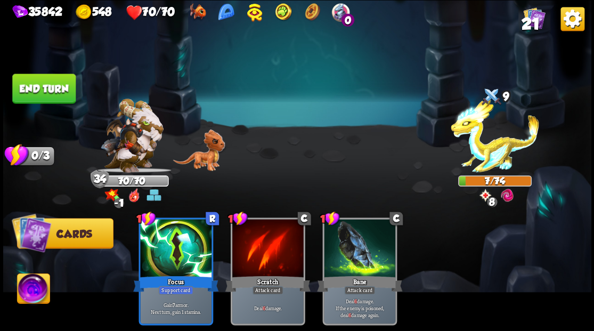
drag, startPoint x: 55, startPoint y: 85, endPoint x: 236, endPoint y: 83, distance: 180.1
click at [55, 84] on button "End turn" at bounding box center [43, 89] width 63 height 30
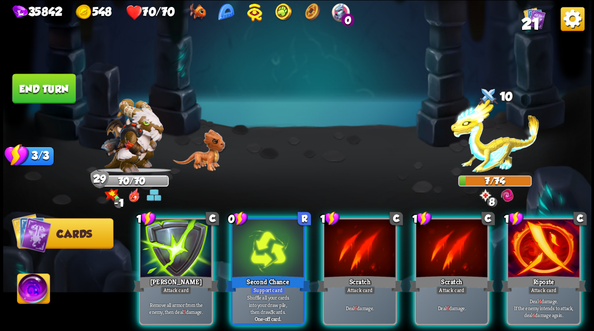
click at [548, 241] on div at bounding box center [543, 249] width 71 height 60
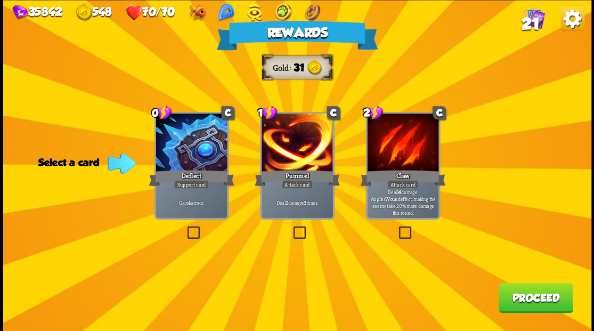
click at [537, 18] on span "21" at bounding box center [530, 24] width 18 height 18
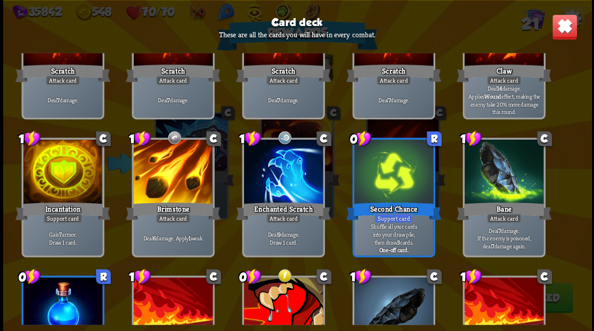
scroll to position [33, 0]
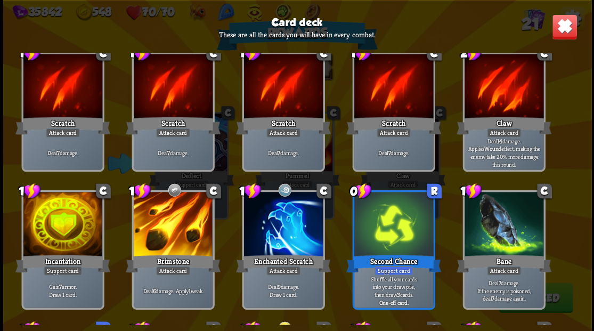
click at [565, 32] on img at bounding box center [564, 27] width 26 height 26
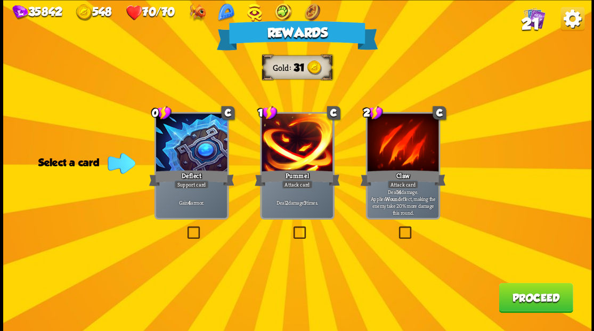
click at [185, 228] on label at bounding box center [185, 228] width 0 height 0
click at [0, 0] on input "checkbox" at bounding box center [0, 0] width 0 height 0
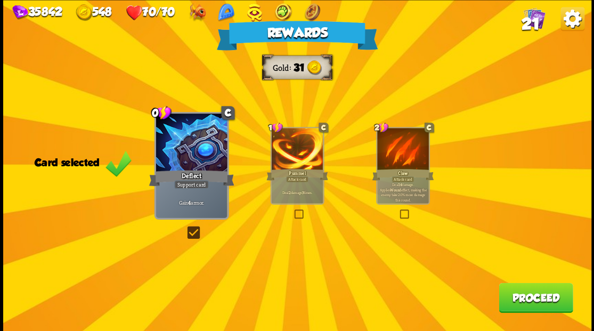
click at [528, 313] on div "Rewards Gold 31 Card selected 0 C Deflect Support card Gain 4 armor. 1 C Pummel…" at bounding box center [297, 165] width 588 height 331
click at [527, 300] on button "Proceed" at bounding box center [536, 297] width 74 height 30
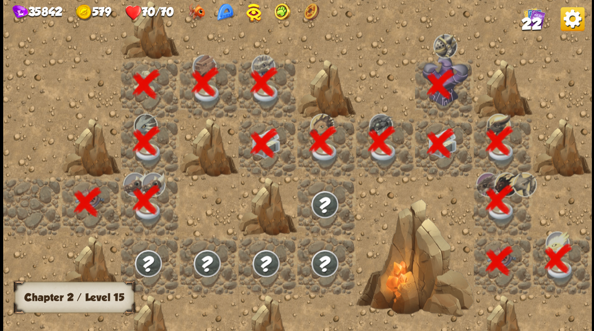
scroll to position [0, 205]
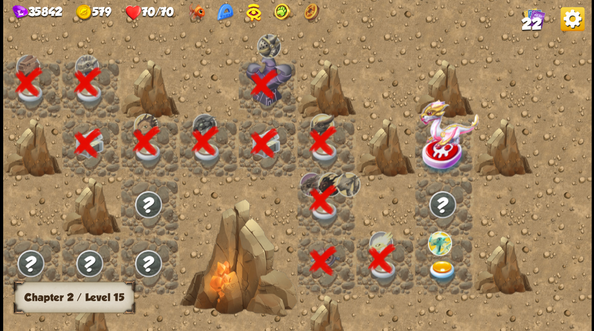
click at [436, 264] on img at bounding box center [441, 271] width 29 height 23
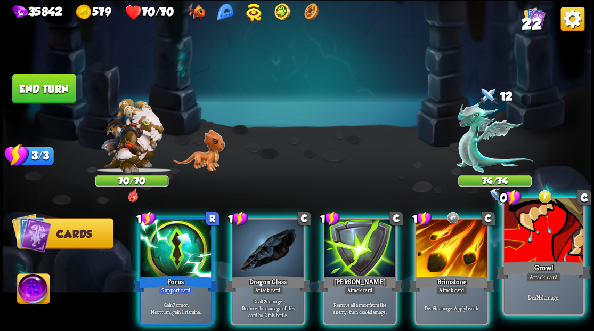
click at [536, 245] on div at bounding box center [543, 231] width 79 height 67
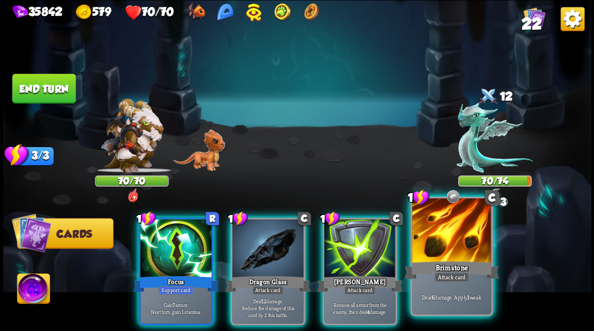
click at [455, 248] on div at bounding box center [451, 231] width 79 height 67
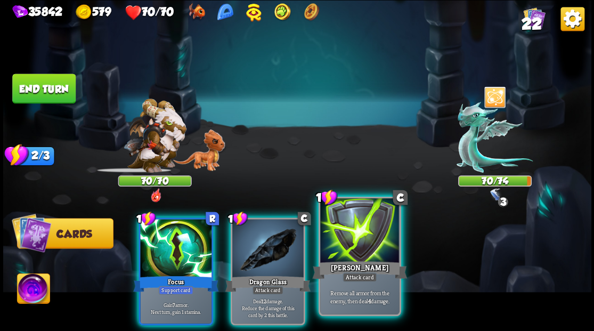
click at [379, 251] on div at bounding box center [359, 231] width 79 height 67
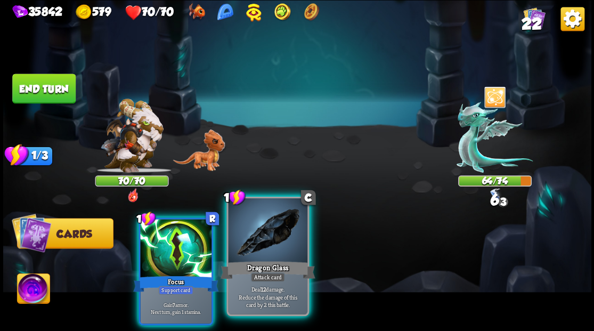
click at [270, 240] on div at bounding box center [267, 231] width 79 height 67
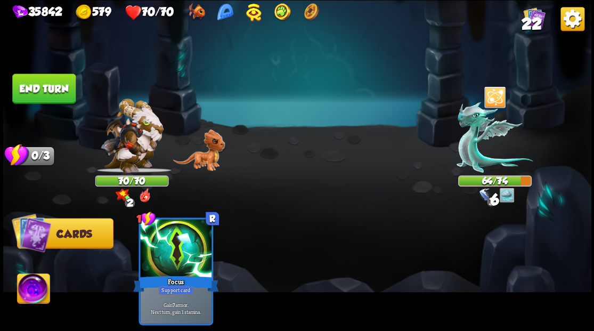
click at [38, 100] on button "End turn" at bounding box center [43, 89] width 63 height 30
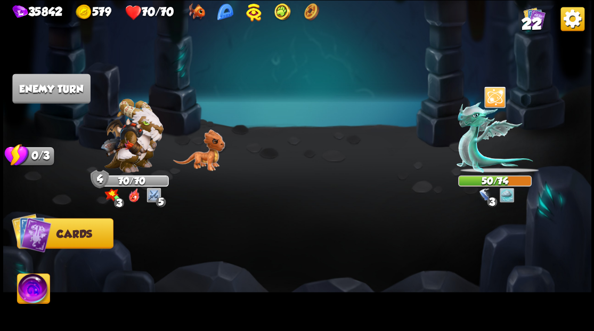
click at [23, 291] on img at bounding box center [33, 289] width 33 height 33
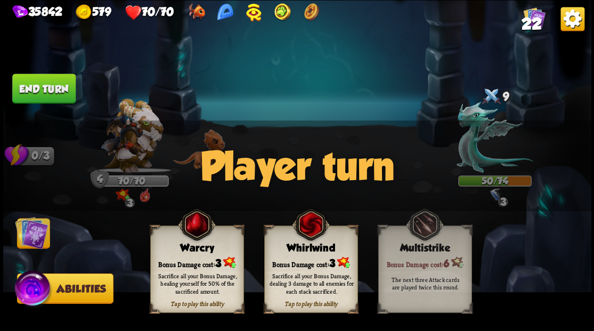
click at [288, 270] on div "Sacrifice all your Bonus Damage, dealing 3 damage to all enemies for each stack…" at bounding box center [311, 283] width 94 height 37
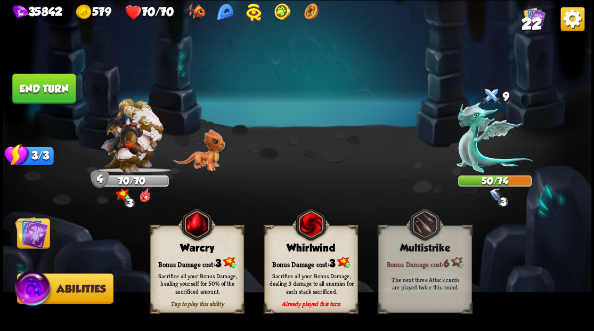
click at [29, 245] on img at bounding box center [31, 232] width 33 height 33
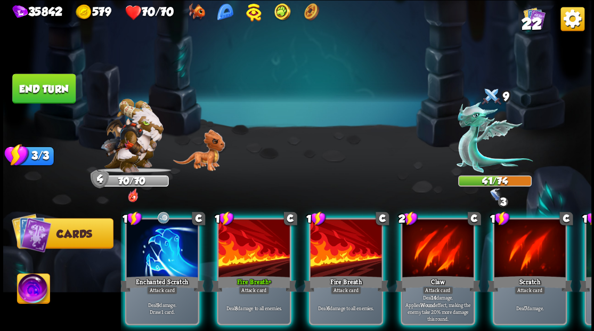
scroll to position [0, 0]
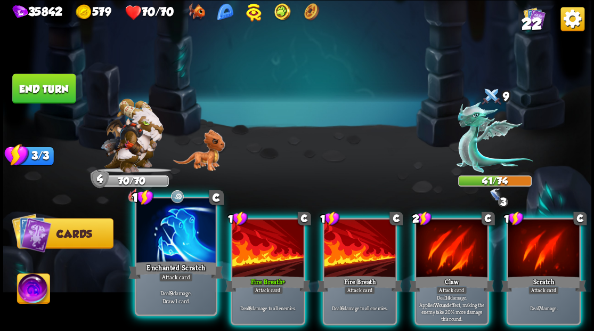
click at [164, 231] on div at bounding box center [175, 231] width 79 height 67
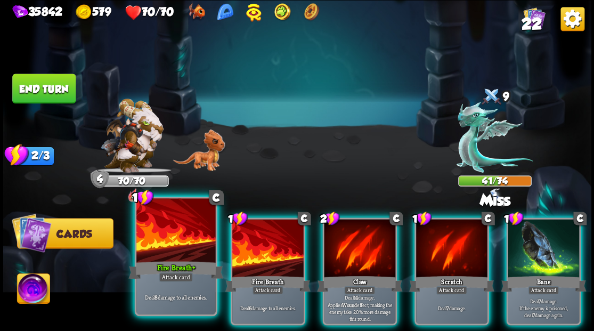
click at [178, 245] on div at bounding box center [175, 231] width 79 height 67
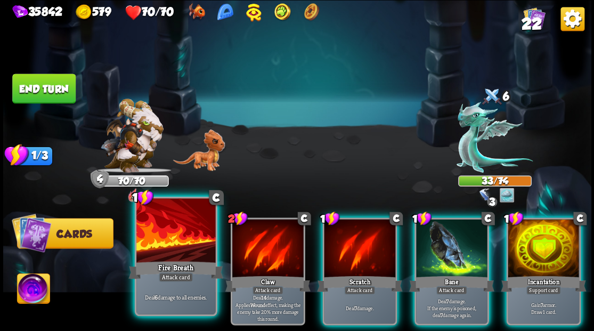
click at [166, 256] on div at bounding box center [175, 231] width 79 height 67
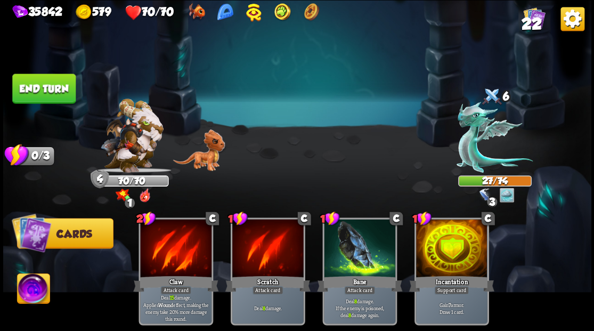
click at [47, 88] on button "End turn" at bounding box center [43, 89] width 63 height 30
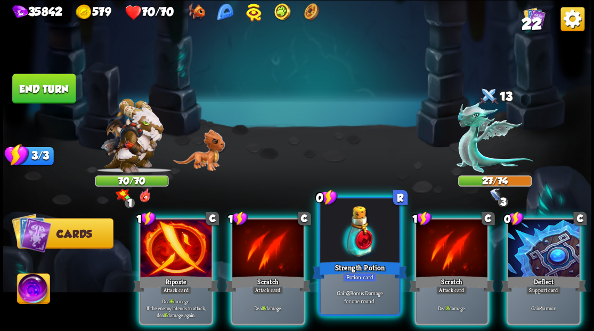
click at [358, 242] on div at bounding box center [359, 231] width 79 height 67
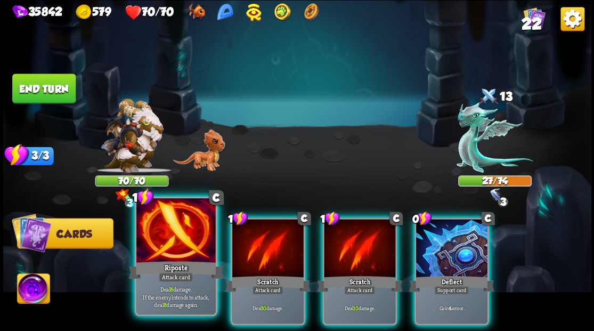
click at [159, 247] on div at bounding box center [175, 231] width 79 height 67
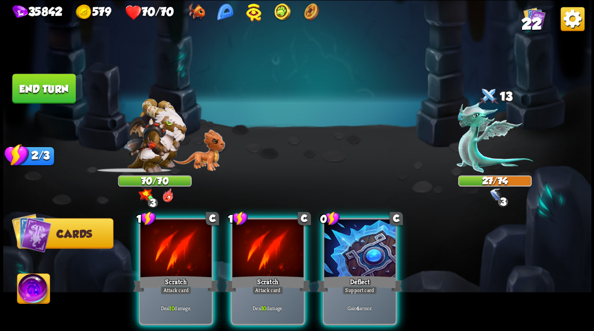
click at [159, 247] on div at bounding box center [175, 249] width 71 height 60
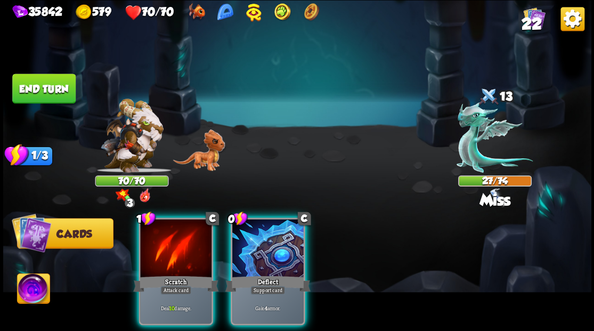
click at [159, 247] on div at bounding box center [175, 249] width 71 height 60
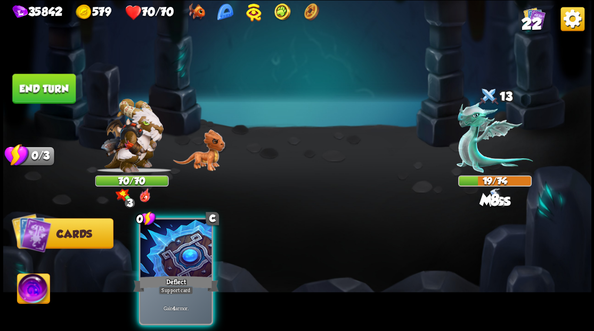
click at [159, 247] on div at bounding box center [175, 249] width 71 height 60
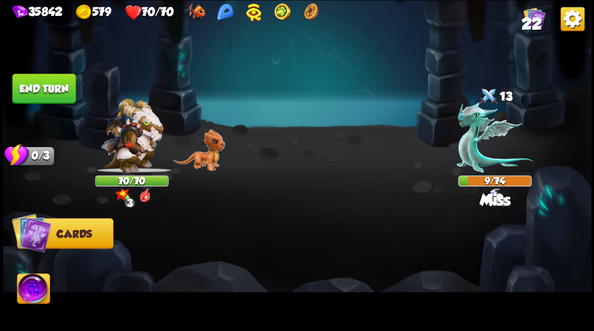
click at [25, 292] on img at bounding box center [33, 289] width 33 height 33
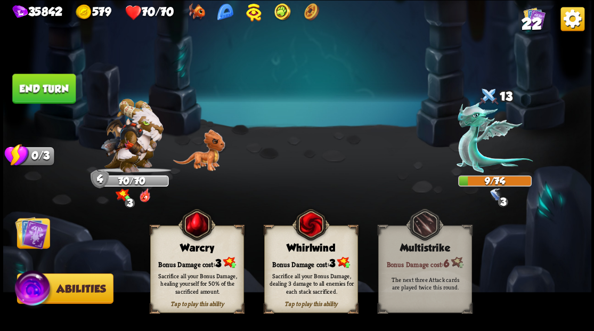
drag, startPoint x: 309, startPoint y: 264, endPoint x: 306, endPoint y: 259, distance: 6.2
click at [309, 264] on div "Bonus Damage cost: 3" at bounding box center [310, 262] width 93 height 13
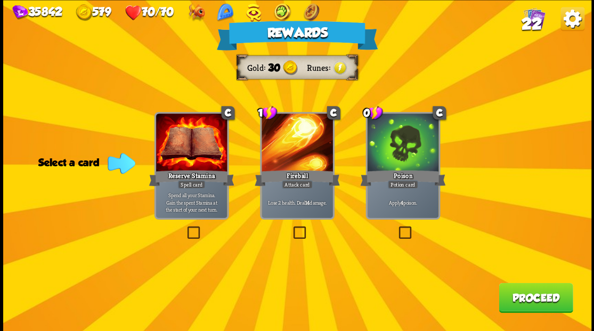
click at [517, 305] on button "Proceed" at bounding box center [536, 297] width 74 height 30
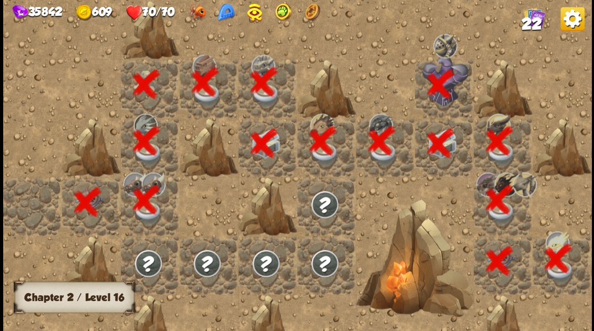
scroll to position [0, 205]
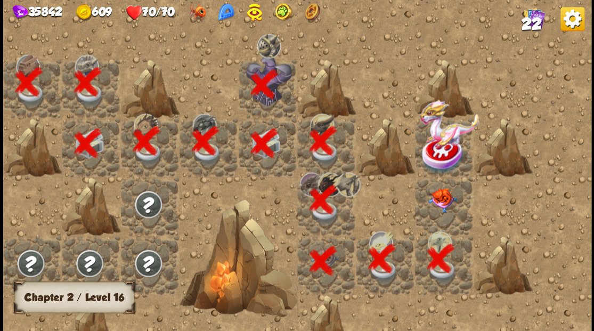
click at [439, 211] on div at bounding box center [444, 205] width 59 height 59
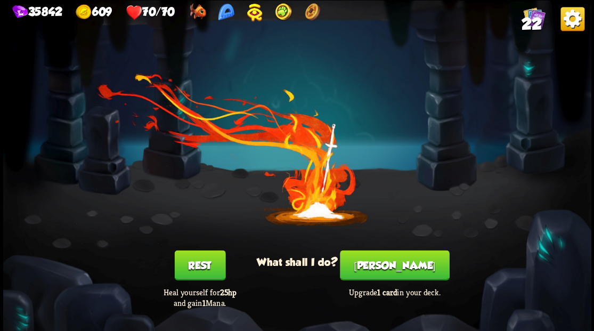
click at [385, 264] on button "[PERSON_NAME]" at bounding box center [394, 265] width 109 height 30
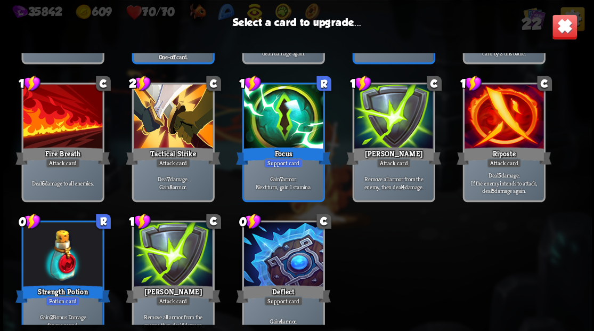
scroll to position [335, 0]
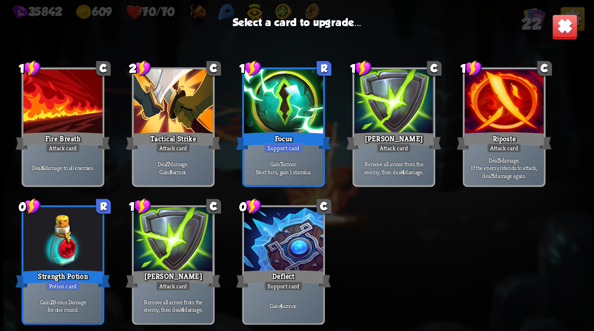
click at [60, 93] on div at bounding box center [62, 102] width 79 height 67
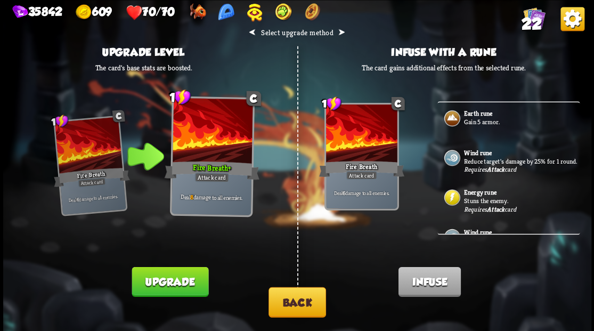
click at [175, 290] on button "Upgrade" at bounding box center [170, 281] width 77 height 30
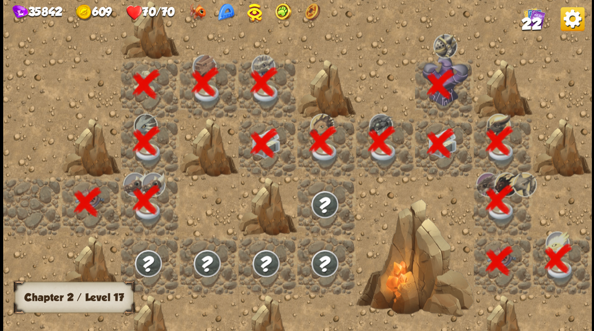
scroll to position [0, 205]
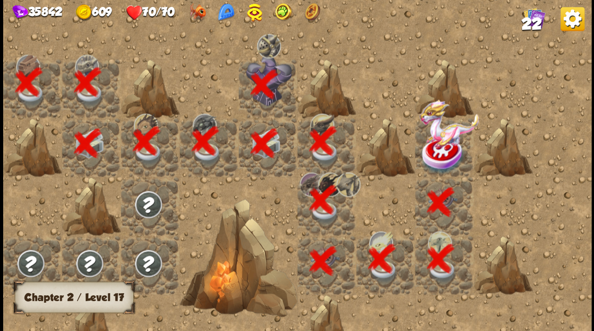
click at [436, 150] on div at bounding box center [444, 147] width 59 height 59
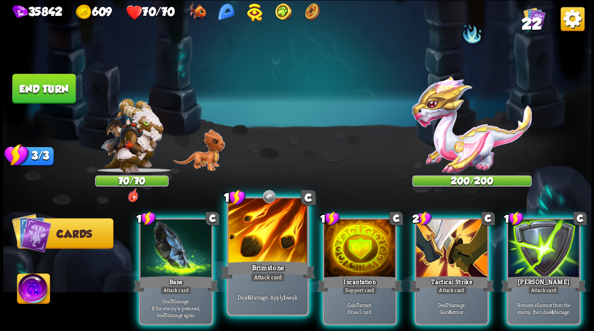
click at [257, 233] on div at bounding box center [267, 231] width 79 height 67
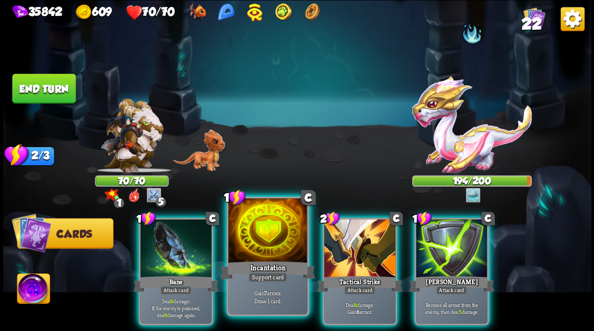
click at [256, 234] on div at bounding box center [267, 231] width 79 height 67
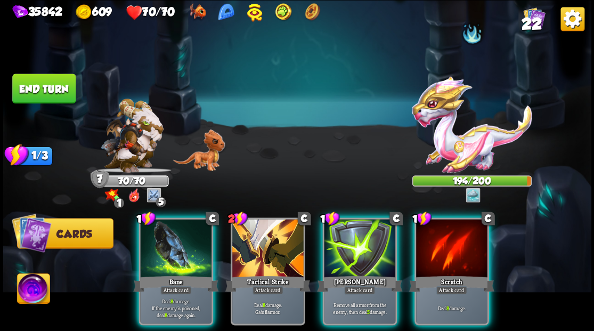
click at [256, 234] on div at bounding box center [267, 249] width 71 height 60
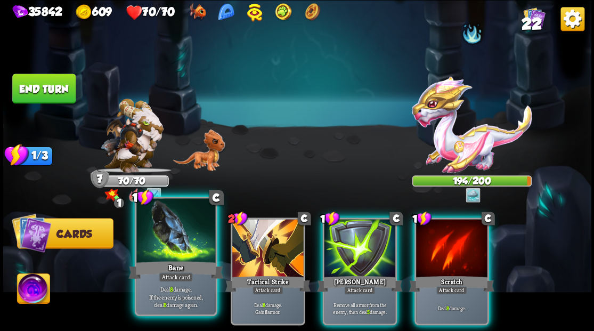
click at [166, 251] on div at bounding box center [175, 231] width 79 height 67
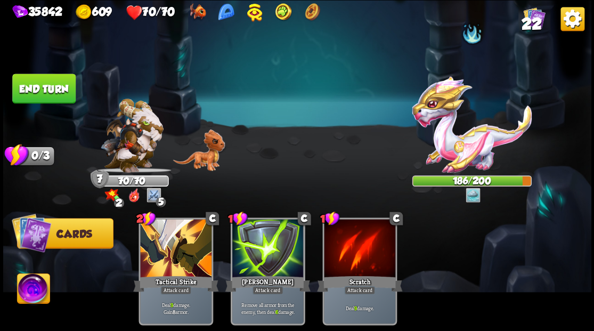
click at [50, 93] on button "End turn" at bounding box center [43, 89] width 63 height 30
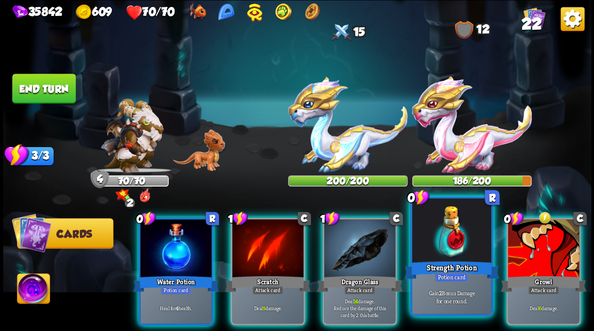
click at [446, 252] on div at bounding box center [451, 231] width 79 height 67
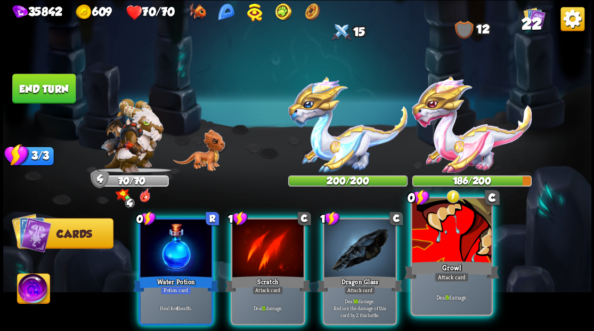
click at [446, 250] on div at bounding box center [451, 231] width 79 height 67
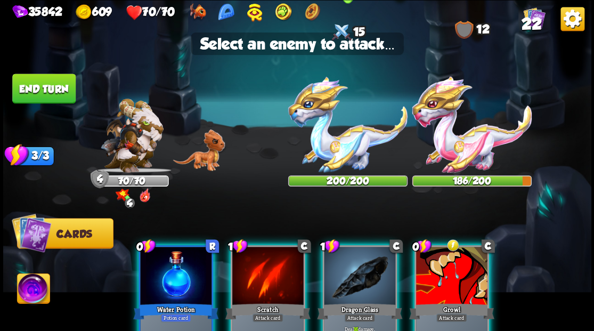
click at [329, 141] on img at bounding box center [347, 124] width 119 height 96
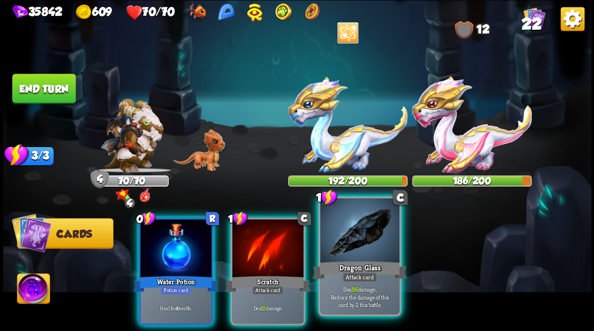
click at [353, 254] on div at bounding box center [359, 231] width 79 height 67
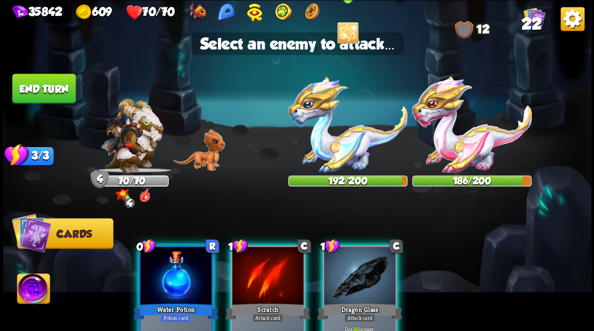
click at [337, 152] on img at bounding box center [347, 124] width 119 height 96
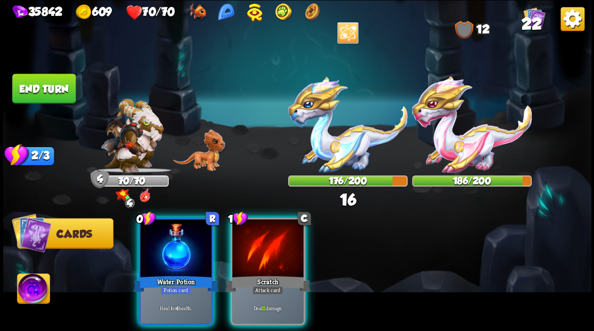
drag, startPoint x: 267, startPoint y: 248, endPoint x: 315, endPoint y: 180, distance: 83.7
click at [267, 248] on div at bounding box center [267, 249] width 71 height 60
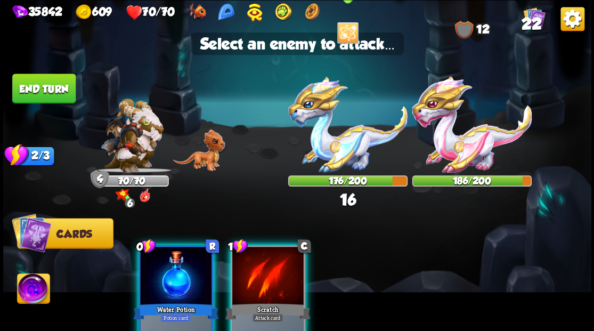
click at [325, 144] on img at bounding box center [347, 124] width 119 height 96
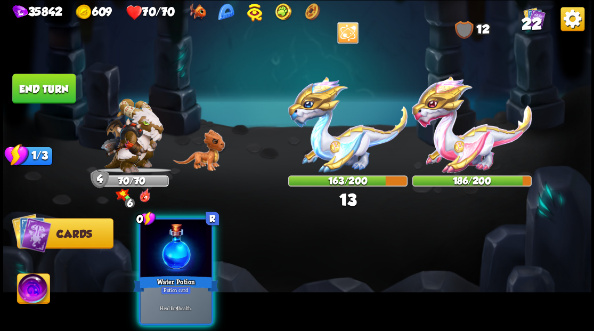
drag, startPoint x: 152, startPoint y: 259, endPoint x: 149, endPoint y: 236, distance: 23.1
click at [151, 245] on div "0 R Water Potion Potion card Heal for 4 health." at bounding box center [176, 271] width 75 height 108
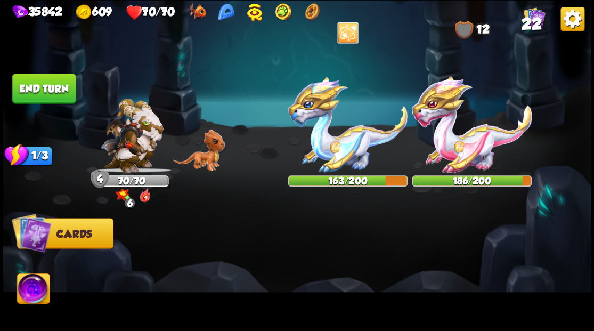
click at [44, 90] on button "End turn" at bounding box center [43, 89] width 63 height 30
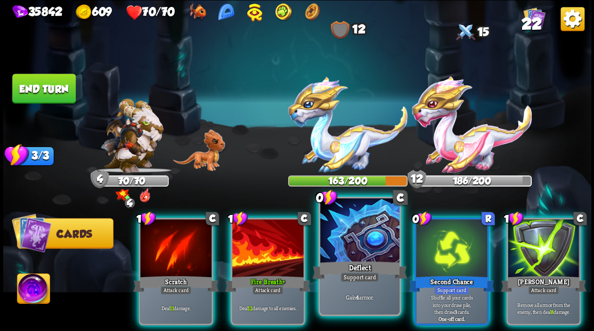
click at [345, 247] on div at bounding box center [359, 231] width 79 height 67
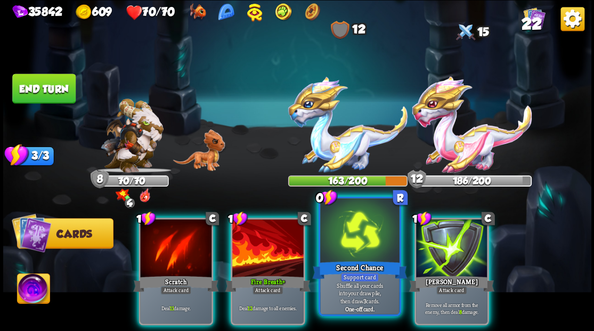
click at [355, 232] on div at bounding box center [359, 231] width 79 height 67
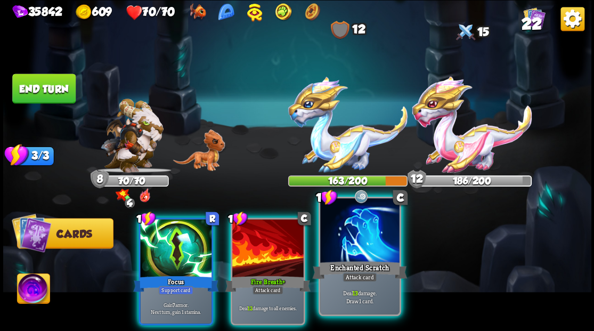
click at [352, 229] on div at bounding box center [359, 231] width 79 height 67
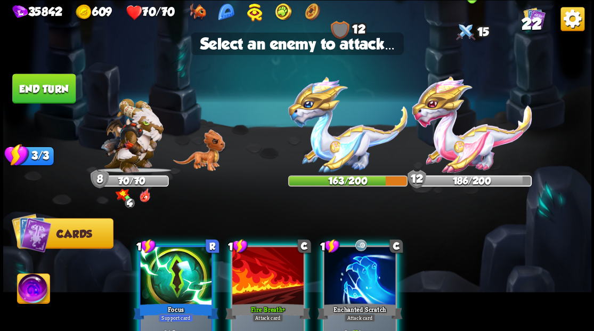
click at [462, 141] on img at bounding box center [471, 124] width 119 height 96
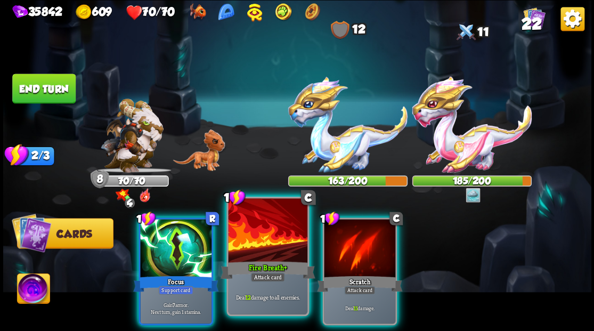
click at [265, 234] on div at bounding box center [267, 231] width 79 height 67
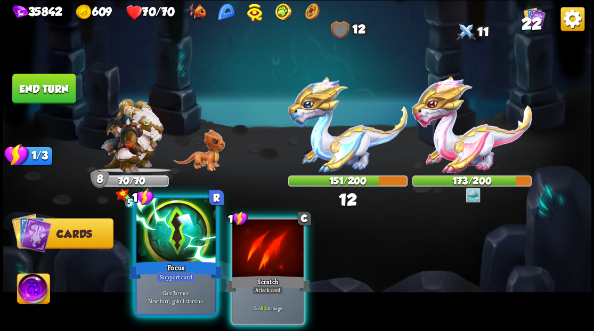
click at [168, 251] on div at bounding box center [175, 231] width 79 height 67
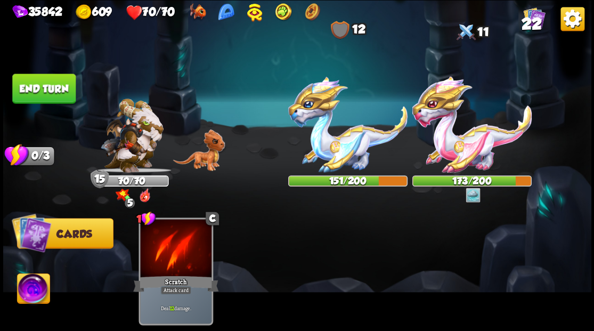
click at [39, 87] on button "End turn" at bounding box center [43, 89] width 63 height 30
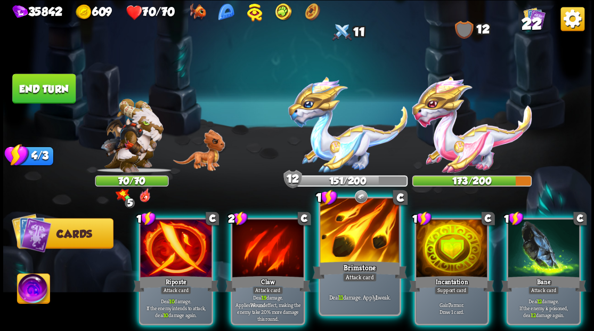
click at [344, 239] on div at bounding box center [359, 231] width 79 height 67
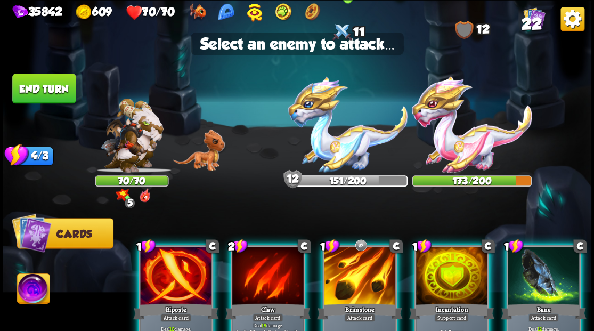
click at [328, 147] on img at bounding box center [347, 124] width 119 height 96
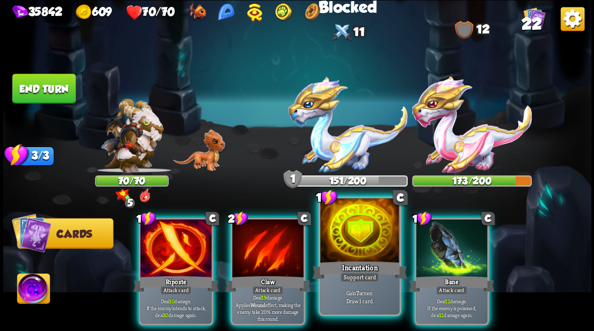
click at [356, 246] on div at bounding box center [359, 231] width 79 height 67
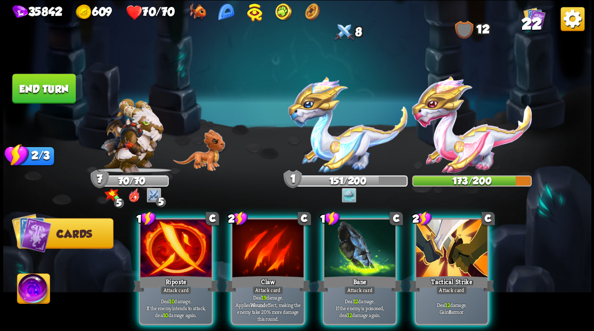
click at [27, 292] on img at bounding box center [33, 289] width 33 height 33
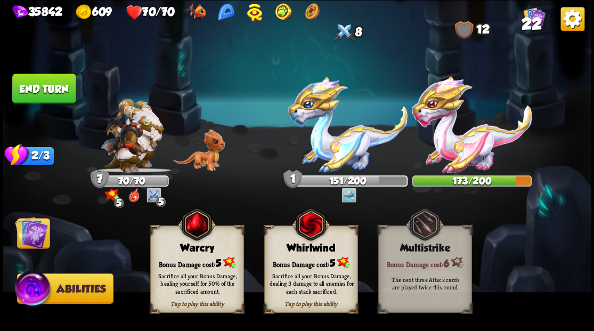
click at [301, 259] on div "Bonus Damage cost: 5" at bounding box center [310, 262] width 93 height 13
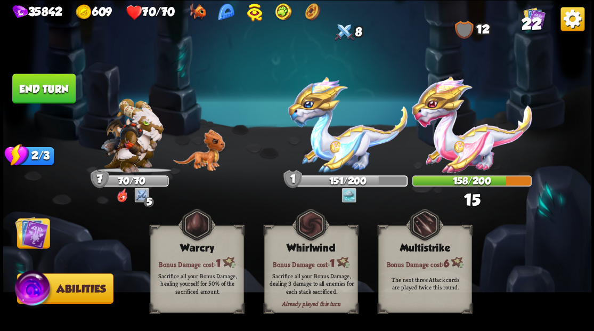
click at [28, 239] on img at bounding box center [31, 232] width 33 height 33
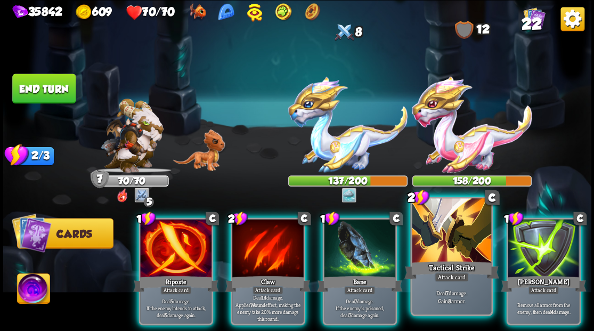
click at [444, 244] on div at bounding box center [451, 231] width 79 height 67
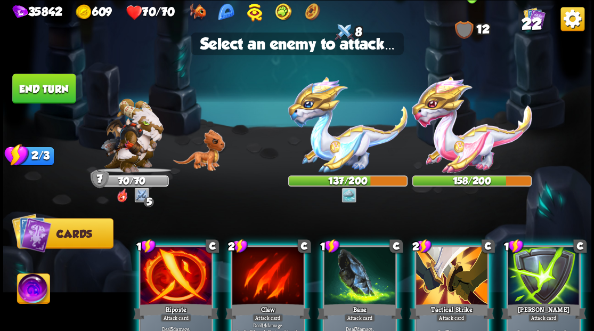
click at [451, 136] on img at bounding box center [471, 124] width 119 height 96
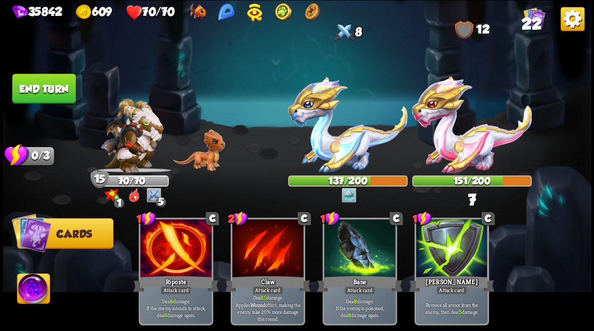
click at [54, 86] on button "End turn" at bounding box center [43, 89] width 63 height 30
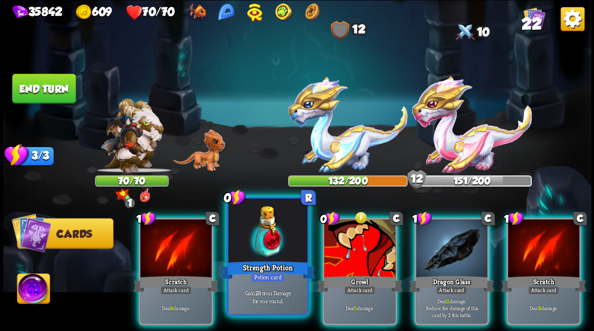
click at [267, 249] on div at bounding box center [267, 231] width 79 height 67
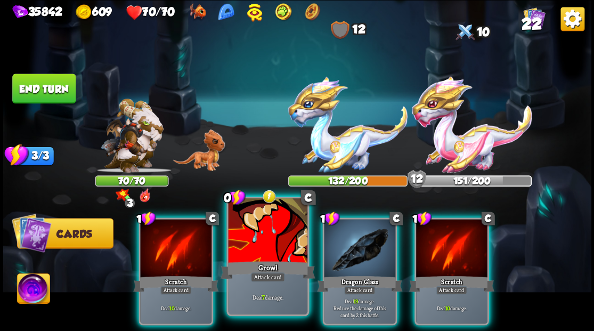
click at [257, 236] on div at bounding box center [267, 231] width 79 height 67
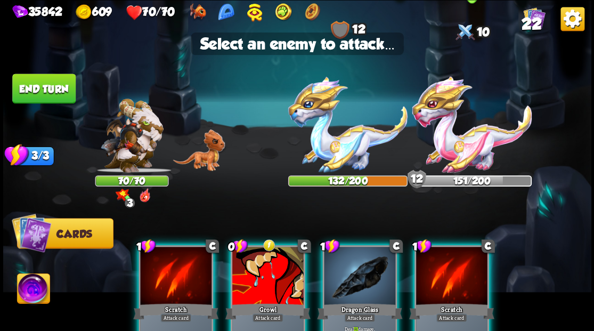
click at [454, 134] on img at bounding box center [471, 124] width 119 height 96
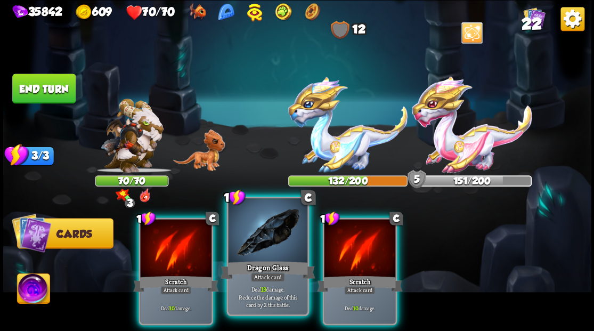
click at [277, 249] on div at bounding box center [267, 231] width 79 height 67
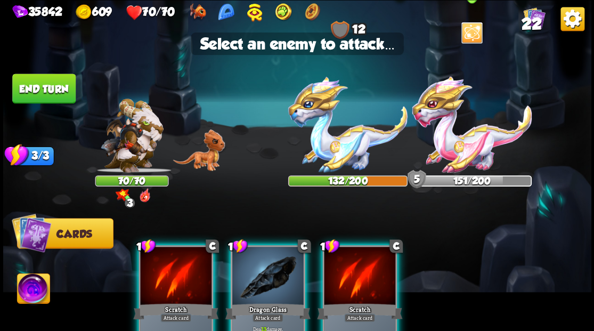
click at [485, 143] on img at bounding box center [471, 124] width 119 height 96
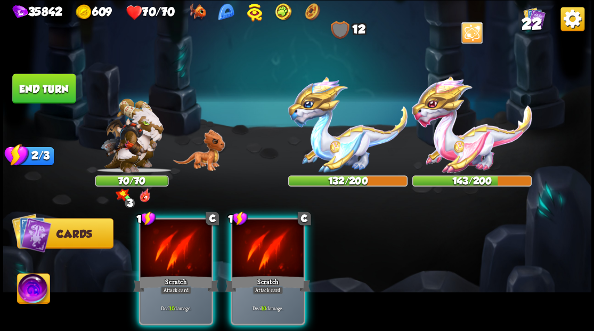
drag, startPoint x: 259, startPoint y: 243, endPoint x: 362, endPoint y: 206, distance: 109.4
click at [259, 243] on div at bounding box center [267, 249] width 71 height 60
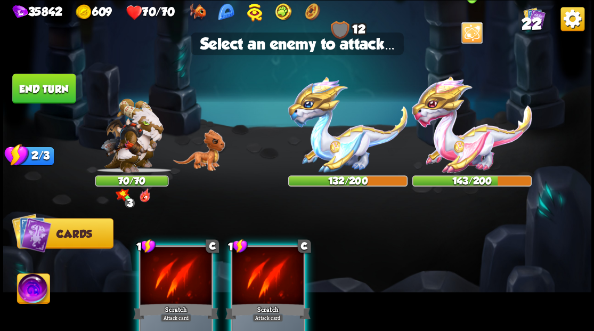
click at [488, 137] on img at bounding box center [471, 124] width 119 height 96
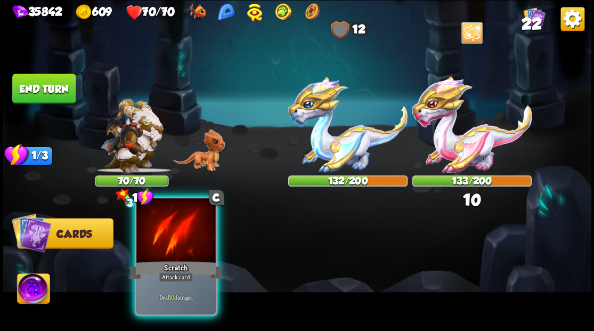
click at [171, 247] on div at bounding box center [175, 231] width 79 height 67
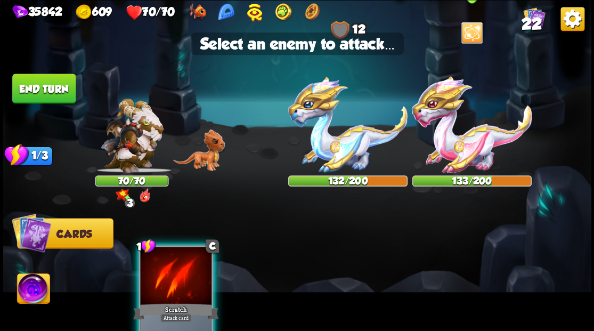
click at [476, 143] on img at bounding box center [471, 124] width 119 height 96
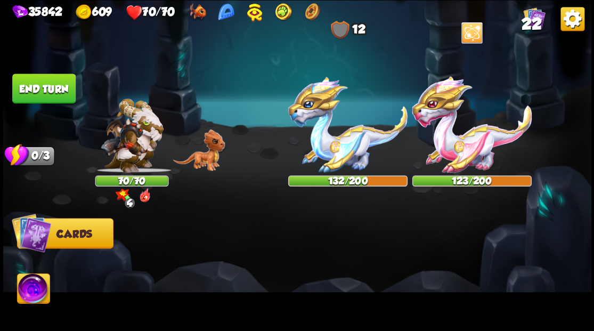
click at [30, 288] on img at bounding box center [33, 289] width 33 height 33
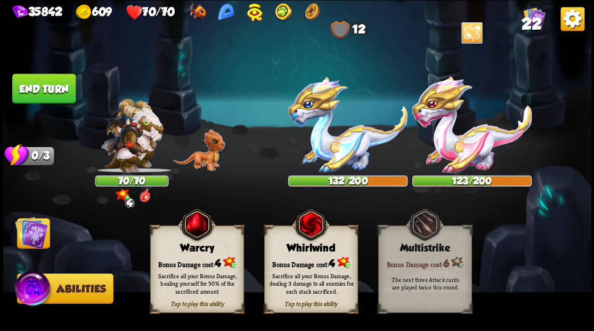
click at [309, 257] on div "Bonus Damage cost: 4" at bounding box center [310, 262] width 93 height 13
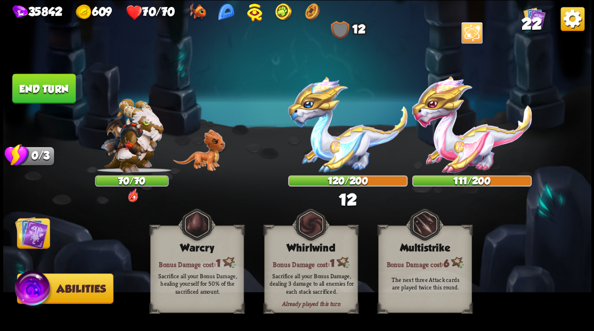
click at [32, 238] on img at bounding box center [31, 232] width 33 height 33
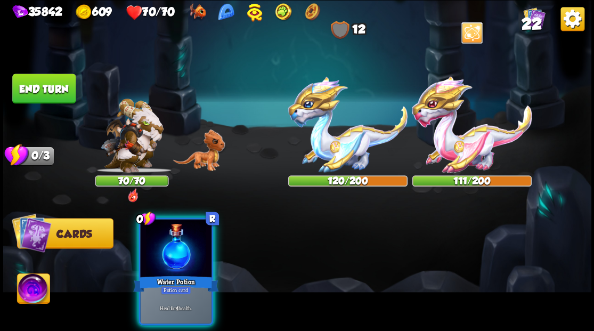
click at [174, 244] on div at bounding box center [175, 249] width 71 height 60
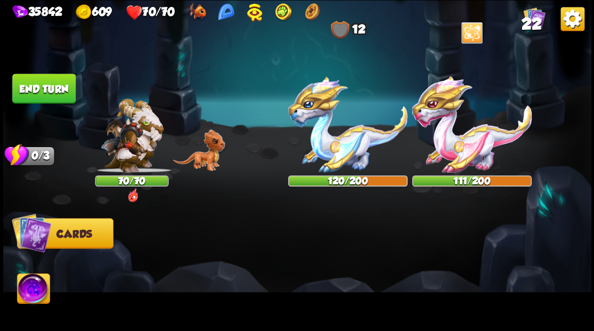
click at [67, 91] on button "End turn" at bounding box center [43, 89] width 63 height 30
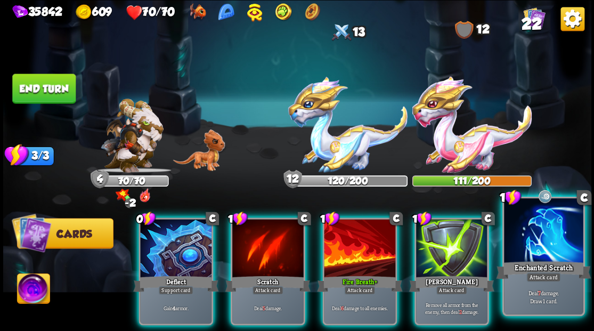
click at [542, 237] on div at bounding box center [543, 231] width 79 height 67
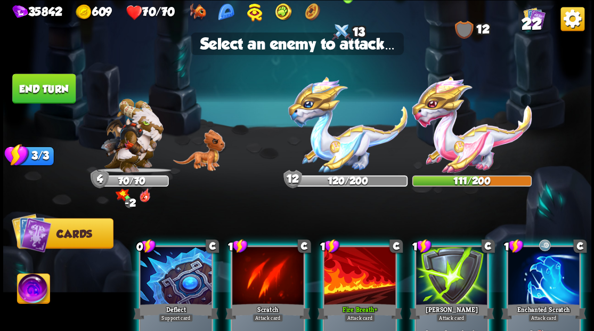
click at [345, 150] on img at bounding box center [347, 124] width 119 height 96
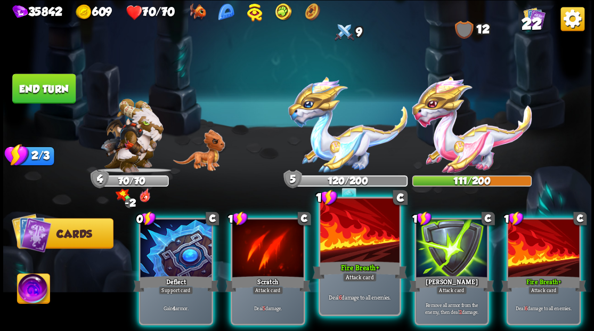
click at [356, 257] on div at bounding box center [359, 231] width 79 height 67
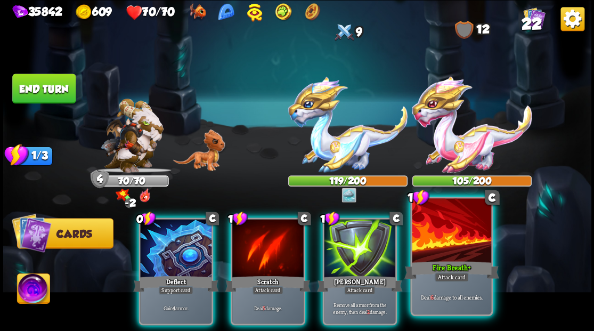
click at [441, 258] on div at bounding box center [451, 231] width 79 height 67
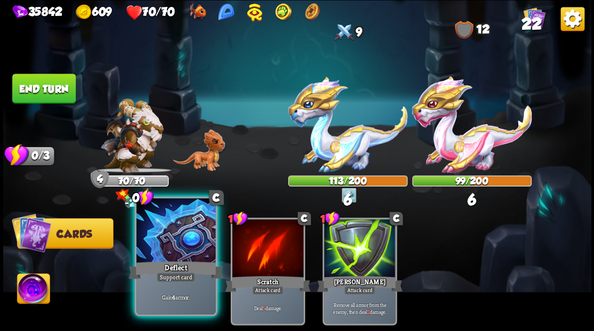
click at [173, 258] on div at bounding box center [175, 231] width 79 height 67
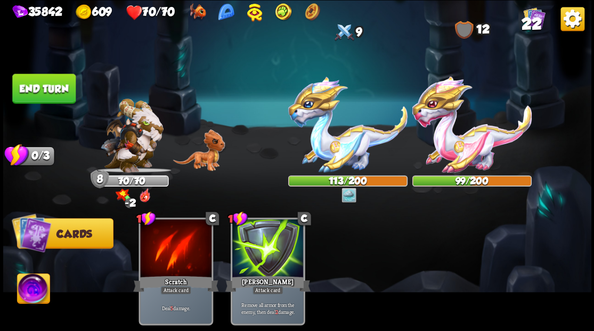
click at [33, 92] on button "End turn" at bounding box center [43, 89] width 63 height 30
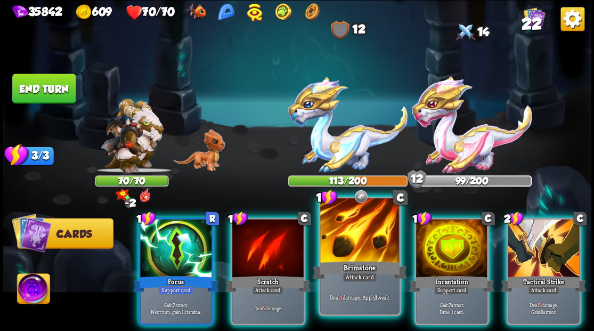
click at [369, 240] on div at bounding box center [359, 231] width 79 height 67
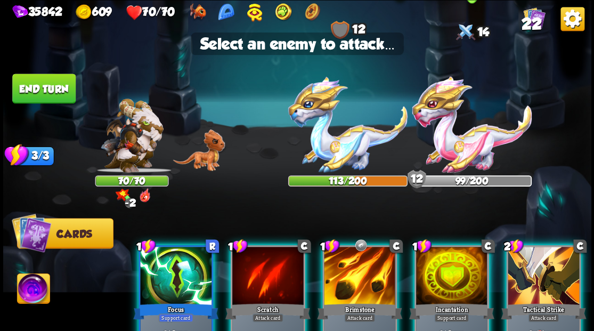
click at [467, 151] on img at bounding box center [471, 124] width 119 height 96
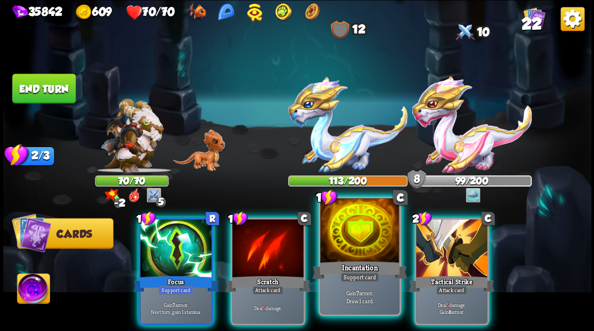
click at [348, 249] on div at bounding box center [359, 231] width 79 height 67
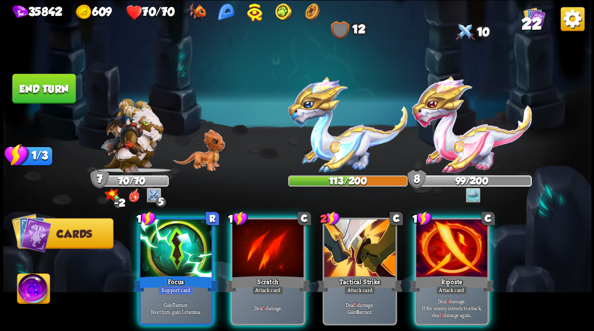
drag, startPoint x: 455, startPoint y: 248, endPoint x: 456, endPoint y: 202, distance: 45.8
click at [455, 240] on div at bounding box center [451, 249] width 71 height 60
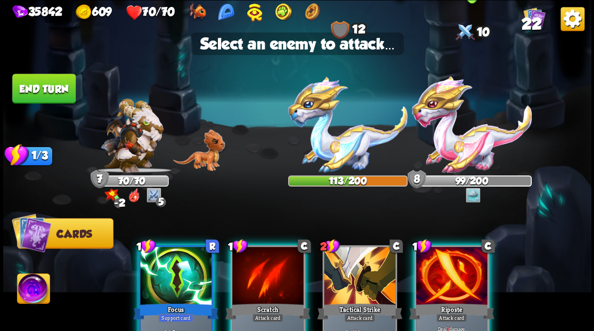
drag, startPoint x: 469, startPoint y: 144, endPoint x: 458, endPoint y: 153, distance: 14.0
click at [469, 144] on img at bounding box center [471, 124] width 119 height 96
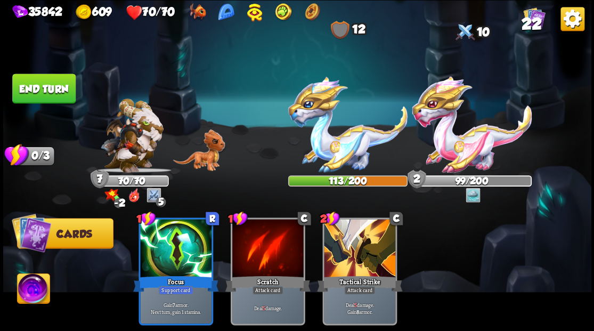
click at [34, 91] on button "End turn" at bounding box center [43, 89] width 63 height 30
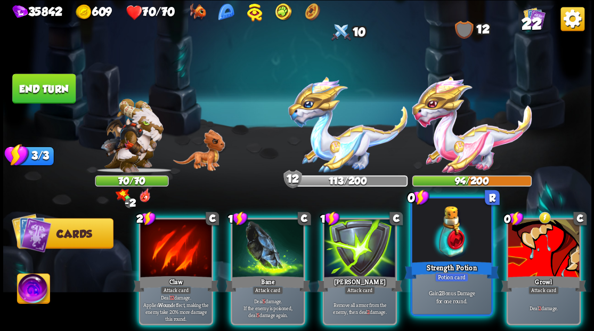
click at [425, 256] on div at bounding box center [451, 231] width 79 height 67
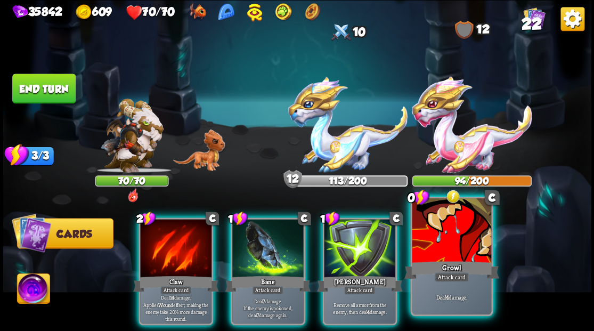
click at [443, 237] on div at bounding box center [451, 231] width 79 height 67
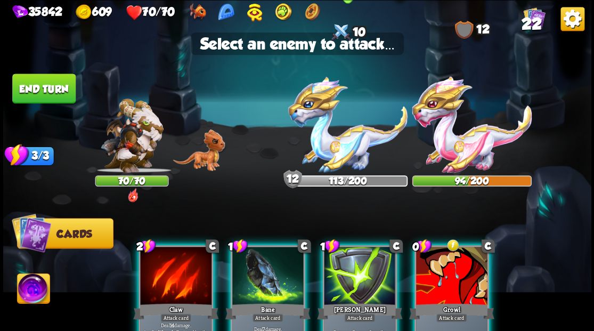
click at [332, 145] on img at bounding box center [347, 124] width 119 height 96
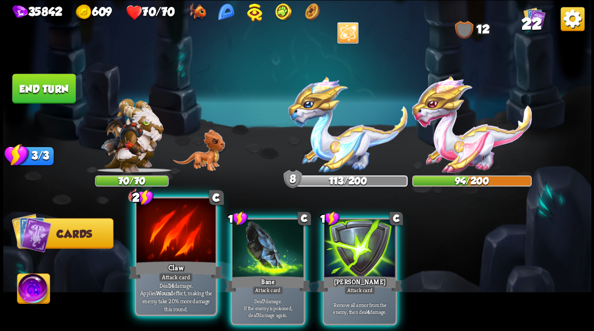
click at [172, 238] on div at bounding box center [175, 231] width 79 height 67
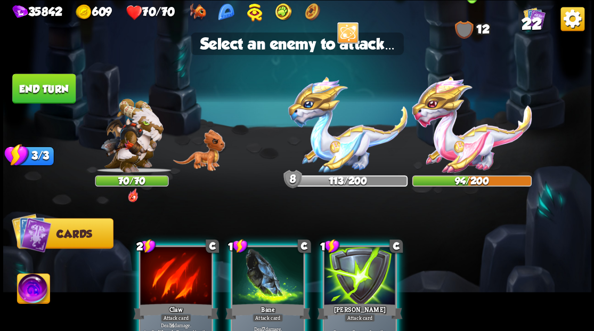
click at [463, 142] on img at bounding box center [471, 124] width 119 height 96
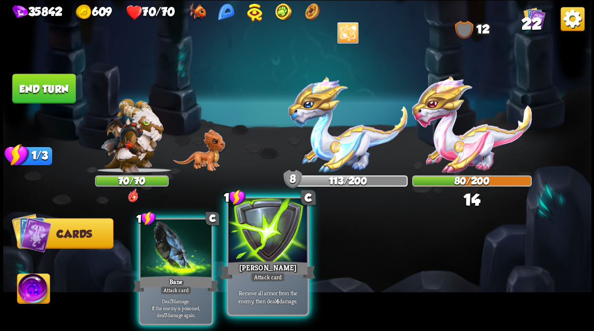
click at [253, 254] on div at bounding box center [267, 231] width 79 height 67
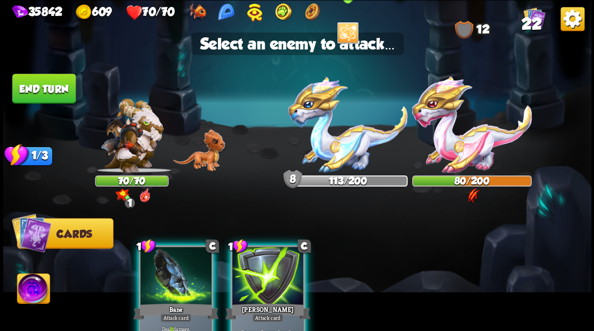
click at [335, 158] on img at bounding box center [347, 124] width 119 height 96
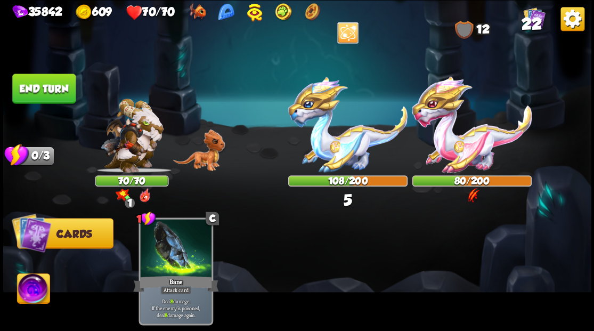
drag, startPoint x: 59, startPoint y: 94, endPoint x: 502, endPoint y: 129, distance: 444.7
click at [60, 94] on button "End turn" at bounding box center [43, 89] width 63 height 30
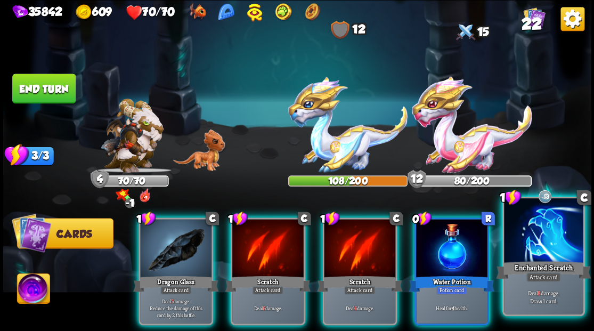
drag, startPoint x: 555, startPoint y: 244, endPoint x: 515, endPoint y: 234, distance: 41.0
click at [555, 244] on div at bounding box center [543, 231] width 79 height 67
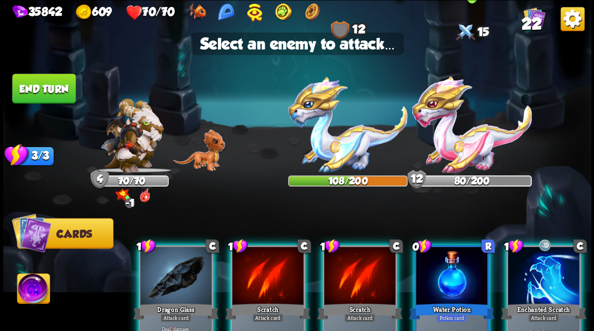
click at [461, 153] on img at bounding box center [471, 124] width 119 height 96
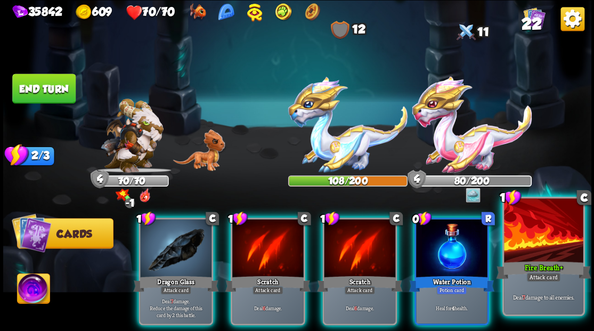
click at [536, 245] on div at bounding box center [543, 231] width 79 height 67
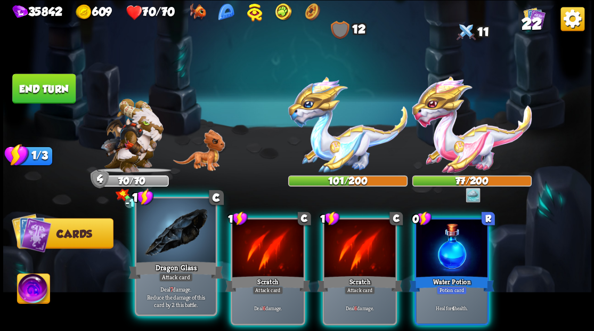
click at [186, 240] on div at bounding box center [175, 231] width 79 height 67
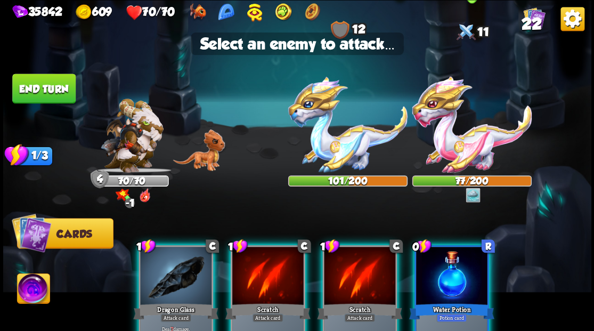
click at [459, 135] on img at bounding box center [471, 124] width 119 height 96
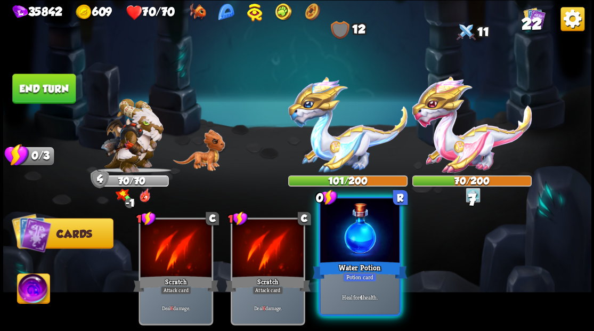
click at [359, 260] on div "Water Potion" at bounding box center [359, 269] width 95 height 21
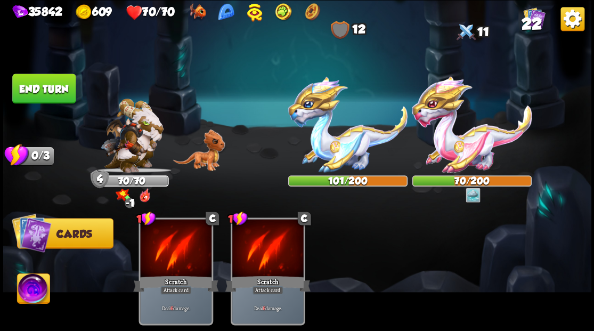
click at [35, 92] on button "End turn" at bounding box center [43, 89] width 63 height 30
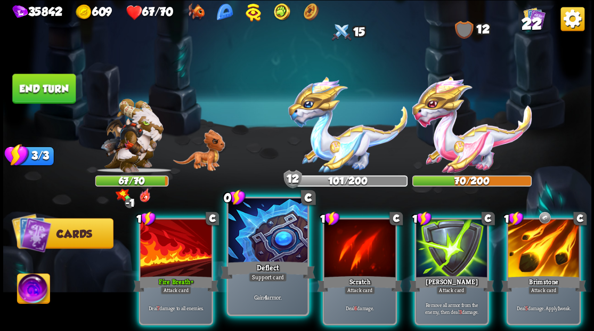
click at [275, 248] on div at bounding box center [267, 231] width 79 height 67
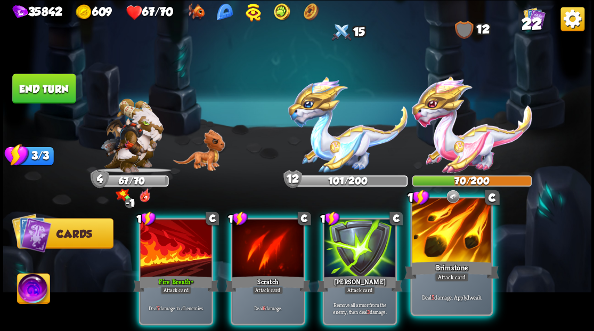
click at [452, 240] on div at bounding box center [451, 231] width 79 height 67
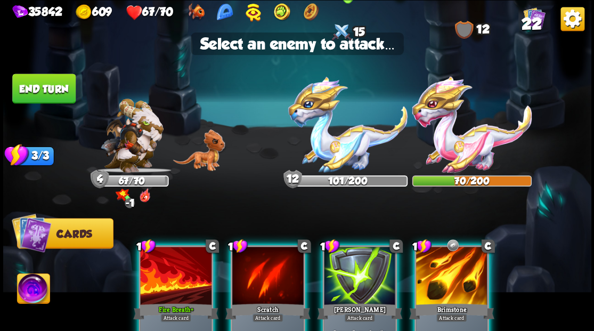
click at [338, 136] on img at bounding box center [347, 124] width 119 height 96
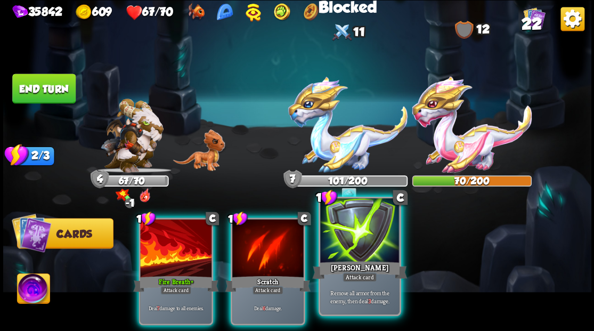
click at [355, 238] on div at bounding box center [359, 231] width 79 height 67
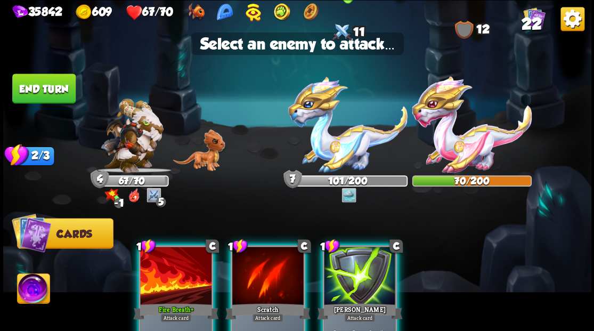
click at [338, 156] on img at bounding box center [347, 124] width 119 height 96
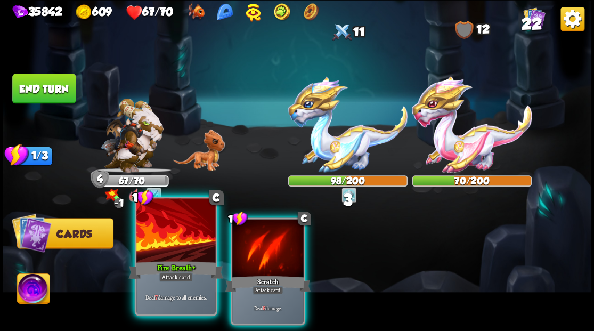
click at [181, 244] on div at bounding box center [175, 231] width 79 height 67
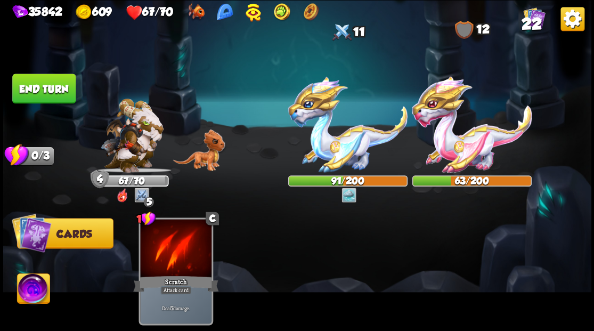
click at [41, 80] on button "End turn" at bounding box center [43, 89] width 63 height 30
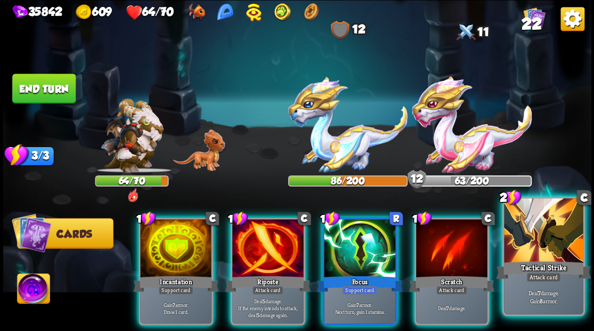
click at [539, 253] on div at bounding box center [543, 231] width 79 height 67
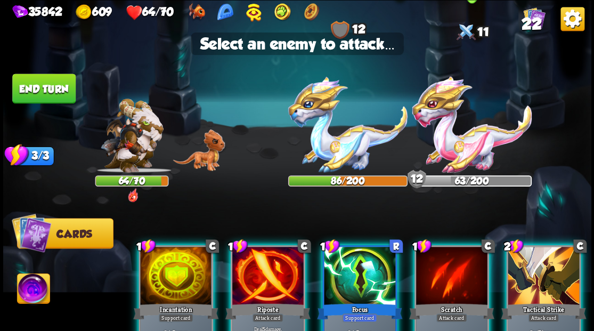
click at [468, 145] on img at bounding box center [471, 124] width 119 height 96
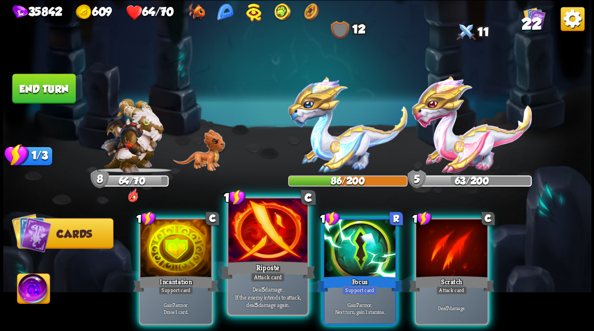
click at [263, 242] on div at bounding box center [267, 231] width 79 height 67
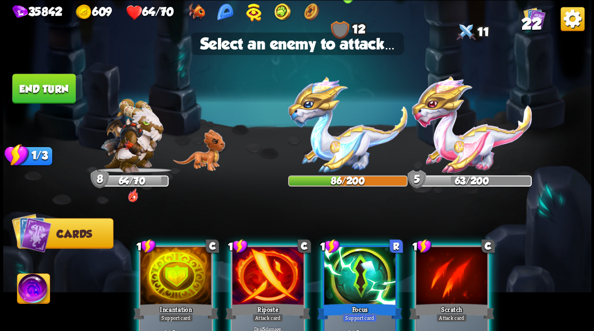
click at [332, 149] on img at bounding box center [347, 124] width 119 height 96
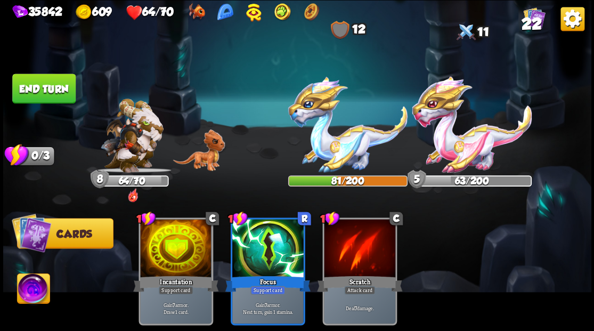
click at [28, 88] on button "End turn" at bounding box center [43, 89] width 63 height 30
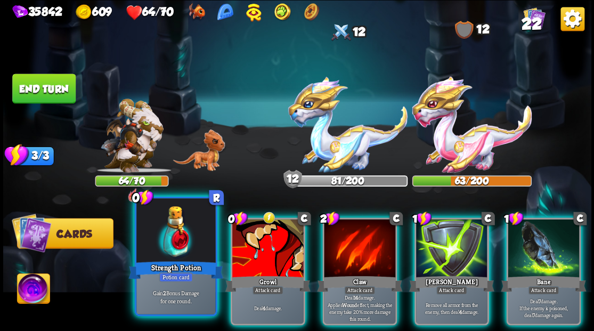
click at [159, 246] on div at bounding box center [175, 231] width 79 height 67
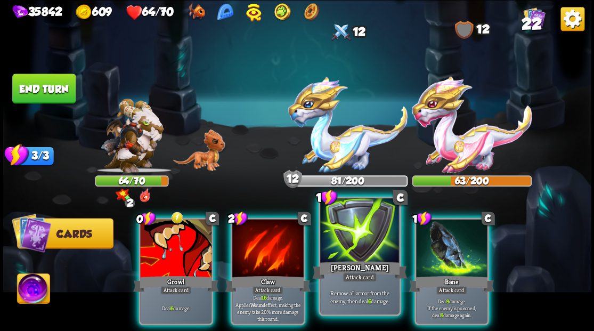
click at [358, 249] on div at bounding box center [359, 231] width 79 height 67
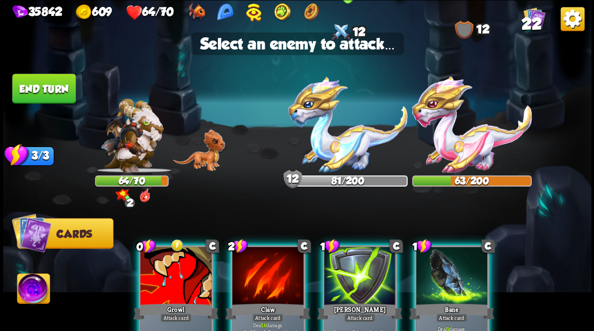
click at [339, 147] on img at bounding box center [347, 124] width 119 height 96
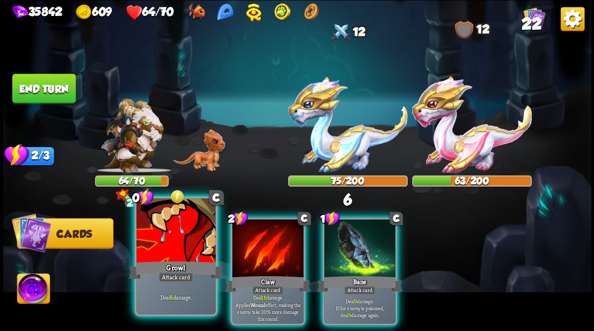
click at [180, 238] on div at bounding box center [175, 231] width 79 height 67
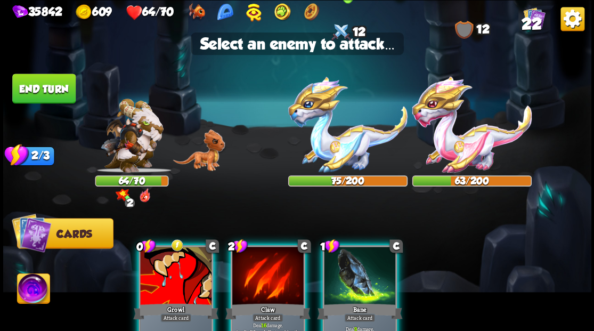
click at [329, 139] on img at bounding box center [347, 124] width 119 height 96
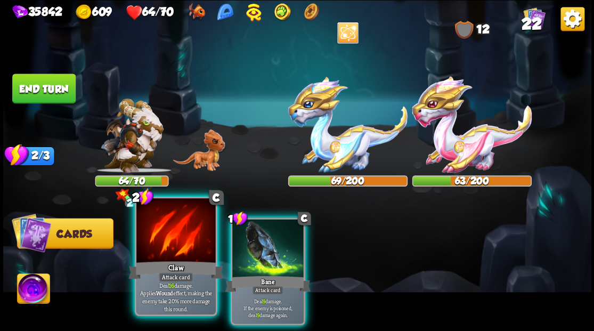
click at [159, 247] on div at bounding box center [175, 231] width 79 height 67
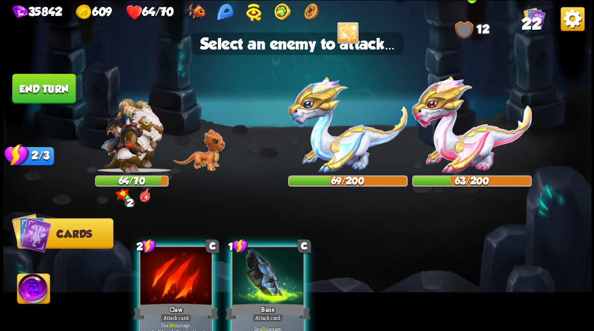
click at [472, 145] on img at bounding box center [471, 124] width 119 height 96
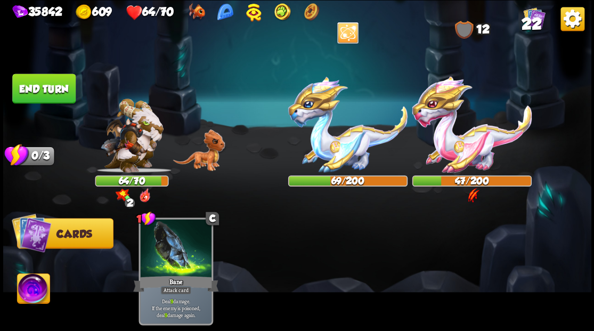
click at [34, 292] on img at bounding box center [33, 289] width 33 height 33
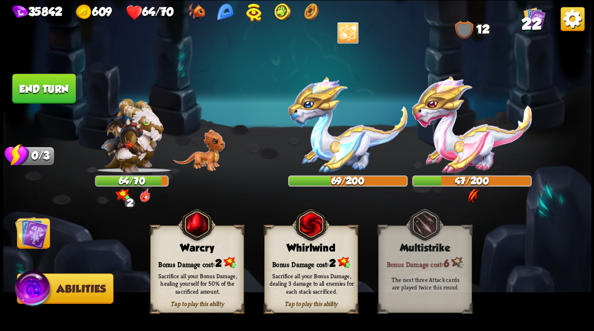
click at [199, 259] on div "Bonus Damage cost: 2" at bounding box center [196, 262] width 93 height 13
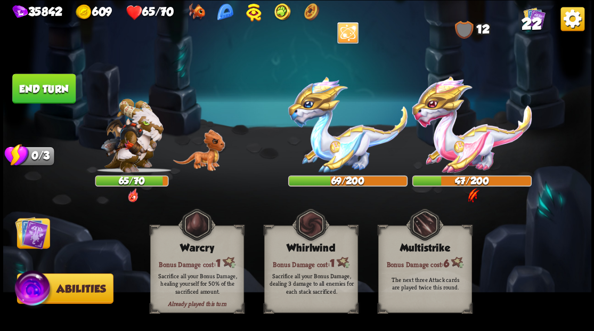
drag, startPoint x: 40, startPoint y: 91, endPoint x: 210, endPoint y: 85, distance: 170.1
click at [44, 90] on button "End turn" at bounding box center [43, 89] width 63 height 30
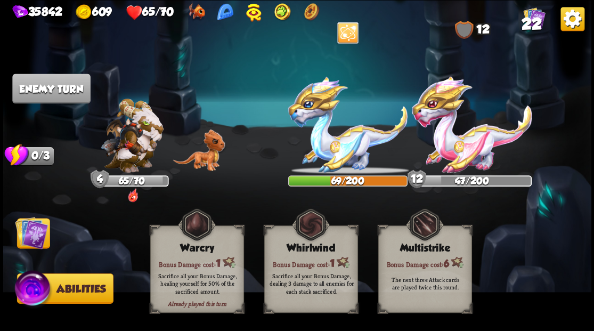
click at [30, 228] on img at bounding box center [31, 232] width 33 height 33
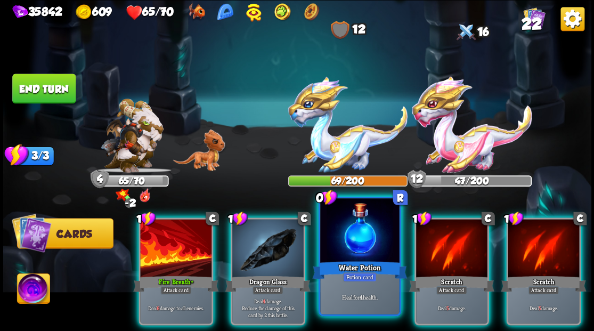
click at [348, 245] on div at bounding box center [359, 231] width 79 height 67
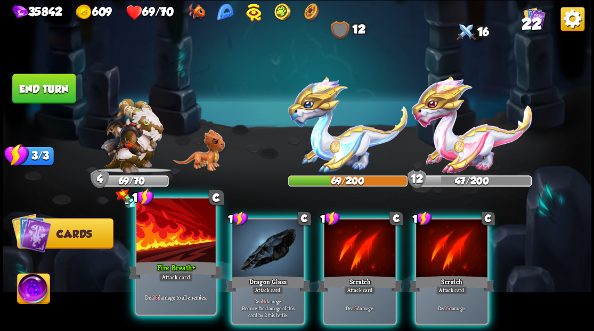
click at [162, 242] on div at bounding box center [175, 231] width 79 height 67
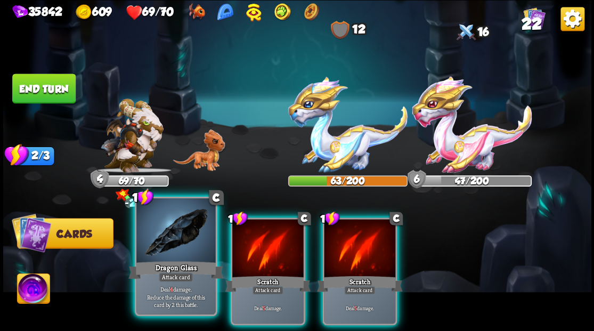
click at [160, 245] on div at bounding box center [175, 231] width 79 height 67
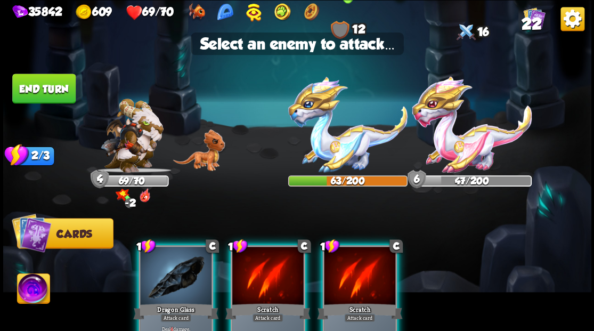
click at [350, 141] on img at bounding box center [347, 124] width 119 height 96
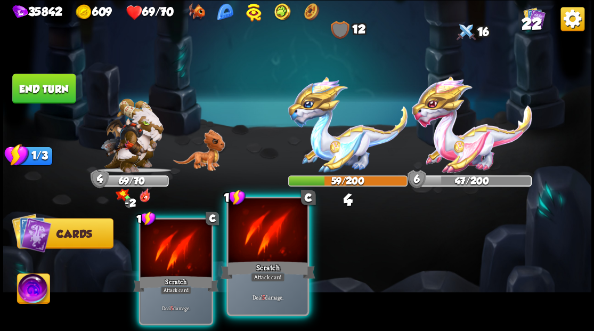
click at [253, 237] on div at bounding box center [267, 231] width 79 height 67
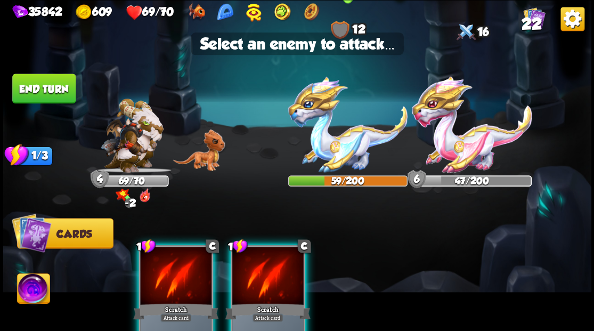
click at [340, 154] on img at bounding box center [347, 124] width 119 height 96
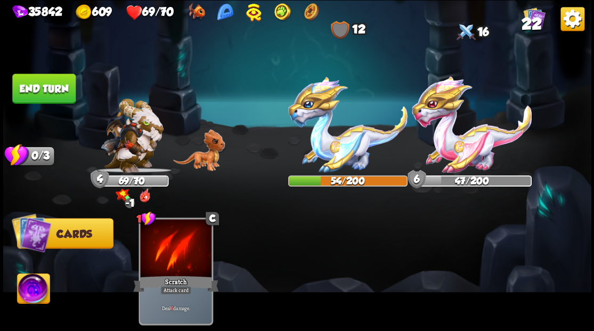
click at [45, 87] on button "End turn" at bounding box center [43, 89] width 63 height 30
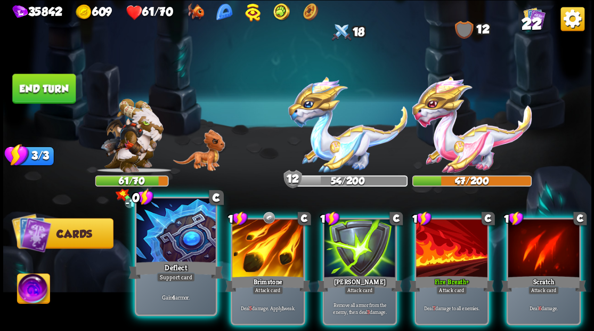
click at [173, 242] on div at bounding box center [175, 231] width 79 height 67
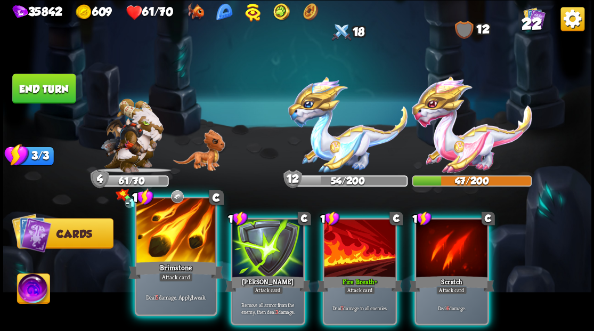
click at [164, 232] on div at bounding box center [175, 231] width 79 height 67
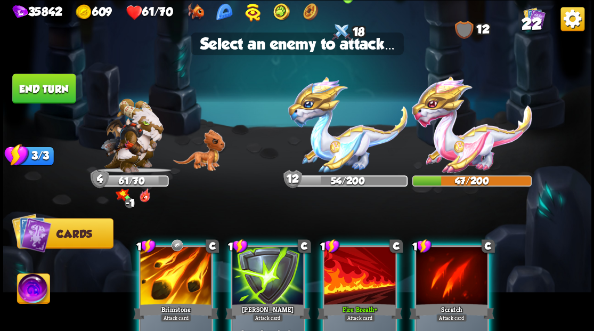
click at [344, 145] on img at bounding box center [347, 124] width 119 height 96
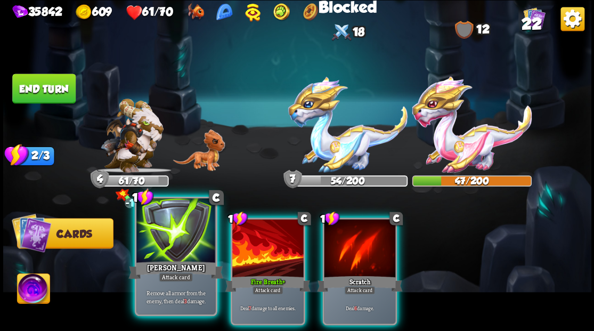
click at [168, 239] on div at bounding box center [175, 231] width 79 height 67
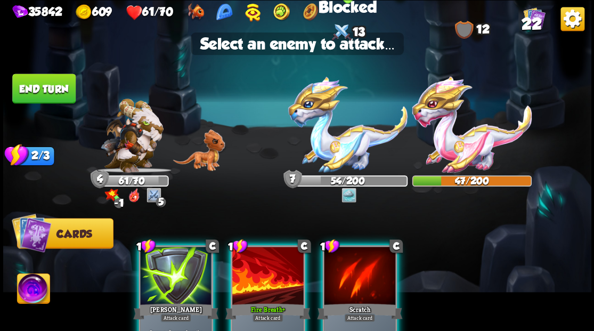
click at [329, 147] on img at bounding box center [347, 124] width 119 height 96
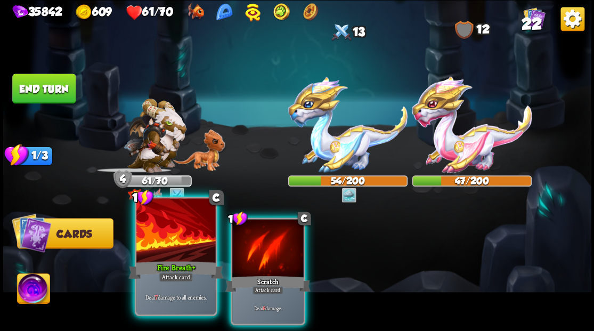
click at [161, 245] on div at bounding box center [175, 231] width 79 height 67
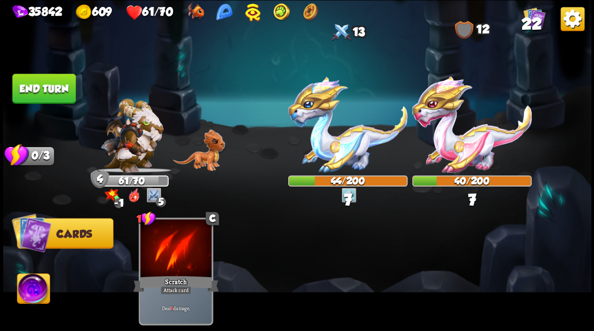
click at [34, 85] on button "End turn" at bounding box center [43, 89] width 63 height 30
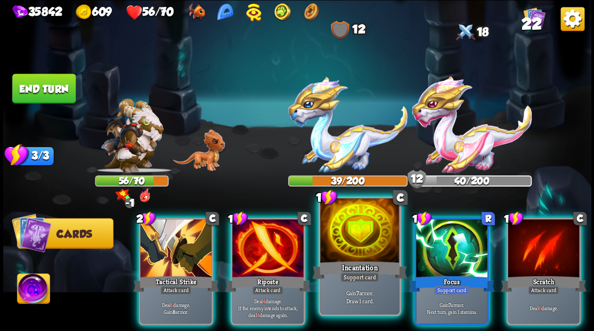
click at [348, 247] on div at bounding box center [359, 231] width 79 height 67
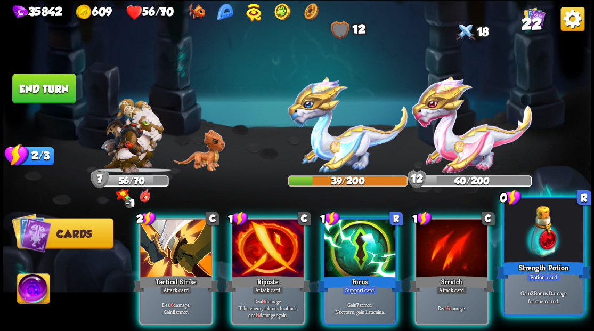
click at [544, 237] on div at bounding box center [543, 231] width 79 height 67
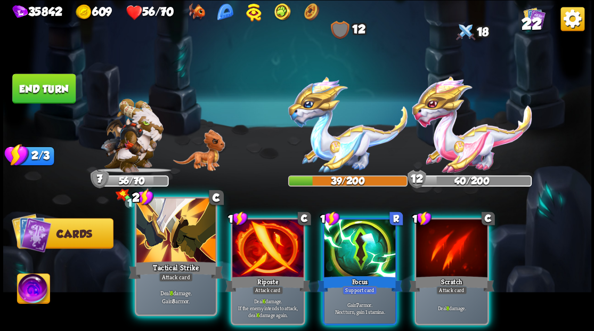
click at [161, 245] on div at bounding box center [175, 231] width 79 height 67
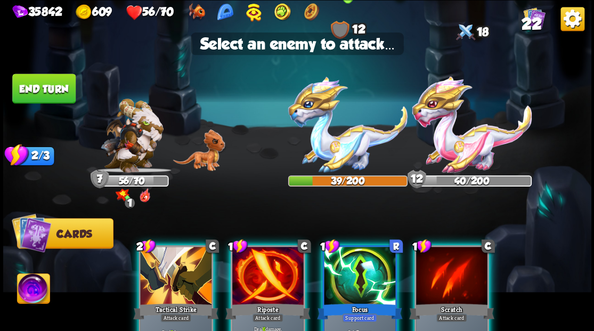
click at [346, 140] on img at bounding box center [347, 124] width 119 height 96
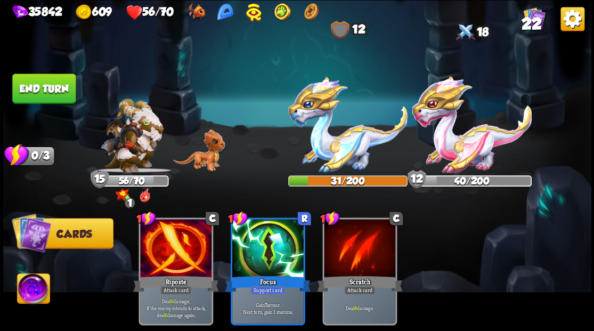
click at [23, 97] on button "End turn" at bounding box center [43, 89] width 63 height 30
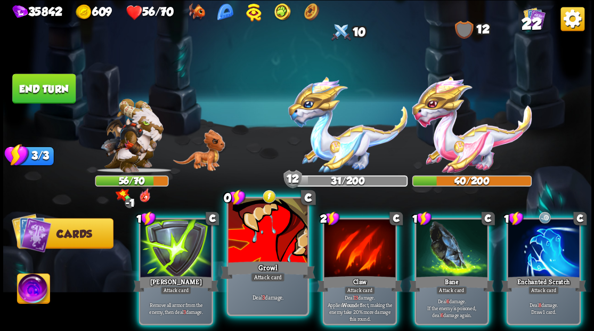
click at [251, 248] on div at bounding box center [267, 231] width 79 height 67
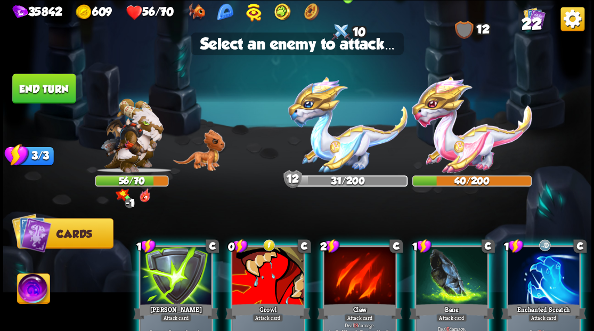
click at [350, 145] on img at bounding box center [347, 124] width 119 height 96
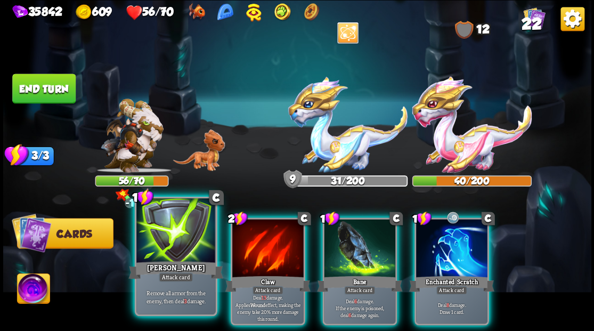
click at [179, 233] on div at bounding box center [175, 231] width 79 height 67
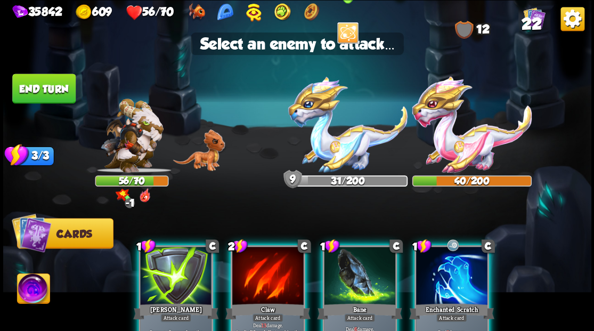
click at [340, 146] on img at bounding box center [347, 124] width 119 height 96
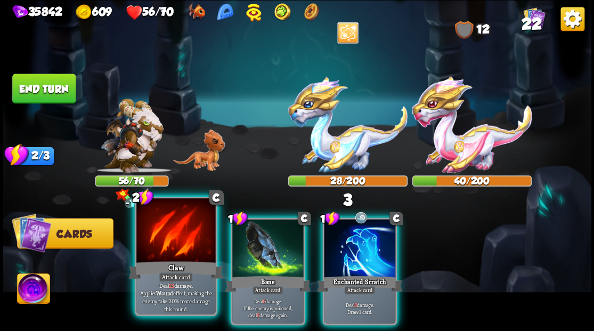
click at [169, 242] on div at bounding box center [175, 231] width 79 height 67
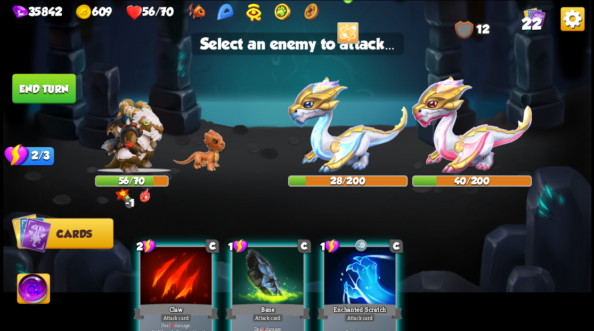
click at [334, 150] on img at bounding box center [347, 124] width 119 height 96
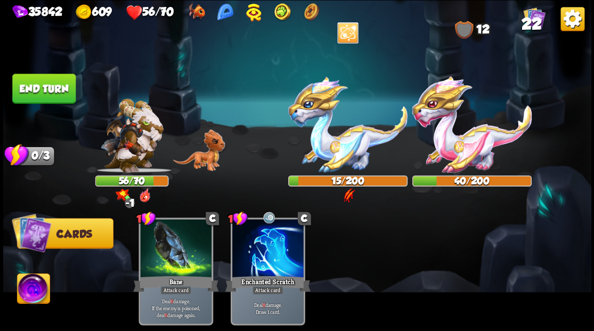
click at [62, 89] on button "End turn" at bounding box center [43, 89] width 63 height 30
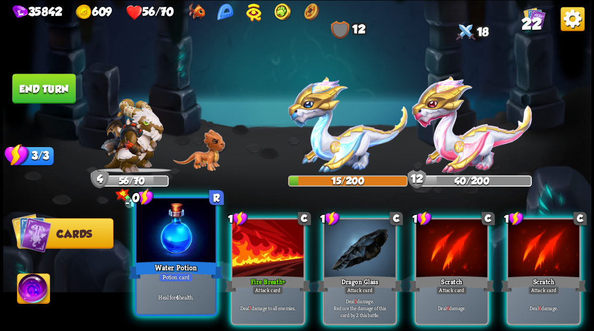
click at [170, 229] on div at bounding box center [175, 231] width 79 height 67
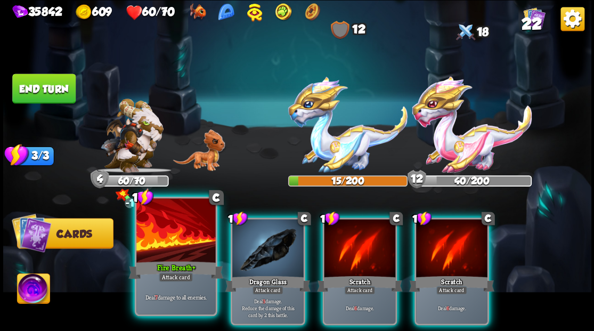
click at [171, 235] on div at bounding box center [175, 231] width 79 height 67
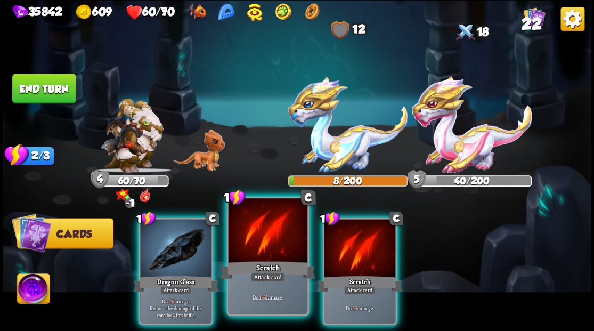
click at [275, 237] on div at bounding box center [267, 231] width 79 height 67
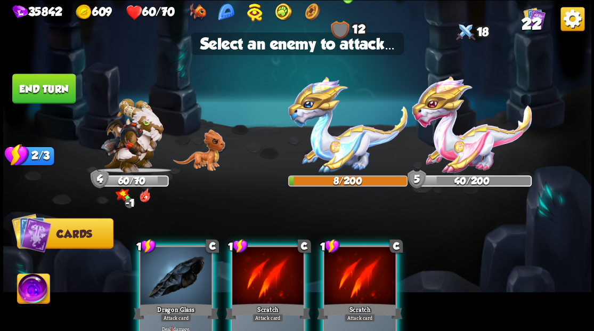
click at [327, 150] on img at bounding box center [347, 124] width 119 height 96
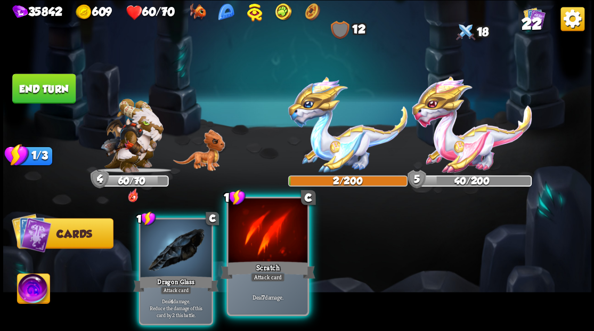
click at [272, 238] on div at bounding box center [267, 231] width 79 height 67
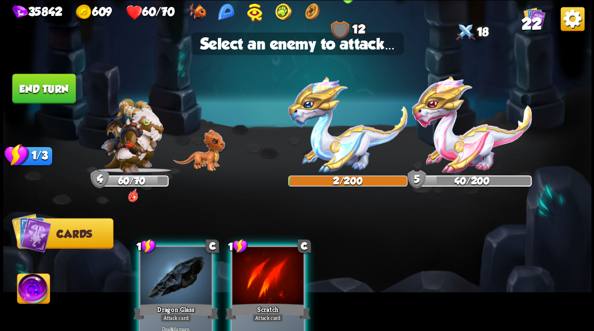
click at [356, 149] on img at bounding box center [347, 124] width 119 height 96
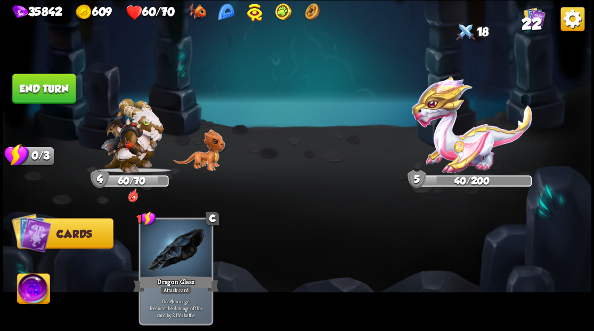
click at [49, 87] on button "End turn" at bounding box center [43, 89] width 63 height 30
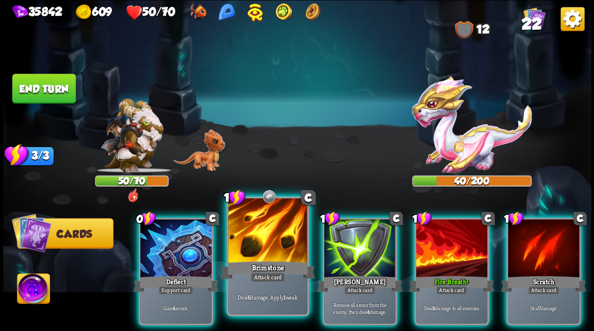
click at [265, 254] on div at bounding box center [267, 231] width 79 height 67
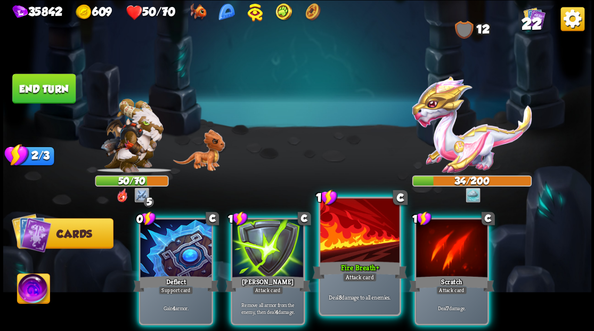
click at [351, 244] on div at bounding box center [359, 231] width 79 height 67
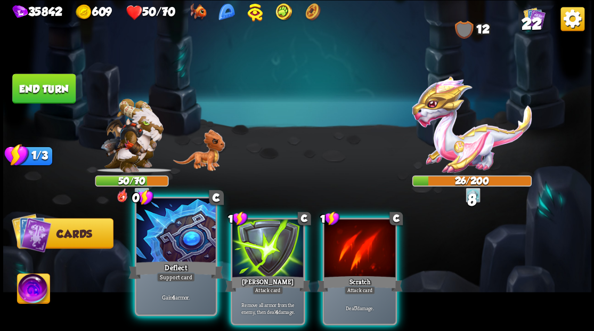
click at [176, 251] on div at bounding box center [175, 231] width 79 height 67
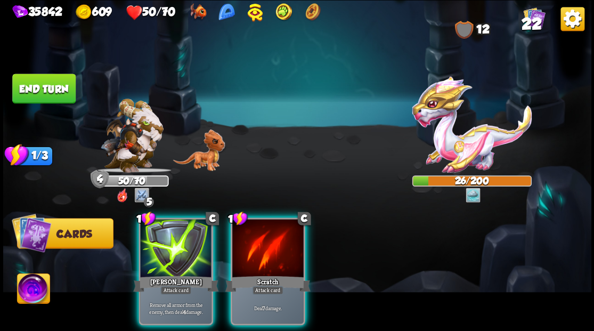
click at [176, 251] on div at bounding box center [175, 249] width 71 height 60
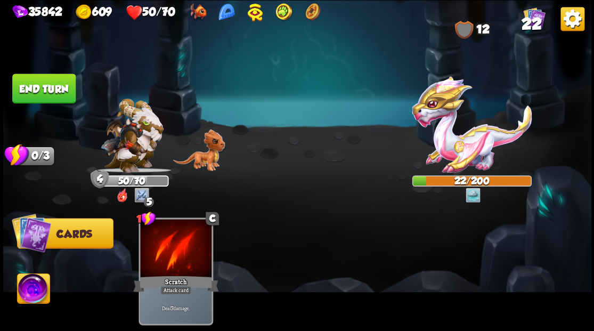
click at [22, 302] on img at bounding box center [33, 289] width 33 height 33
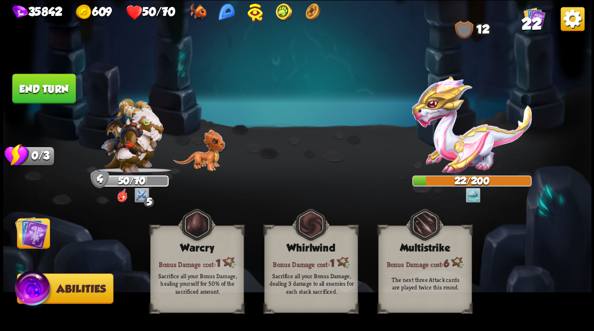
click at [33, 96] on button "End turn" at bounding box center [43, 89] width 63 height 30
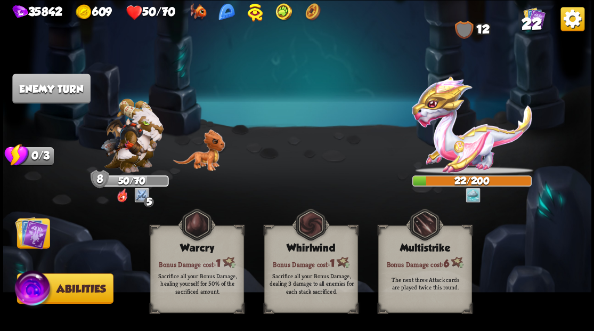
click at [31, 237] on img at bounding box center [31, 232] width 33 height 33
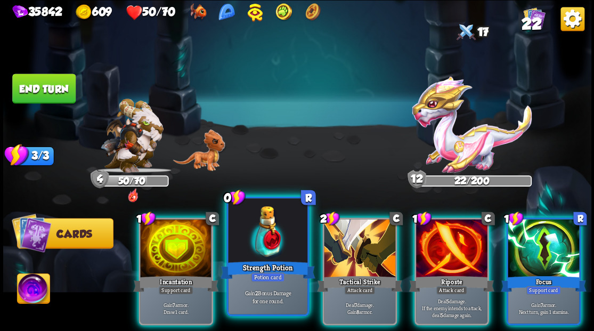
click at [272, 248] on div at bounding box center [267, 231] width 79 height 67
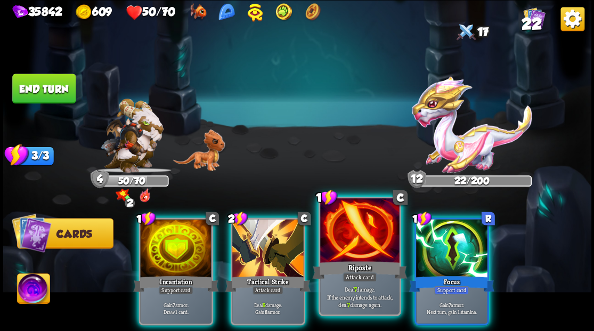
click at [331, 261] on div "Riposte" at bounding box center [359, 269] width 95 height 21
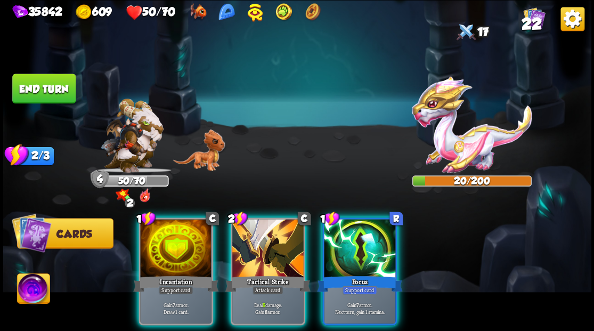
click at [27, 291] on img at bounding box center [33, 289] width 33 height 33
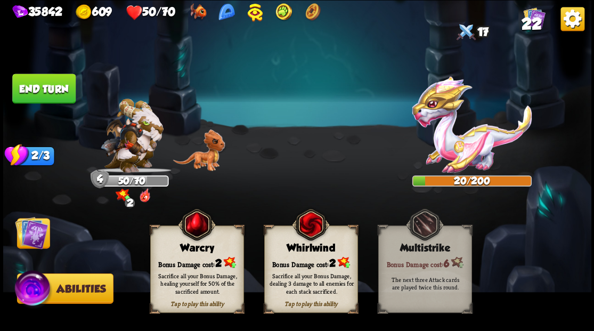
click at [190, 264] on div "Bonus Damage cost: 2" at bounding box center [196, 262] width 93 height 13
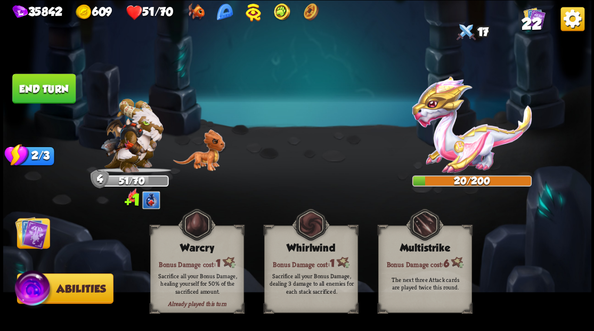
click at [35, 237] on img at bounding box center [31, 232] width 33 height 33
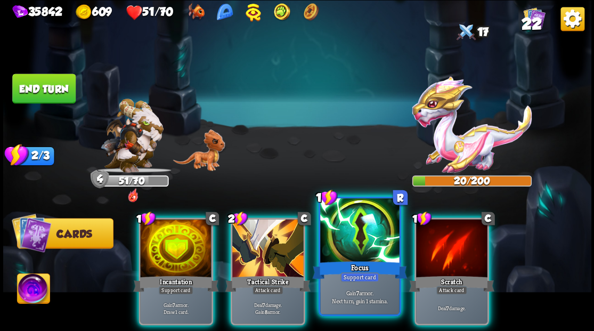
click at [353, 241] on div at bounding box center [359, 231] width 79 height 67
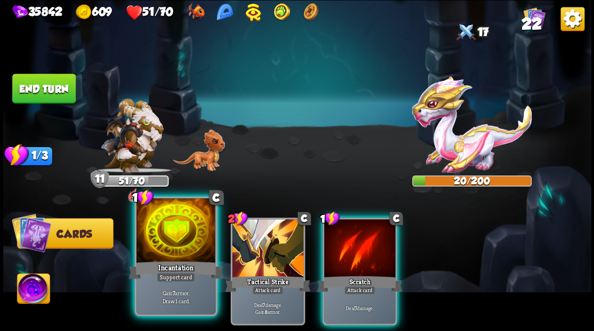
click at [168, 241] on div at bounding box center [175, 231] width 79 height 67
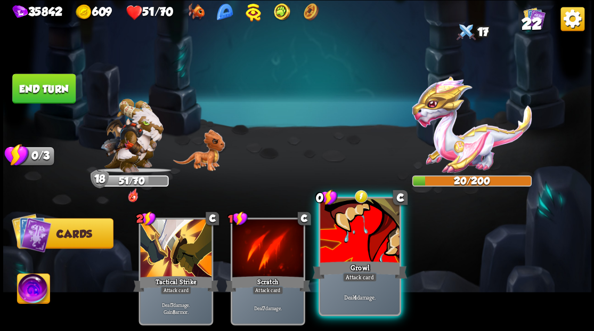
click at [347, 258] on div at bounding box center [359, 231] width 79 height 67
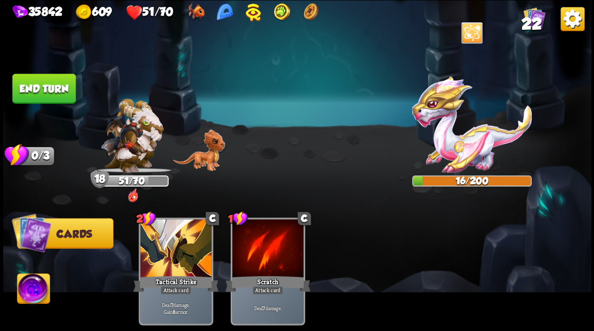
click at [40, 88] on button "End turn" at bounding box center [43, 89] width 63 height 30
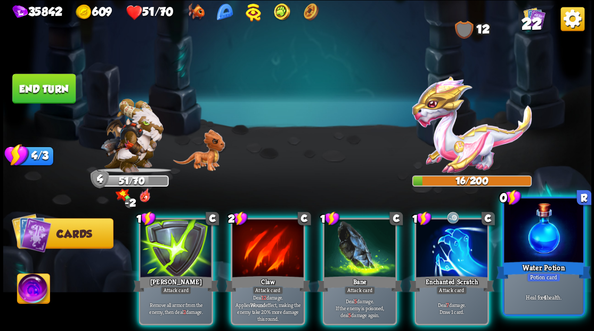
click at [542, 241] on div at bounding box center [543, 231] width 79 height 67
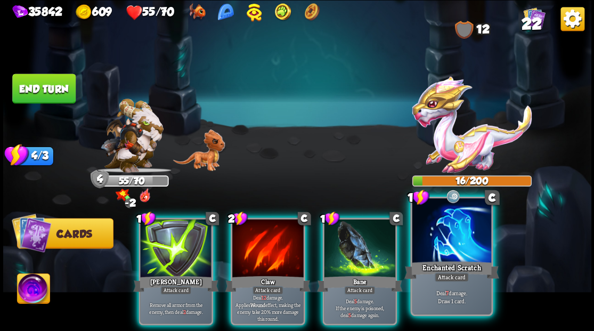
click at [451, 244] on div at bounding box center [451, 231] width 79 height 67
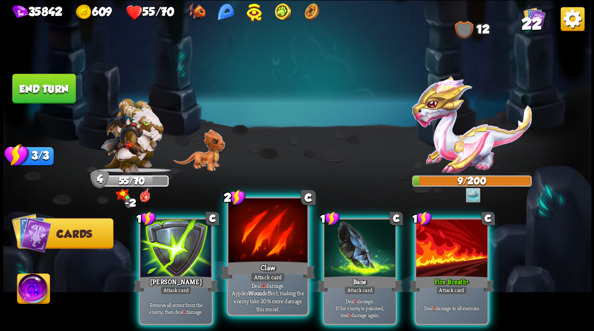
click at [280, 249] on div at bounding box center [267, 231] width 79 height 67
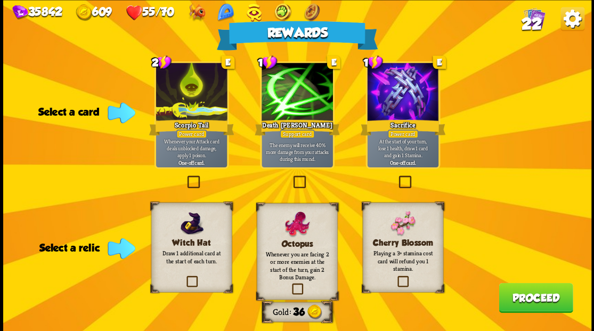
click at [290, 285] on label at bounding box center [290, 285] width 0 height 0
click at [0, 0] on input "checkbox" at bounding box center [0, 0] width 0 height 0
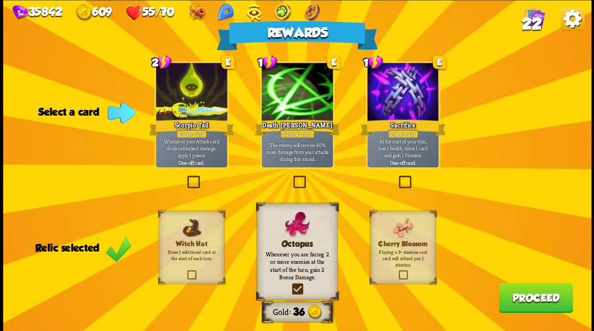
click at [525, 304] on button "Proceed" at bounding box center [536, 297] width 74 height 30
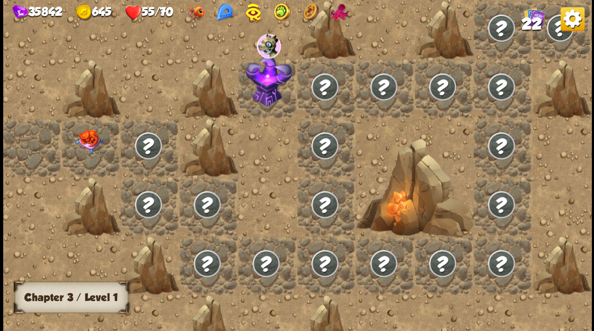
click at [81, 146] on img at bounding box center [89, 141] width 29 height 25
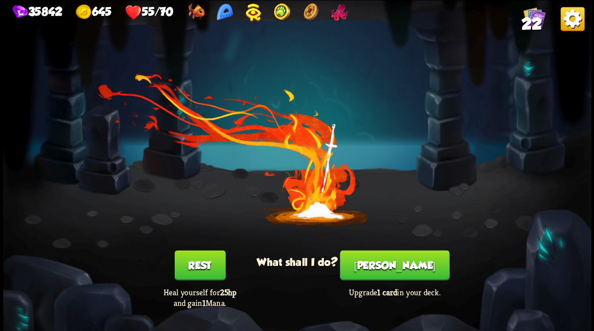
click at [402, 267] on button "[PERSON_NAME]" at bounding box center [394, 265] width 109 height 30
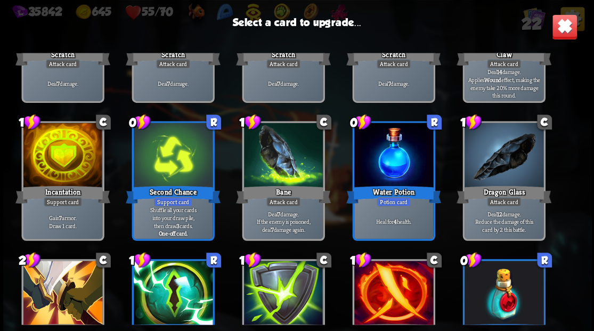
scroll to position [51, 0]
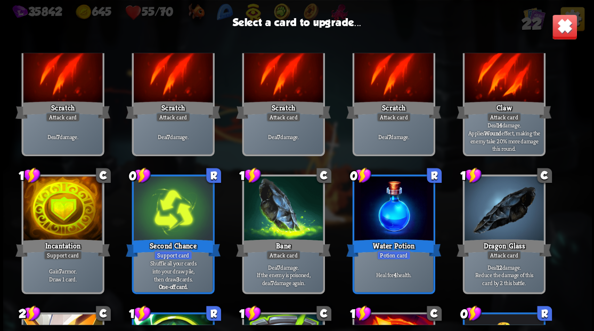
click at [63, 210] on div at bounding box center [62, 209] width 79 height 67
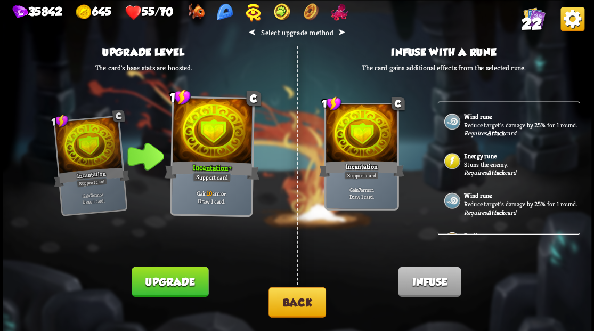
scroll to position [0, 0]
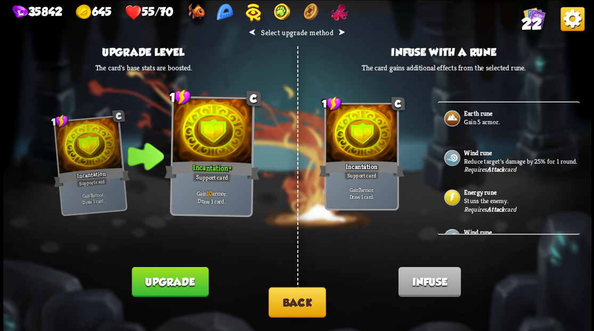
click at [292, 309] on button "Back" at bounding box center [298, 302] width 58 height 30
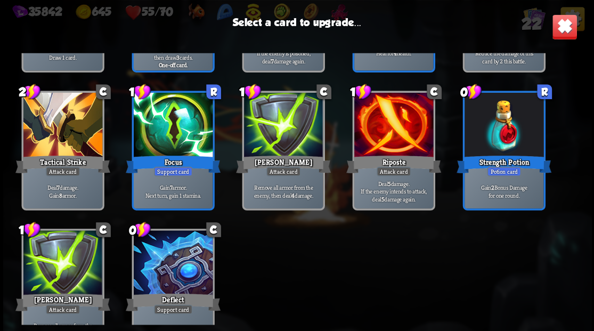
scroll to position [335, 0]
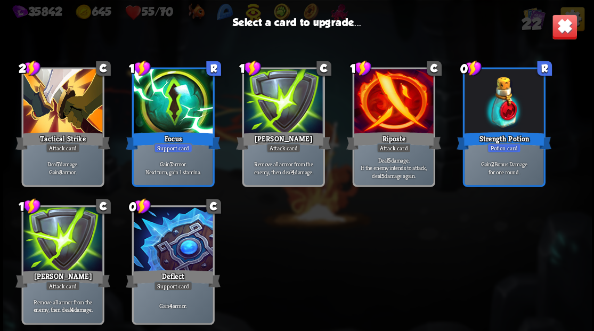
click at [185, 237] on div at bounding box center [172, 240] width 79 height 67
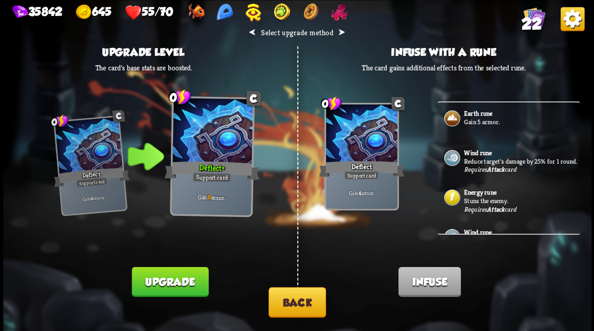
click at [485, 122] on p "Gain 5 armor." at bounding box center [520, 121] width 113 height 9
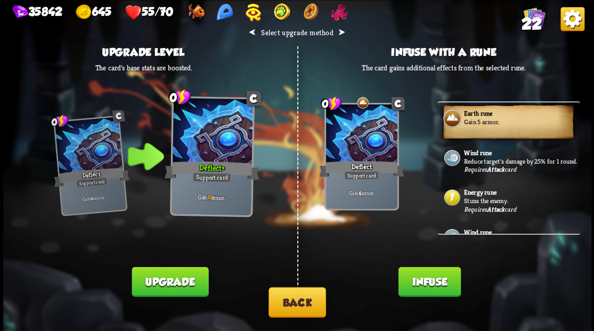
drag, startPoint x: 420, startPoint y: 279, endPoint x: 412, endPoint y: 273, distance: 9.6
click at [420, 279] on button "Infuse" at bounding box center [429, 281] width 62 height 30
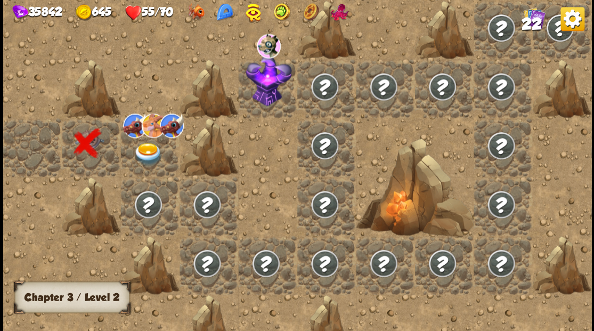
click at [147, 158] on img at bounding box center [147, 153] width 29 height 23
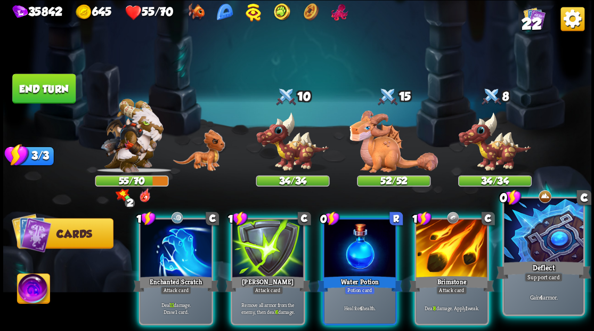
click at [547, 233] on div at bounding box center [543, 231] width 79 height 67
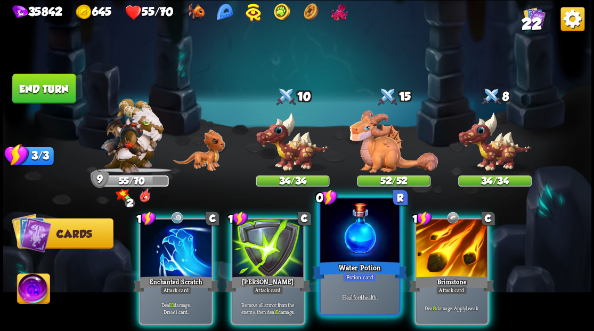
click at [359, 249] on div at bounding box center [359, 231] width 79 height 67
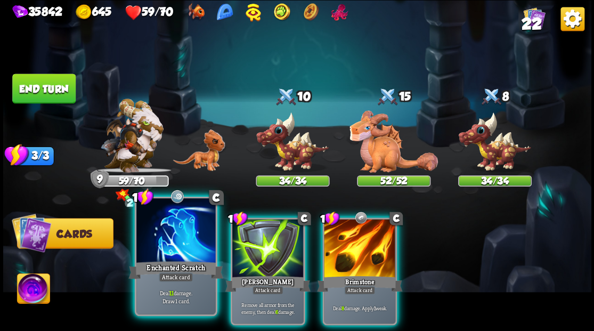
click at [181, 241] on div at bounding box center [175, 231] width 79 height 67
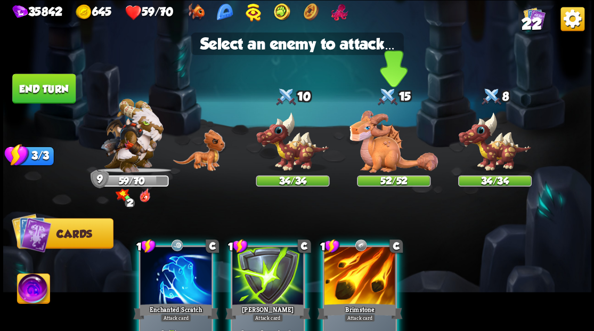
click at [372, 142] on img at bounding box center [394, 141] width 88 height 62
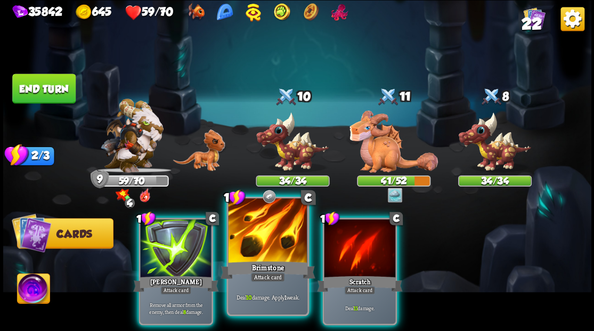
click at [269, 231] on div at bounding box center [267, 231] width 79 height 67
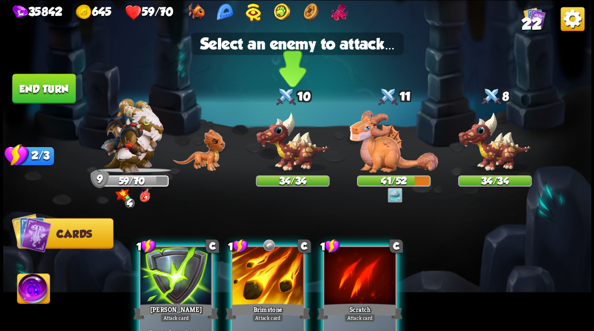
click at [288, 150] on img at bounding box center [293, 141] width 74 height 61
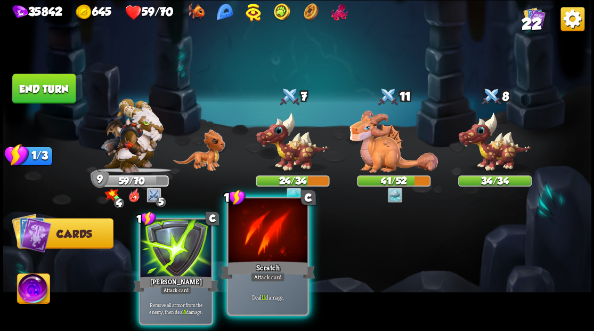
click at [255, 241] on div at bounding box center [267, 231] width 79 height 67
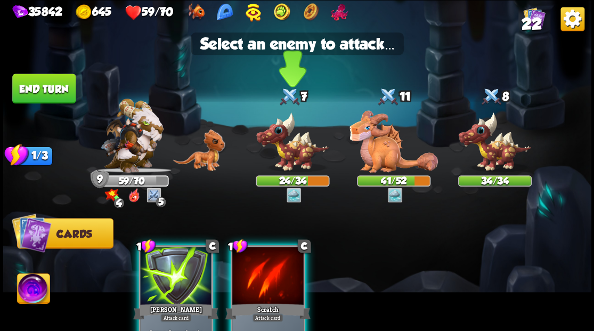
click at [295, 142] on img at bounding box center [293, 141] width 74 height 61
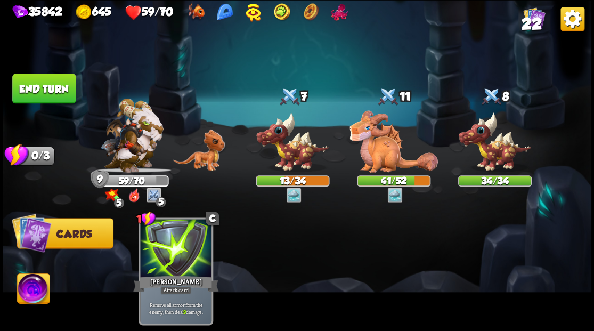
click at [29, 294] on img at bounding box center [33, 289] width 33 height 33
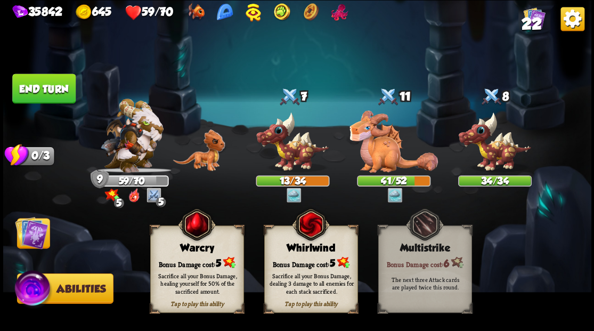
click at [191, 253] on div "Warcry" at bounding box center [196, 248] width 93 height 12
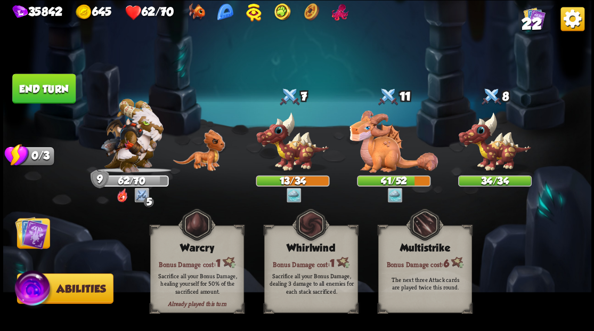
click at [37, 236] on img at bounding box center [31, 232] width 33 height 33
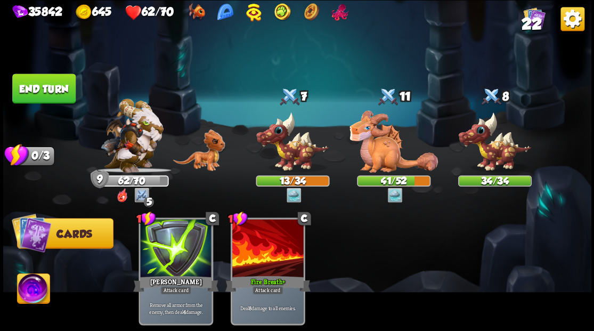
click at [40, 105] on img at bounding box center [297, 165] width 588 height 331
click at [41, 90] on button "End turn" at bounding box center [43, 89] width 63 height 30
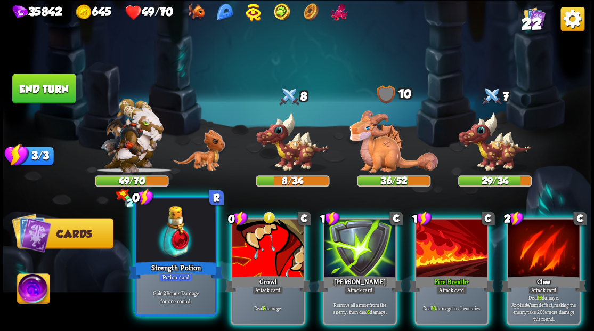
click at [169, 218] on div at bounding box center [175, 231] width 79 height 67
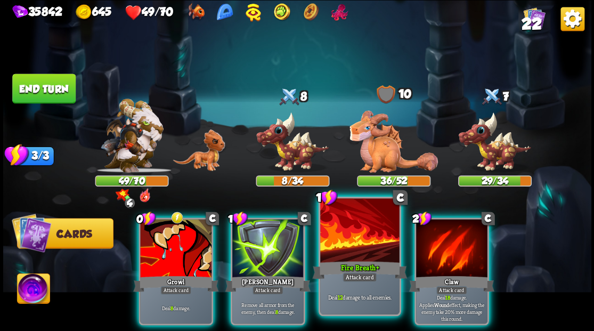
click at [355, 234] on div at bounding box center [359, 231] width 79 height 67
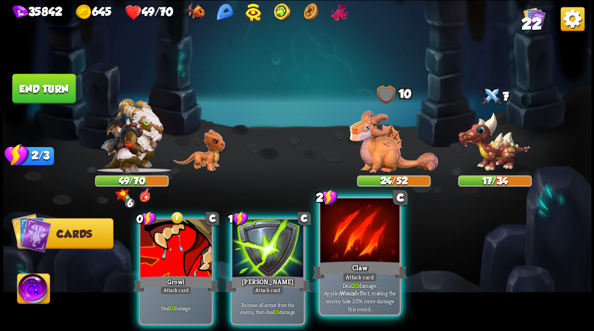
click at [367, 241] on div at bounding box center [359, 231] width 79 height 67
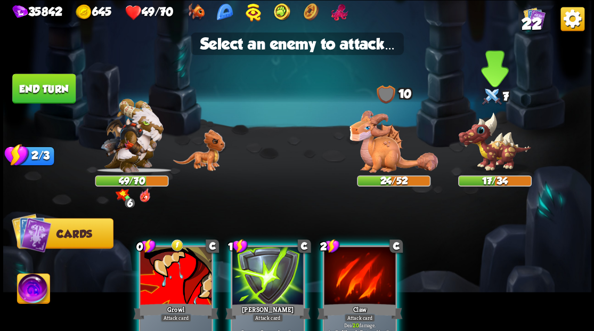
click at [498, 152] on img at bounding box center [495, 141] width 74 height 61
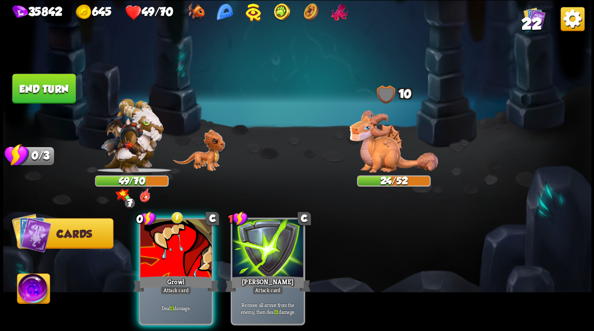
click at [28, 292] on img at bounding box center [33, 289] width 33 height 33
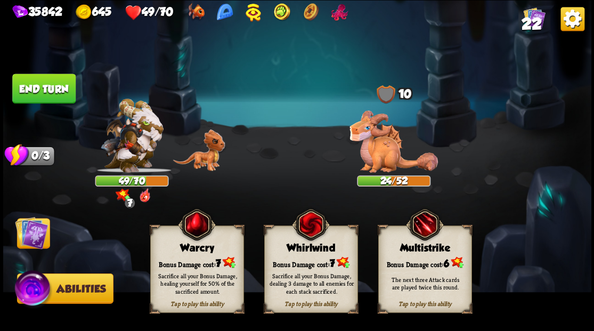
click at [200, 250] on div "Warcry" at bounding box center [196, 248] width 93 height 12
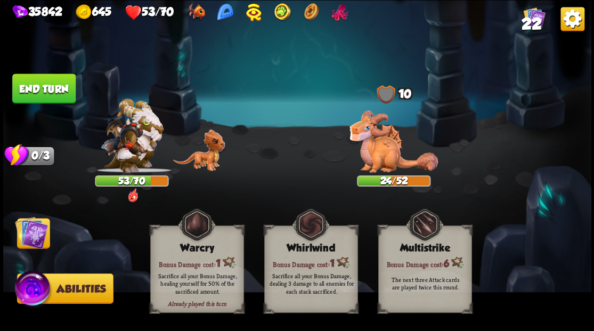
click at [22, 238] on img at bounding box center [31, 232] width 33 height 33
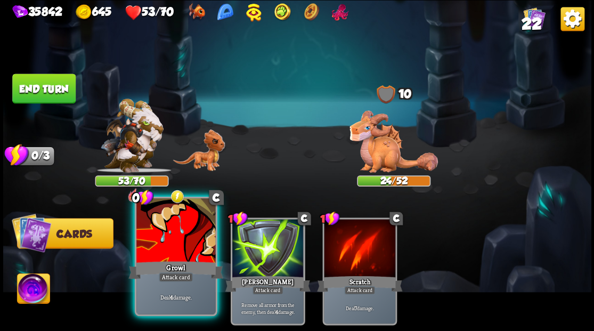
click at [175, 255] on div at bounding box center [175, 231] width 79 height 67
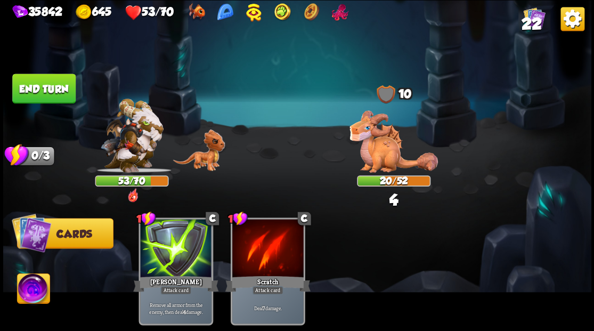
click at [58, 88] on button "End turn" at bounding box center [43, 89] width 63 height 30
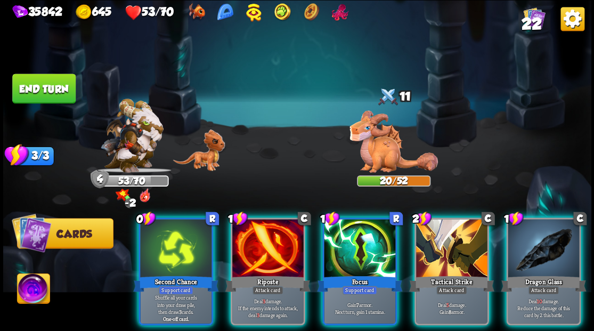
click at [529, 231] on div at bounding box center [543, 249] width 71 height 60
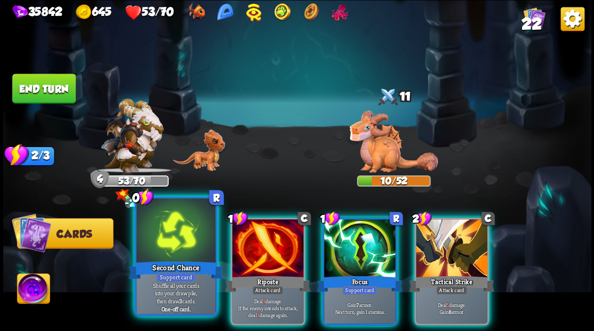
click at [157, 258] on div at bounding box center [175, 231] width 79 height 67
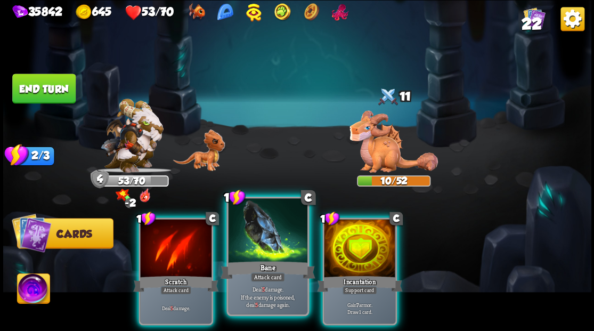
click at [244, 248] on div at bounding box center [267, 231] width 79 height 67
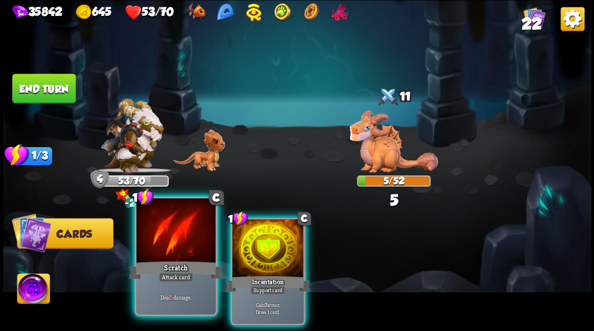
click at [159, 248] on div at bounding box center [175, 231] width 79 height 67
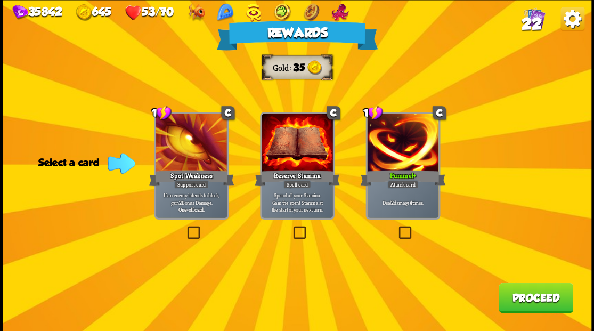
drag, startPoint x: 523, startPoint y: 290, endPoint x: 528, endPoint y: 299, distance: 10.0
click at [528, 299] on button "Proceed" at bounding box center [536, 297] width 74 height 30
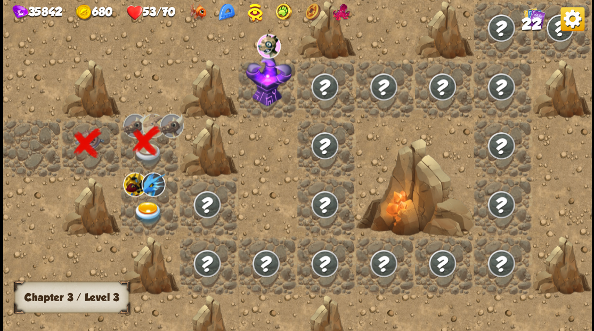
click at [145, 216] on img at bounding box center [147, 212] width 29 height 23
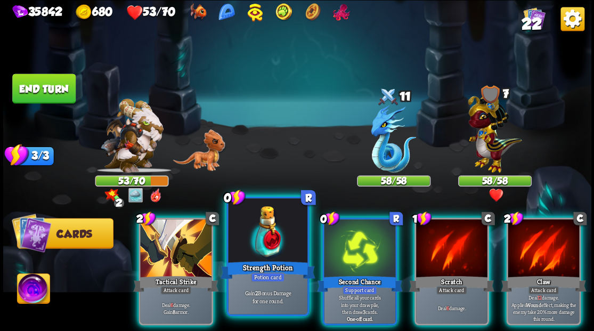
click at [265, 249] on div at bounding box center [267, 231] width 79 height 67
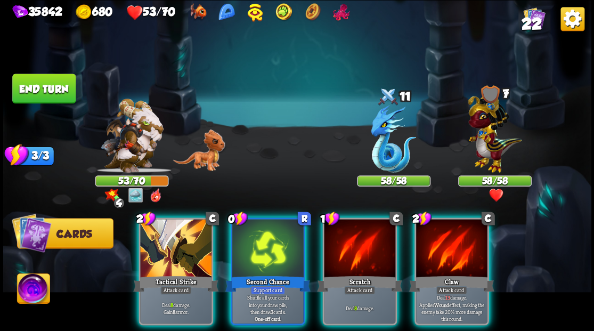
click at [29, 292] on img at bounding box center [33, 289] width 33 height 33
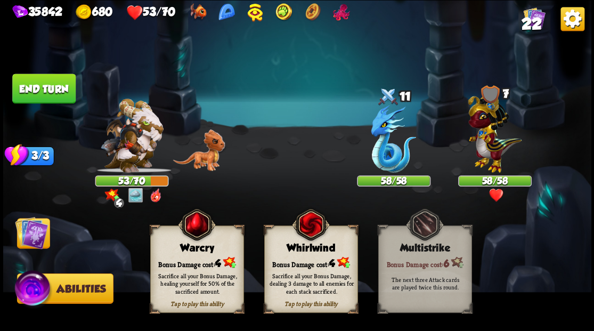
click at [205, 257] on div "Bonus Damage cost: 4" at bounding box center [196, 262] width 93 height 13
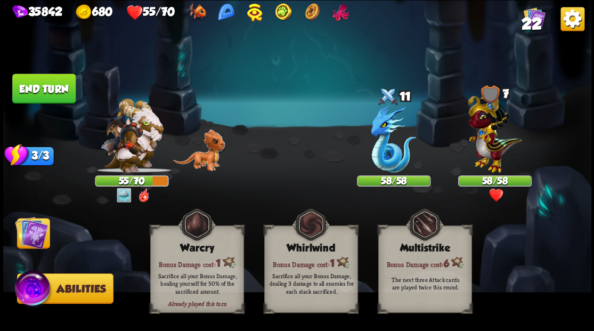
click at [33, 243] on img at bounding box center [31, 232] width 33 height 33
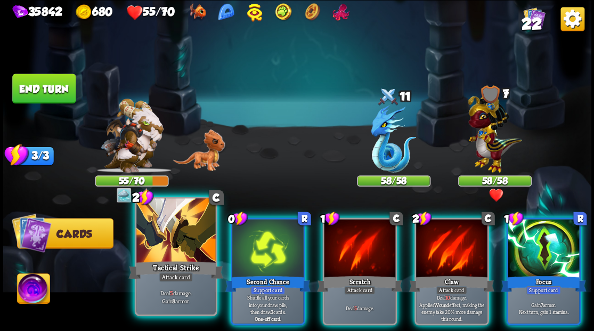
click at [164, 239] on div at bounding box center [175, 231] width 79 height 67
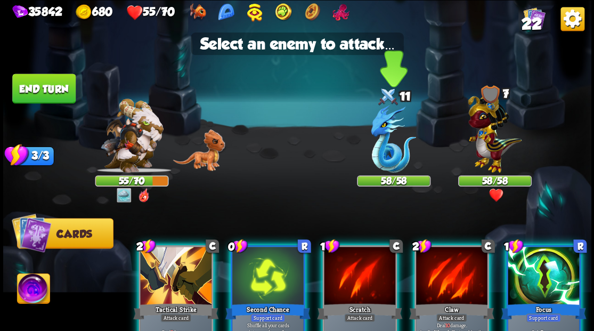
click at [385, 146] on img at bounding box center [393, 139] width 45 height 68
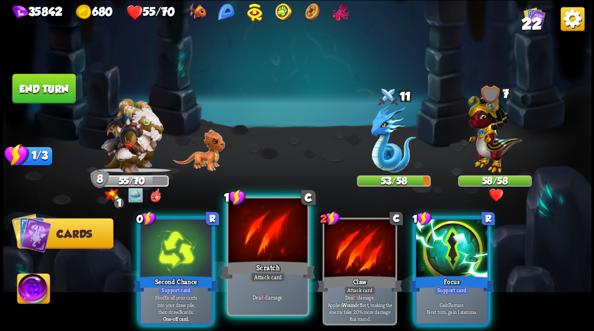
click at [279, 240] on div at bounding box center [267, 231] width 79 height 67
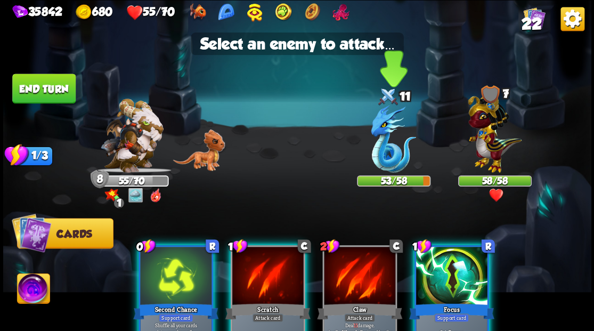
click at [388, 142] on img at bounding box center [393, 139] width 45 height 68
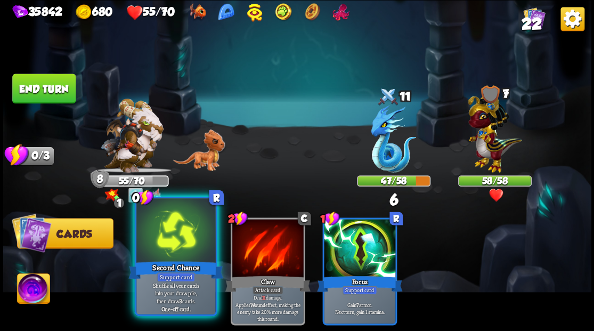
click at [172, 250] on div at bounding box center [175, 231] width 79 height 67
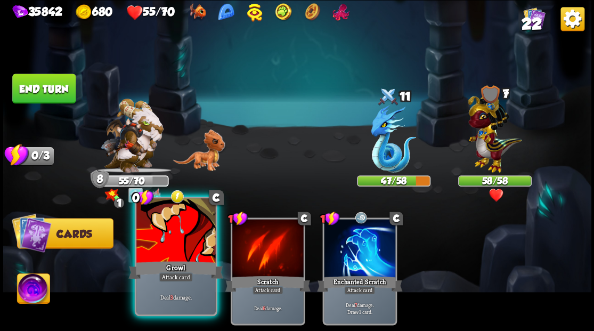
click at [161, 249] on div at bounding box center [175, 231] width 79 height 67
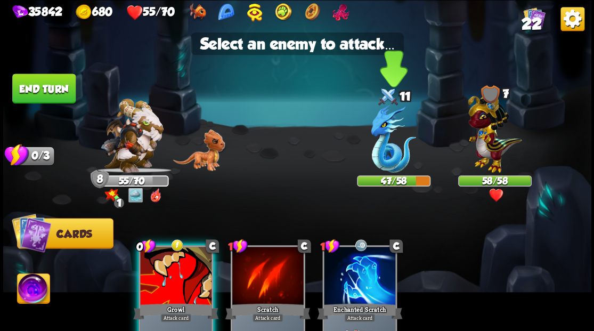
click at [383, 153] on img at bounding box center [393, 139] width 45 height 68
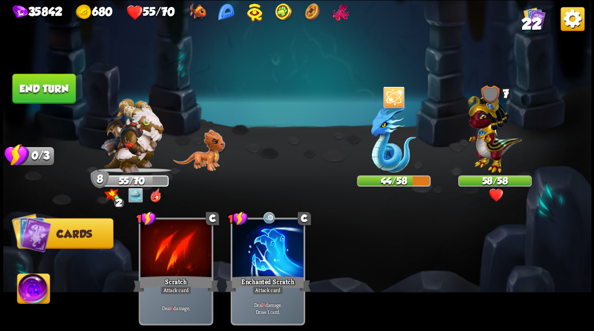
drag, startPoint x: 66, startPoint y: 90, endPoint x: 194, endPoint y: 88, distance: 127.9
click at [66, 88] on button "End turn" at bounding box center [43, 89] width 63 height 30
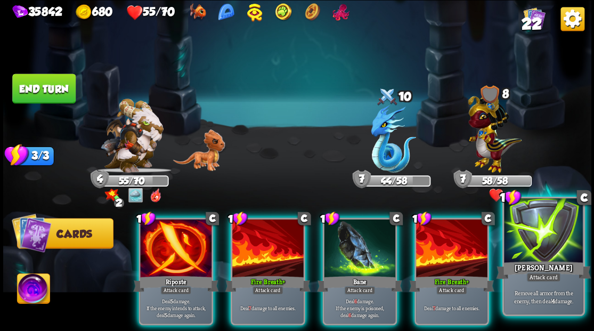
click at [548, 261] on div "[PERSON_NAME]" at bounding box center [543, 269] width 95 height 21
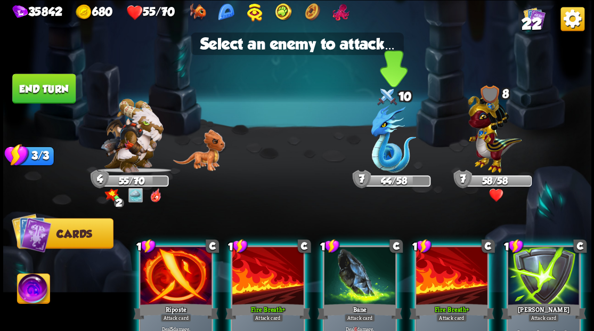
click at [391, 147] on img at bounding box center [393, 139] width 45 height 68
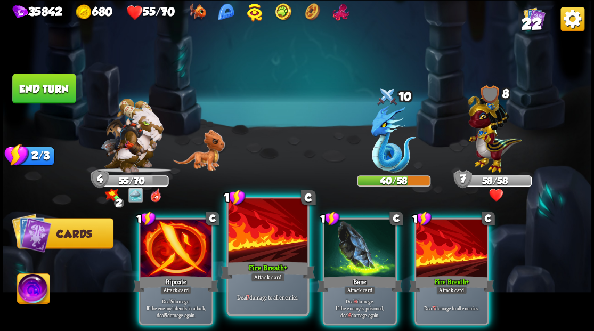
click at [264, 239] on div at bounding box center [267, 231] width 79 height 67
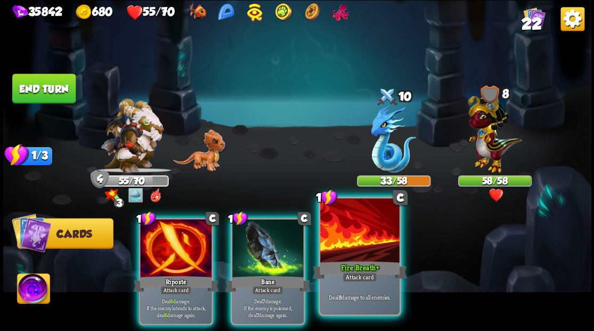
click at [339, 239] on div at bounding box center [359, 231] width 79 height 67
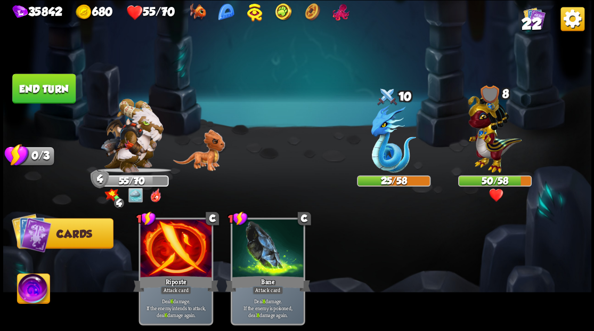
click at [28, 294] on img at bounding box center [33, 289] width 33 height 33
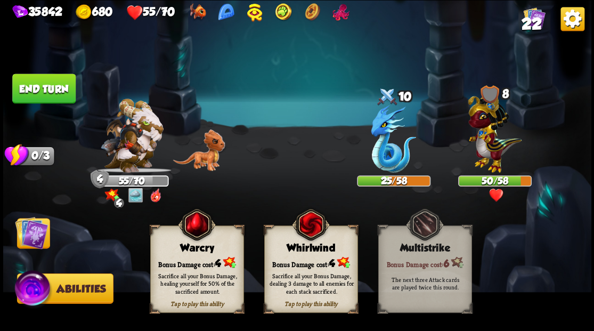
click at [317, 273] on div "Sacrifice all your Bonus Damage, dealing 3 damage to all enemies for each stack…" at bounding box center [311, 282] width 85 height 23
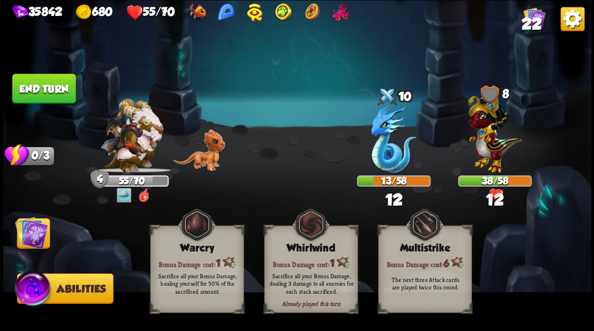
click at [34, 241] on img at bounding box center [31, 232] width 33 height 33
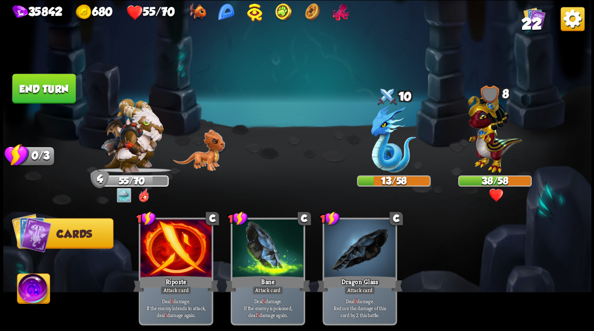
click at [59, 88] on button "End turn" at bounding box center [43, 89] width 63 height 30
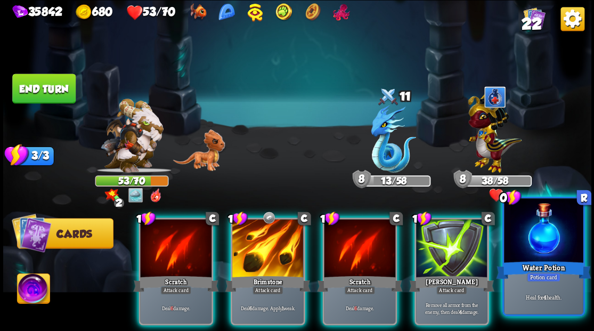
click at [554, 238] on div at bounding box center [543, 231] width 79 height 67
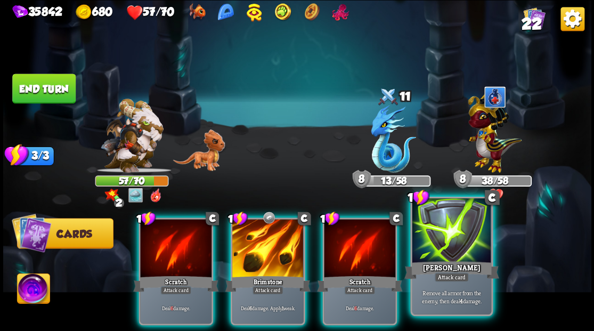
click at [448, 234] on div at bounding box center [451, 231] width 79 height 67
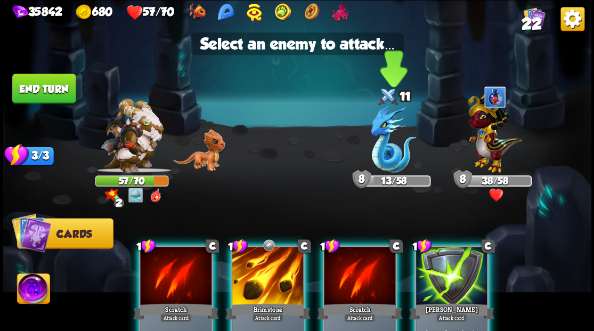
click at [390, 158] on img at bounding box center [393, 139] width 45 height 68
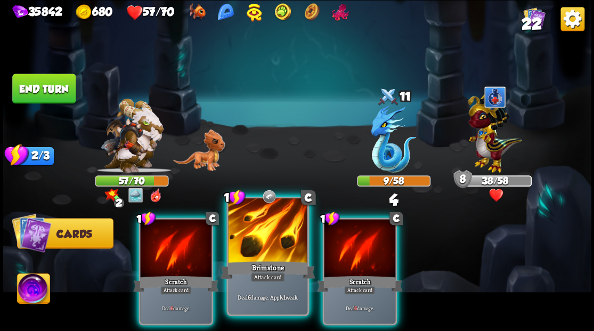
click at [267, 213] on div at bounding box center [267, 231] width 79 height 67
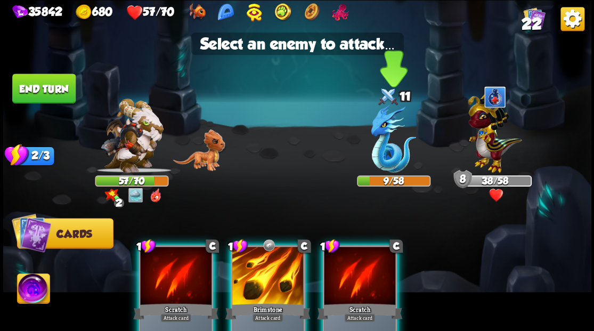
click at [383, 143] on img at bounding box center [393, 139] width 45 height 68
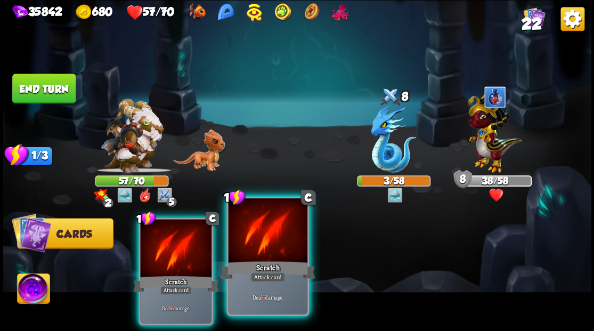
click at [262, 253] on div at bounding box center [267, 231] width 79 height 67
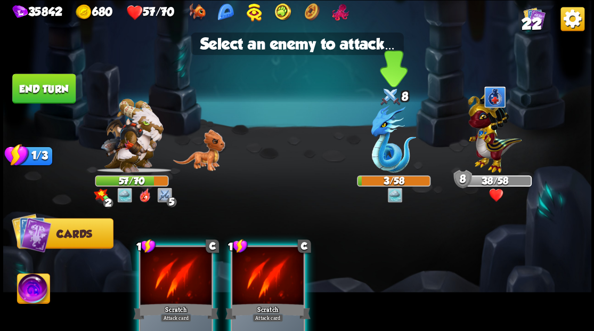
click at [382, 148] on img at bounding box center [393, 139] width 45 height 68
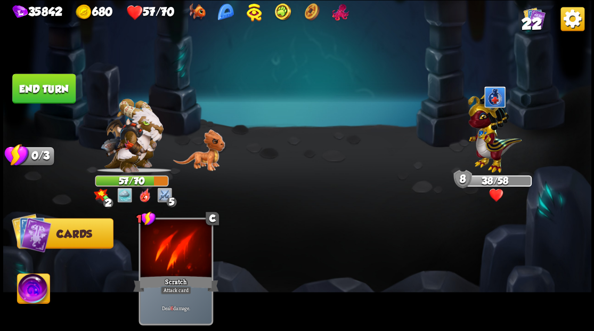
click at [29, 291] on img at bounding box center [33, 289] width 33 height 33
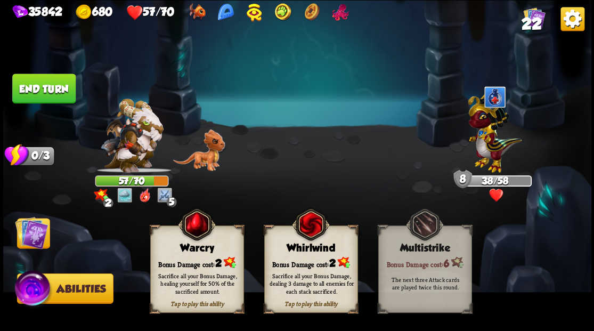
click at [176, 265] on div "Sacrifice all your Bonus Damage, healing yourself for 50% of the sacrificed amo…" at bounding box center [197, 283] width 94 height 37
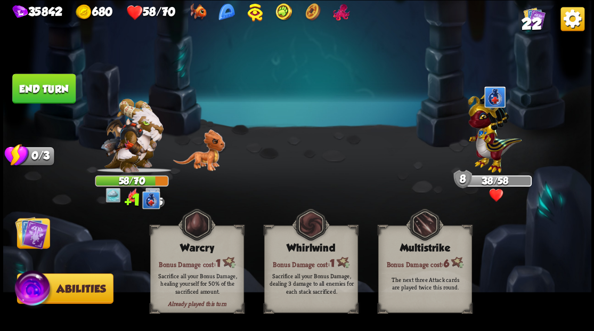
click at [39, 236] on img at bounding box center [31, 232] width 33 height 33
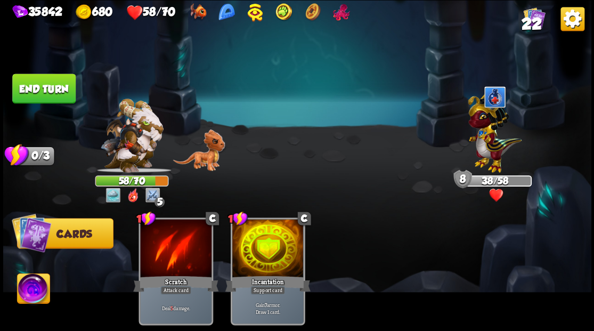
drag, startPoint x: 48, startPoint y: 82, endPoint x: 355, endPoint y: 10, distance: 315.2
click at [48, 83] on button "End turn" at bounding box center [43, 89] width 63 height 30
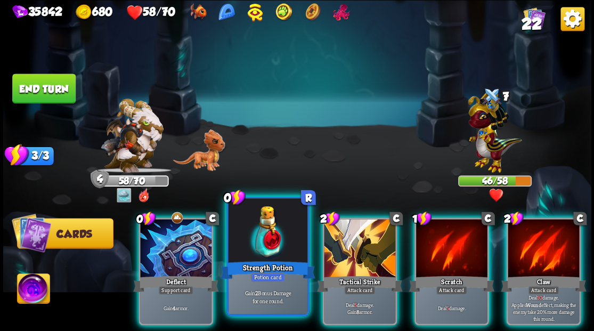
click at [242, 248] on div at bounding box center [267, 231] width 79 height 67
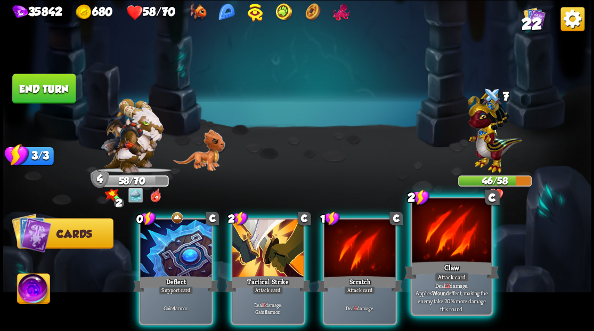
click at [435, 244] on div at bounding box center [451, 231] width 79 height 67
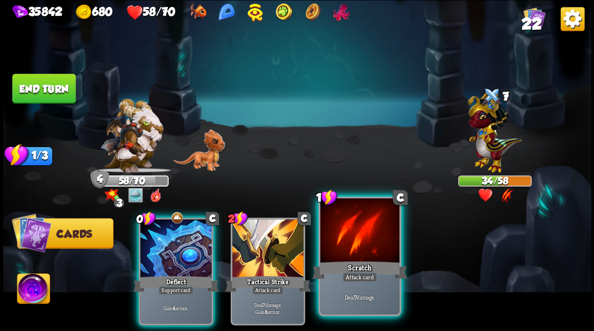
click at [353, 265] on div "Scratch" at bounding box center [359, 269] width 95 height 21
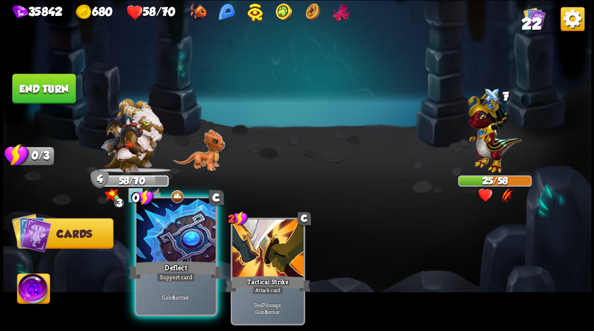
click at [172, 247] on div at bounding box center [175, 231] width 79 height 67
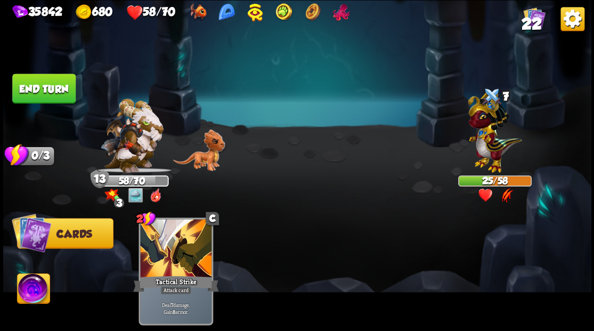
click at [31, 295] on img at bounding box center [33, 289] width 33 height 33
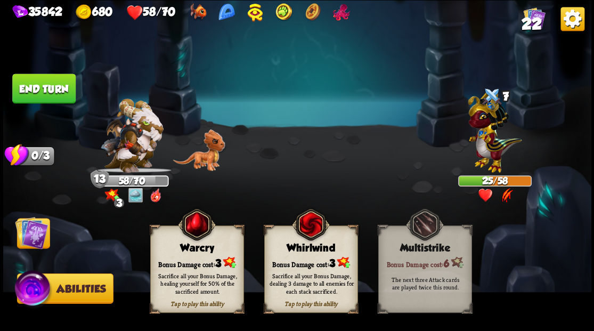
click at [178, 269] on div "Sacrifice all your Bonus Damage, healing yourself for 50% of the sacrificed amo…" at bounding box center [197, 283] width 94 height 37
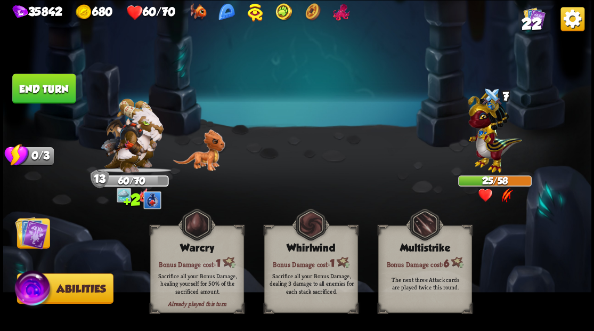
click at [29, 236] on img at bounding box center [31, 232] width 33 height 33
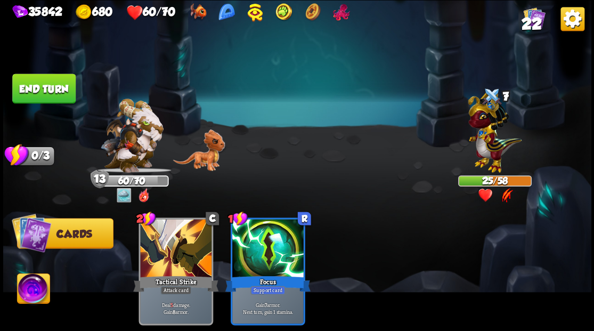
drag, startPoint x: 29, startPoint y: 85, endPoint x: 270, endPoint y: 99, distance: 241.2
click at [29, 85] on button "End turn" at bounding box center [43, 89] width 63 height 30
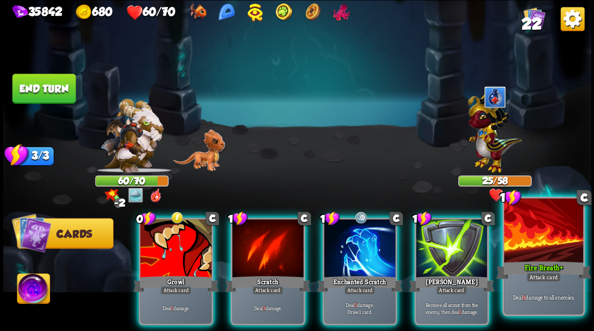
click at [537, 232] on div at bounding box center [543, 231] width 79 height 67
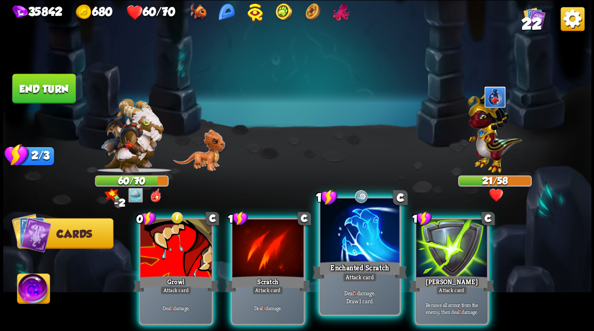
click at [349, 249] on div at bounding box center [359, 231] width 79 height 67
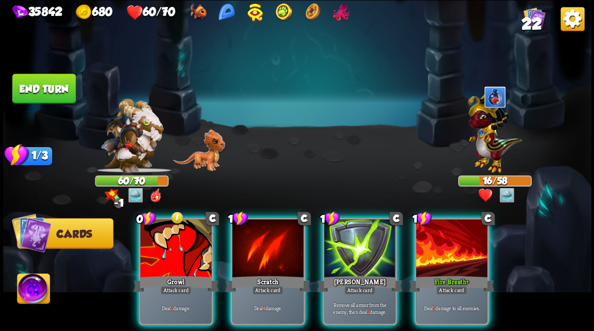
click at [431, 231] on div at bounding box center [451, 249] width 71 height 60
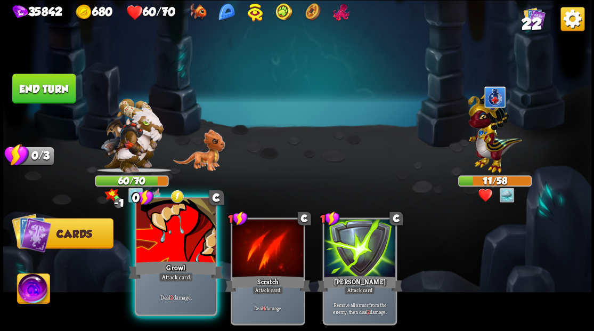
click at [167, 255] on div at bounding box center [175, 231] width 79 height 67
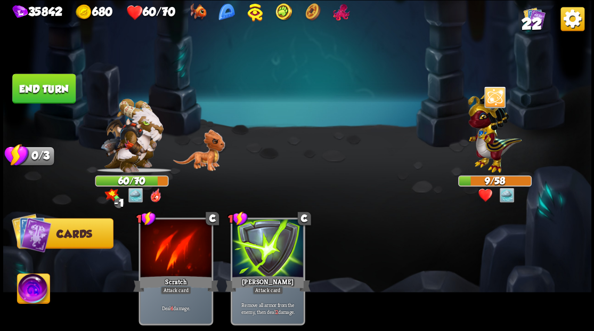
click at [58, 89] on button "End turn" at bounding box center [43, 89] width 63 height 30
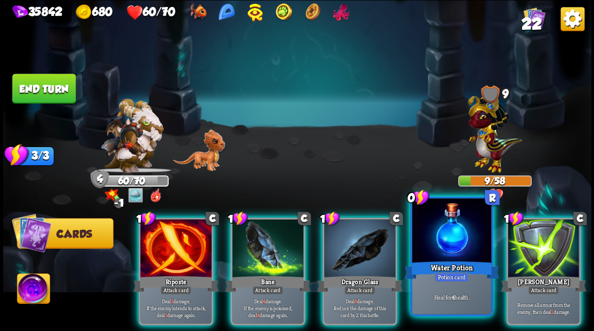
click at [432, 240] on div at bounding box center [451, 231] width 79 height 67
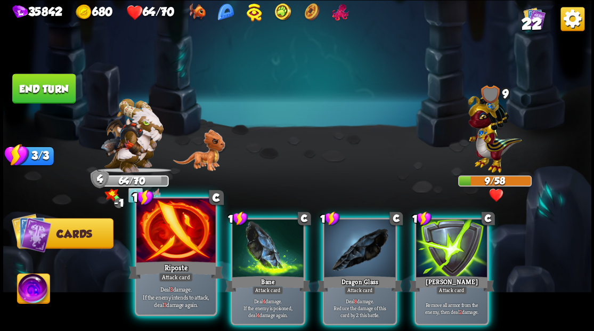
click at [184, 239] on div at bounding box center [175, 231] width 79 height 67
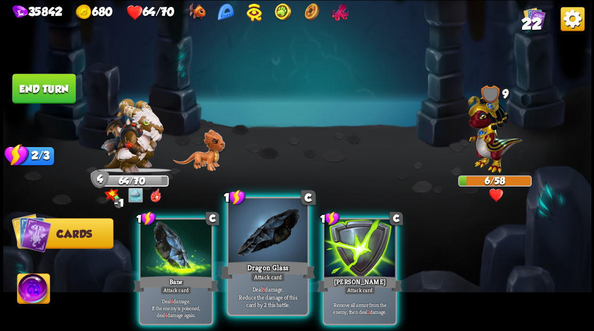
click at [267, 246] on div at bounding box center [267, 231] width 79 height 67
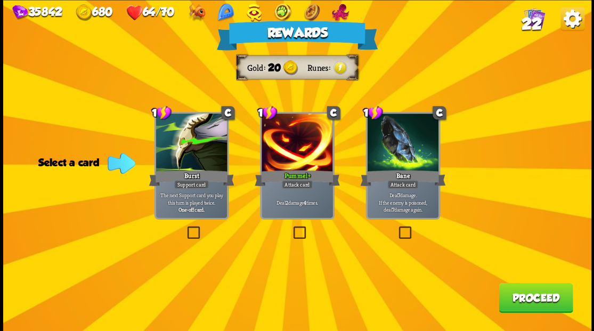
click at [535, 308] on button "Proceed" at bounding box center [536, 297] width 74 height 30
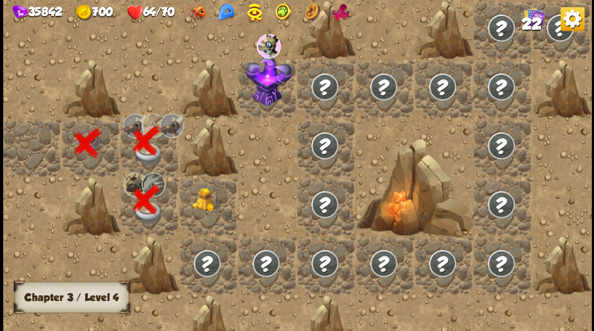
click at [205, 202] on img at bounding box center [206, 200] width 29 height 24
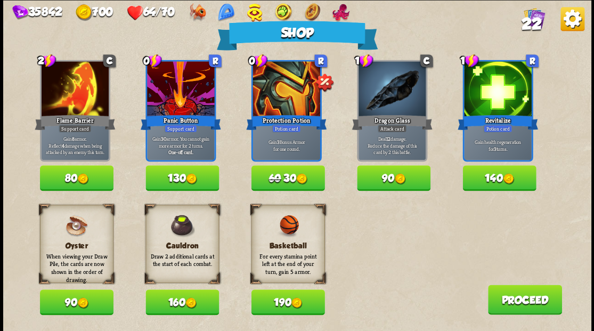
click at [181, 302] on button "160" at bounding box center [182, 302] width 74 height 26
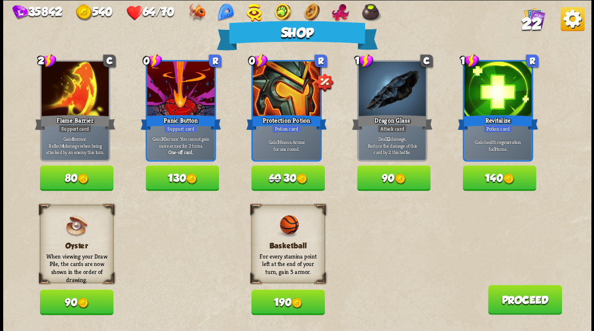
click at [518, 305] on button "Proceed" at bounding box center [525, 300] width 74 height 30
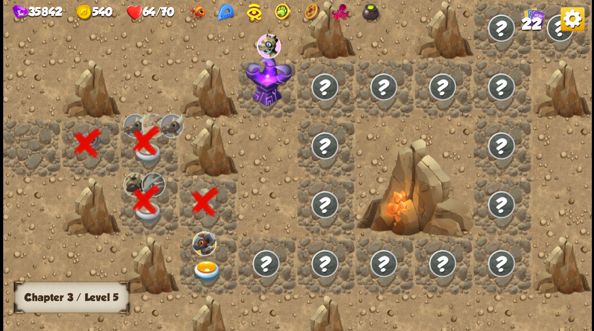
click at [199, 266] on img at bounding box center [206, 271] width 29 height 23
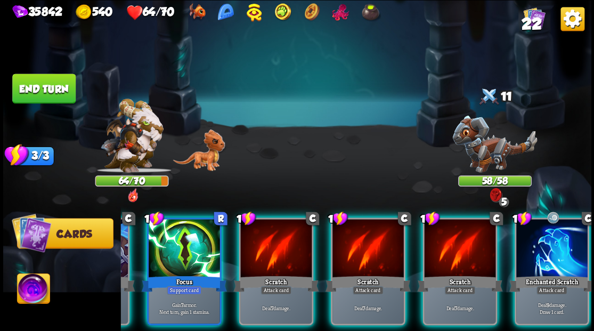
scroll to position [0, 207]
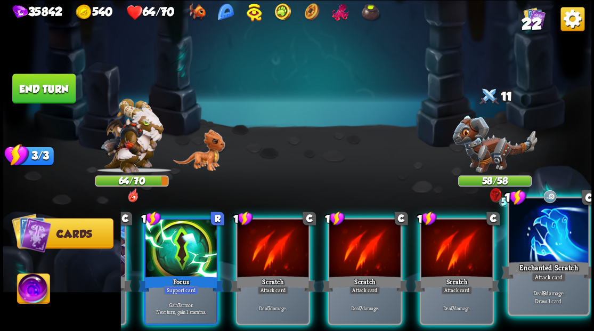
click at [534, 241] on div at bounding box center [548, 231] width 79 height 67
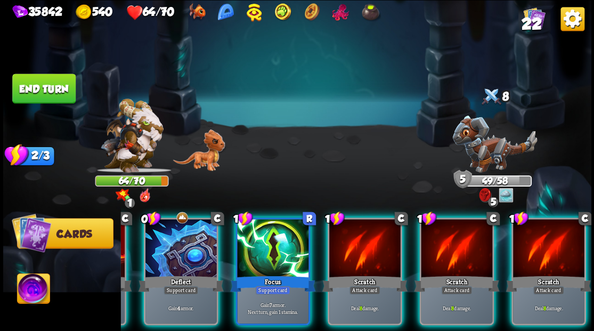
scroll to position [0, 0]
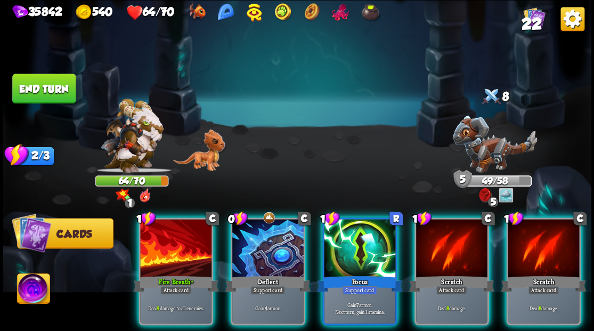
click at [39, 288] on img at bounding box center [33, 289] width 33 height 33
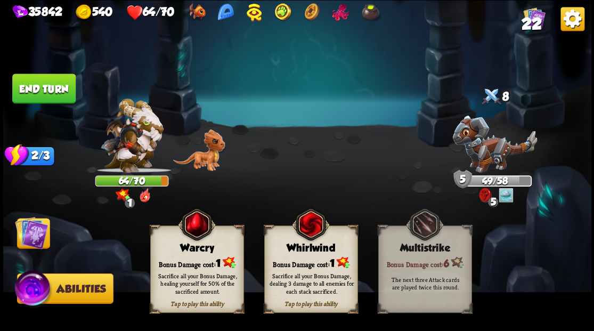
click at [190, 250] on div "Warcry" at bounding box center [196, 248] width 93 height 12
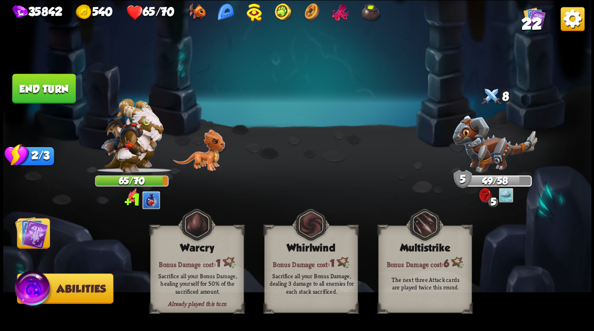
click at [29, 234] on img at bounding box center [31, 232] width 33 height 33
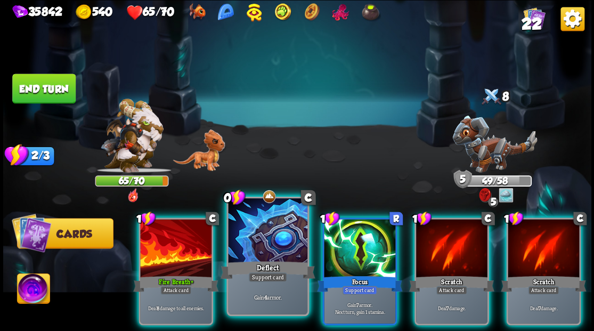
click at [265, 254] on div at bounding box center [267, 231] width 79 height 67
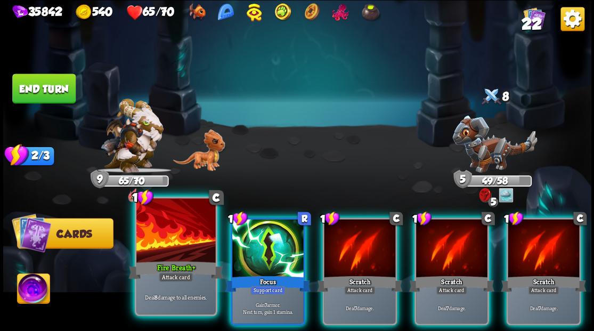
click at [170, 243] on div at bounding box center [175, 231] width 79 height 67
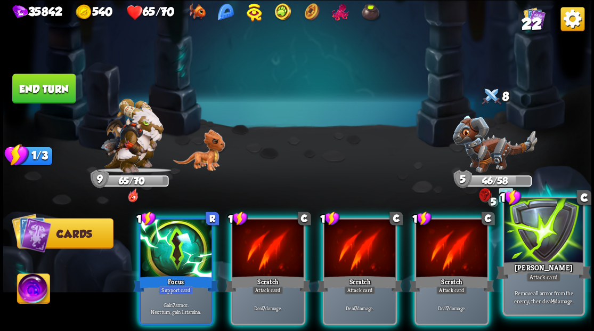
click at [546, 255] on div at bounding box center [543, 231] width 79 height 67
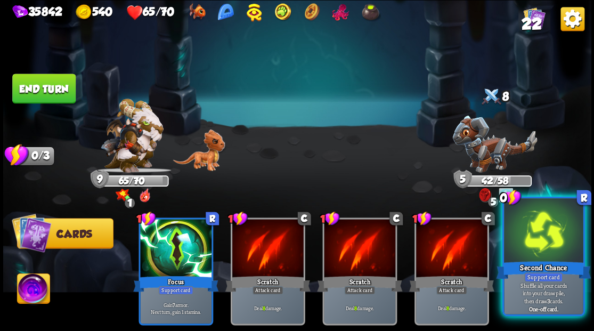
click at [532, 242] on div at bounding box center [543, 231] width 79 height 67
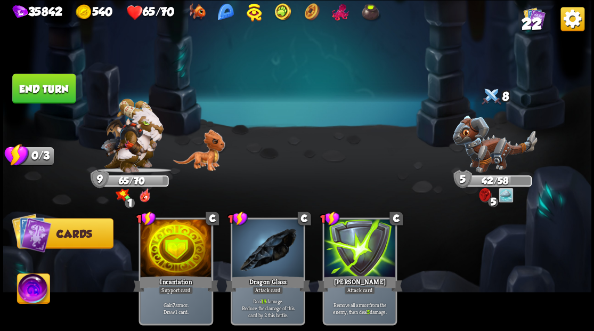
click at [39, 87] on button "End turn" at bounding box center [43, 89] width 63 height 30
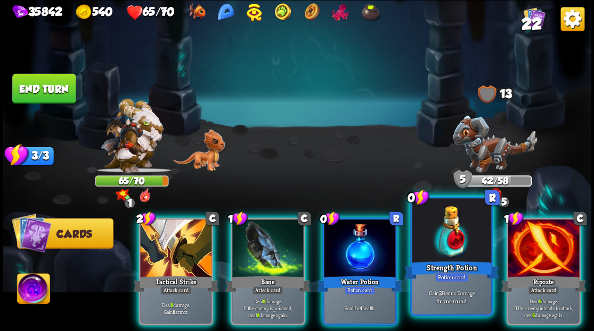
click at [438, 236] on div at bounding box center [451, 231] width 79 height 67
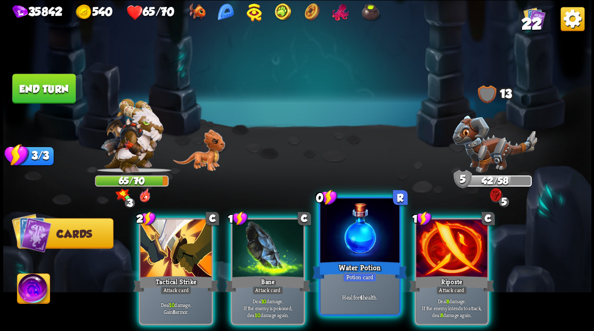
click at [357, 239] on div at bounding box center [359, 231] width 79 height 67
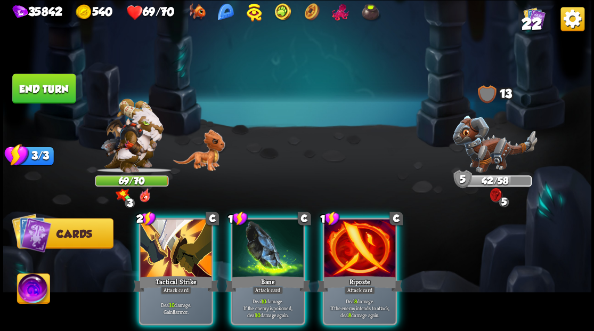
click at [24, 289] on img at bounding box center [33, 289] width 33 height 33
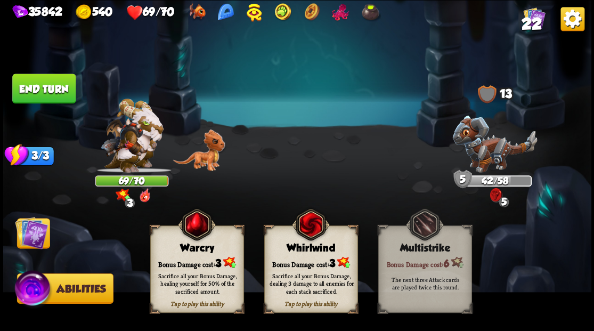
click at [183, 270] on div "Sacrifice all your Bonus Damage, healing yourself for 50% of the sacrificed amo…" at bounding box center [197, 283] width 94 height 37
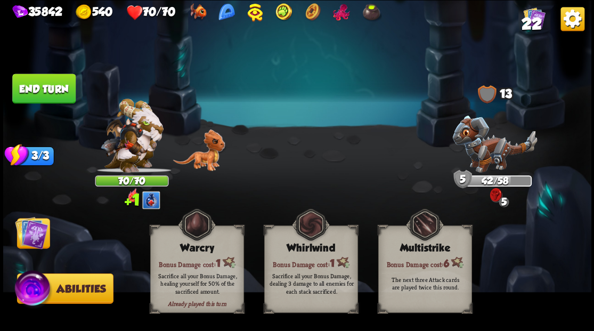
click at [40, 232] on img at bounding box center [31, 232] width 33 height 33
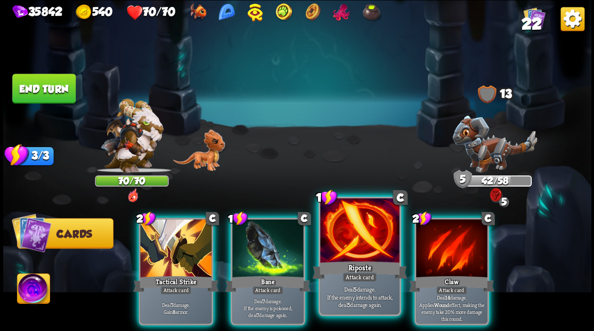
click at [367, 254] on div at bounding box center [359, 231] width 79 height 67
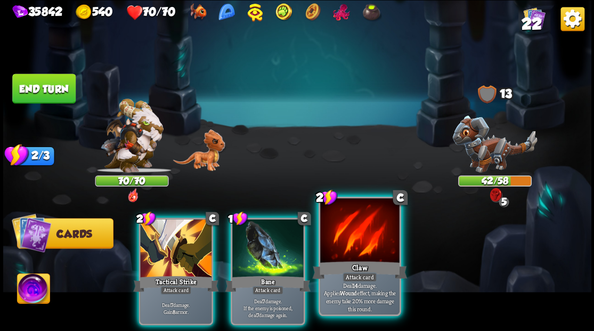
click at [362, 243] on div at bounding box center [359, 231] width 79 height 67
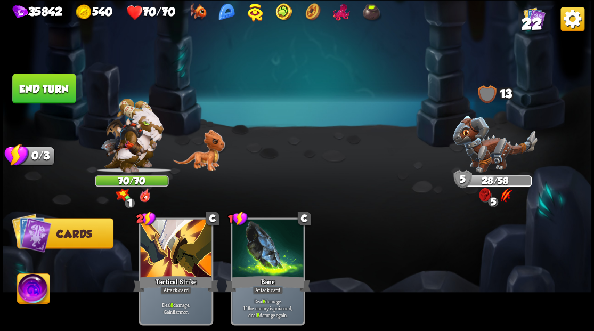
click at [61, 86] on button "End turn" at bounding box center [43, 89] width 63 height 30
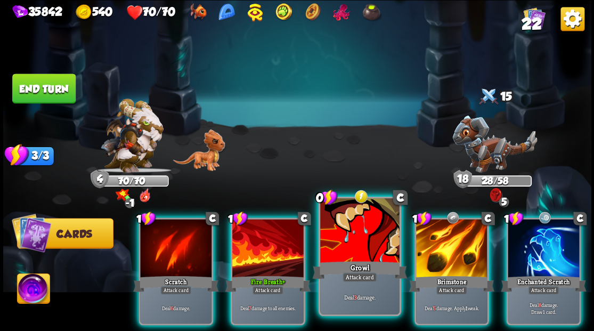
click at [340, 231] on div at bounding box center [359, 231] width 79 height 67
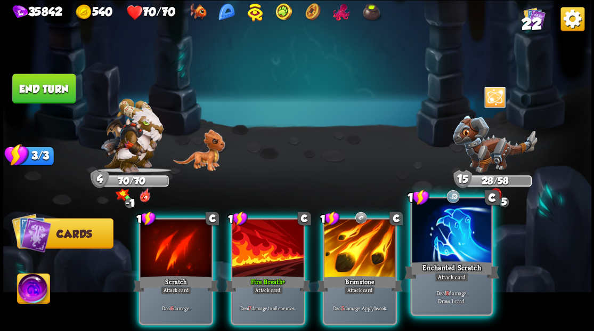
click at [458, 248] on div at bounding box center [451, 231] width 79 height 67
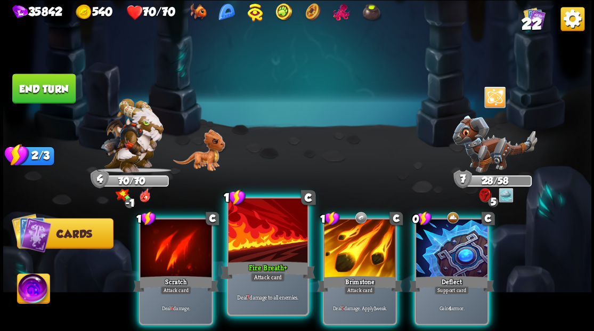
click at [251, 251] on div at bounding box center [267, 231] width 79 height 67
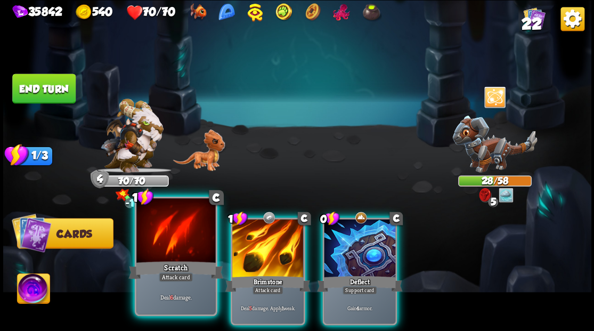
click at [168, 226] on div at bounding box center [175, 231] width 79 height 67
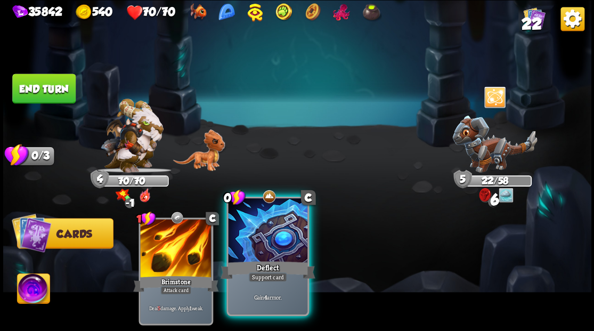
click at [244, 248] on div at bounding box center [267, 231] width 79 height 67
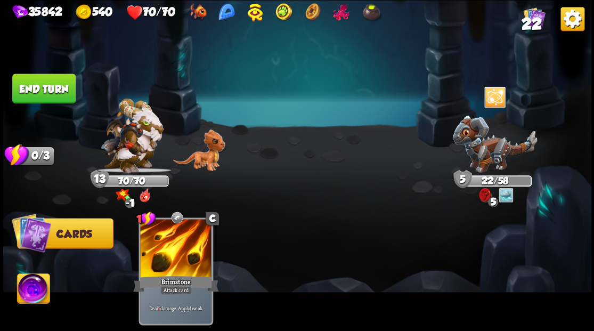
click at [47, 90] on button "End turn" at bounding box center [43, 89] width 63 height 30
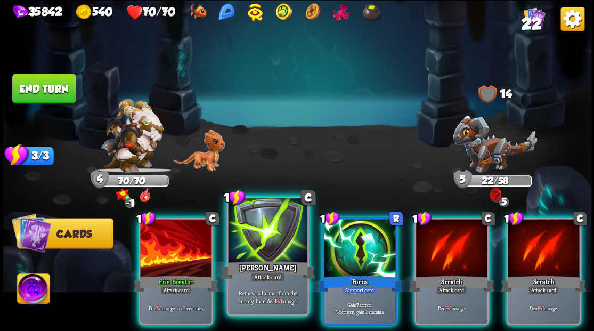
click at [253, 242] on div at bounding box center [267, 231] width 79 height 67
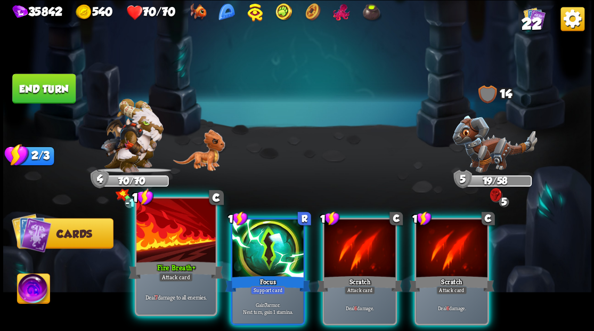
click at [168, 231] on div at bounding box center [175, 231] width 79 height 67
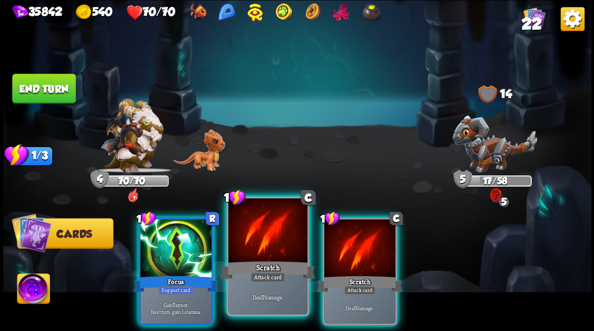
click at [236, 225] on div at bounding box center [267, 231] width 79 height 67
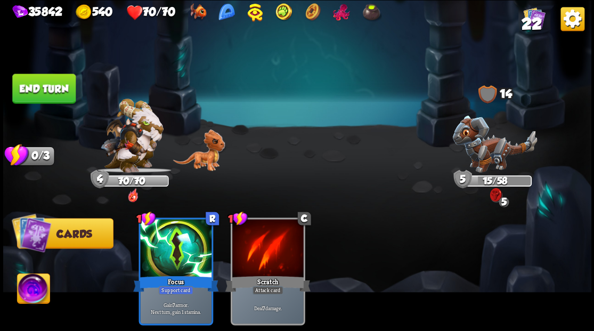
click at [46, 82] on button "End turn" at bounding box center [43, 89] width 63 height 30
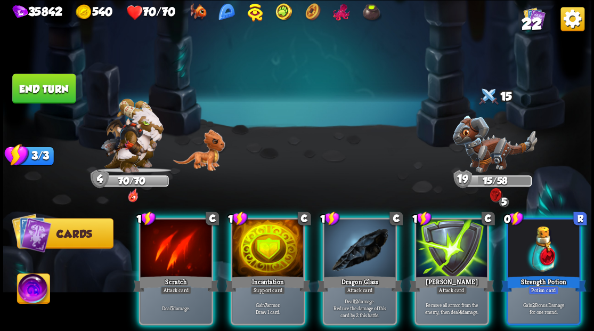
click at [555, 240] on div at bounding box center [543, 249] width 71 height 60
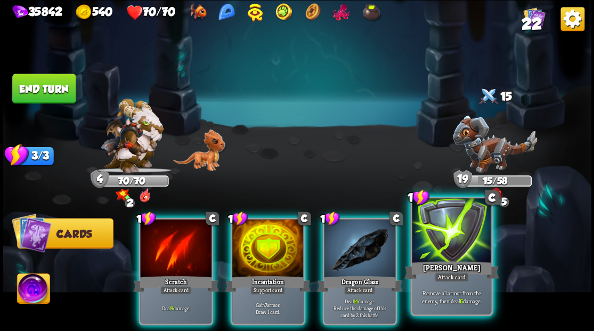
click at [477, 253] on div at bounding box center [451, 231] width 79 height 67
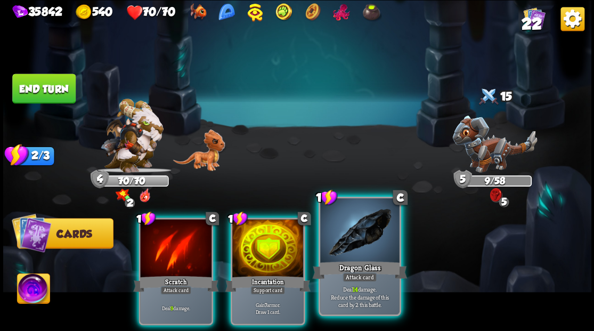
click at [368, 238] on div at bounding box center [359, 231] width 79 height 67
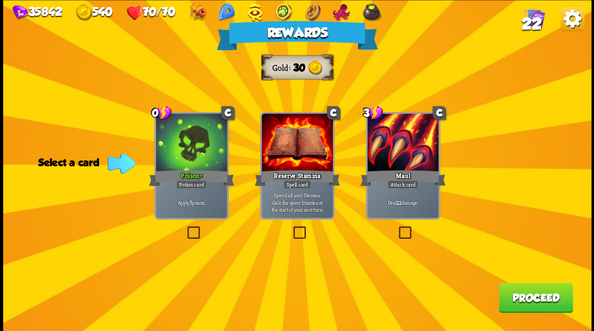
click at [518, 293] on button "Proceed" at bounding box center [536, 297] width 74 height 30
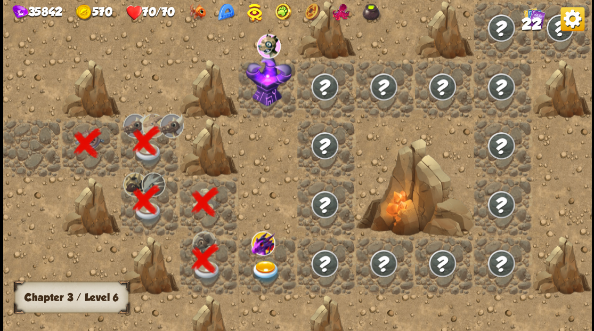
click at [262, 274] on img at bounding box center [265, 271] width 29 height 23
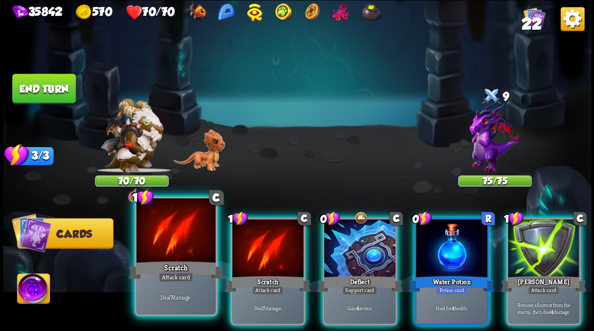
click at [161, 232] on div at bounding box center [175, 231] width 79 height 67
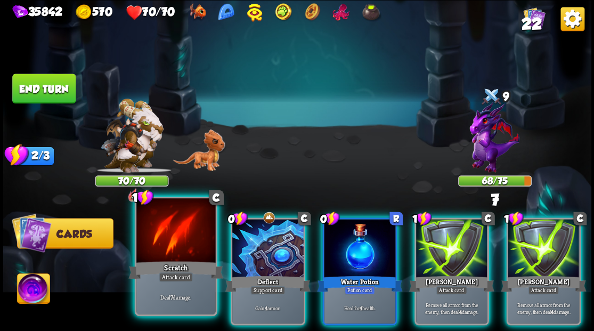
click at [157, 236] on div at bounding box center [175, 231] width 79 height 67
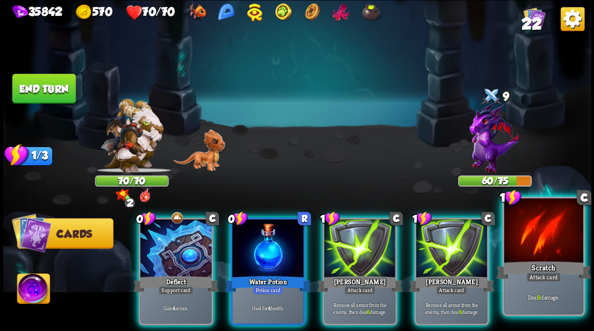
click at [531, 249] on div at bounding box center [543, 231] width 79 height 67
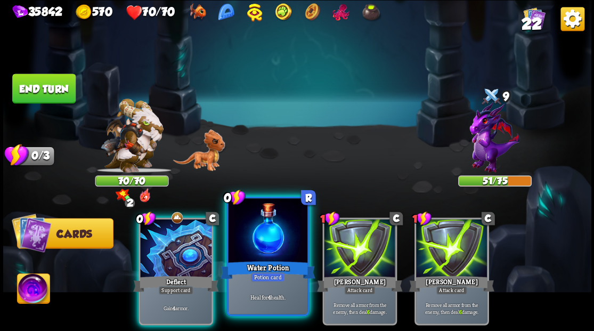
click at [252, 256] on div at bounding box center [267, 231] width 79 height 67
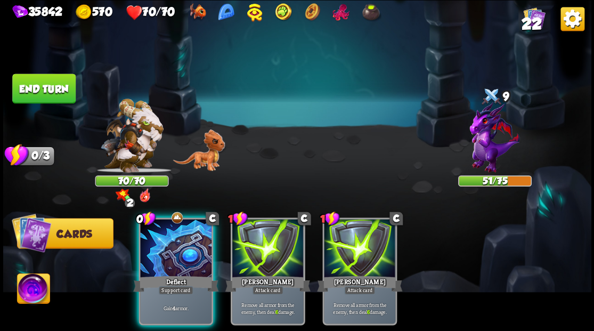
click at [35, 296] on img at bounding box center [33, 289] width 33 height 33
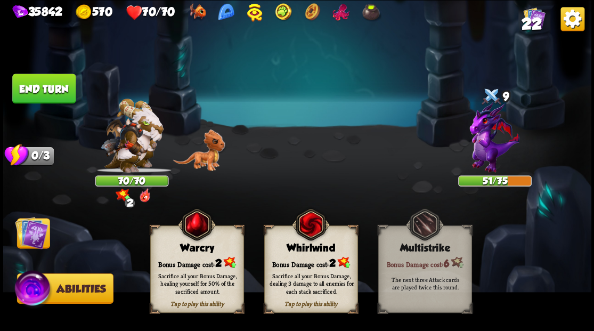
click at [293, 260] on div "Bonus Damage cost: 2" at bounding box center [310, 262] width 93 height 13
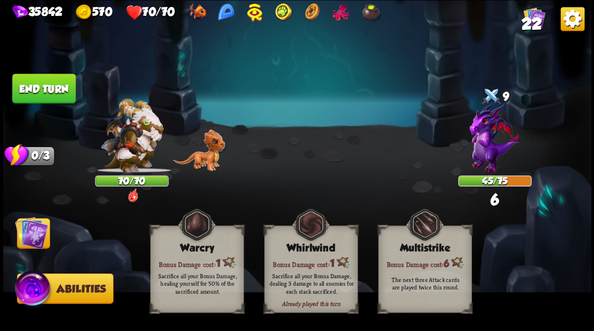
click at [31, 246] on img at bounding box center [31, 232] width 33 height 33
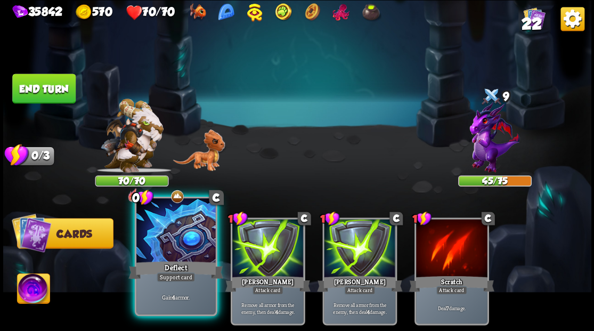
click at [161, 245] on div at bounding box center [175, 231] width 79 height 67
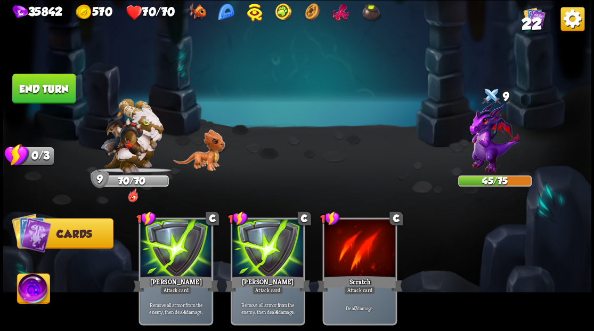
click at [50, 92] on button "End turn" at bounding box center [43, 89] width 63 height 30
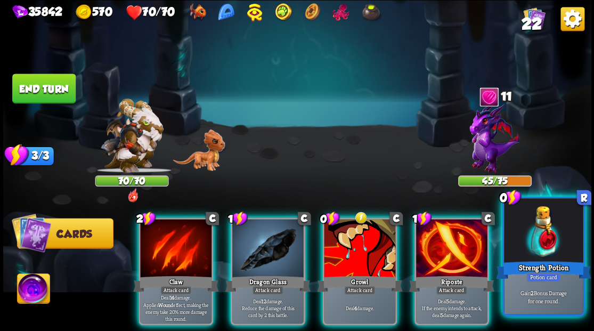
click at [538, 241] on div at bounding box center [543, 231] width 79 height 67
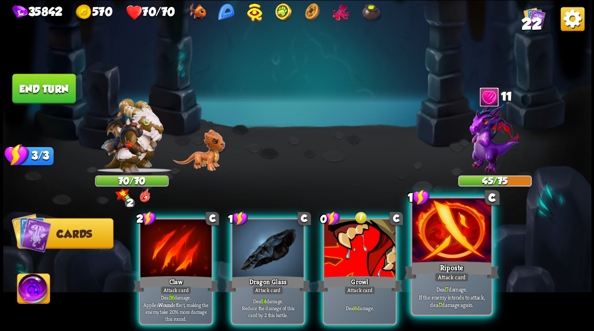
click at [463, 253] on div at bounding box center [451, 231] width 79 height 67
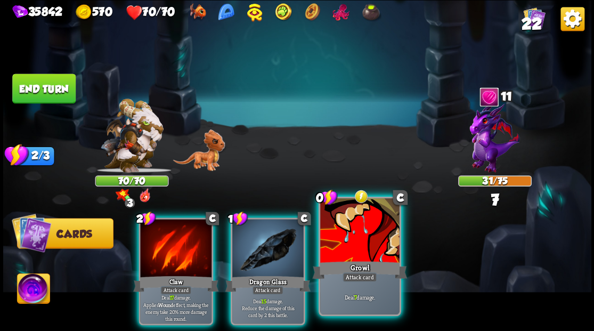
click at [359, 254] on div at bounding box center [359, 231] width 79 height 67
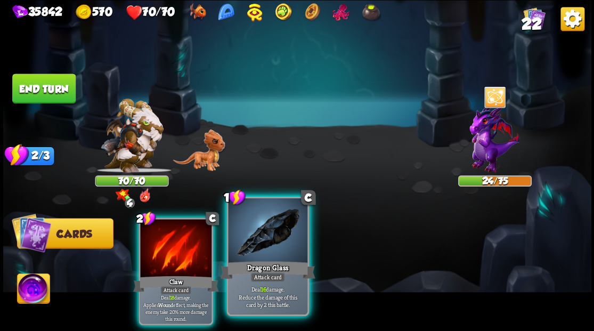
click at [271, 239] on div at bounding box center [267, 231] width 79 height 67
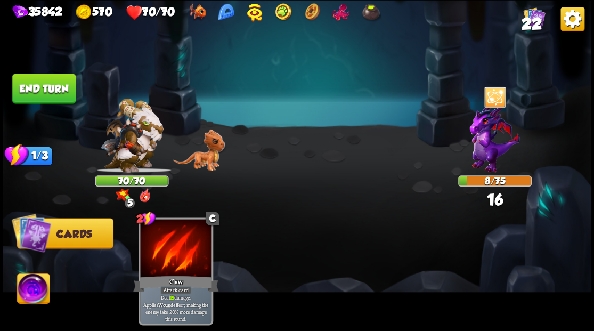
drag, startPoint x: 47, startPoint y: 86, endPoint x: 328, endPoint y: 137, distance: 285.4
click at [48, 86] on button "End turn" at bounding box center [43, 89] width 63 height 30
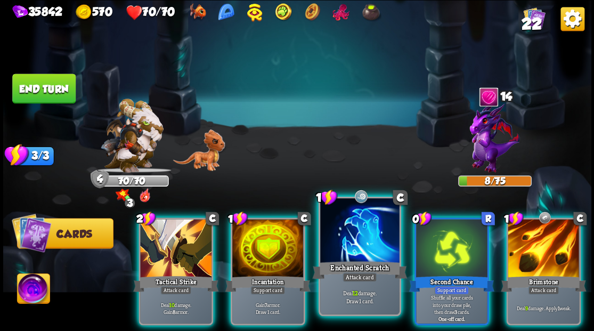
click at [354, 231] on div at bounding box center [359, 231] width 79 height 67
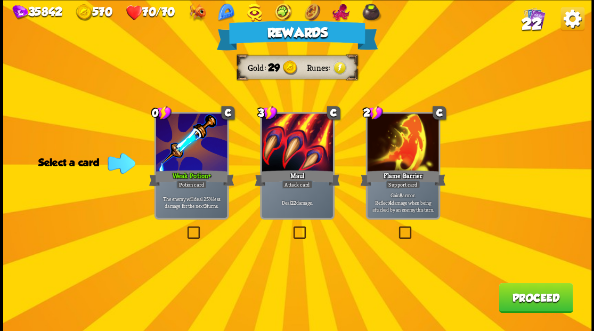
click at [185, 228] on label at bounding box center [185, 228] width 0 height 0
click at [0, 0] on input "checkbox" at bounding box center [0, 0] width 0 height 0
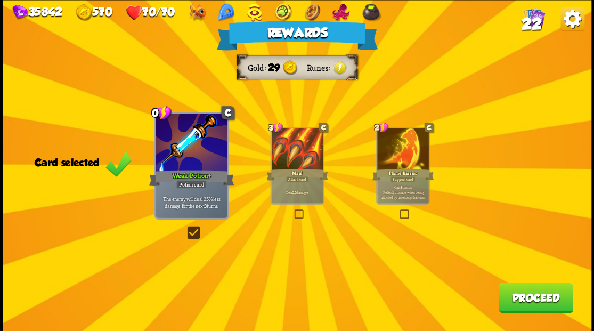
click at [531, 270] on div "Rewards Gold 29 Runes Card selected 0 C Weak Potion + Potion card The enemy wil…" at bounding box center [297, 165] width 588 height 331
click at [528, 294] on button "Proceed" at bounding box center [536, 297] width 74 height 30
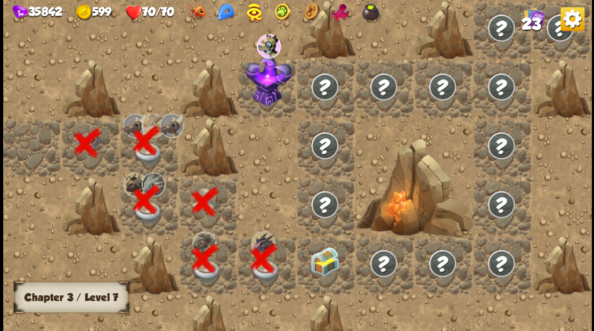
click at [529, 300] on div at bounding box center [385, 165] width 765 height 449
click at [325, 258] on img at bounding box center [324, 260] width 29 height 29
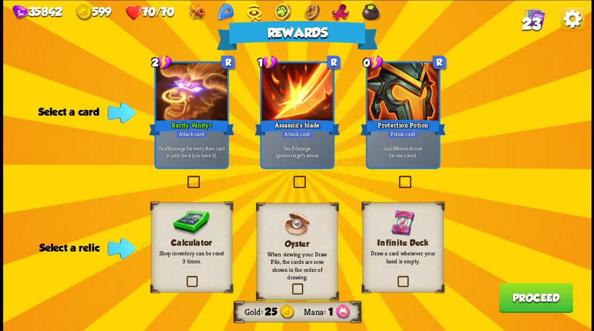
click at [291, 177] on label at bounding box center [291, 177] width 0 height 0
click at [0, 0] on input "checkbox" at bounding box center [0, 0] width 0 height 0
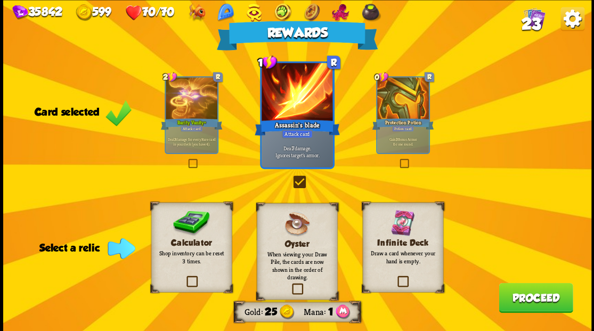
click at [184, 277] on label at bounding box center [184, 277] width 0 height 0
click at [0, 0] on input "checkbox" at bounding box center [0, 0] width 0 height 0
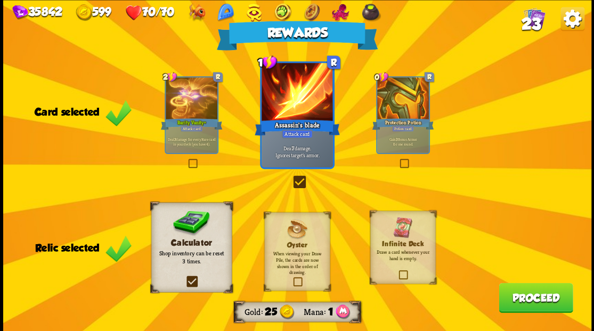
click at [528, 298] on button "Proceed" at bounding box center [536, 297] width 74 height 30
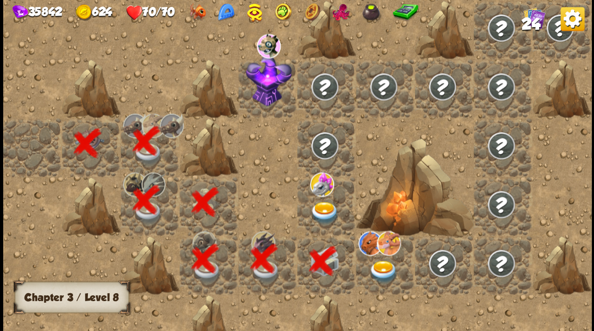
click at [318, 215] on img at bounding box center [324, 212] width 29 height 23
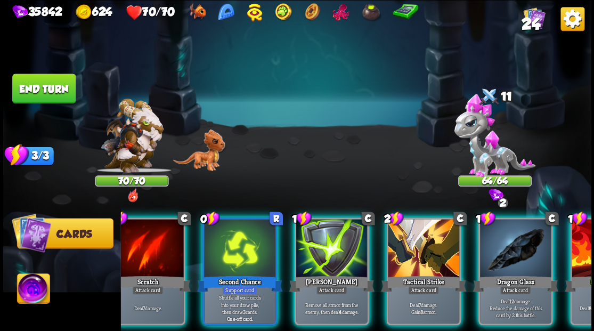
scroll to position [0, 36]
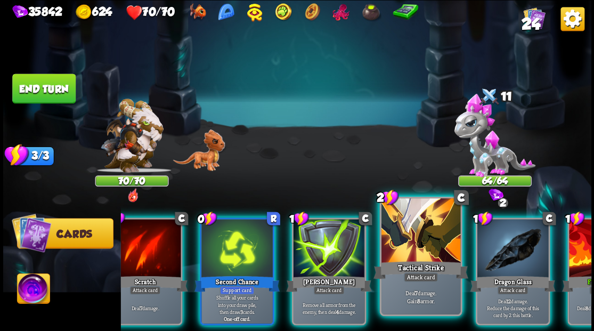
click at [402, 254] on div at bounding box center [420, 231] width 79 height 67
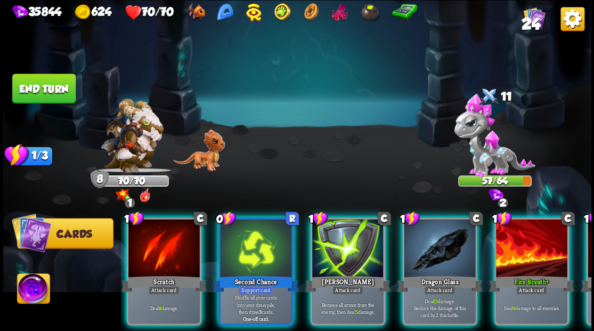
scroll to position [0, 0]
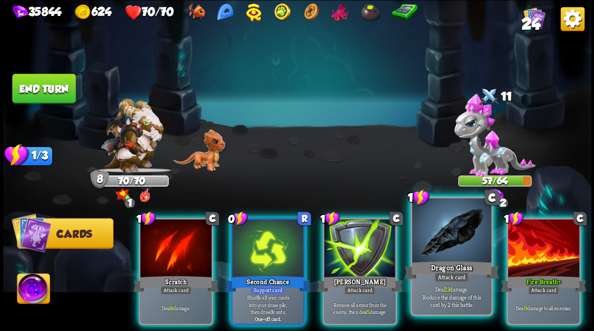
click at [452, 259] on div "Dragon Glass" at bounding box center [451, 269] width 95 height 21
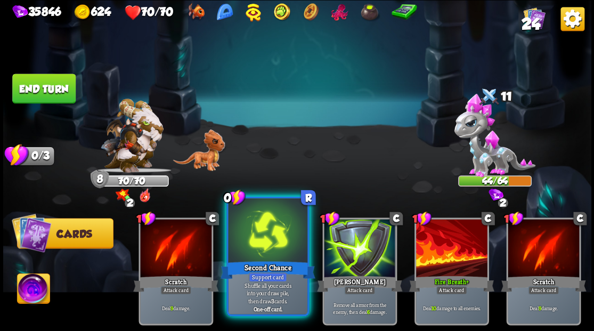
click at [262, 248] on div at bounding box center [267, 231] width 79 height 67
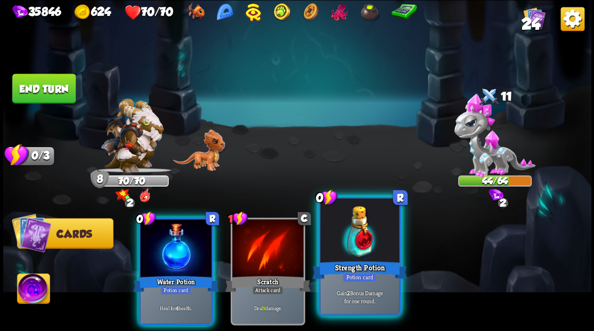
click at [356, 258] on div at bounding box center [359, 231] width 79 height 67
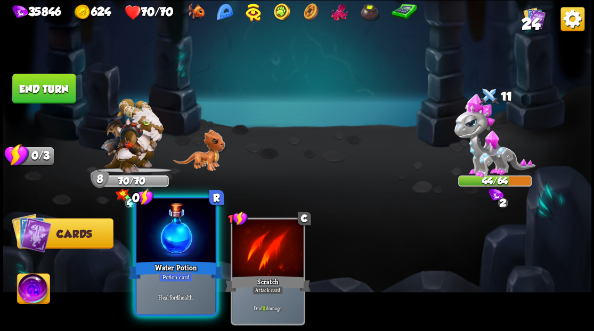
click at [182, 241] on div at bounding box center [175, 231] width 79 height 67
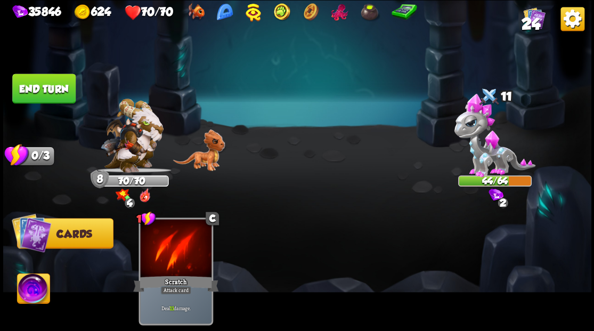
click at [44, 79] on button "End turn" at bounding box center [43, 89] width 63 height 30
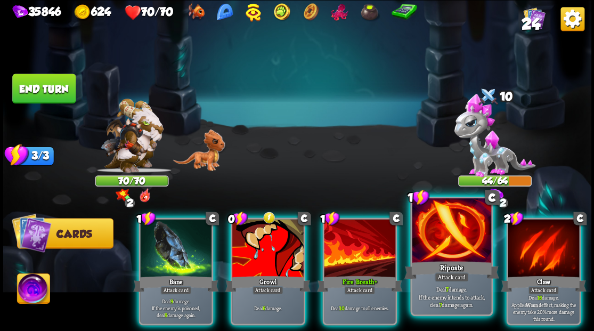
click at [464, 239] on div at bounding box center [451, 231] width 79 height 67
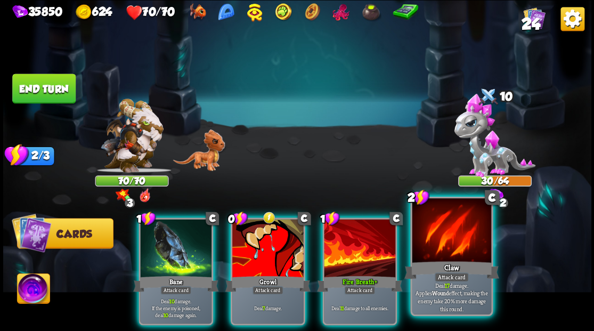
click at [438, 246] on div at bounding box center [451, 231] width 79 height 67
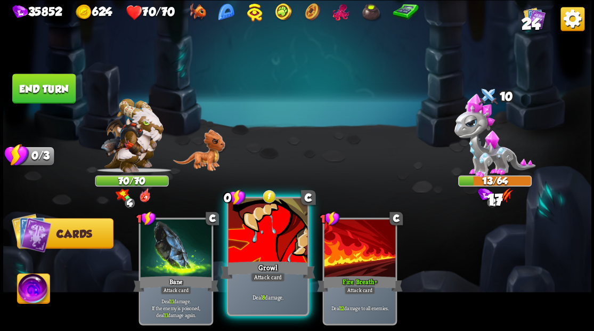
click at [263, 249] on div at bounding box center [267, 231] width 79 height 67
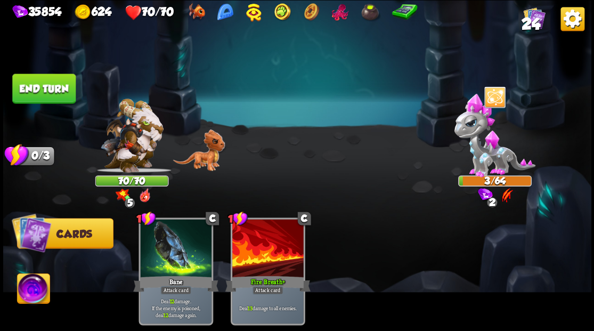
drag, startPoint x: 52, startPoint y: 81, endPoint x: 51, endPoint y: 75, distance: 6.0
click at [52, 78] on button "End turn" at bounding box center [43, 89] width 63 height 30
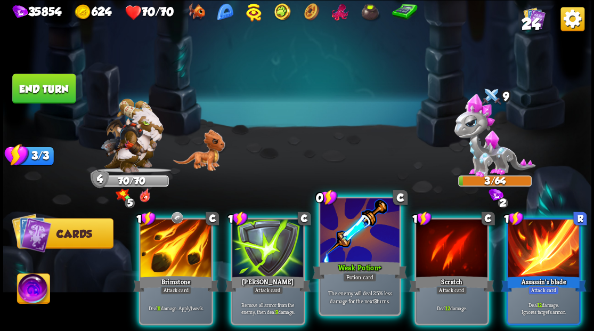
click at [342, 245] on div at bounding box center [359, 231] width 79 height 67
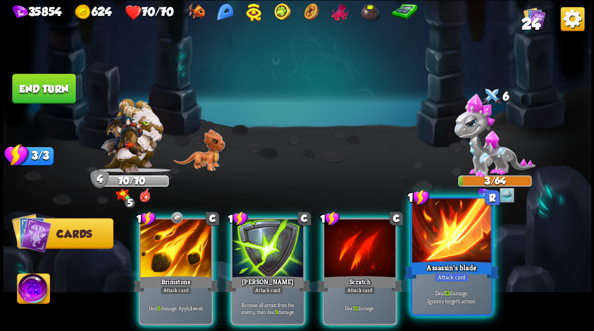
click at [441, 258] on div at bounding box center [451, 231] width 79 height 67
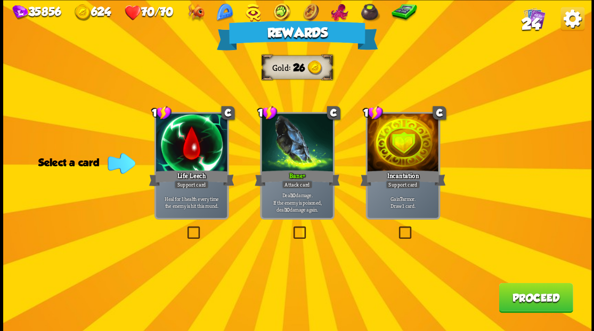
click at [545, 301] on button "Proceed" at bounding box center [536, 297] width 74 height 30
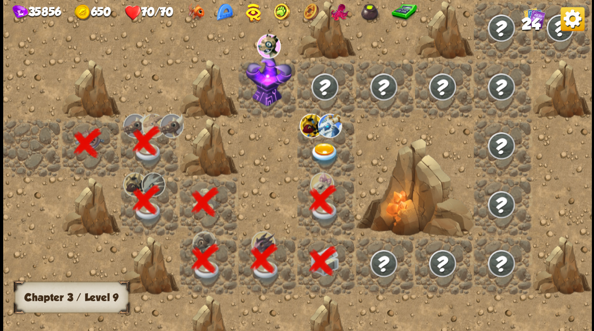
click at [319, 155] on img at bounding box center [324, 153] width 29 height 23
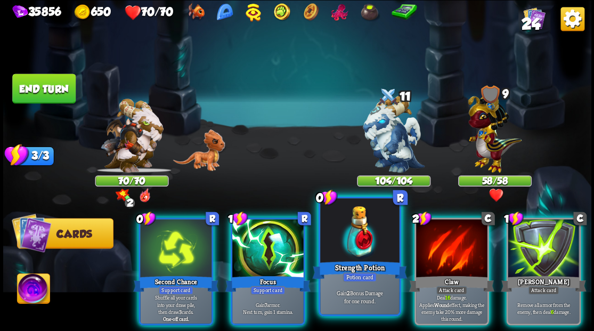
click at [343, 250] on div at bounding box center [359, 231] width 79 height 67
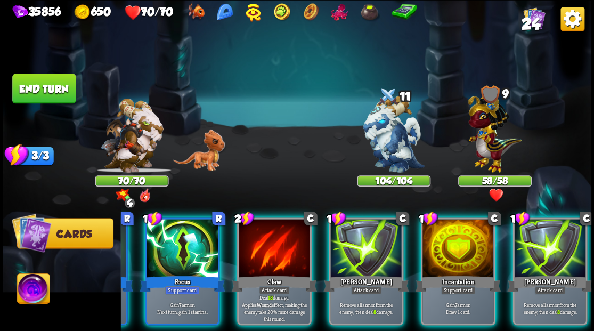
scroll to position [0, 101]
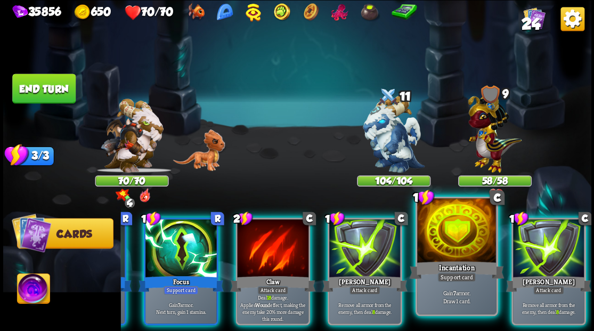
click at [459, 280] on div "Support card" at bounding box center [456, 277] width 38 height 10
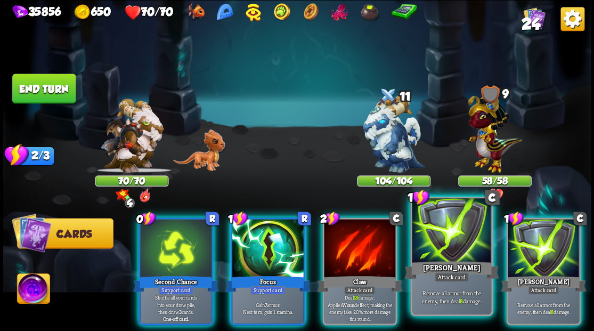
scroll to position [0, 0]
click at [451, 244] on div at bounding box center [451, 231] width 79 height 67
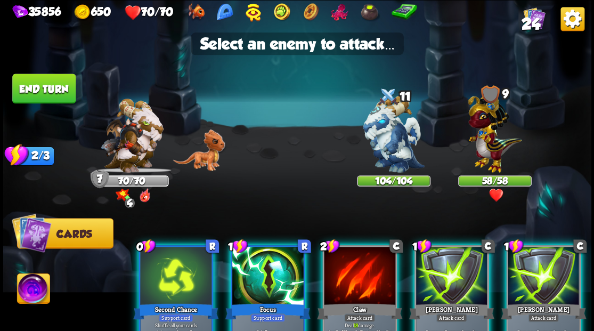
click at [449, 295] on div at bounding box center [451, 277] width 71 height 60
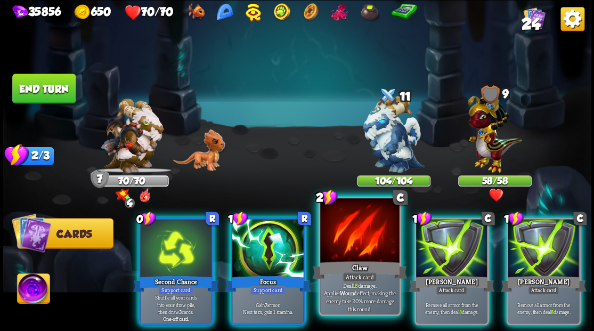
click at [362, 260] on div "Claw" at bounding box center [359, 269] width 95 height 21
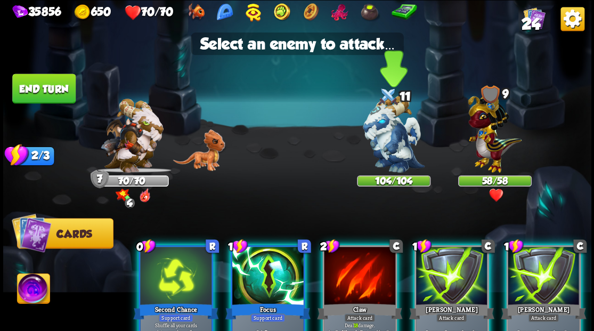
click at [389, 140] on img at bounding box center [394, 133] width 62 height 77
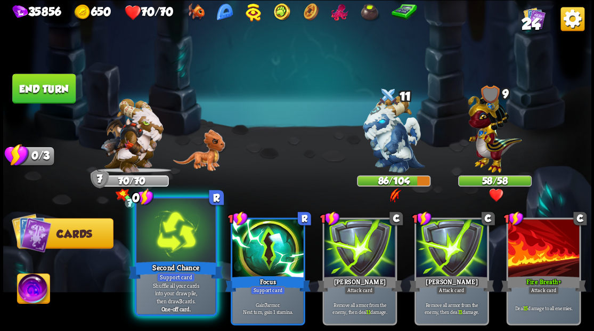
click at [185, 274] on div "0 R Second Chance Support card Shuffle all your cards into your draw pile, then…" at bounding box center [175, 255] width 83 height 119
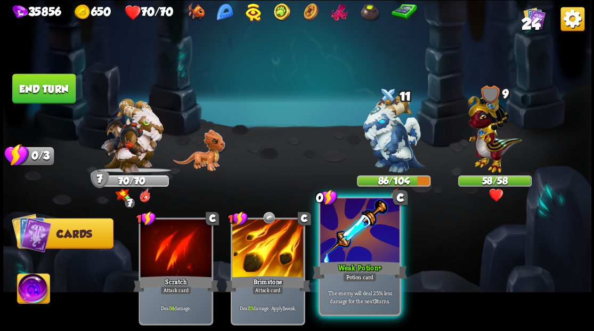
click at [371, 255] on div at bounding box center [359, 231] width 79 height 67
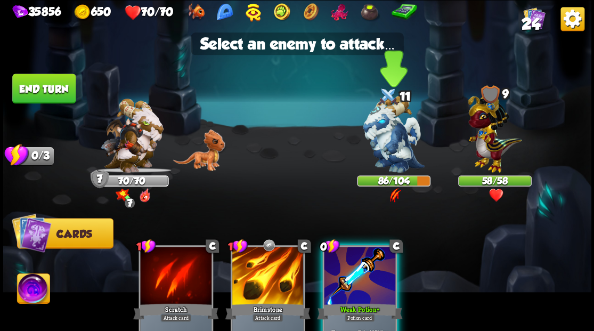
click at [377, 145] on img at bounding box center [394, 133] width 62 height 77
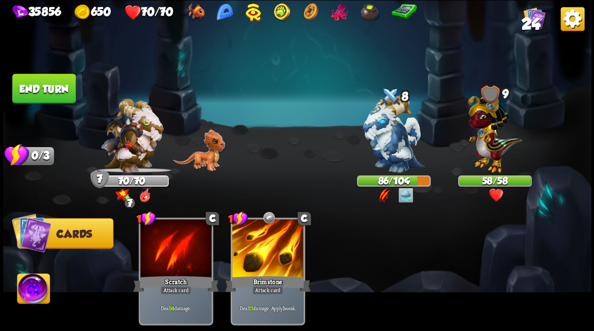
click at [38, 87] on button "End turn" at bounding box center [43, 89] width 63 height 30
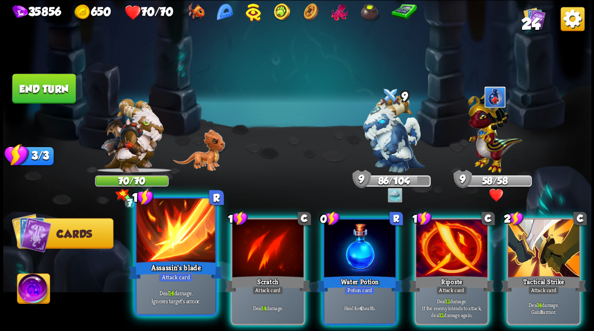
click at [170, 246] on div at bounding box center [175, 231] width 79 height 67
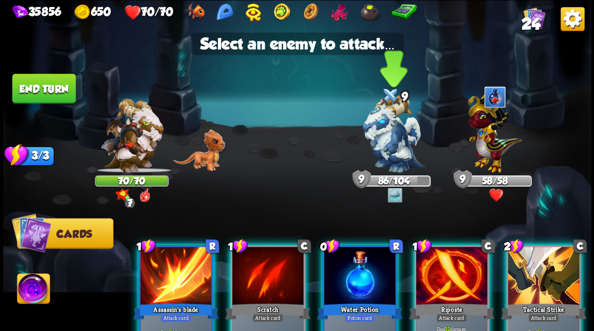
click at [387, 148] on img at bounding box center [394, 133] width 62 height 77
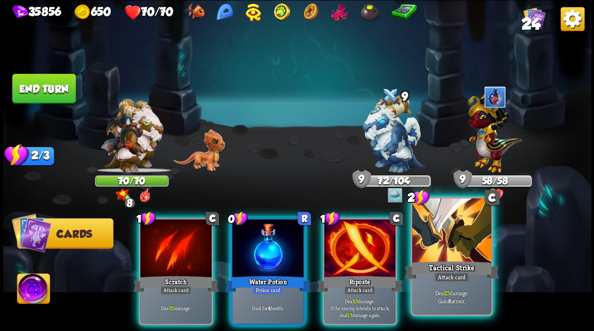
click at [453, 243] on div at bounding box center [451, 231] width 79 height 67
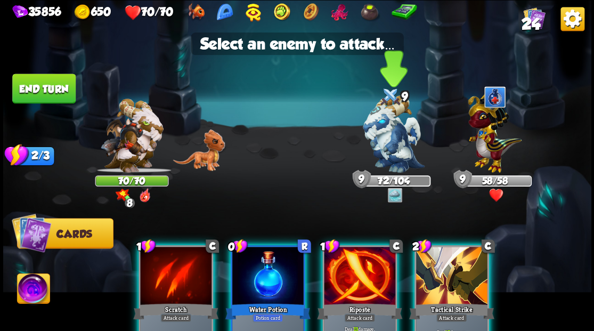
click at [389, 131] on img at bounding box center [394, 133] width 62 height 77
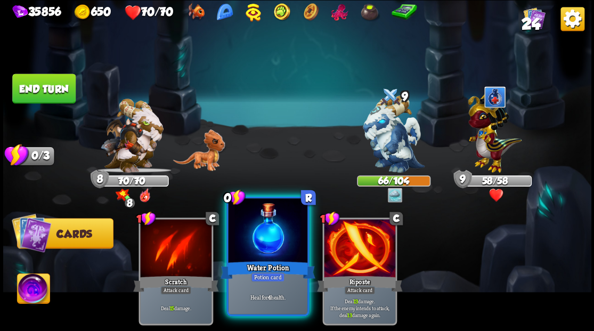
click at [261, 246] on div at bounding box center [267, 231] width 79 height 67
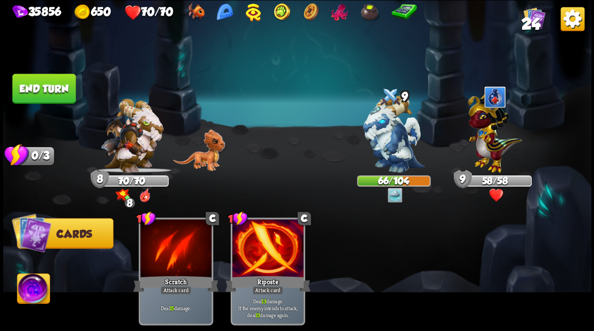
click at [59, 86] on button "End turn" at bounding box center [43, 89] width 63 height 30
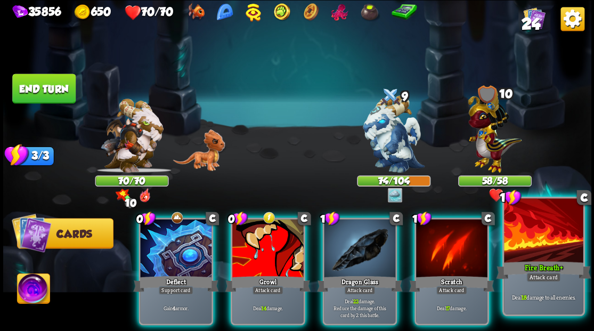
click at [536, 238] on div at bounding box center [543, 231] width 79 height 67
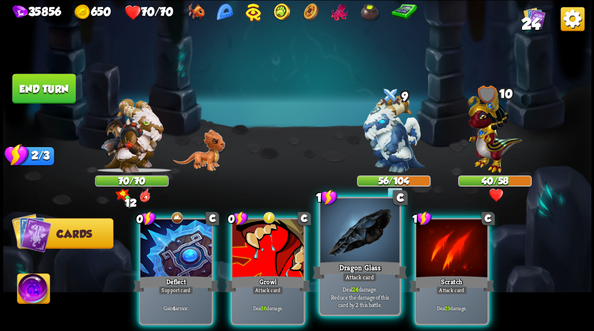
click at [364, 257] on div at bounding box center [359, 231] width 79 height 67
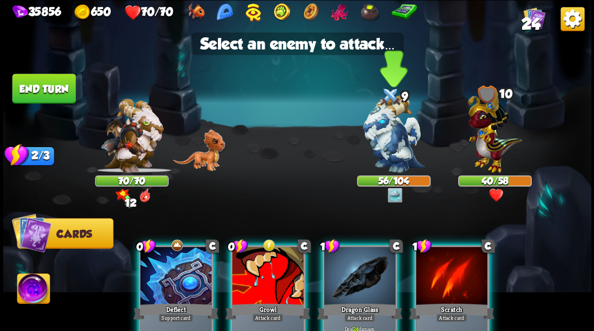
click at [389, 143] on img at bounding box center [394, 133] width 62 height 77
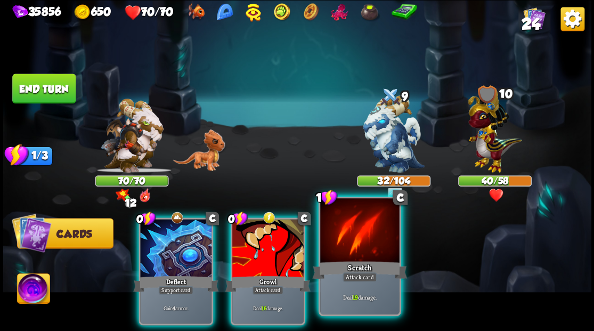
click at [347, 254] on div at bounding box center [359, 231] width 79 height 67
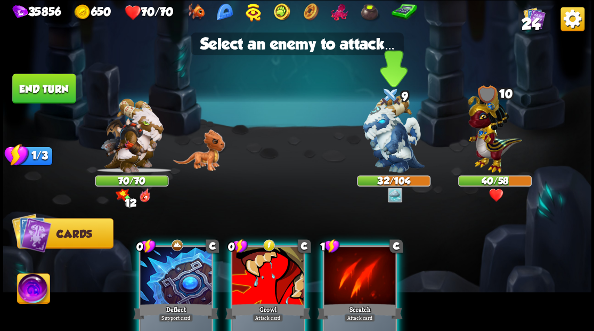
click at [383, 142] on img at bounding box center [394, 133] width 62 height 77
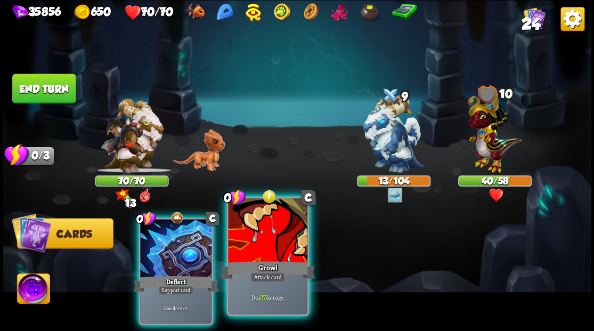
click at [279, 245] on div at bounding box center [267, 231] width 79 height 67
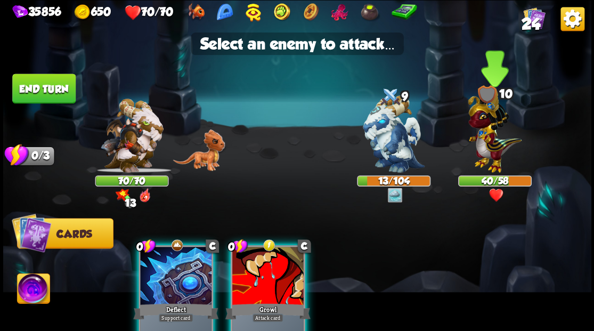
click at [491, 140] on img at bounding box center [495, 130] width 54 height 84
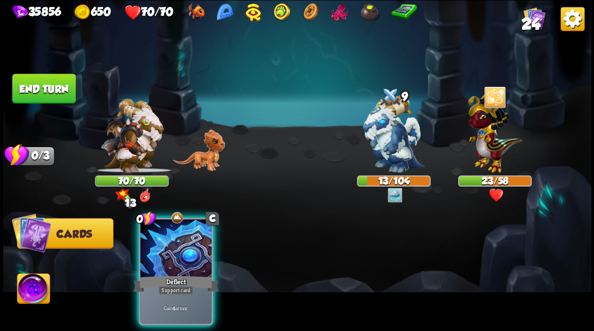
click at [27, 293] on img at bounding box center [33, 289] width 33 height 33
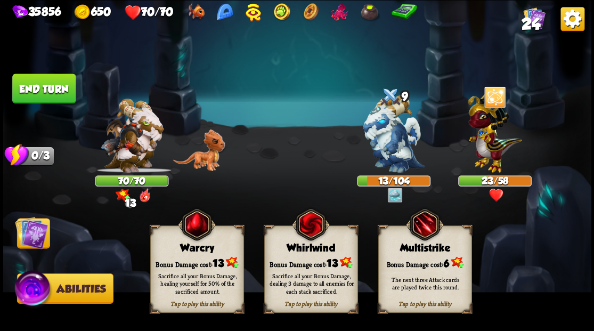
click at [302, 253] on div "Tap to play this ability Whirlwind Bonus Damage cost: 13 Sacrifice all your Bon…" at bounding box center [311, 268] width 94 height 87
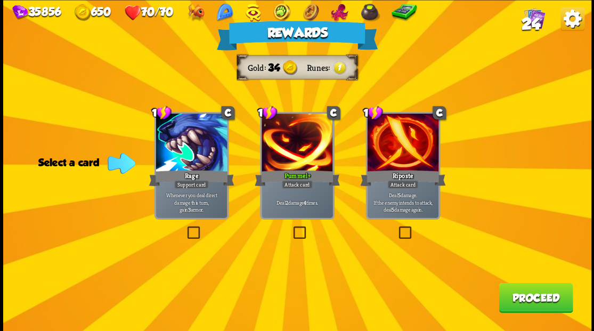
click at [529, 293] on button "Proceed" at bounding box center [536, 297] width 74 height 30
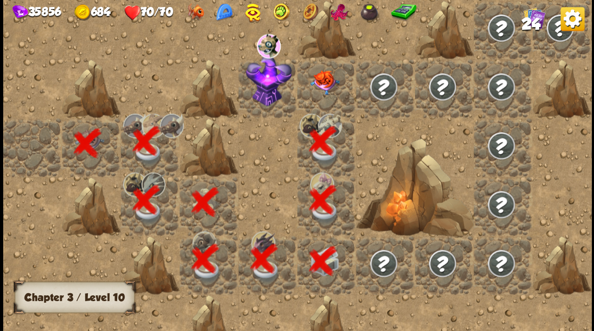
click at [322, 82] on img at bounding box center [324, 82] width 29 height 25
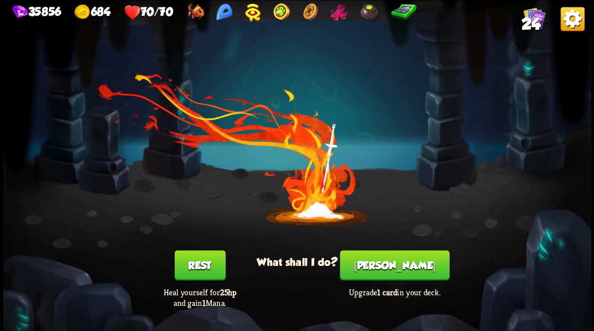
drag, startPoint x: 404, startPoint y: 267, endPoint x: 405, endPoint y: 261, distance: 5.9
click at [405, 261] on button "[PERSON_NAME]" at bounding box center [394, 265] width 109 height 30
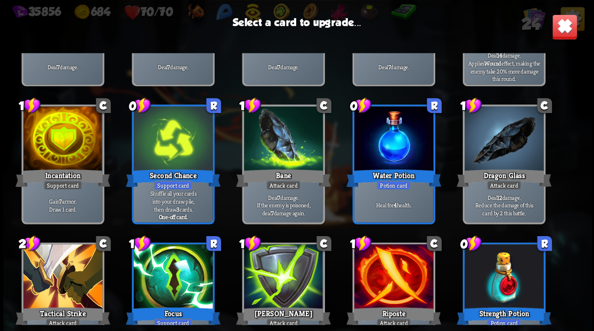
scroll to position [122, 0]
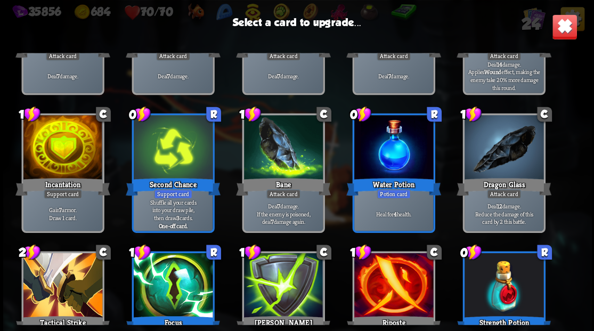
click at [66, 150] on div at bounding box center [62, 148] width 79 height 67
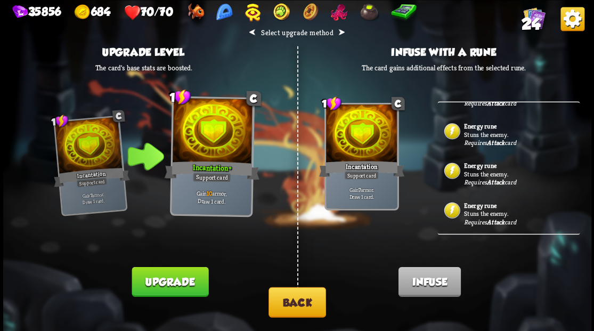
scroll to position [371, 0]
click at [292, 302] on button "Back" at bounding box center [298, 302] width 58 height 30
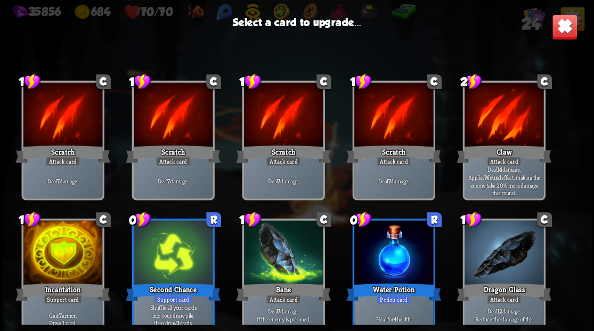
scroll to position [122, 0]
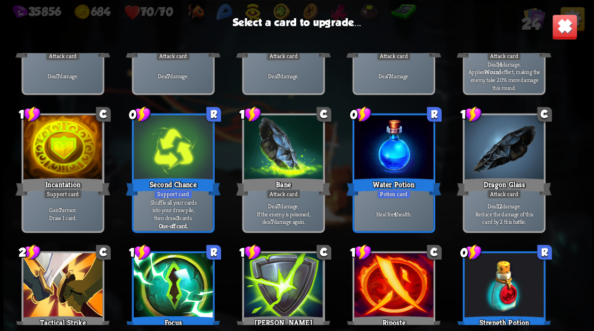
click at [285, 291] on div at bounding box center [283, 286] width 79 height 67
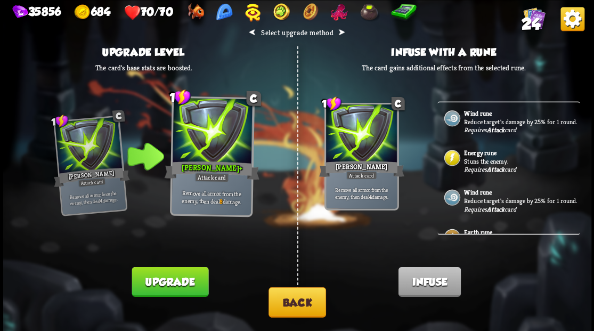
click at [166, 285] on button "Upgrade" at bounding box center [170, 281] width 77 height 30
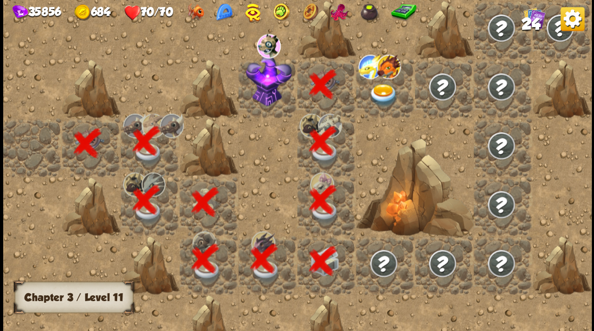
scroll to position [0, 205]
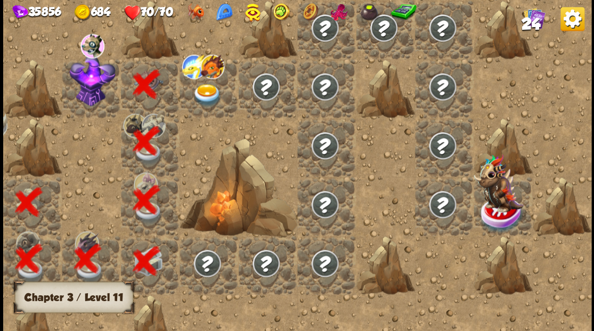
click at [86, 94] on img at bounding box center [92, 80] width 46 height 52
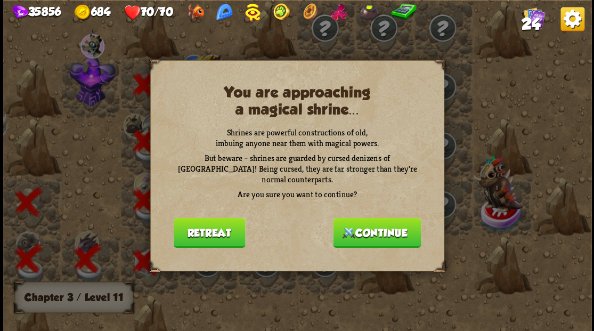
click at [392, 232] on button "Continue" at bounding box center [377, 232] width 88 height 30
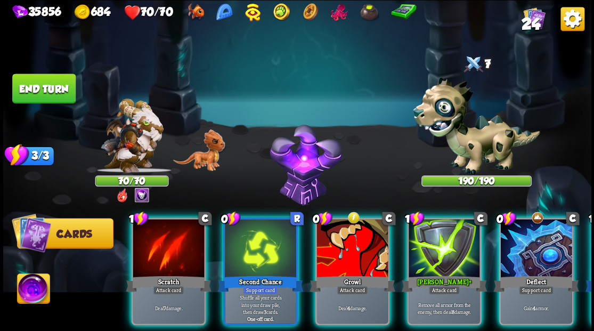
scroll to position [0, 7]
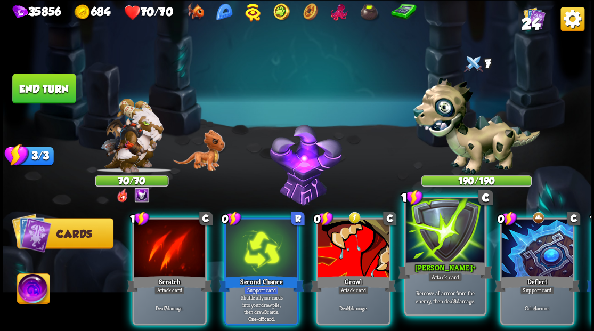
click at [450, 240] on div at bounding box center [444, 231] width 79 height 67
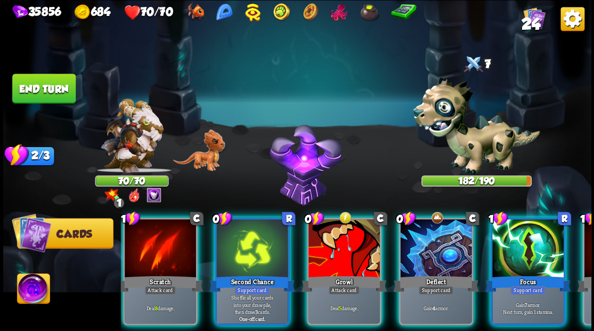
scroll to position [0, 16]
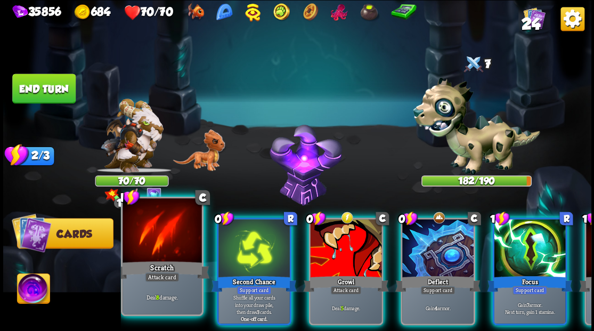
click at [166, 239] on div at bounding box center [162, 231] width 79 height 67
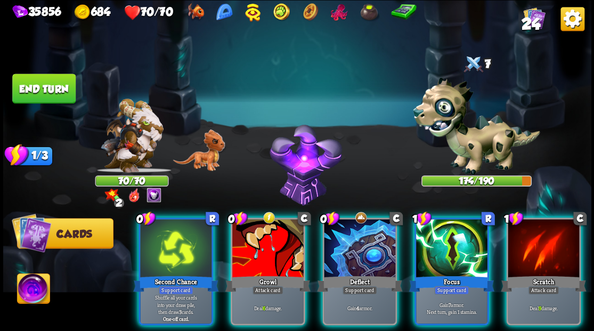
drag, startPoint x: 563, startPoint y: 247, endPoint x: 560, endPoint y: 226, distance: 21.5
click at [562, 247] on div at bounding box center [543, 249] width 71 height 60
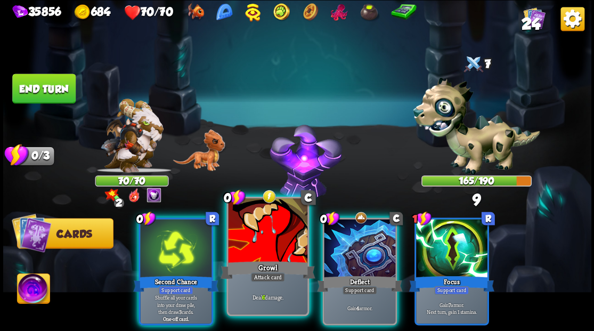
click at [264, 239] on div at bounding box center [267, 231] width 79 height 67
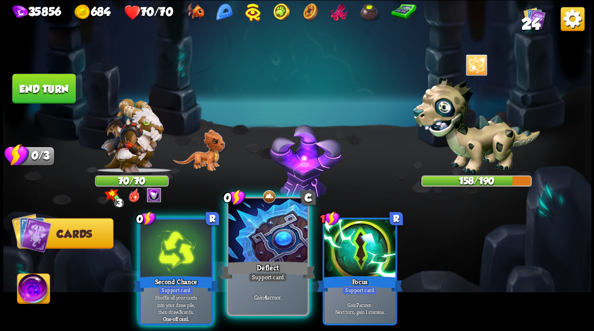
click at [263, 239] on div at bounding box center [267, 231] width 79 height 67
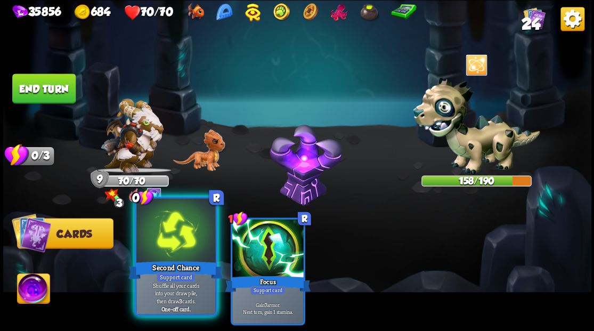
click at [173, 234] on div at bounding box center [175, 231] width 79 height 67
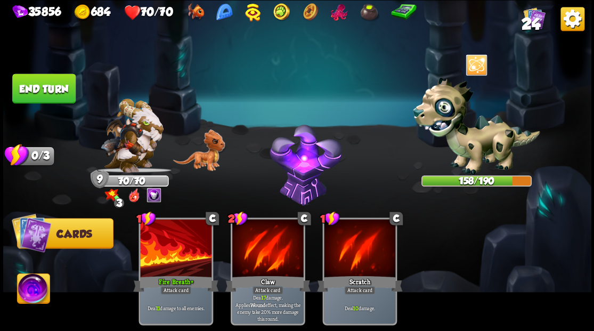
click at [34, 98] on button "End turn" at bounding box center [43, 89] width 63 height 30
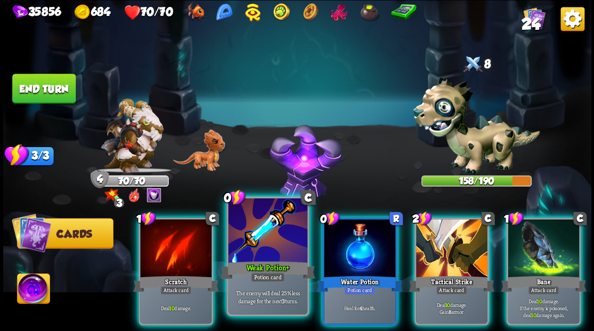
click at [250, 245] on div at bounding box center [267, 231] width 79 height 67
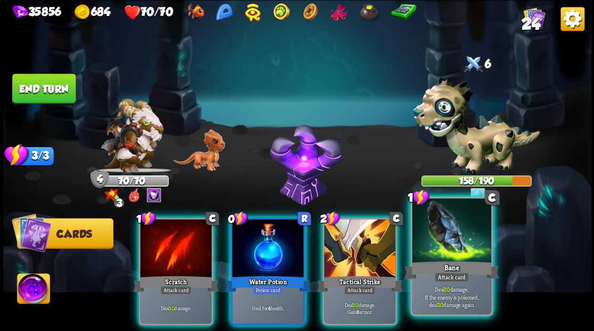
click at [452, 239] on div at bounding box center [451, 231] width 79 height 67
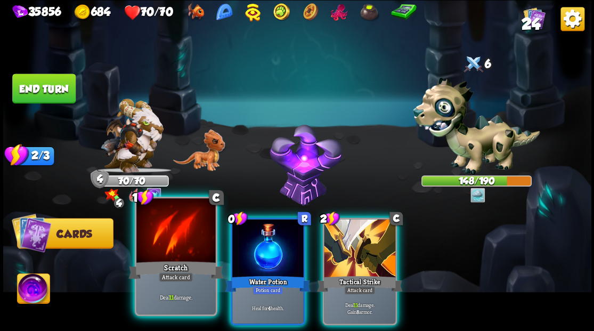
click at [157, 242] on div at bounding box center [175, 231] width 79 height 67
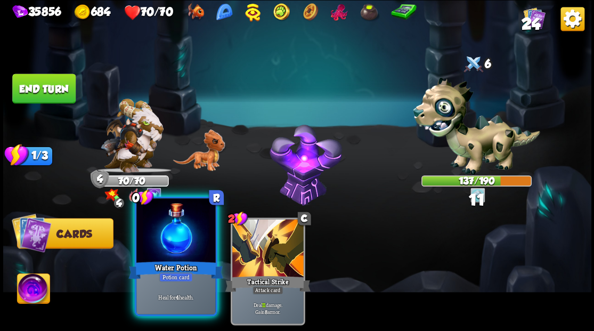
click at [165, 251] on div at bounding box center [175, 231] width 79 height 67
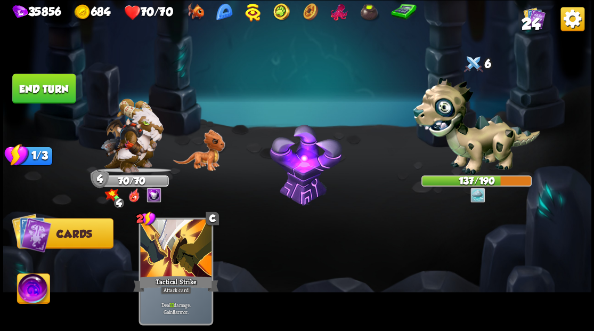
click at [34, 290] on img at bounding box center [33, 289] width 33 height 33
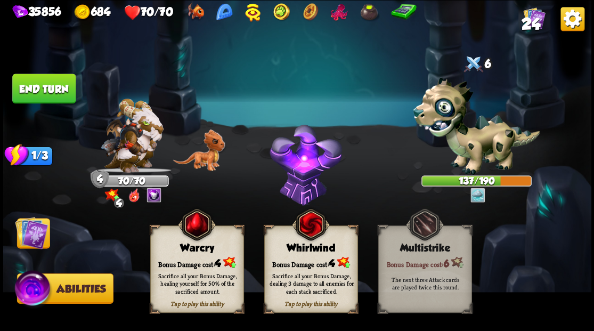
click at [301, 259] on div "Bonus Damage cost: 4" at bounding box center [310, 262] width 93 height 13
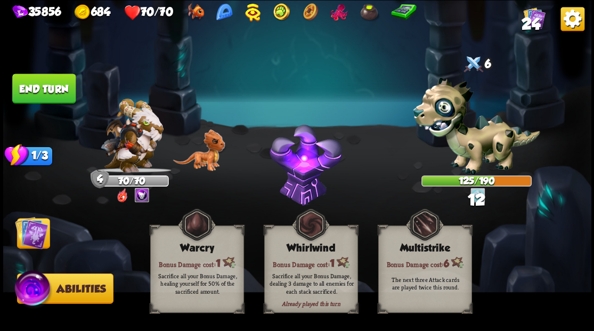
click at [27, 237] on img at bounding box center [31, 232] width 33 height 33
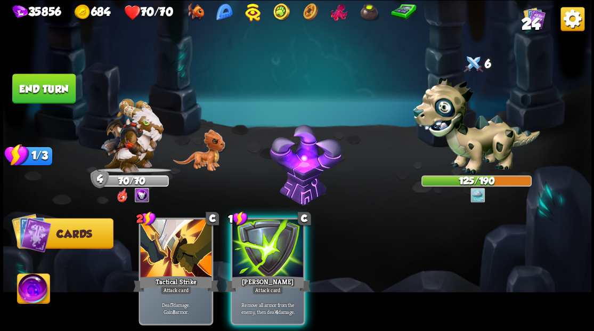
click at [48, 87] on button "End turn" at bounding box center [43, 89] width 63 height 30
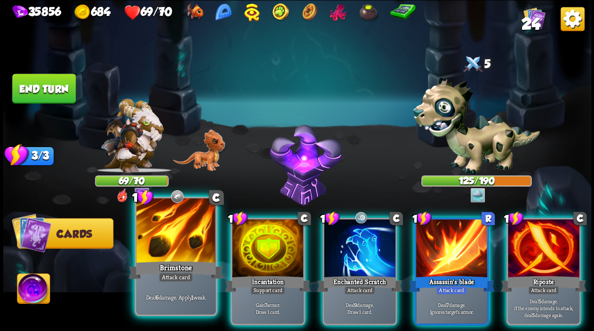
click at [156, 264] on div "Brimstone" at bounding box center [175, 269] width 95 height 21
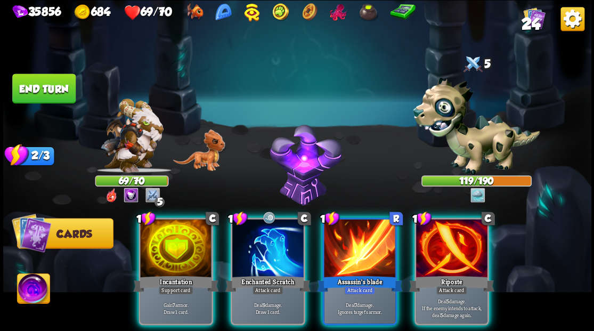
click at [455, 254] on div at bounding box center [451, 249] width 71 height 60
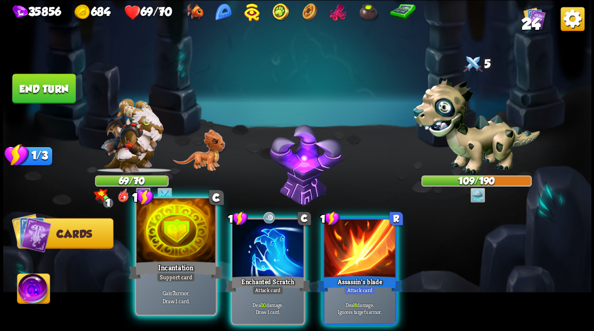
click at [165, 241] on div at bounding box center [175, 231] width 79 height 67
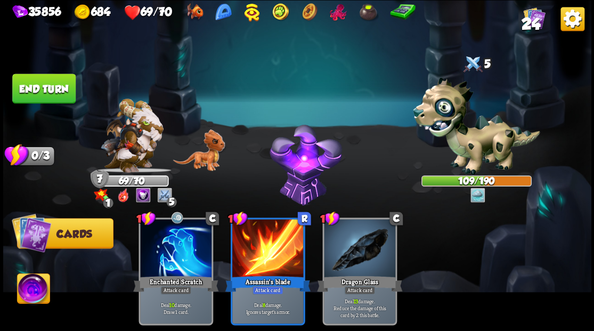
click at [25, 84] on button "End turn" at bounding box center [43, 89] width 63 height 30
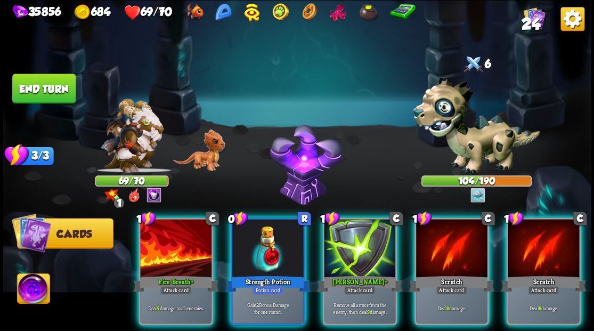
click at [27, 289] on img at bounding box center [33, 289] width 33 height 33
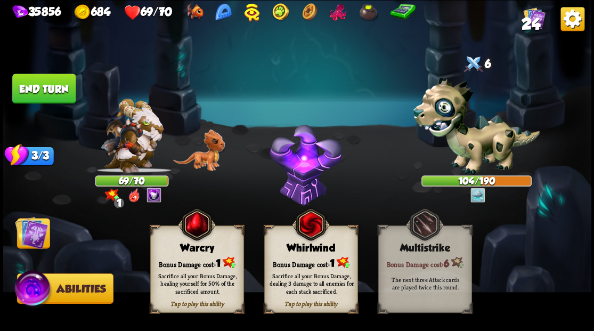
drag, startPoint x: 188, startPoint y: 251, endPoint x: 166, endPoint y: 251, distance: 21.3
click at [183, 251] on div "Warcry" at bounding box center [196, 248] width 93 height 12
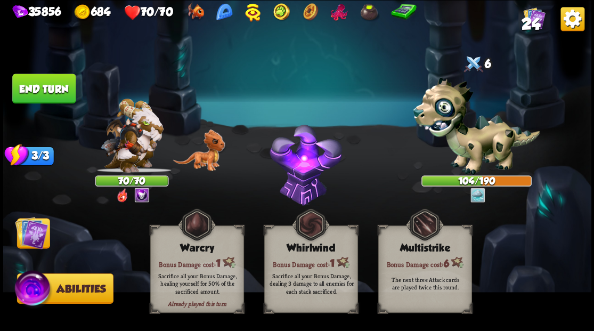
click at [30, 238] on img at bounding box center [31, 232] width 33 height 33
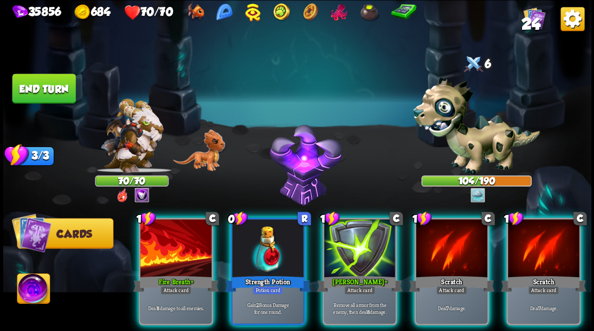
click at [28, 238] on img at bounding box center [32, 233] width 40 height 40
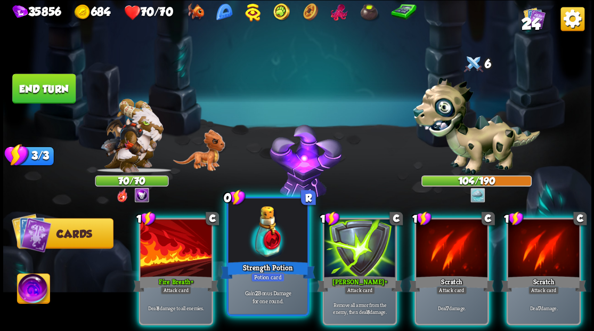
click at [269, 242] on div at bounding box center [267, 231] width 79 height 67
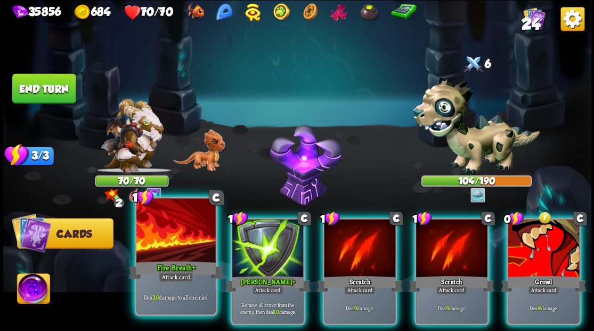
click at [175, 247] on div at bounding box center [175, 231] width 79 height 67
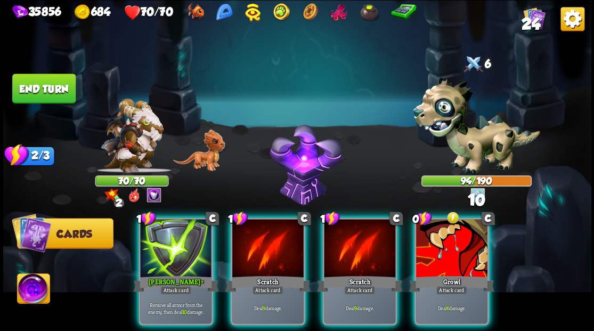
click at [175, 247] on div at bounding box center [175, 249] width 71 height 60
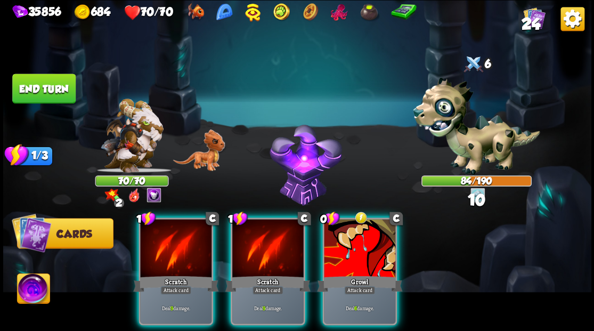
click at [175, 247] on div at bounding box center [175, 249] width 71 height 60
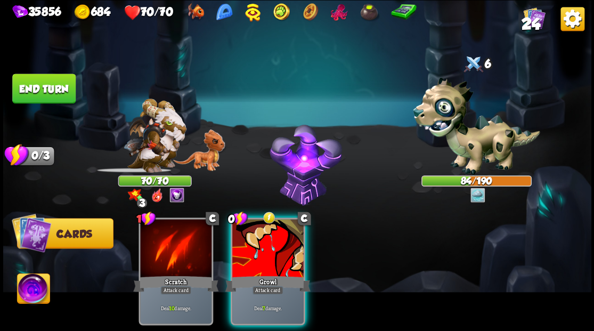
click at [274, 242] on div at bounding box center [267, 249] width 71 height 60
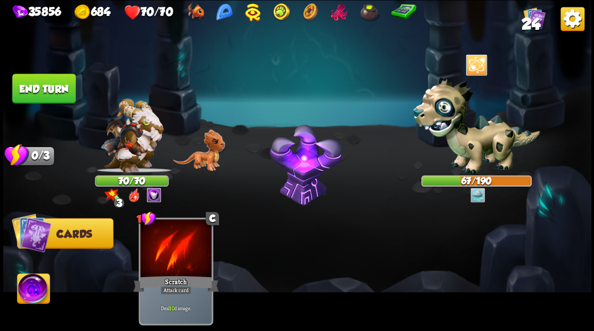
click at [38, 78] on button "End turn" at bounding box center [43, 89] width 63 height 30
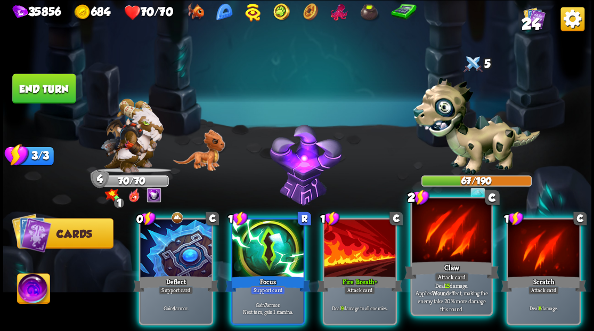
click at [439, 251] on div at bounding box center [451, 231] width 79 height 67
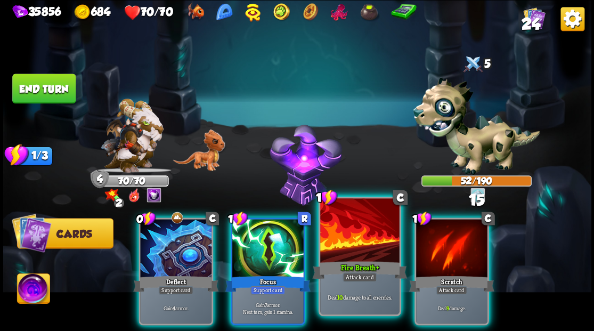
click at [361, 255] on div at bounding box center [359, 231] width 79 height 67
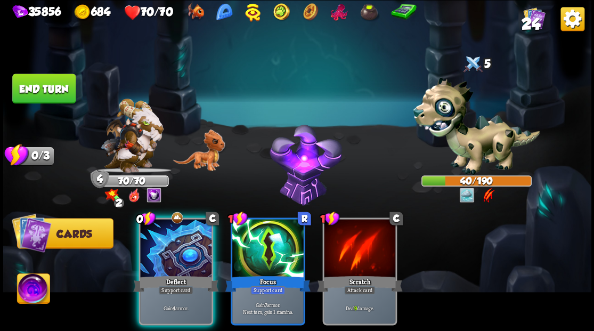
click at [29, 295] on img at bounding box center [33, 289] width 33 height 33
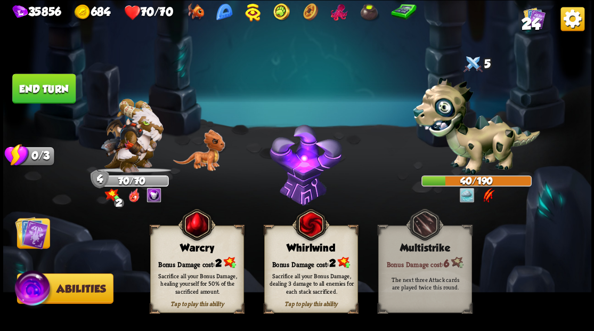
click at [322, 267] on div "Sacrifice all your Bonus Damage, dealing 3 damage to all enemies for each stack…" at bounding box center [311, 283] width 94 height 37
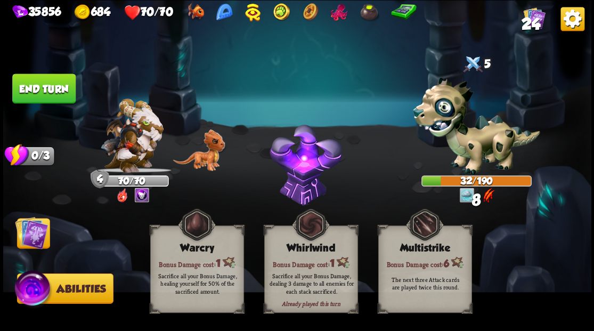
click at [34, 236] on img at bounding box center [31, 232] width 33 height 33
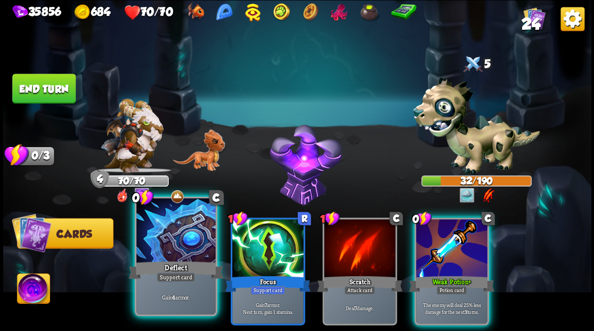
click at [158, 239] on div at bounding box center [175, 231] width 79 height 67
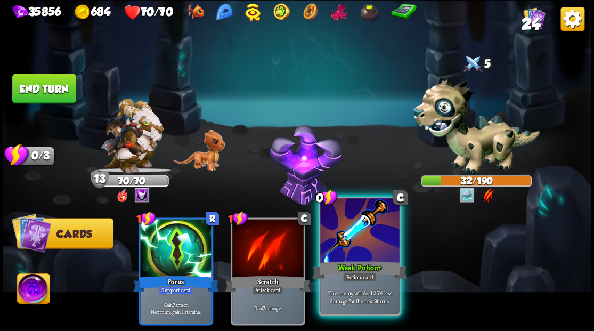
click at [348, 255] on div at bounding box center [359, 231] width 79 height 67
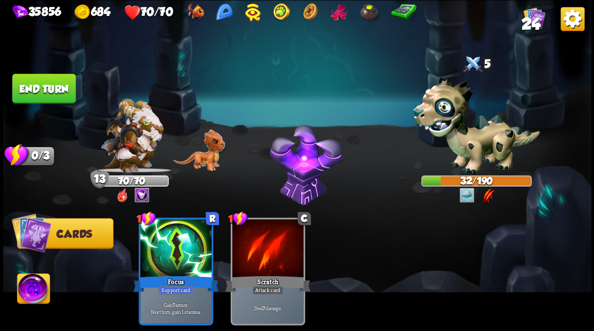
click at [61, 91] on button "End turn" at bounding box center [43, 89] width 63 height 30
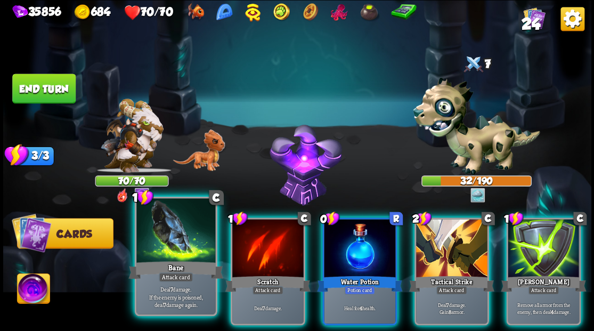
click at [177, 266] on div "Bane" at bounding box center [175, 269] width 95 height 21
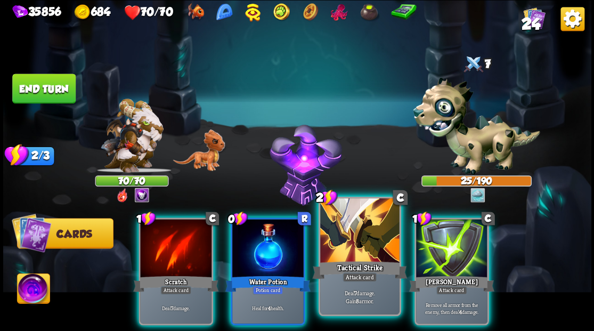
click at [344, 257] on div at bounding box center [359, 231] width 79 height 67
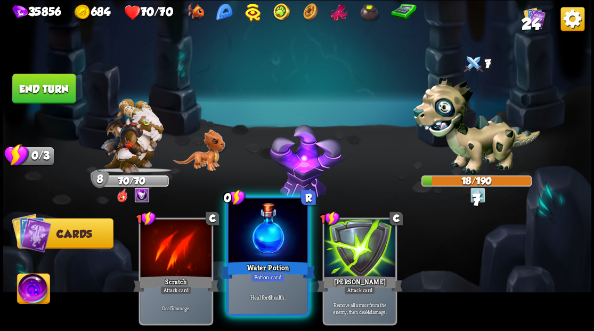
click at [253, 250] on div at bounding box center [267, 231] width 79 height 67
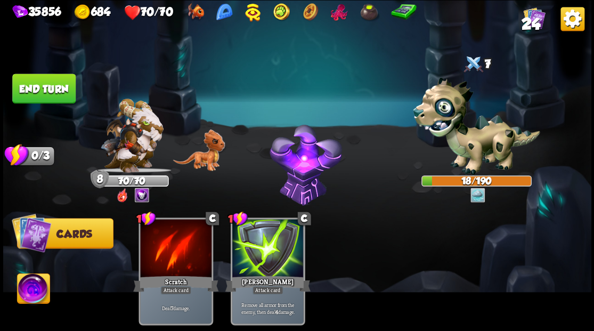
click at [49, 88] on button "End turn" at bounding box center [43, 89] width 63 height 30
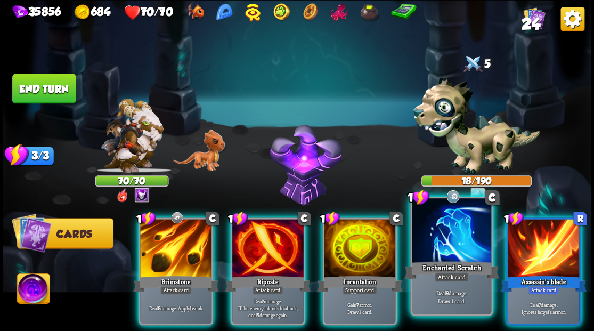
click at [457, 251] on div at bounding box center [451, 231] width 79 height 67
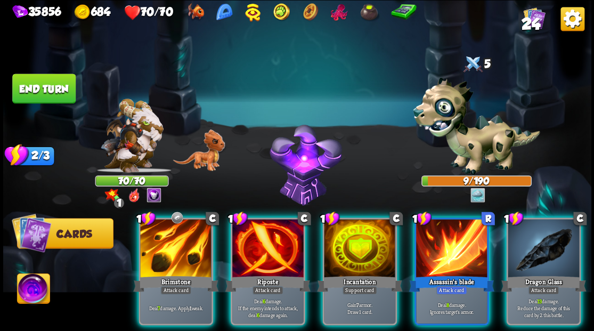
click at [457, 251] on div at bounding box center [451, 249] width 71 height 60
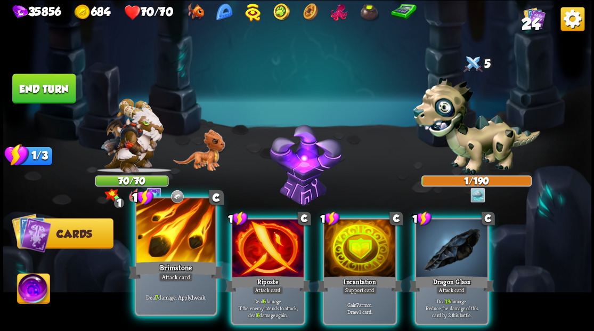
click at [181, 253] on div at bounding box center [175, 231] width 79 height 67
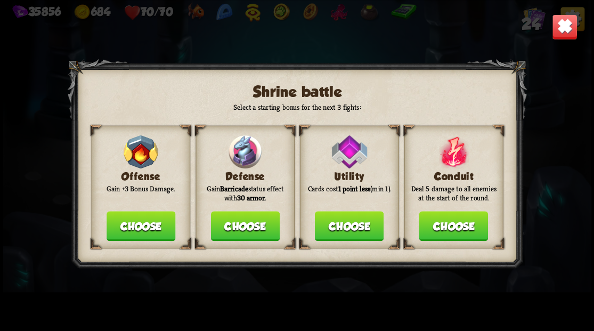
click at [245, 229] on button "Choose" at bounding box center [244, 226] width 69 height 30
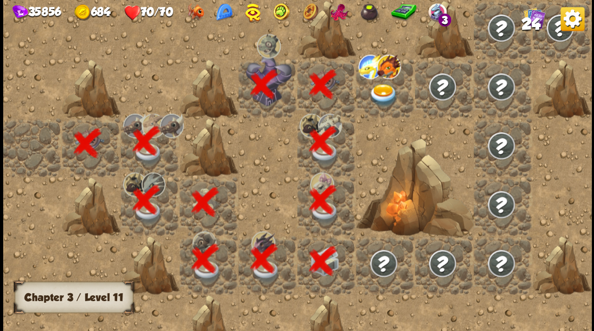
scroll to position [0, 205]
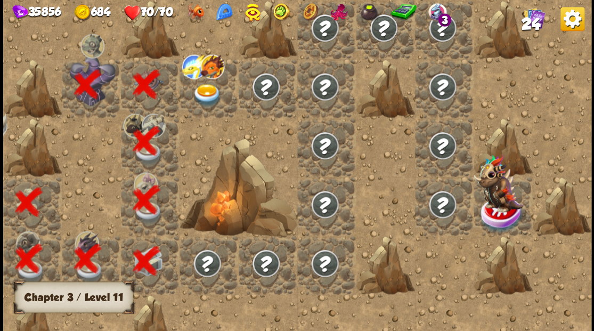
click at [202, 99] on img at bounding box center [206, 95] width 29 height 23
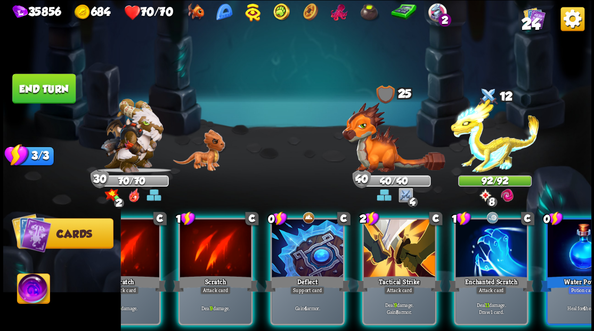
scroll to position [0, 207]
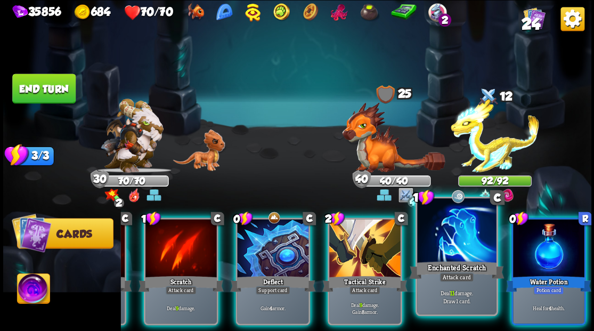
click at [457, 255] on div at bounding box center [456, 231] width 79 height 67
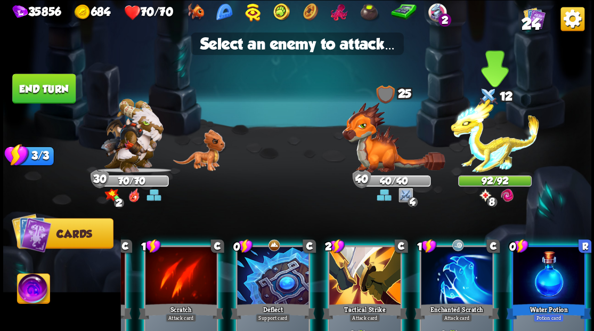
click at [476, 137] on img at bounding box center [495, 136] width 88 height 74
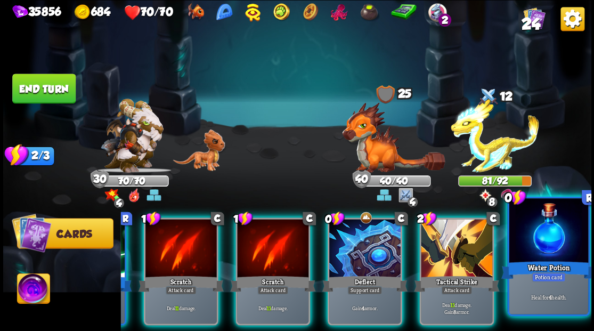
click at [551, 251] on div at bounding box center [548, 231] width 79 height 67
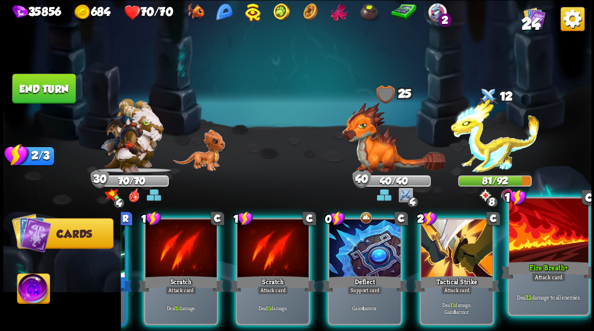
click at [553, 238] on div at bounding box center [548, 231] width 79 height 67
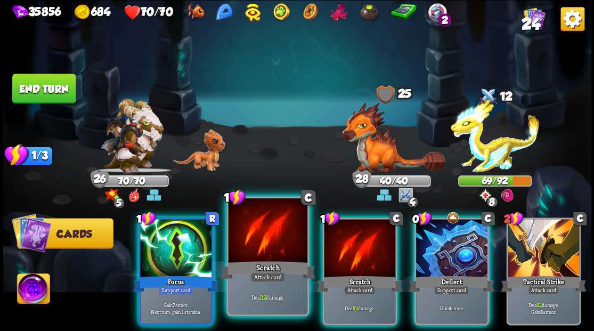
click at [247, 249] on div at bounding box center [267, 231] width 79 height 67
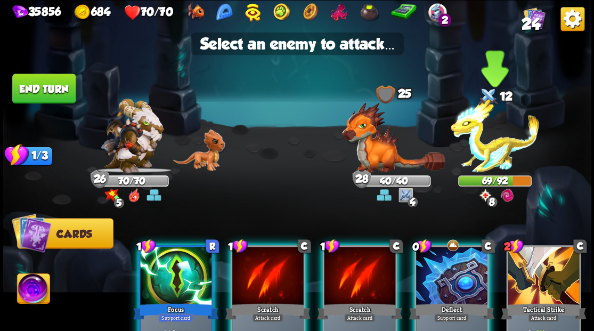
click at [484, 157] on img at bounding box center [495, 136] width 88 height 74
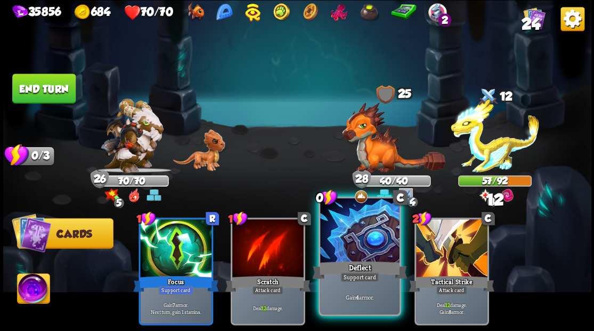
click at [373, 251] on div at bounding box center [359, 231] width 79 height 67
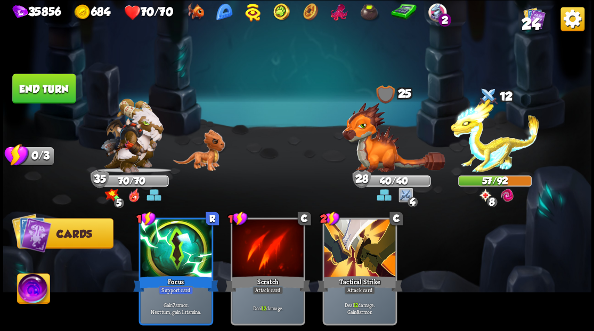
drag, startPoint x: 49, startPoint y: 80, endPoint x: 397, endPoint y: 193, distance: 366.3
click at [48, 80] on button "End turn" at bounding box center [43, 89] width 63 height 30
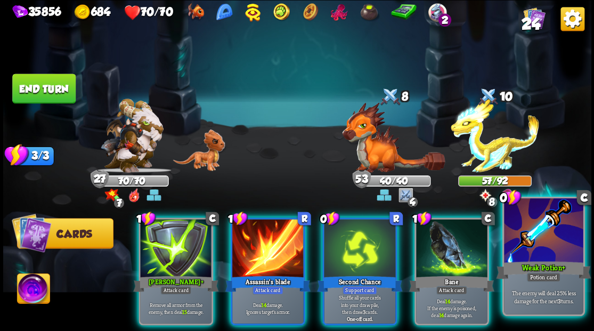
click at [545, 236] on div at bounding box center [543, 231] width 79 height 67
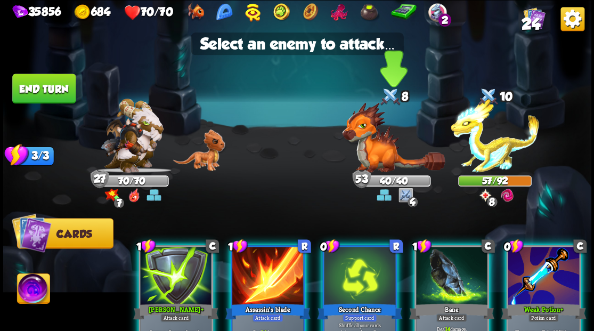
click at [370, 137] on img at bounding box center [393, 137] width 103 height 70
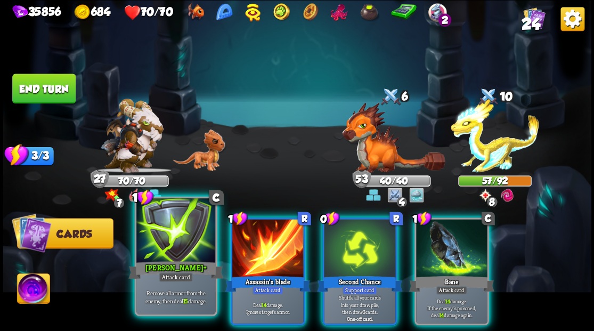
click at [160, 263] on div "[PERSON_NAME] +" at bounding box center [175, 269] width 95 height 21
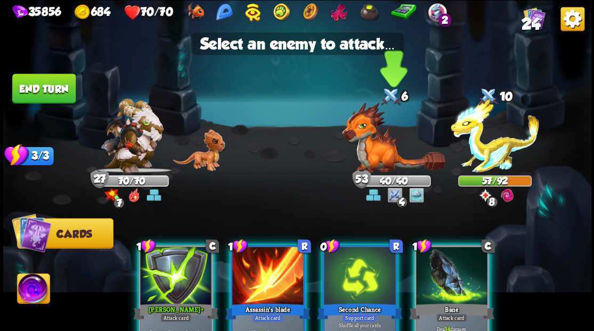
click at [387, 151] on img at bounding box center [393, 137] width 103 height 70
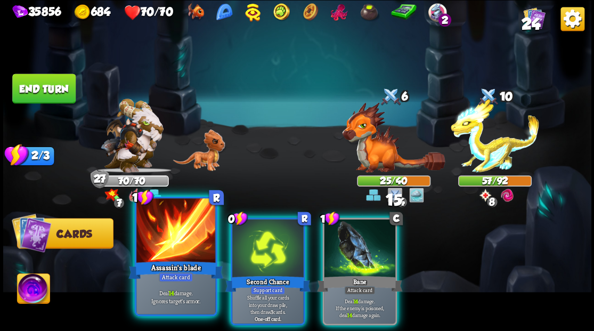
click at [176, 245] on div at bounding box center [175, 231] width 79 height 67
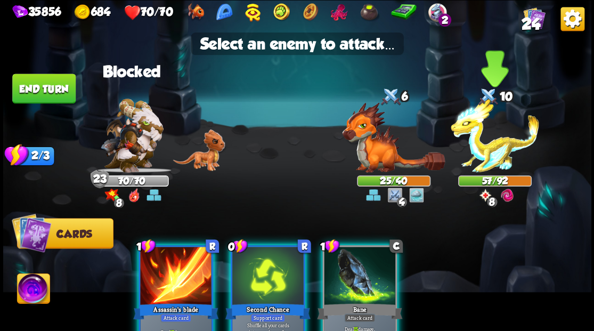
click at [492, 145] on img at bounding box center [495, 136] width 88 height 74
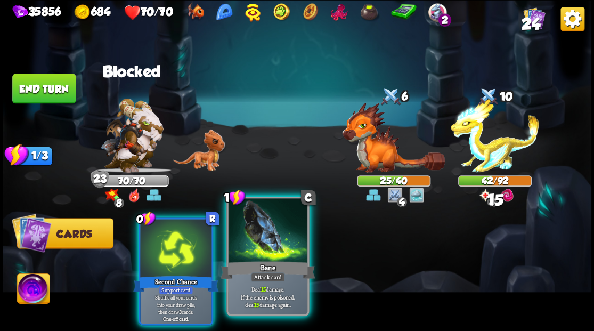
click at [239, 237] on div at bounding box center [267, 231] width 79 height 67
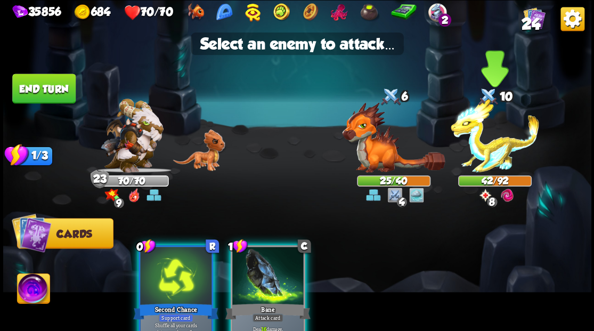
click at [501, 151] on img at bounding box center [495, 136] width 88 height 74
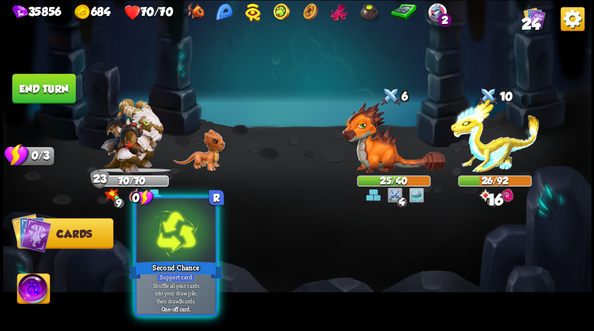
click at [176, 232] on div at bounding box center [175, 231] width 79 height 67
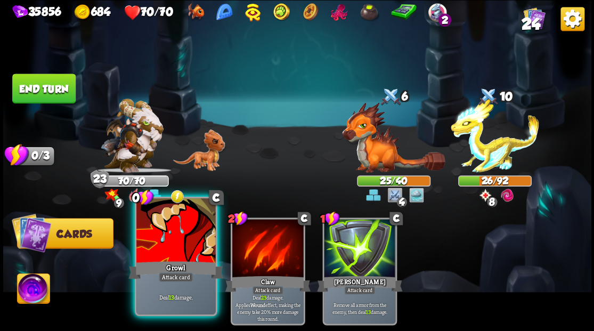
click at [192, 240] on div at bounding box center [175, 231] width 79 height 67
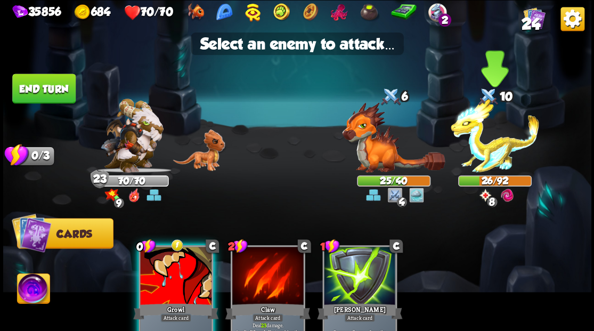
click at [480, 148] on img at bounding box center [495, 136] width 88 height 74
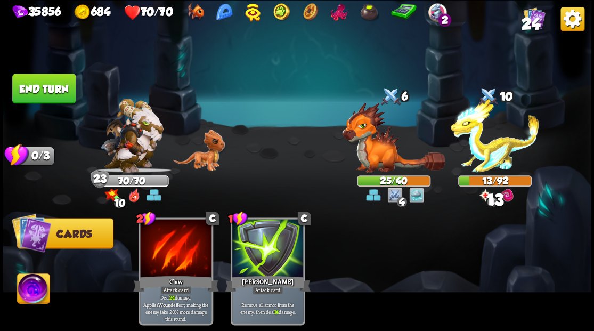
click at [25, 92] on button "End turn" at bounding box center [43, 89] width 63 height 30
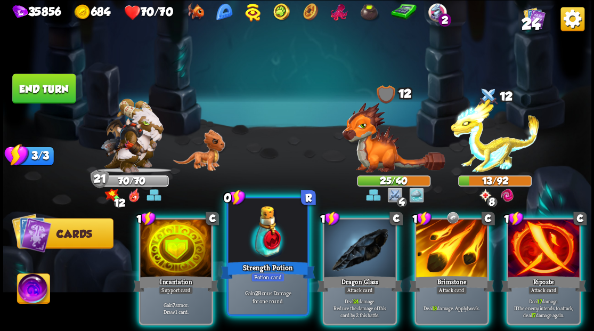
click at [261, 249] on div at bounding box center [267, 231] width 79 height 67
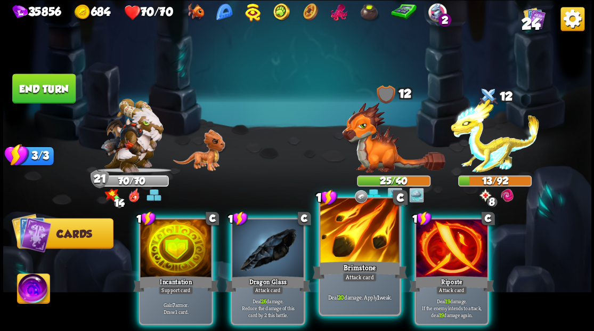
click at [354, 262] on div "Brimstone" at bounding box center [359, 269] width 95 height 21
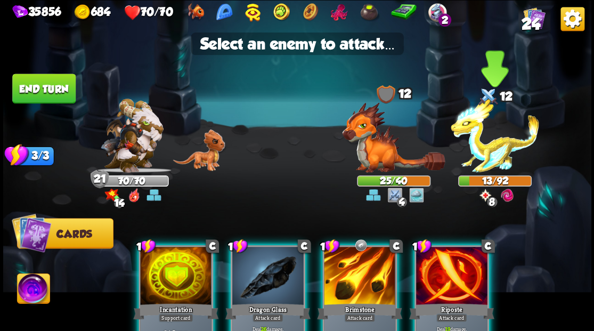
click at [471, 150] on img at bounding box center [495, 136] width 88 height 74
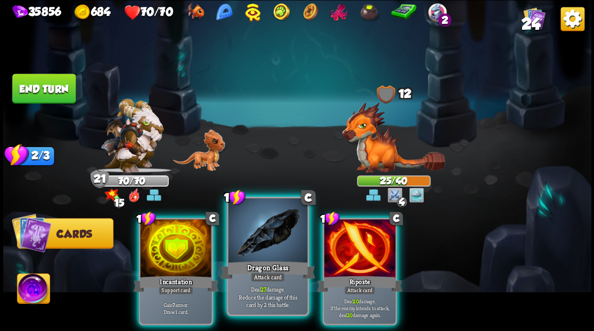
click at [251, 233] on div at bounding box center [267, 231] width 79 height 67
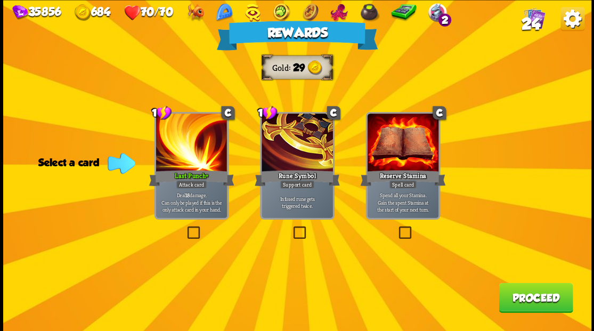
click at [535, 299] on button "Proceed" at bounding box center [536, 297] width 74 height 30
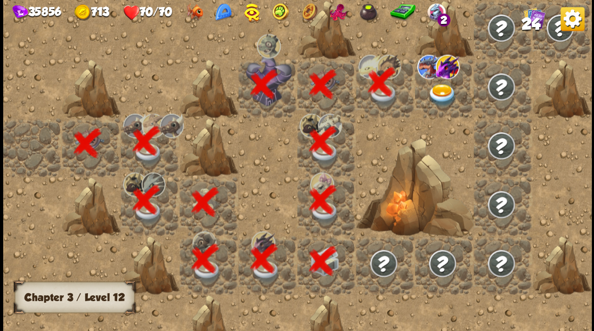
scroll to position [0, 205]
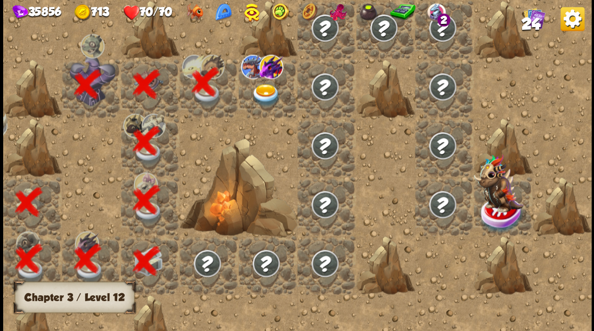
click at [261, 93] on img at bounding box center [265, 95] width 29 height 23
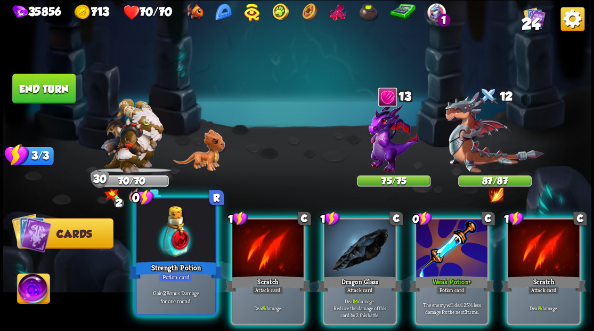
click at [155, 246] on div at bounding box center [175, 231] width 79 height 67
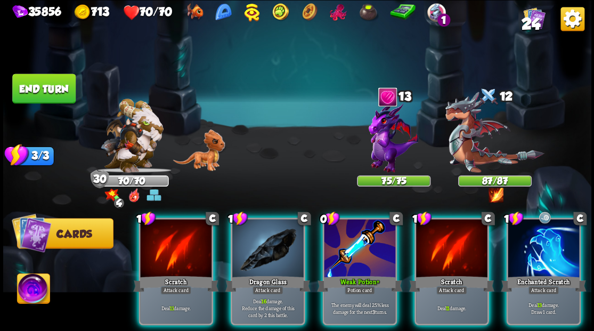
drag, startPoint x: 350, startPoint y: 238, endPoint x: 351, endPoint y: 205, distance: 33.6
click at [350, 238] on div at bounding box center [359, 249] width 71 height 60
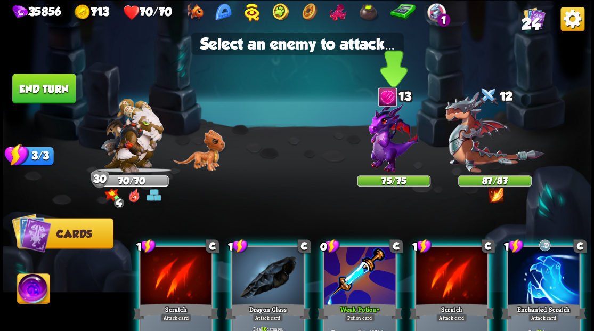
click at [385, 134] on img at bounding box center [394, 137] width 50 height 71
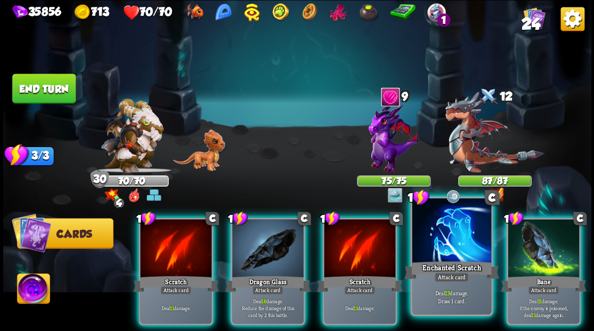
click at [441, 256] on div at bounding box center [451, 231] width 79 height 67
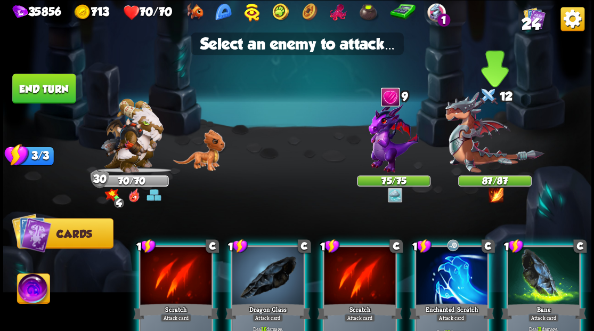
click at [462, 145] on img at bounding box center [494, 132] width 99 height 81
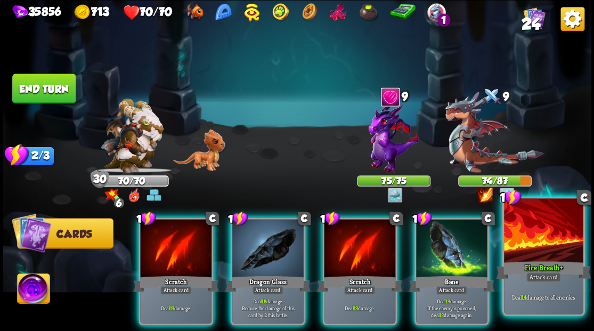
click at [541, 253] on div at bounding box center [543, 231] width 79 height 67
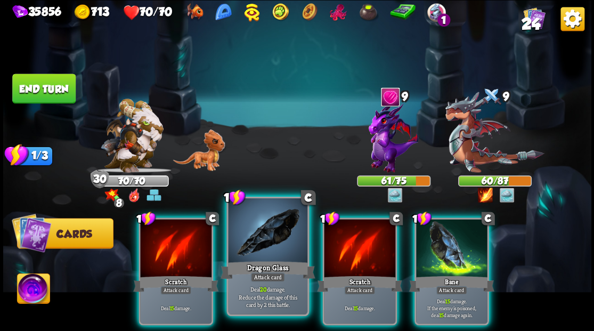
click at [255, 246] on div at bounding box center [267, 231] width 79 height 67
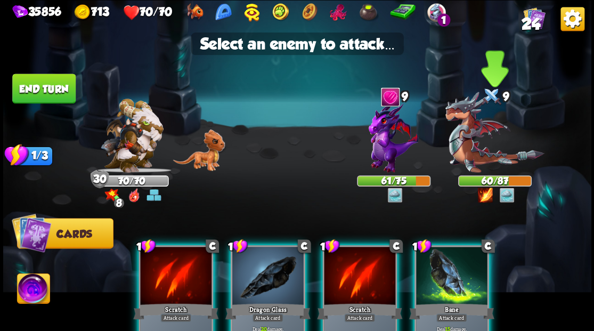
click at [475, 158] on img at bounding box center [494, 132] width 99 height 81
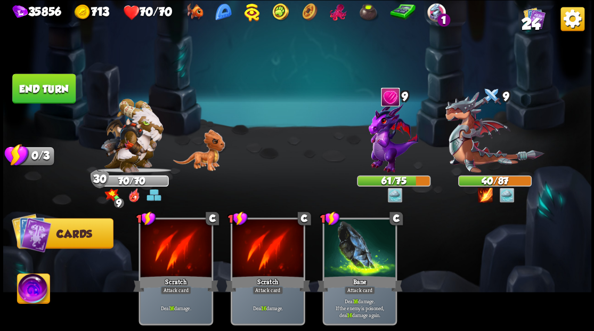
click at [48, 86] on button "End turn" at bounding box center [43, 89] width 63 height 30
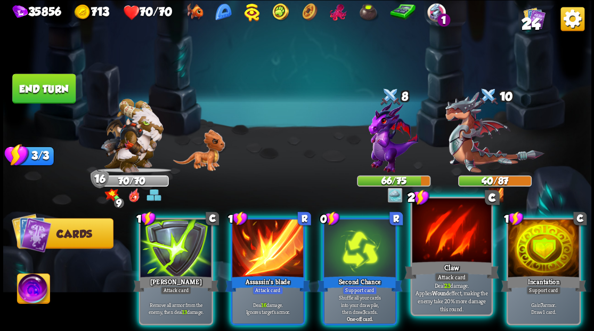
click at [455, 243] on div at bounding box center [451, 231] width 79 height 67
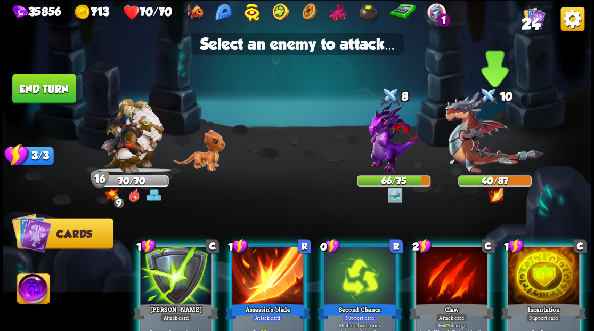
click at [472, 151] on img at bounding box center [494, 132] width 99 height 81
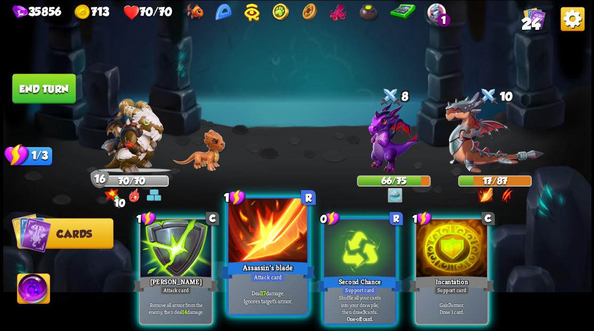
click at [251, 249] on div at bounding box center [267, 231] width 79 height 67
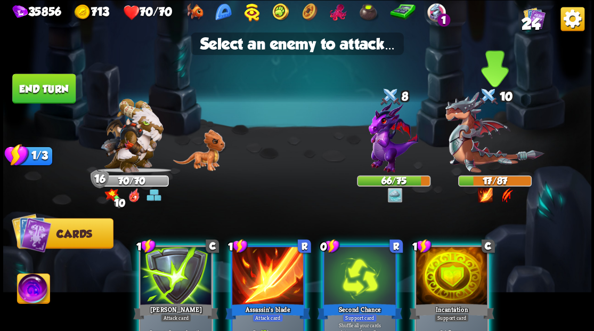
click at [468, 141] on img at bounding box center [494, 132] width 99 height 81
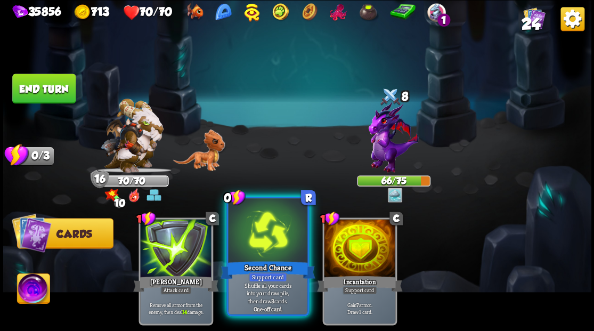
click at [266, 258] on div at bounding box center [267, 231] width 79 height 67
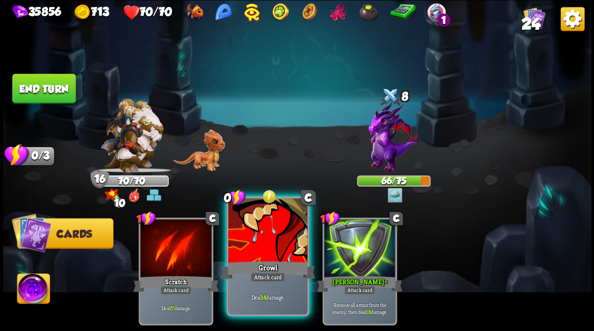
click at [261, 246] on div at bounding box center [267, 231] width 79 height 67
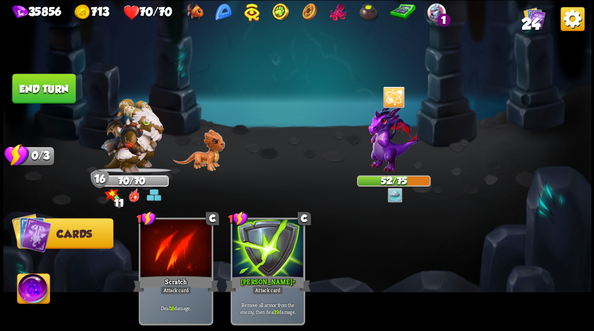
click at [54, 90] on button "End turn" at bounding box center [43, 89] width 63 height 30
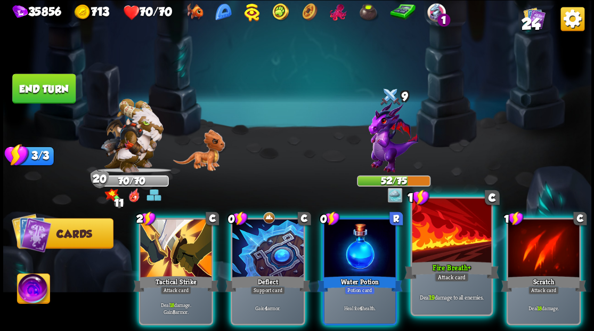
click at [461, 262] on div "Fire Breath +" at bounding box center [451, 269] width 95 height 21
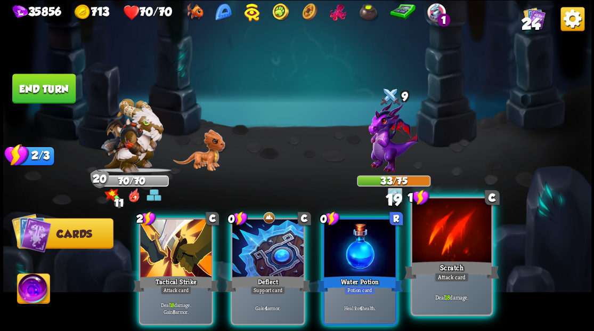
click at [449, 253] on div at bounding box center [451, 231] width 79 height 67
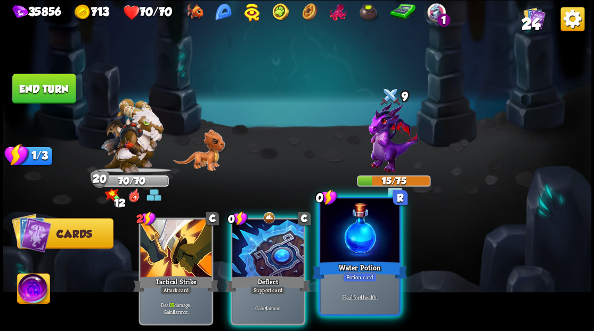
click at [341, 226] on div at bounding box center [359, 231] width 79 height 67
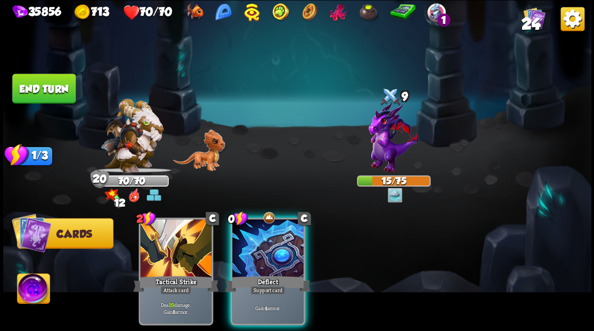
click at [238, 238] on div at bounding box center [267, 249] width 71 height 60
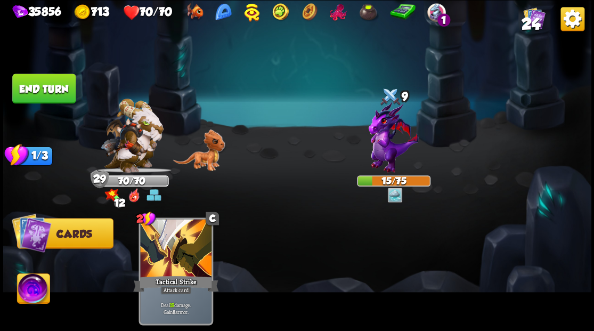
click at [37, 80] on button "End turn" at bounding box center [43, 89] width 63 height 30
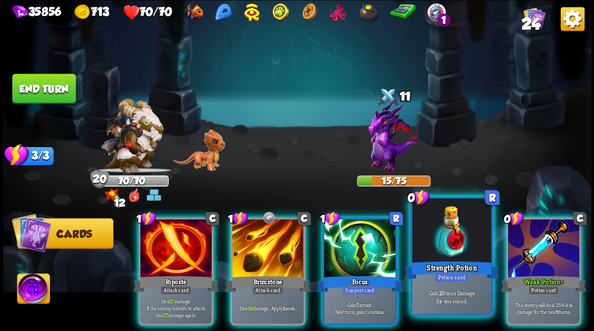
click at [449, 245] on div at bounding box center [451, 231] width 79 height 67
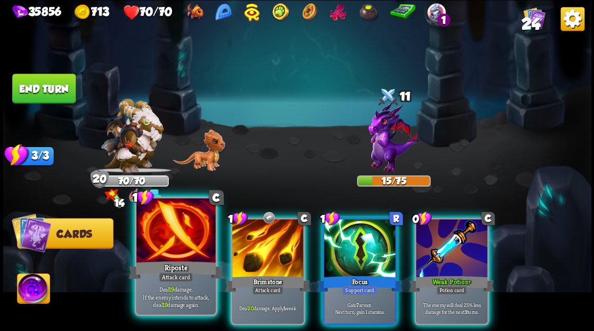
click at [153, 250] on div at bounding box center [175, 231] width 79 height 67
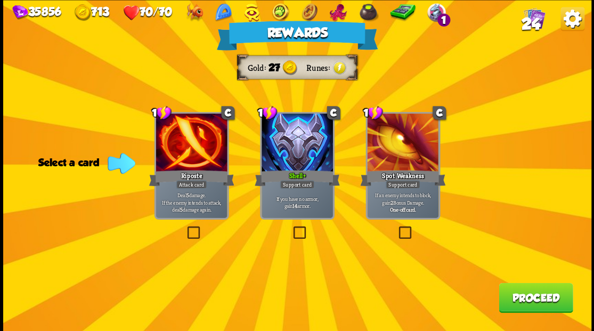
click at [546, 303] on button "Proceed" at bounding box center [536, 297] width 74 height 30
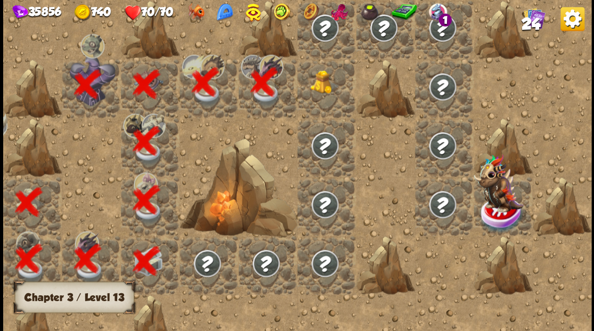
click at [331, 86] on img at bounding box center [324, 82] width 29 height 24
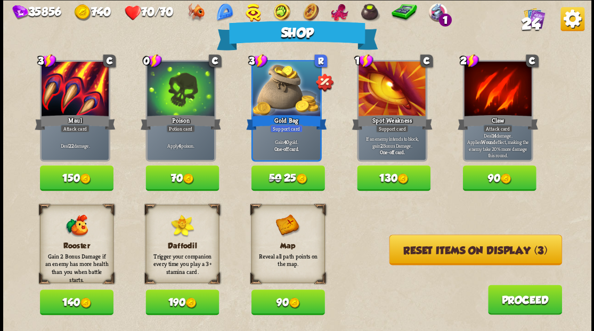
click at [457, 252] on button "Reset items on display (3)" at bounding box center [475, 249] width 173 height 30
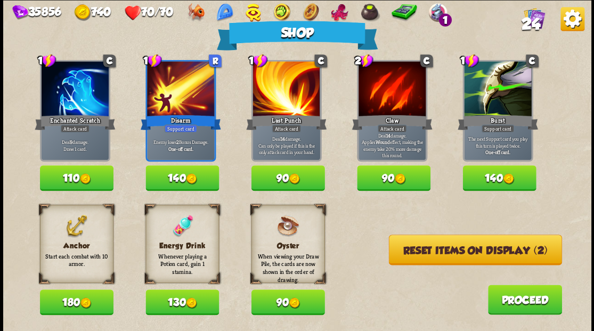
click at [77, 306] on button "180" at bounding box center [77, 302] width 74 height 26
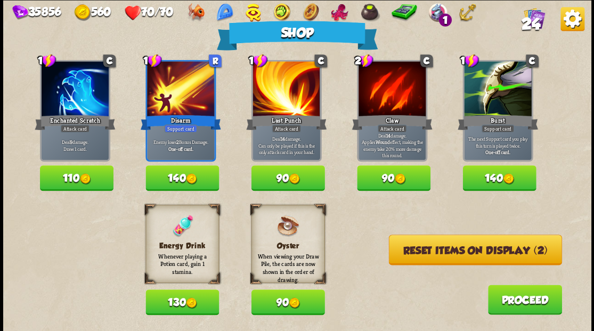
click at [185, 303] on button "130" at bounding box center [182, 302] width 74 height 26
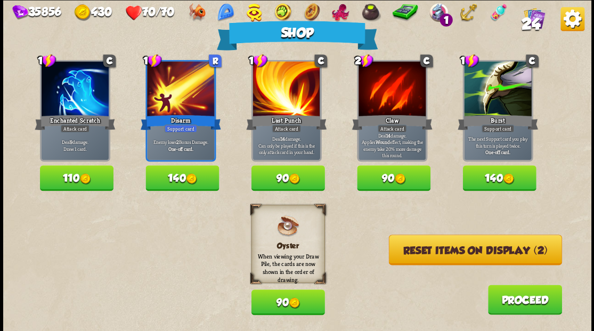
click at [436, 249] on button "Reset items on display (2)" at bounding box center [474, 249] width 173 height 30
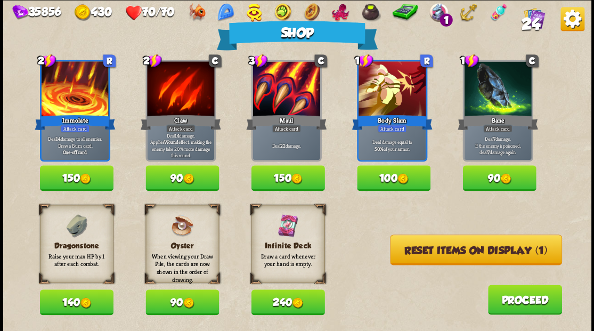
click at [74, 303] on button "140" at bounding box center [77, 302] width 74 height 26
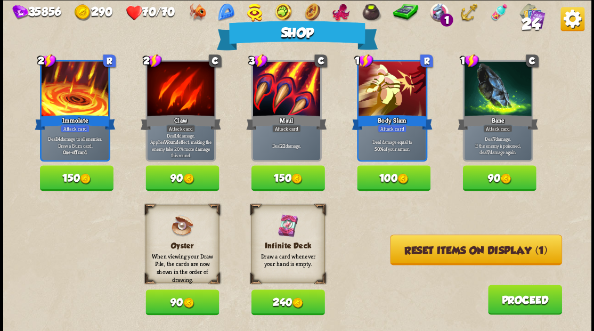
click at [426, 248] on button "Reset items on display (1)" at bounding box center [476, 249] width 172 height 30
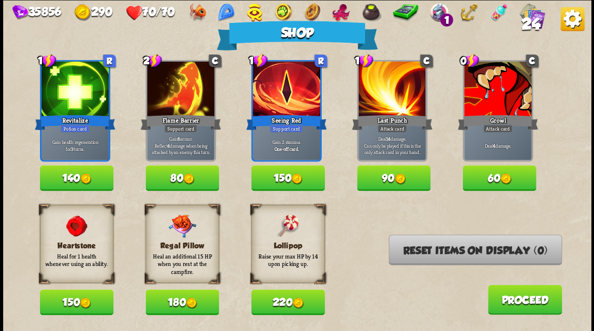
click at [526, 307] on button "Proceed" at bounding box center [525, 300] width 74 height 30
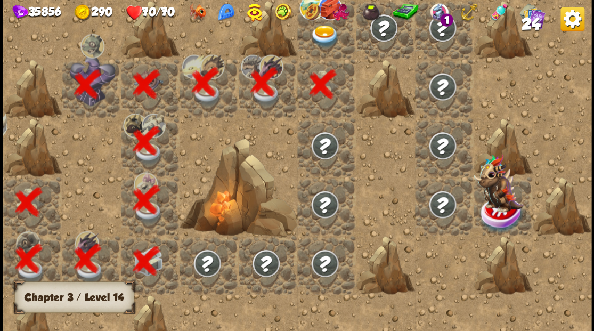
click at [332, 50] on div at bounding box center [326, 29] width 59 height 59
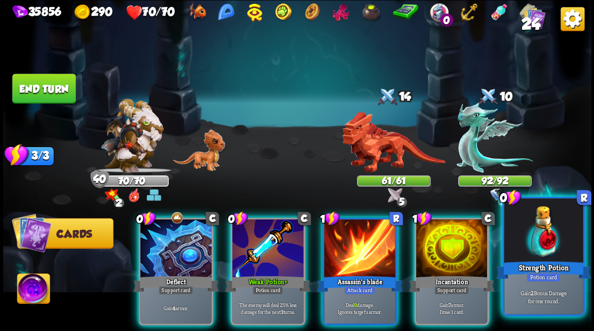
click at [533, 249] on div at bounding box center [543, 231] width 79 height 67
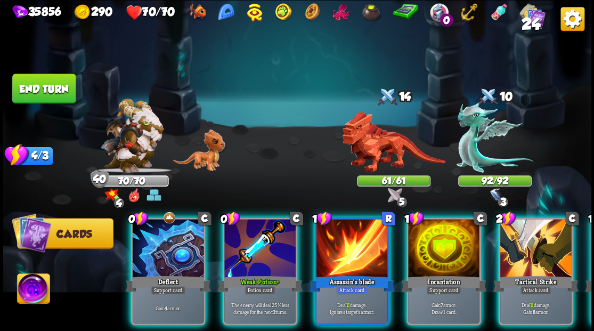
scroll to position [0, 0]
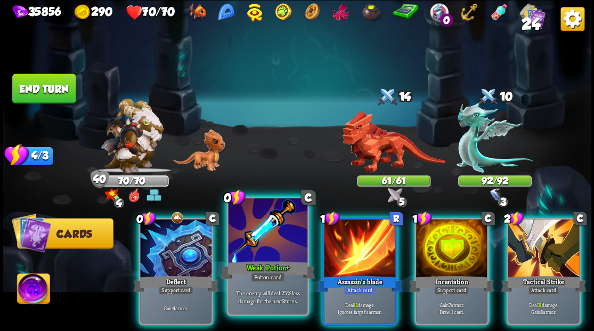
click at [271, 246] on div at bounding box center [267, 231] width 79 height 67
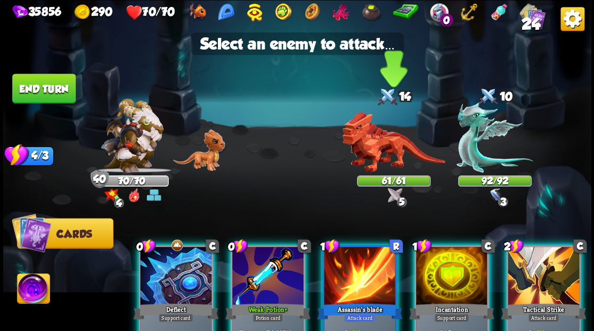
click at [355, 139] on img at bounding box center [393, 142] width 103 height 61
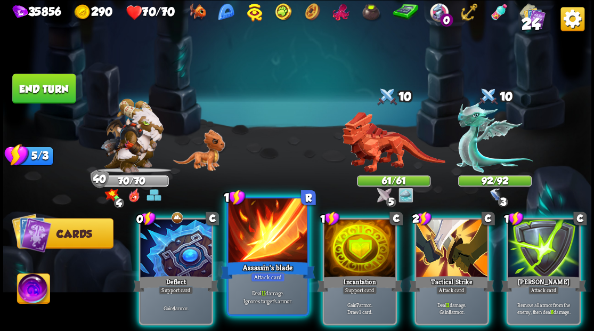
click at [277, 241] on div at bounding box center [267, 231] width 79 height 67
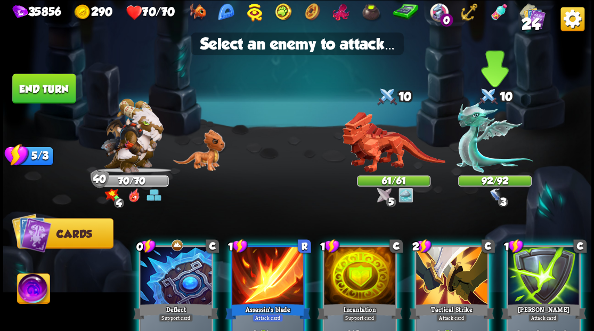
click at [470, 144] on img at bounding box center [495, 137] width 76 height 71
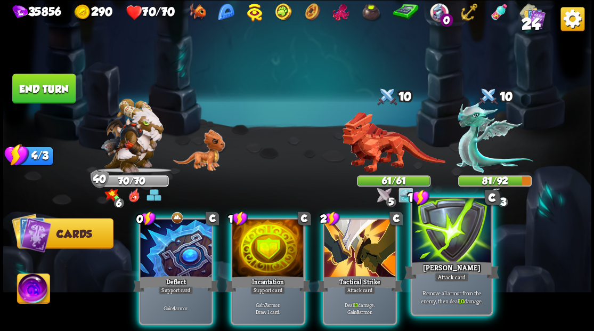
click at [454, 249] on div at bounding box center [451, 231] width 79 height 67
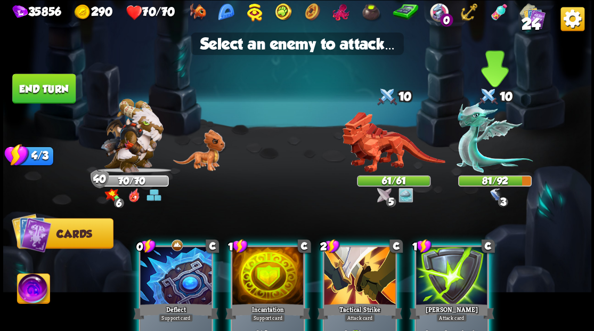
click at [468, 148] on img at bounding box center [495, 137] width 76 height 71
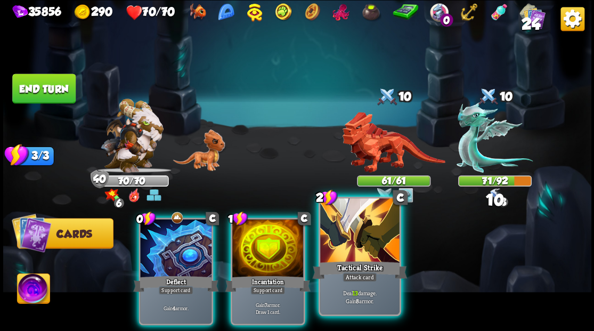
click at [350, 256] on div at bounding box center [359, 231] width 79 height 67
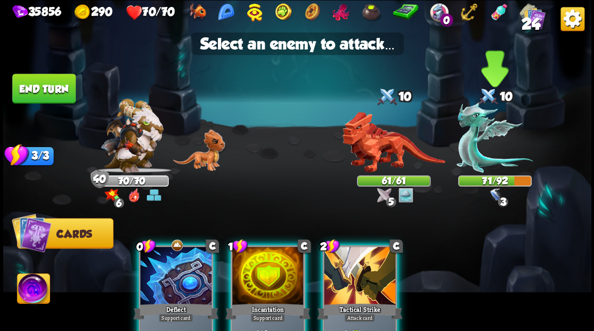
click at [475, 142] on img at bounding box center [495, 137] width 76 height 71
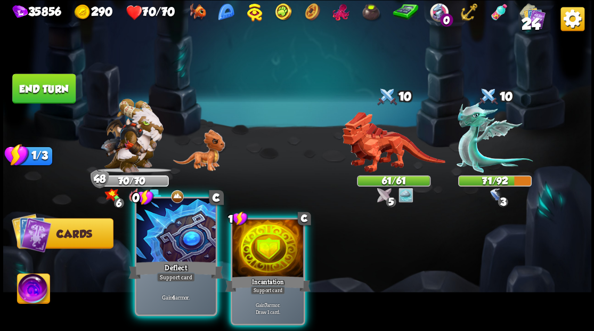
click at [171, 249] on div at bounding box center [175, 231] width 79 height 67
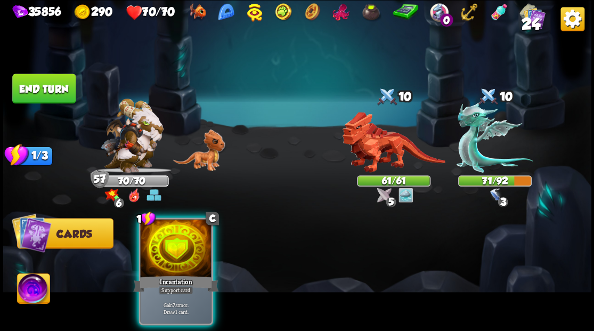
click at [174, 249] on div at bounding box center [175, 249] width 71 height 60
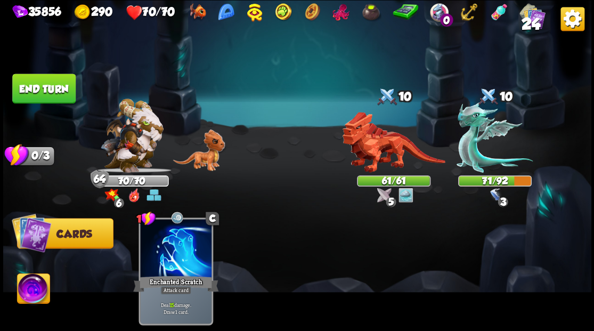
click at [52, 92] on button "End turn" at bounding box center [43, 89] width 63 height 30
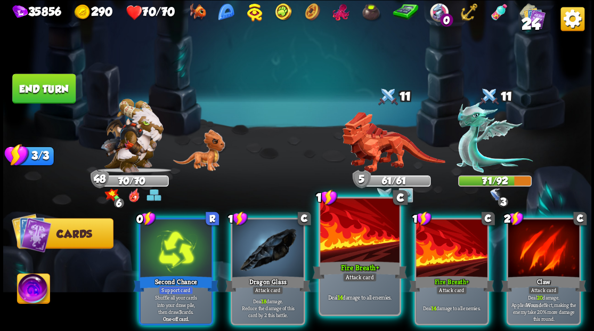
click at [347, 246] on div at bounding box center [359, 231] width 79 height 67
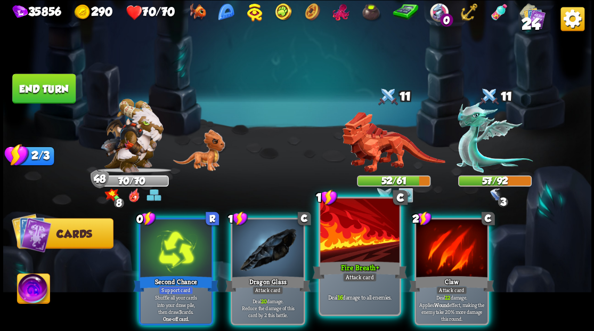
click at [348, 232] on div at bounding box center [359, 231] width 79 height 67
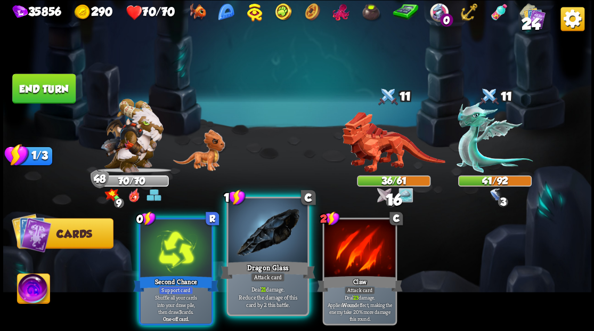
click at [267, 239] on div at bounding box center [267, 231] width 79 height 67
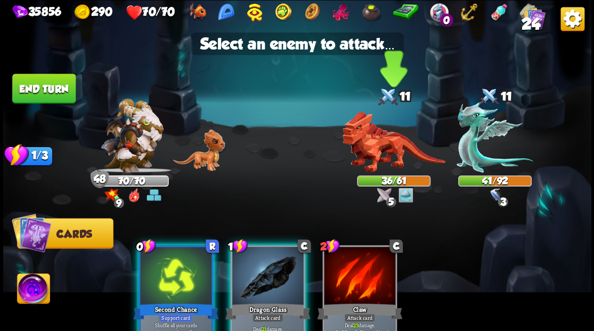
click at [367, 153] on img at bounding box center [393, 142] width 103 height 61
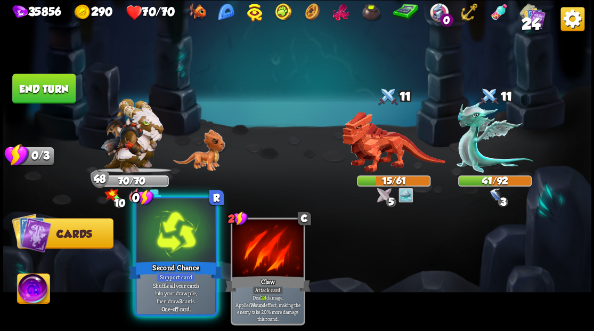
click at [153, 245] on div at bounding box center [175, 231] width 79 height 67
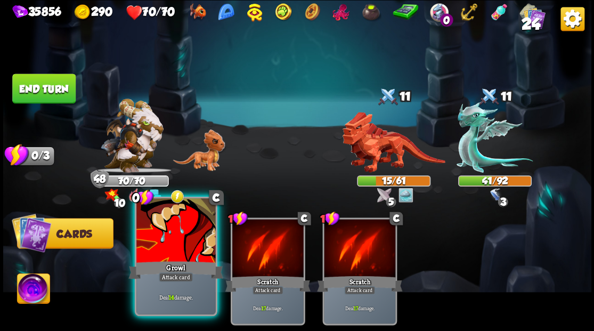
click at [180, 244] on div at bounding box center [175, 231] width 79 height 67
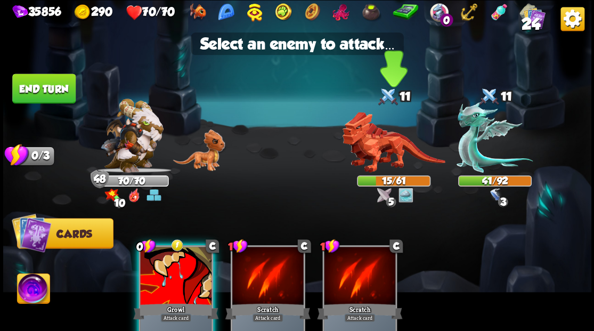
click at [378, 145] on img at bounding box center [393, 142] width 103 height 61
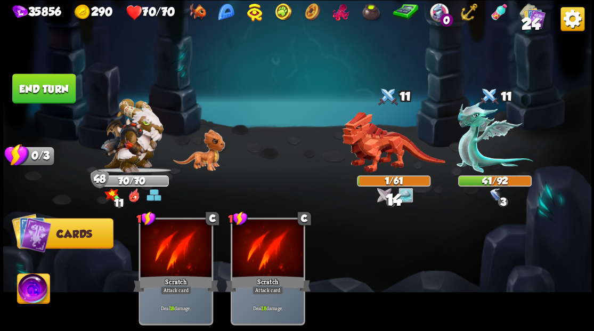
click at [23, 77] on button "End turn" at bounding box center [43, 89] width 63 height 30
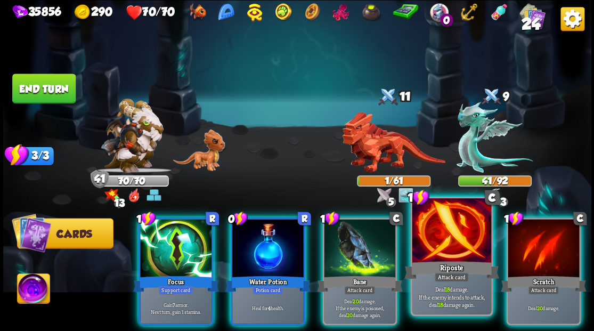
click at [460, 255] on div at bounding box center [451, 231] width 79 height 67
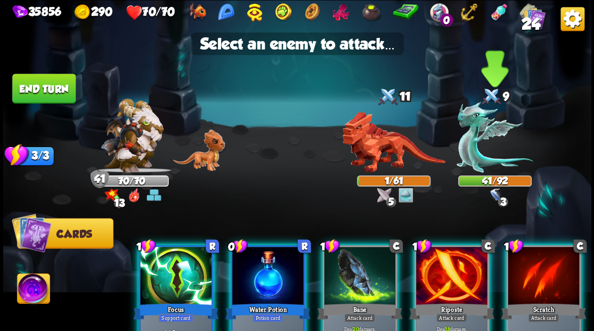
click at [467, 145] on img at bounding box center [495, 137] width 76 height 71
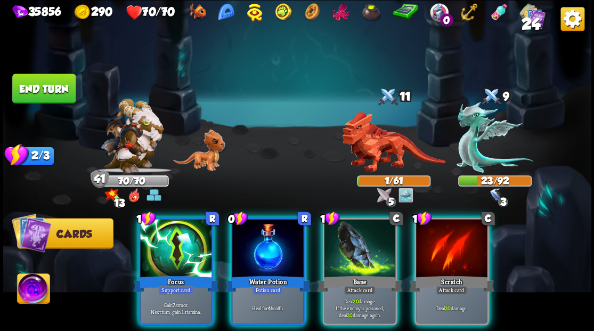
drag, startPoint x: 433, startPoint y: 254, endPoint x: 419, endPoint y: 213, distance: 43.3
click at [433, 253] on div at bounding box center [451, 249] width 71 height 60
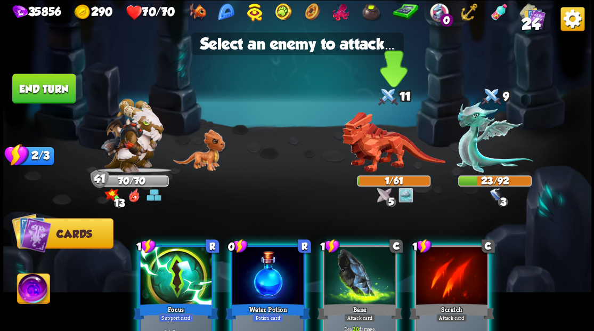
click at [375, 144] on img at bounding box center [393, 142] width 103 height 61
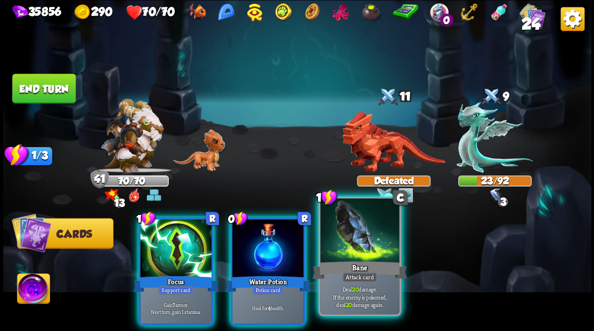
click at [359, 253] on div at bounding box center [359, 231] width 79 height 67
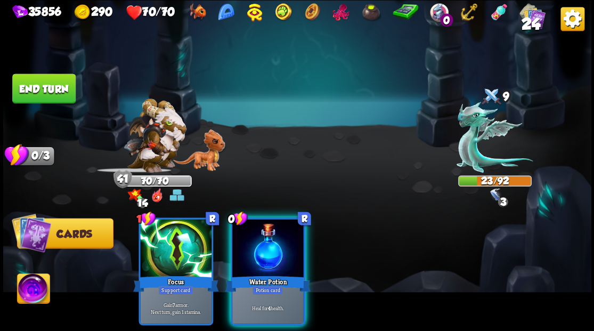
click at [472, 152] on img at bounding box center [495, 137] width 76 height 71
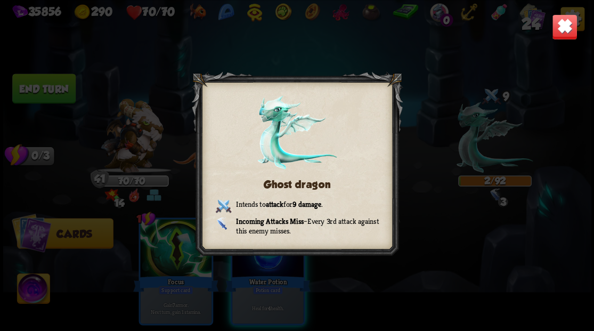
click at [564, 23] on img at bounding box center [564, 27] width 26 height 26
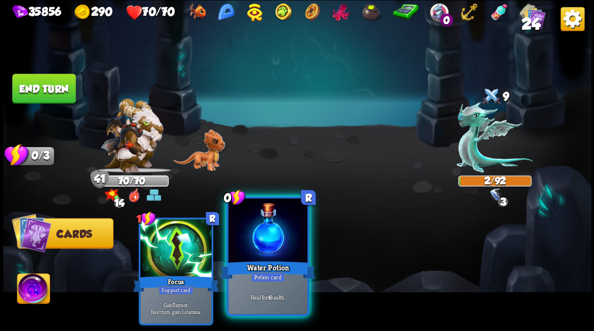
click at [254, 250] on div at bounding box center [267, 231] width 79 height 67
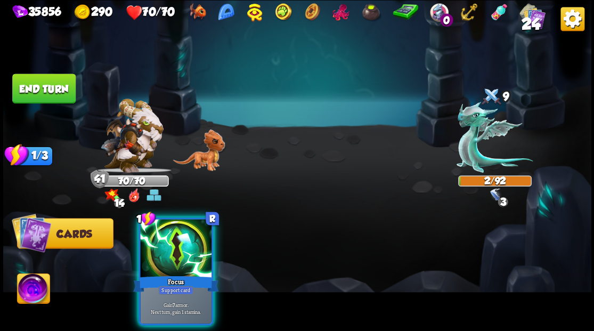
click at [52, 82] on button "End turn" at bounding box center [43, 89] width 63 height 30
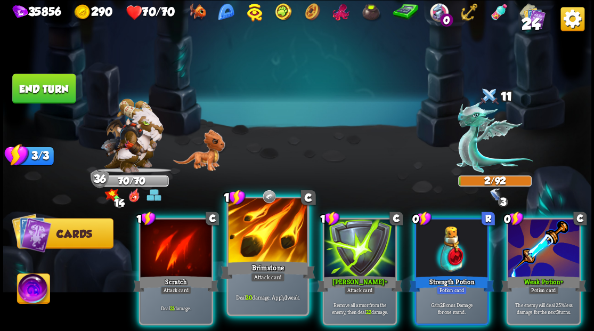
click at [272, 244] on div at bounding box center [267, 231] width 79 height 67
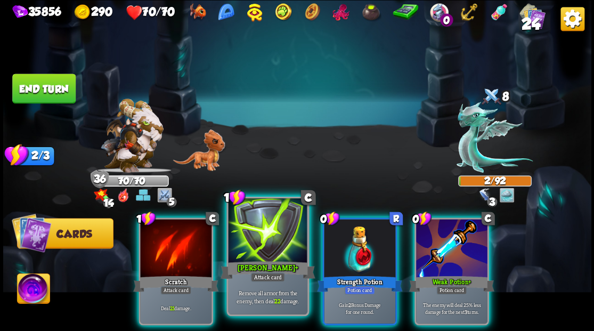
click at [271, 239] on div at bounding box center [267, 231] width 79 height 67
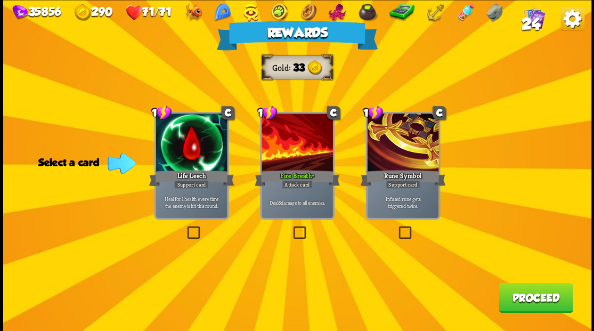
click at [499, 300] on button "Proceed" at bounding box center [536, 297] width 74 height 30
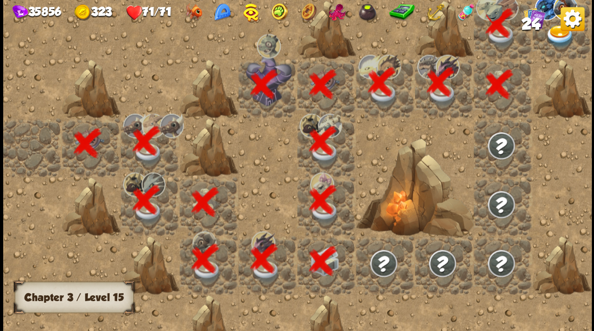
scroll to position [0, 205]
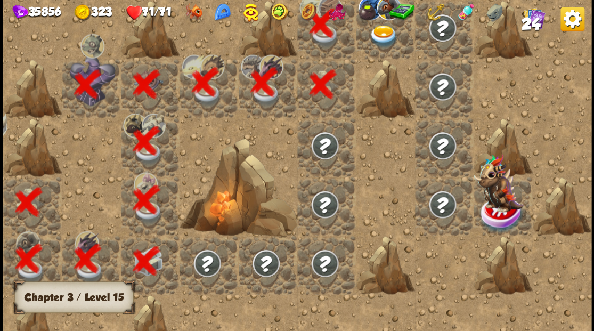
click at [391, 46] on img at bounding box center [383, 36] width 29 height 23
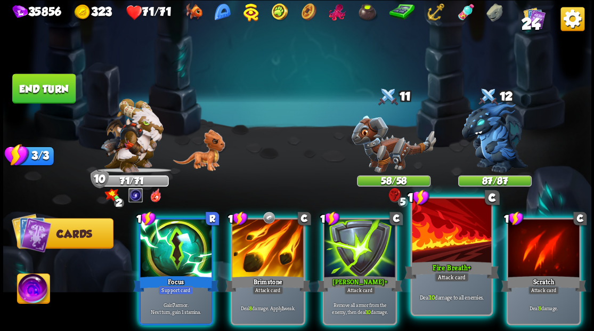
click at [434, 253] on div at bounding box center [451, 231] width 79 height 67
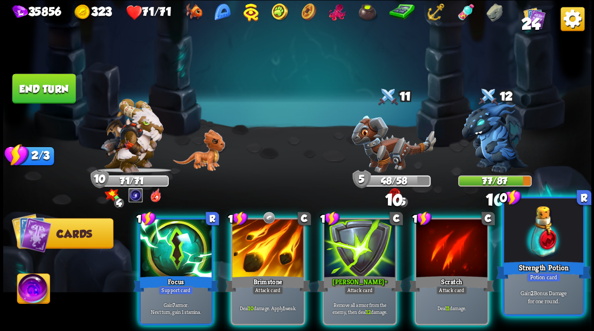
click at [558, 232] on div at bounding box center [543, 231] width 79 height 67
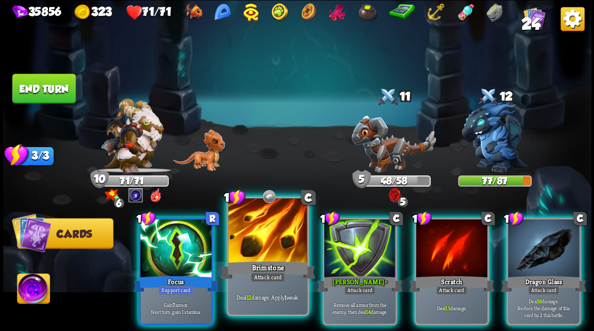
click at [256, 254] on div at bounding box center [267, 231] width 79 height 67
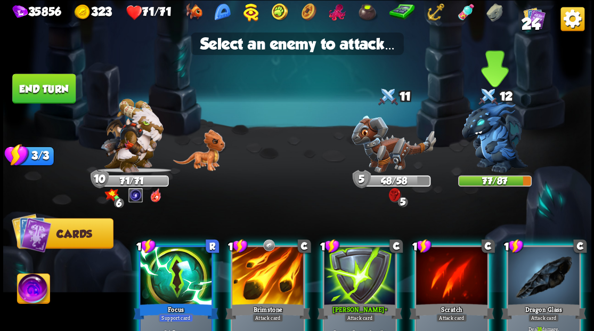
click at [489, 127] on img at bounding box center [495, 137] width 66 height 71
